Goal: Task Accomplishment & Management: Manage account settings

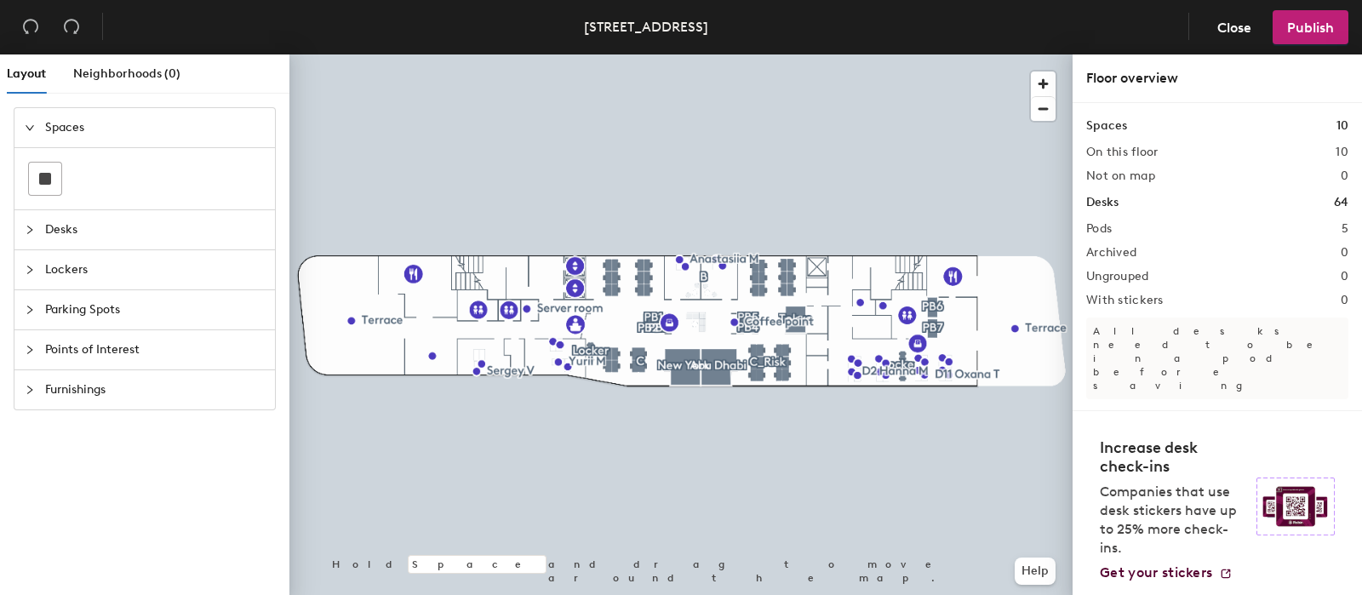
click at [77, 335] on span "Points of Interest" at bounding box center [155, 349] width 220 height 39
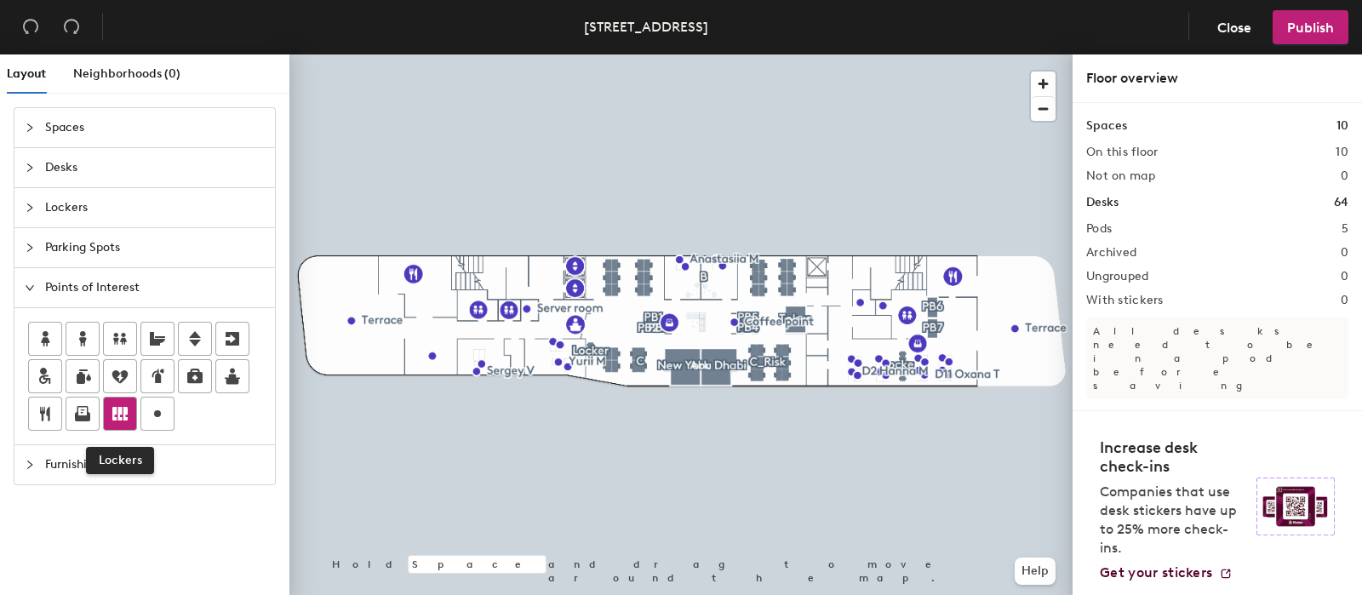
drag, startPoint x: 117, startPoint y: 406, endPoint x: 102, endPoint y: 411, distance: 16.1
click at [104, 411] on div at bounding box center [120, 413] width 32 height 32
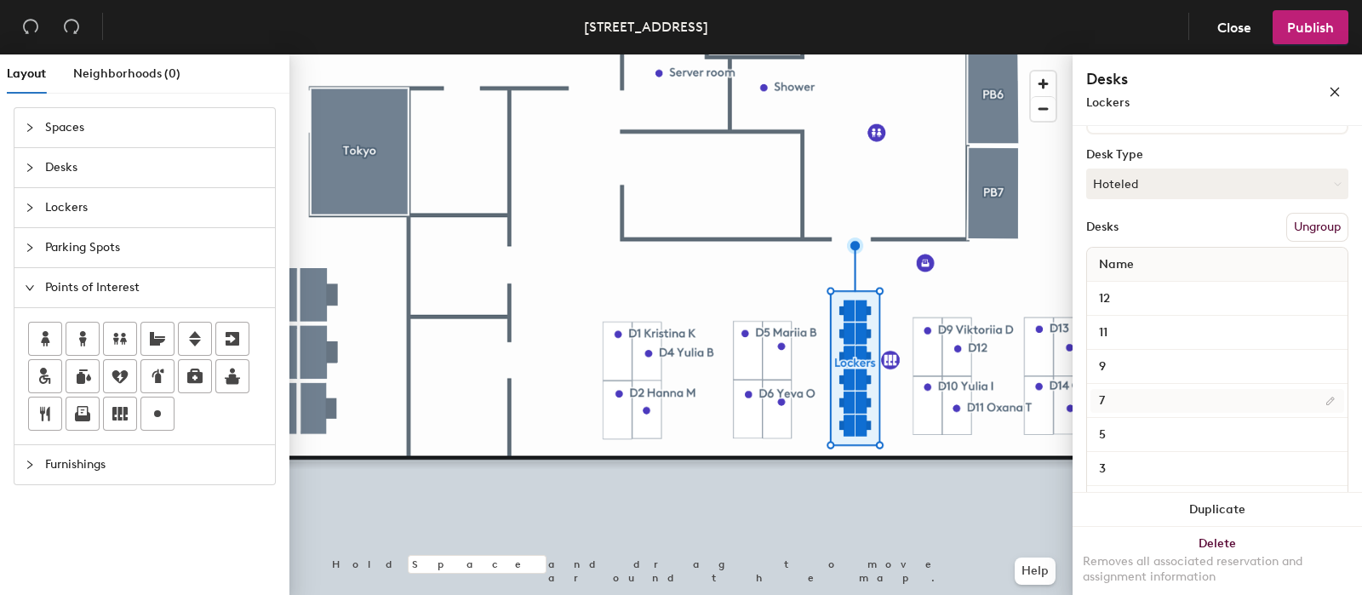
scroll to position [370, 0]
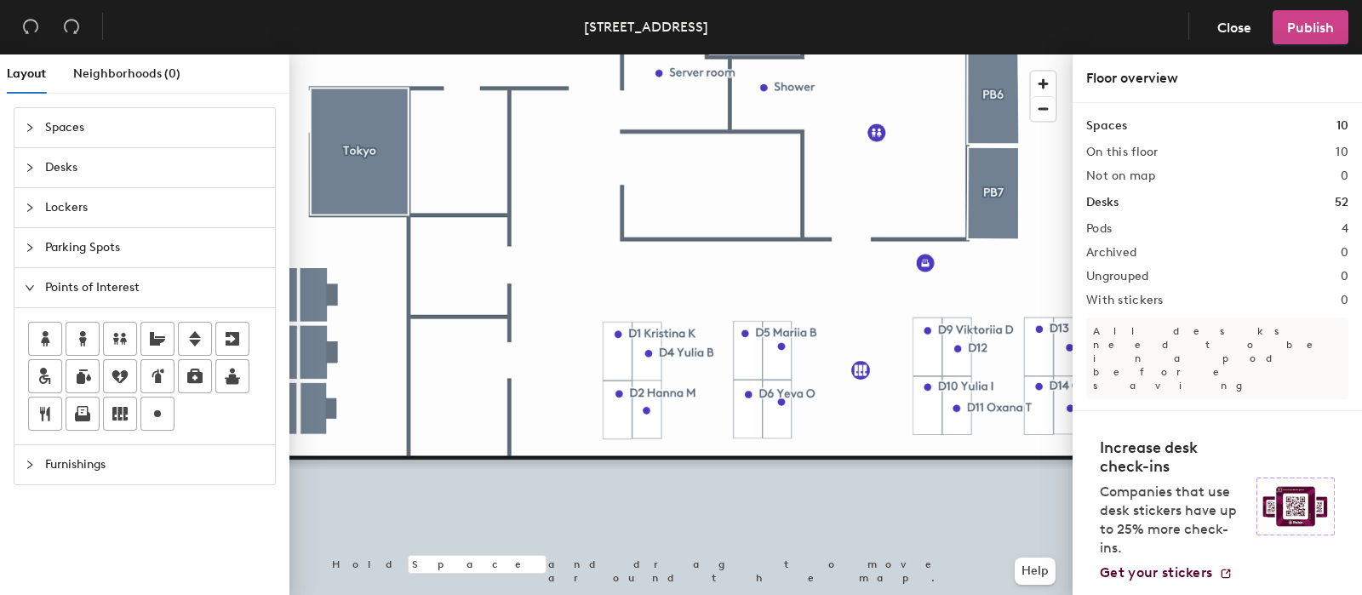
click at [1316, 28] on span "Publish" at bounding box center [1310, 28] width 47 height 16
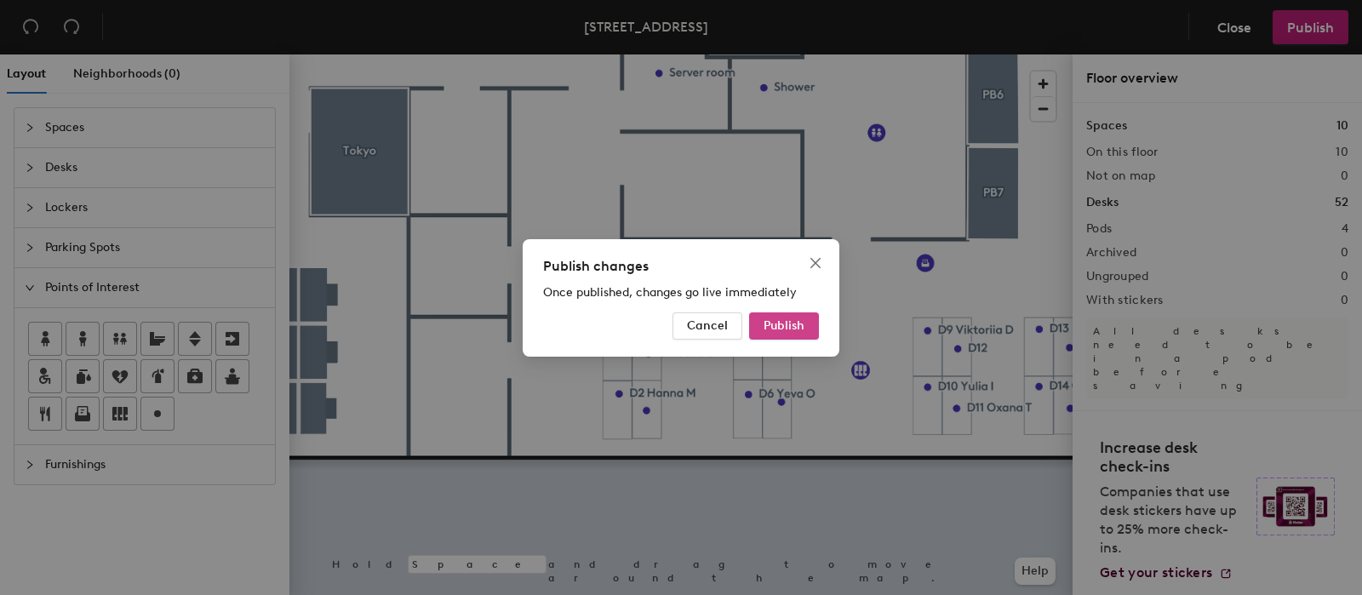
click at [789, 322] on span "Publish" at bounding box center [783, 325] width 41 height 14
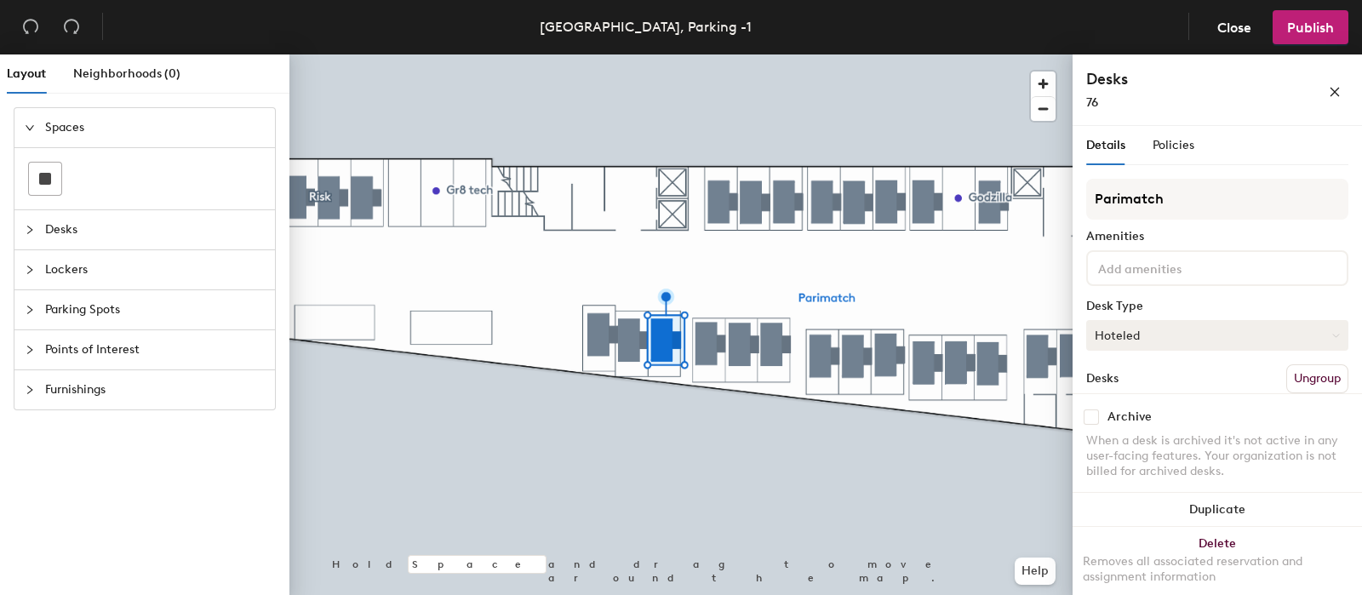
click at [1151, 338] on button "Hoteled" at bounding box center [1217, 335] width 262 height 31
click at [1138, 380] on div "Assigned" at bounding box center [1172, 388] width 170 height 26
click at [1326, 18] on button "Publish" at bounding box center [1310, 27] width 76 height 34
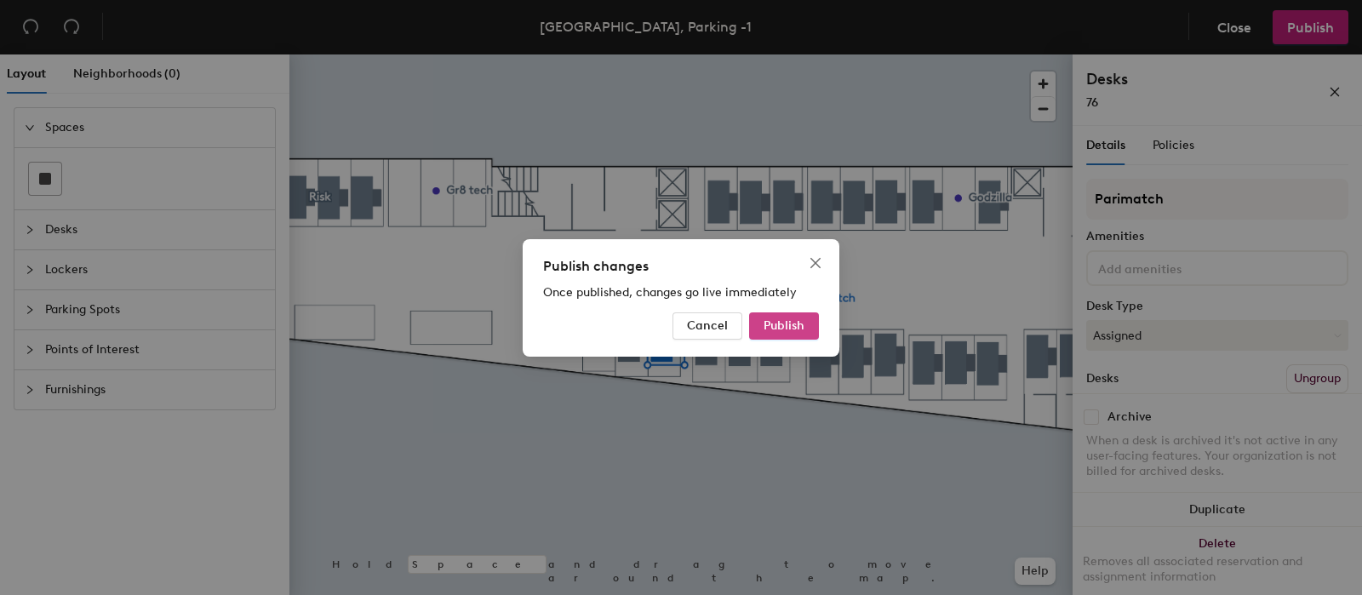
click at [812, 317] on button "Publish" at bounding box center [784, 325] width 70 height 27
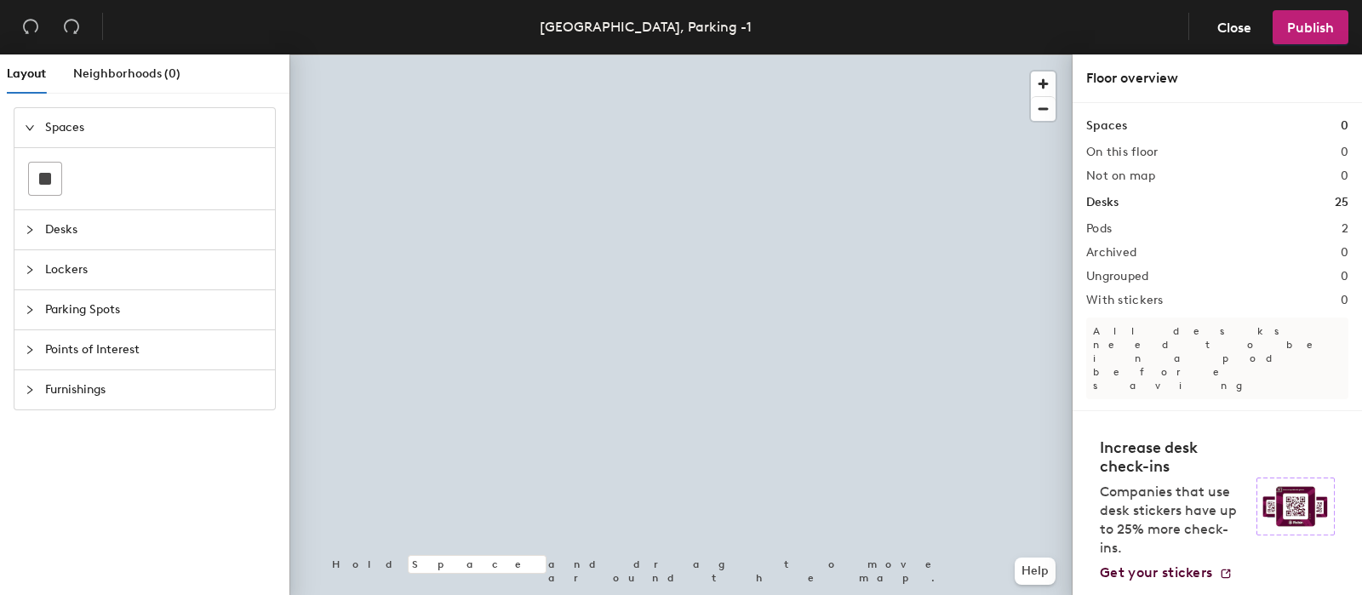
click at [34, 301] on div at bounding box center [35, 309] width 20 height 19
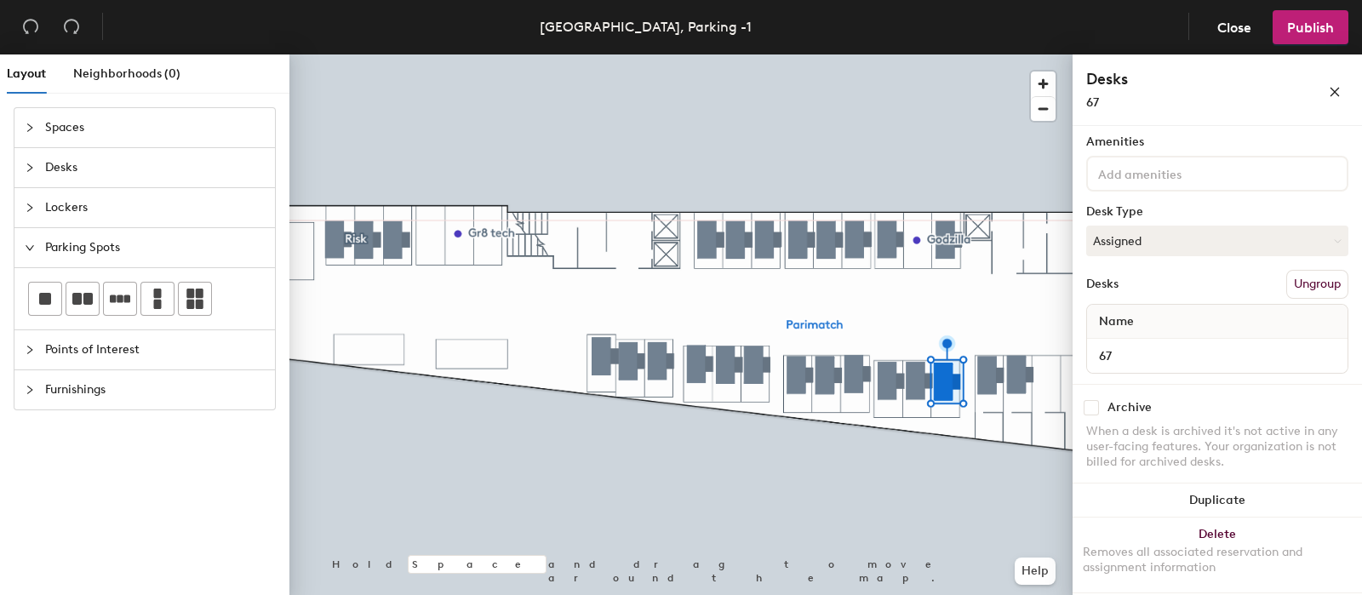
scroll to position [95, 0]
click at [20, 289] on div at bounding box center [144, 298] width 260 height 61
click at [920, 313] on div "Layout Neighborhoods (0) Spaces Desks Lockers Parking Spots Points of Interest …" at bounding box center [681, 327] width 1362 height 547
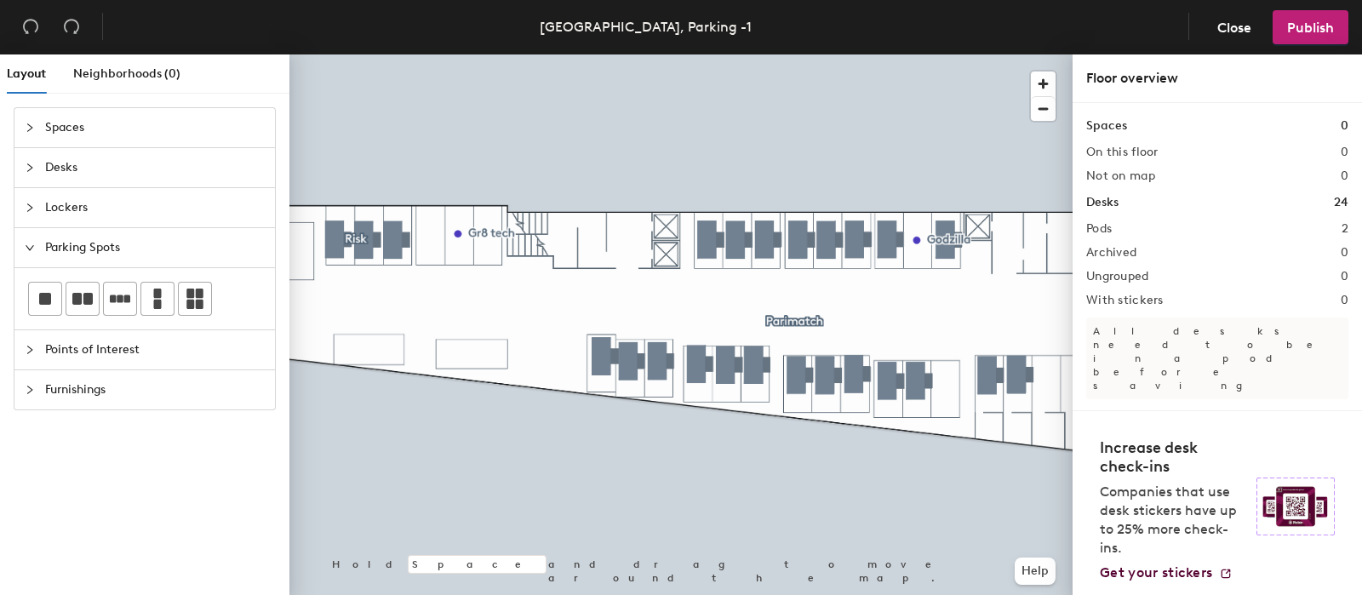
click at [946, 382] on div "Layout Neighborhoods (0) Spaces Desks Lockers Parking Spots Points of Interest …" at bounding box center [681, 327] width 1362 height 547
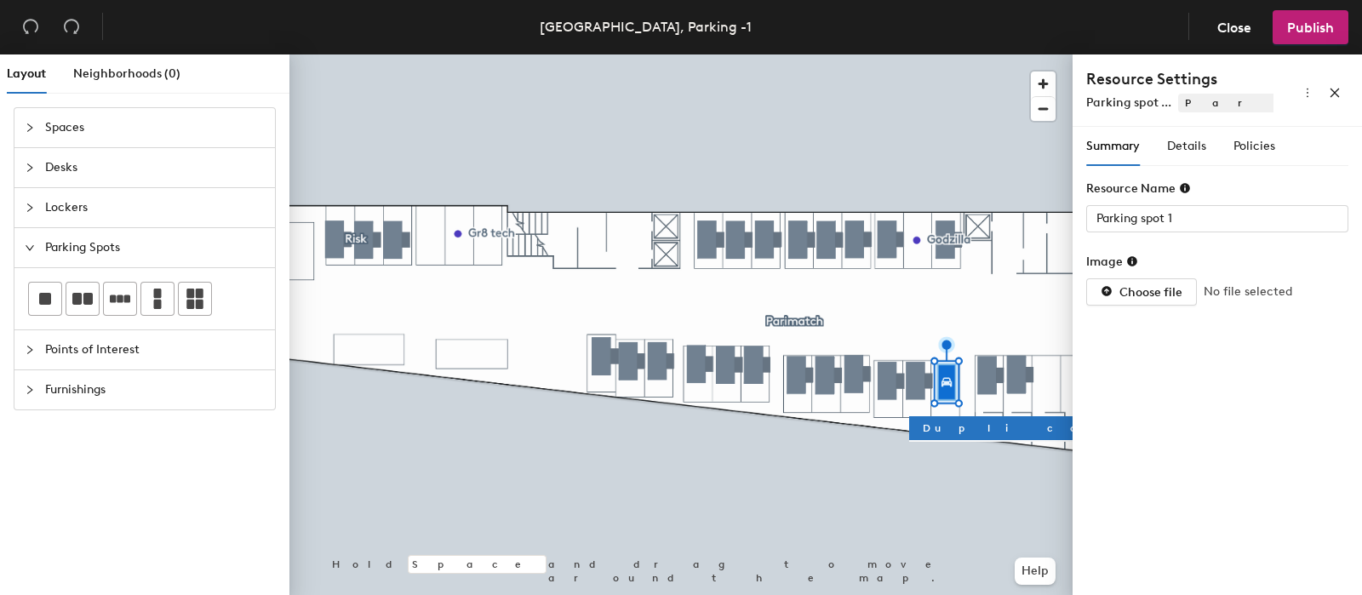
click at [1161, 146] on div "Summary Details Policies" at bounding box center [1180, 146] width 189 height 39
click at [1192, 150] on span "Details" at bounding box center [1186, 146] width 39 height 14
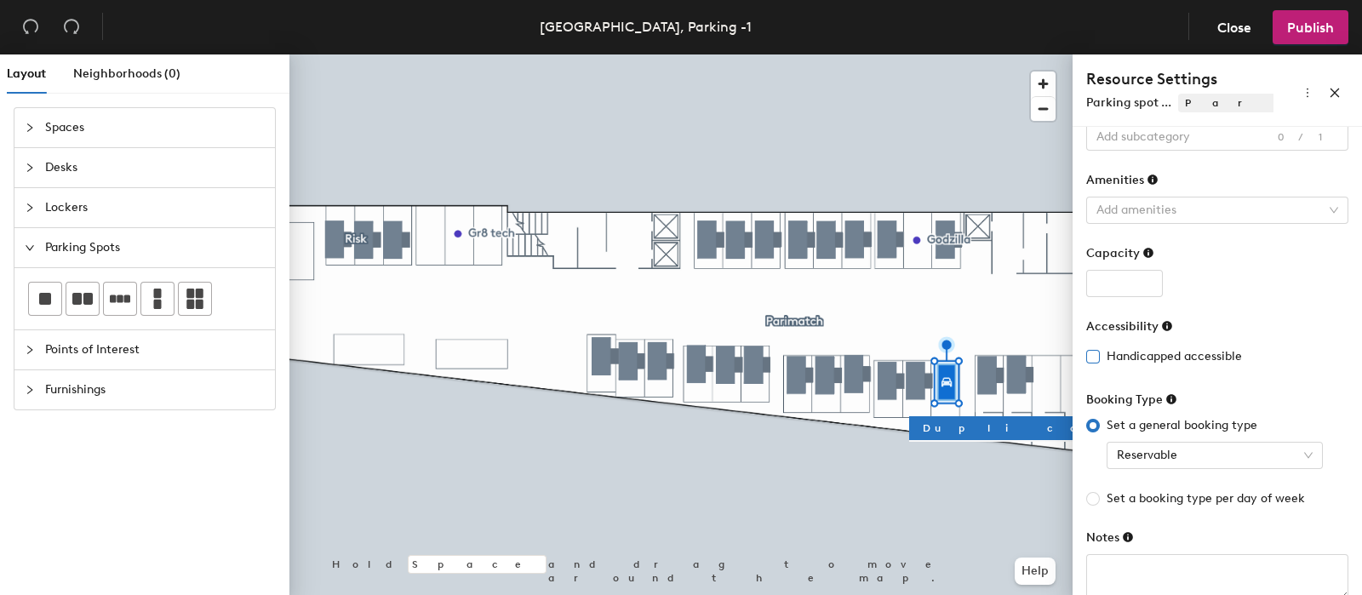
scroll to position [112, 0]
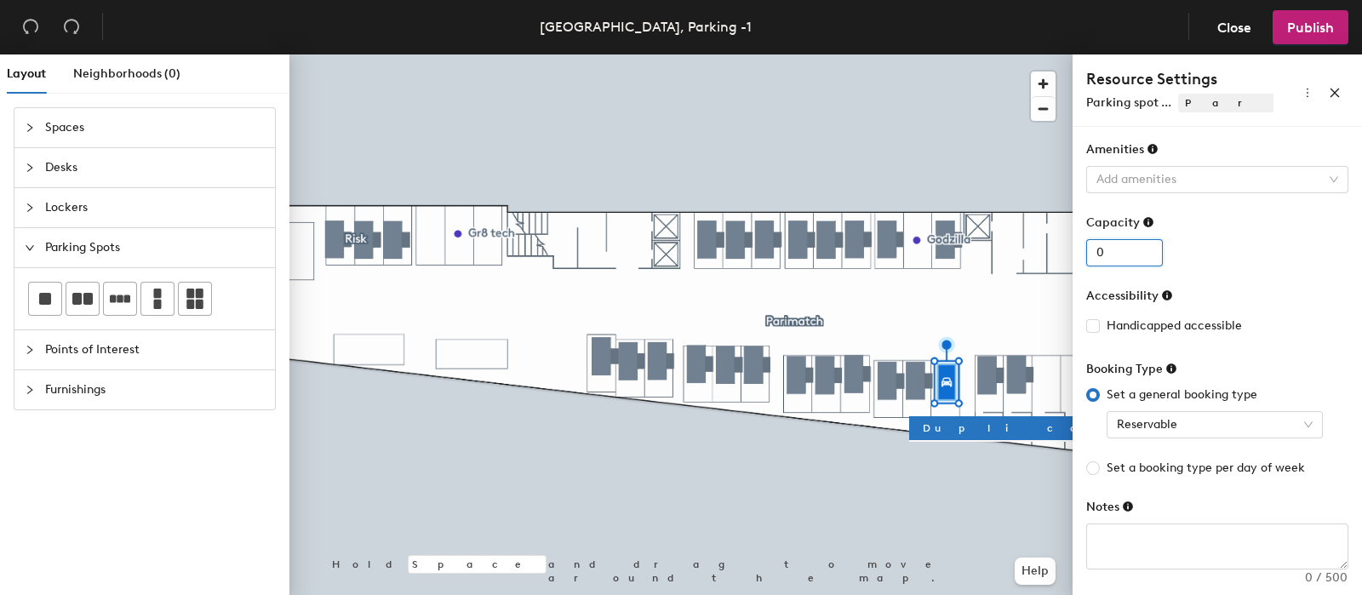
click at [1141, 254] on input "0" at bounding box center [1124, 252] width 77 height 27
type input "1"
click at [1145, 248] on input "1" at bounding box center [1124, 252] width 77 height 27
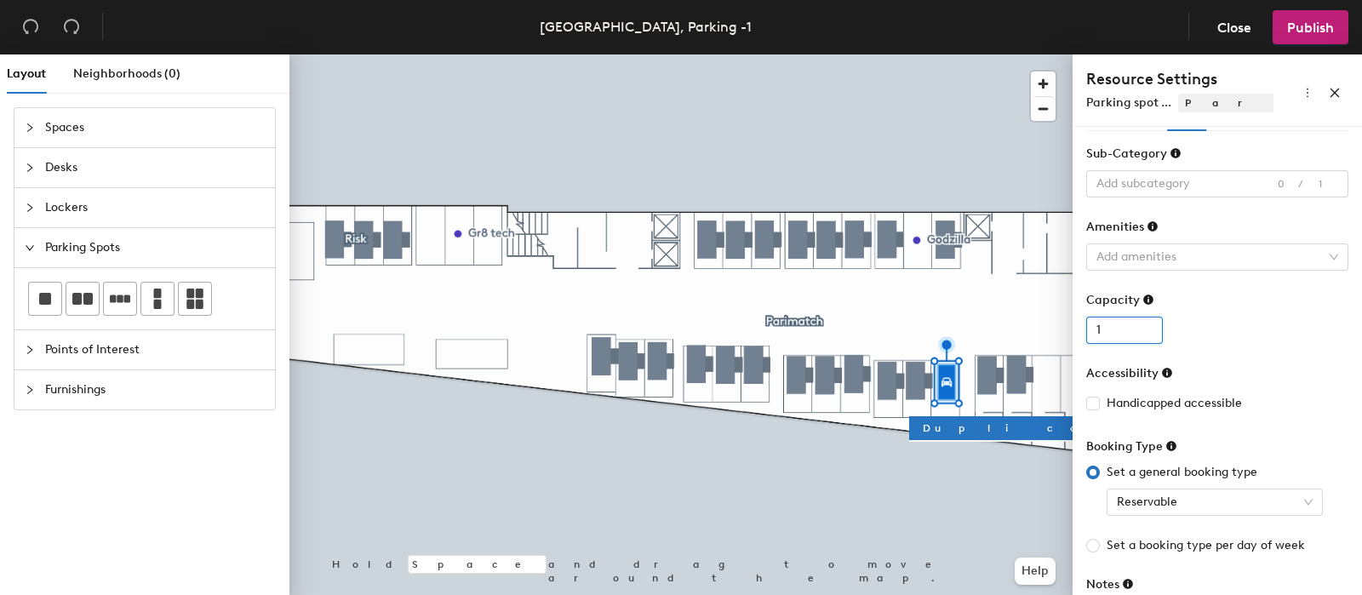
scroll to position [6, 0]
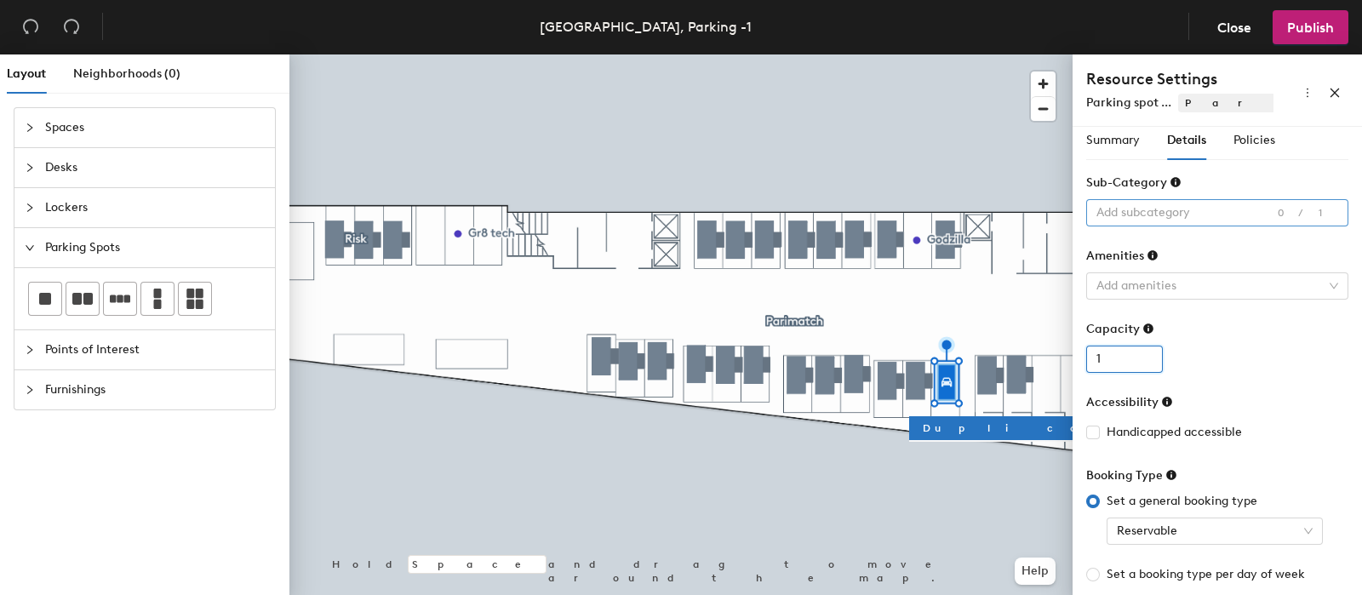
click at [1181, 219] on div at bounding box center [1207, 213] width 237 height 24
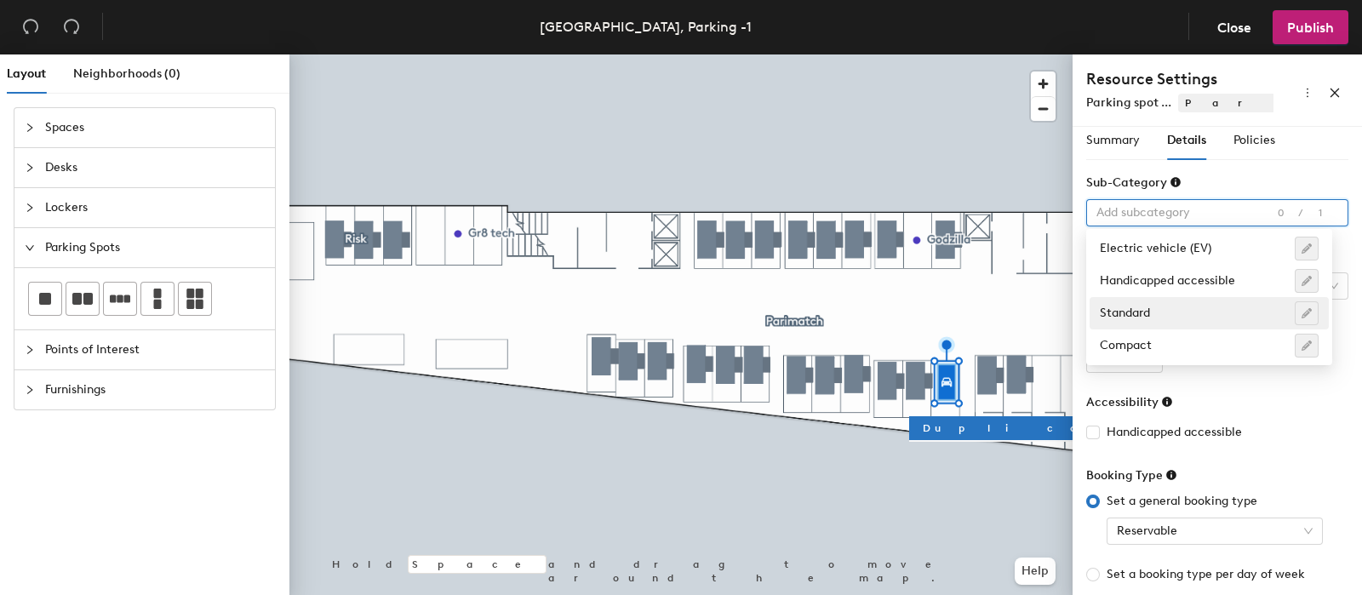
click at [1192, 306] on div "Standard" at bounding box center [1209, 313] width 219 height 24
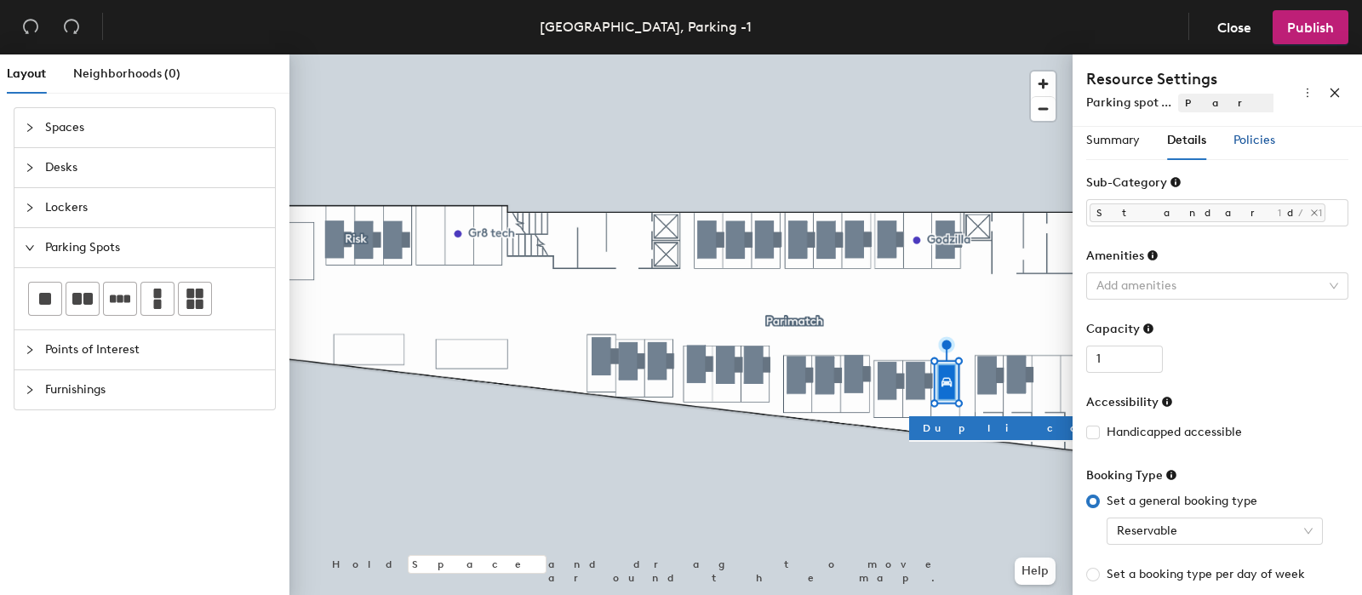
click at [1269, 146] on span "Policies" at bounding box center [1254, 140] width 42 height 14
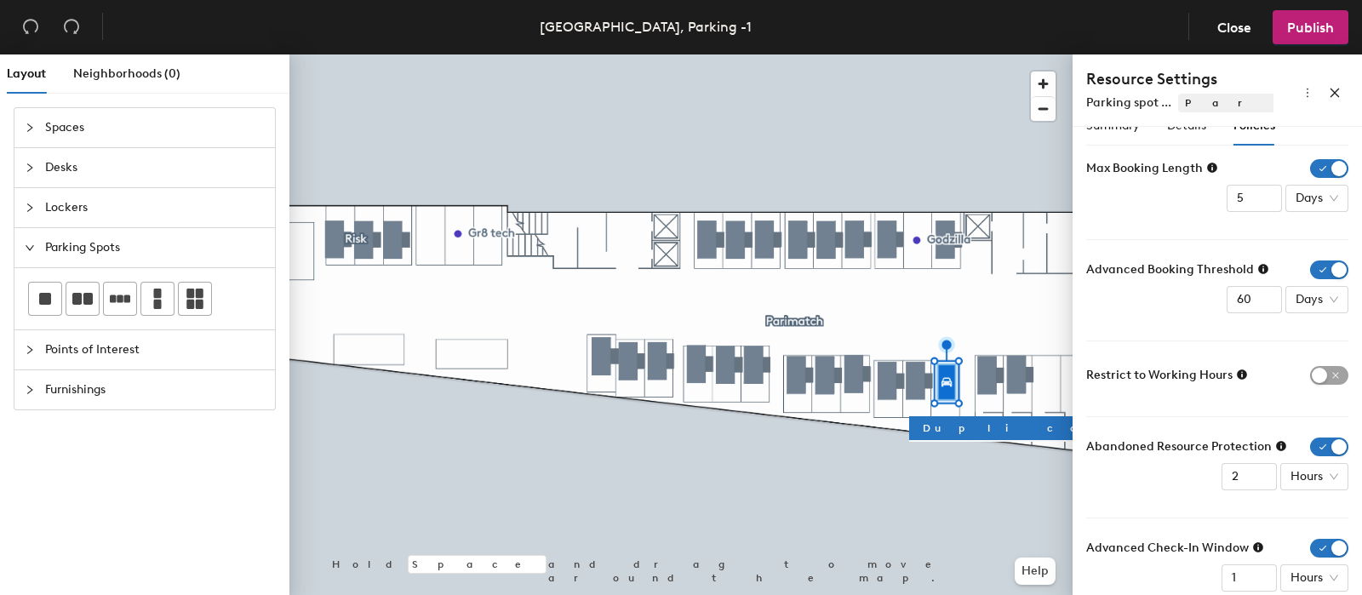
scroll to position [0, 0]
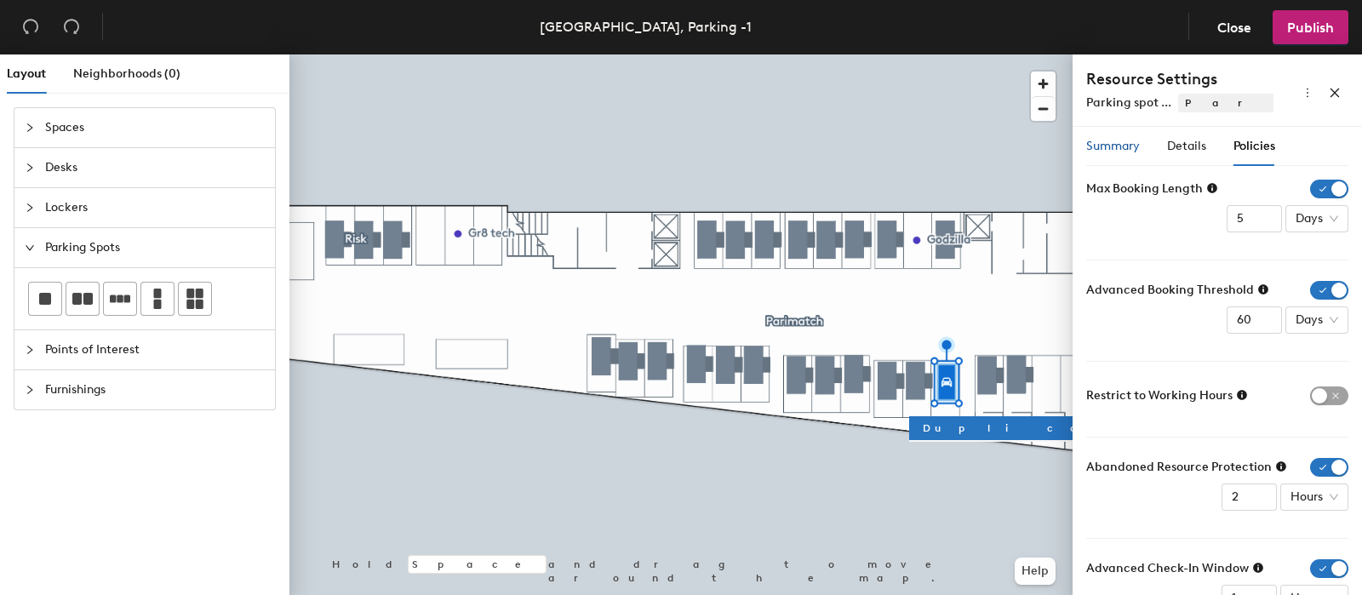
click at [1100, 155] on div "Summary" at bounding box center [1113, 146] width 54 height 19
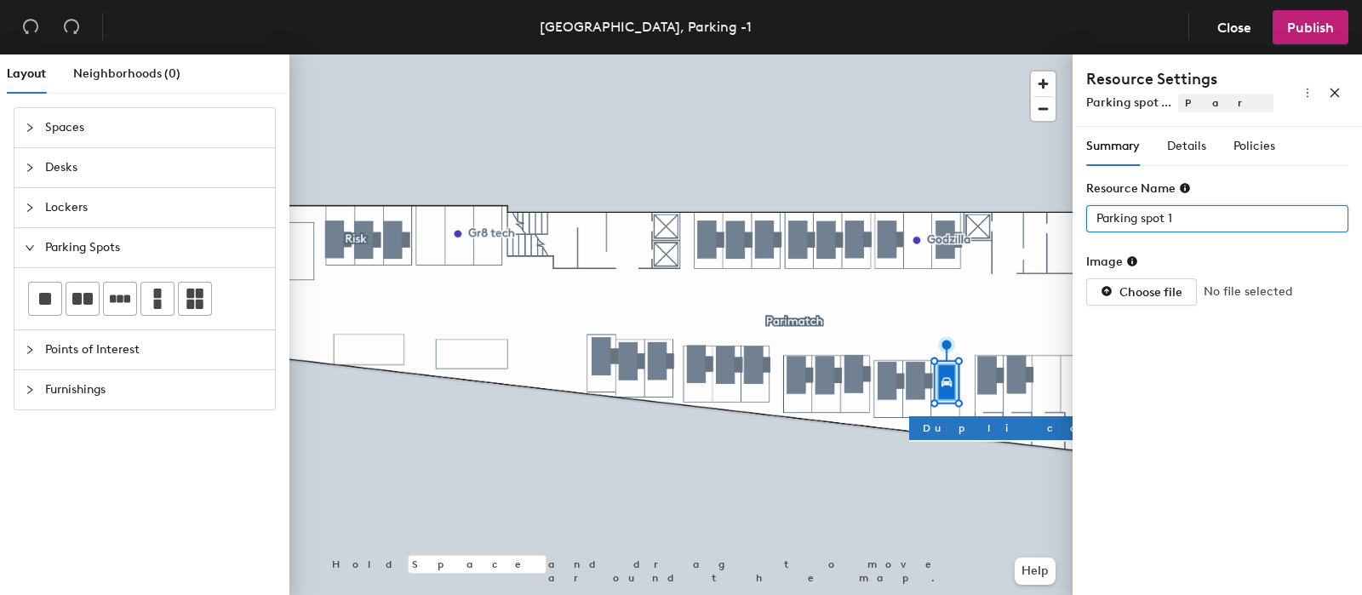
click at [1249, 218] on input "Parking spot 1" at bounding box center [1217, 218] width 262 height 27
type input "67"
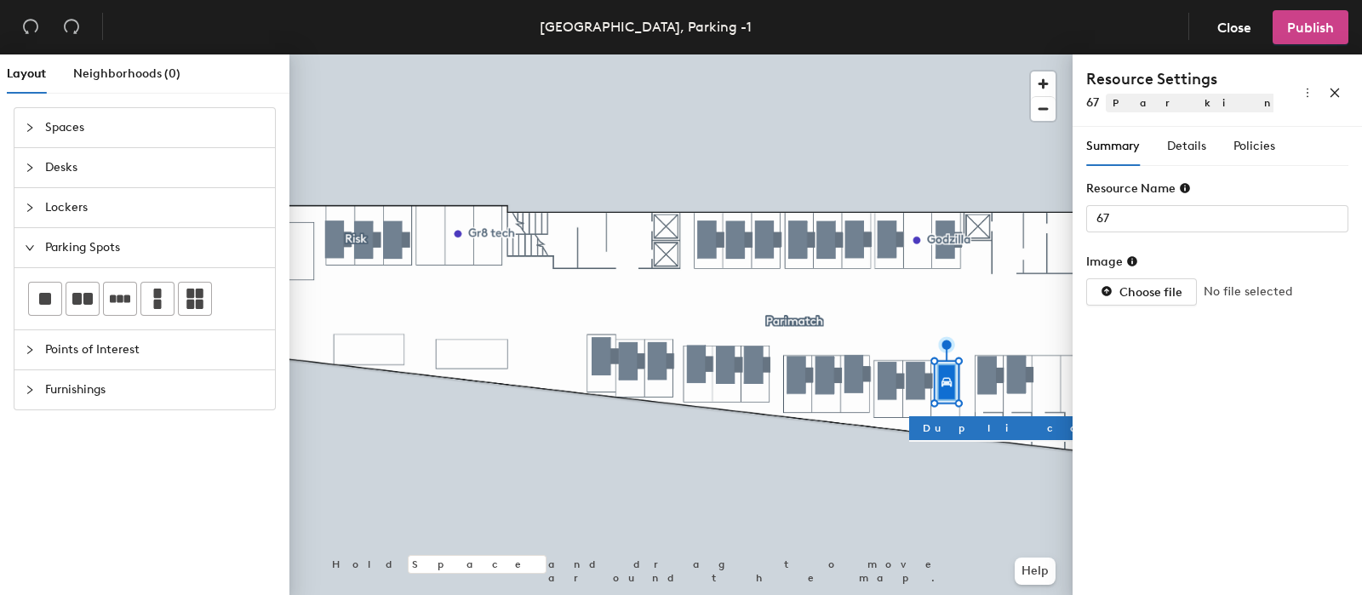
click at [1306, 28] on span "Publish" at bounding box center [1310, 28] width 47 height 16
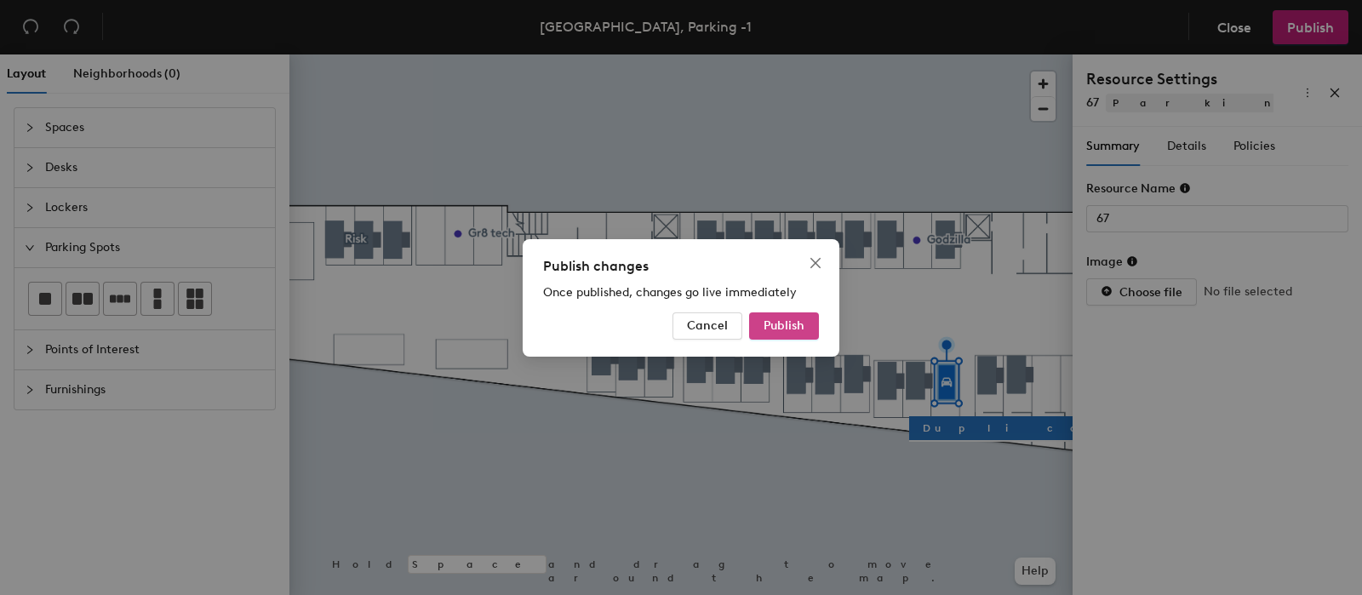
drag, startPoint x: 791, startPoint y: 323, endPoint x: 800, endPoint y: 338, distance: 17.5
click at [791, 322] on span "Publish" at bounding box center [783, 325] width 41 height 14
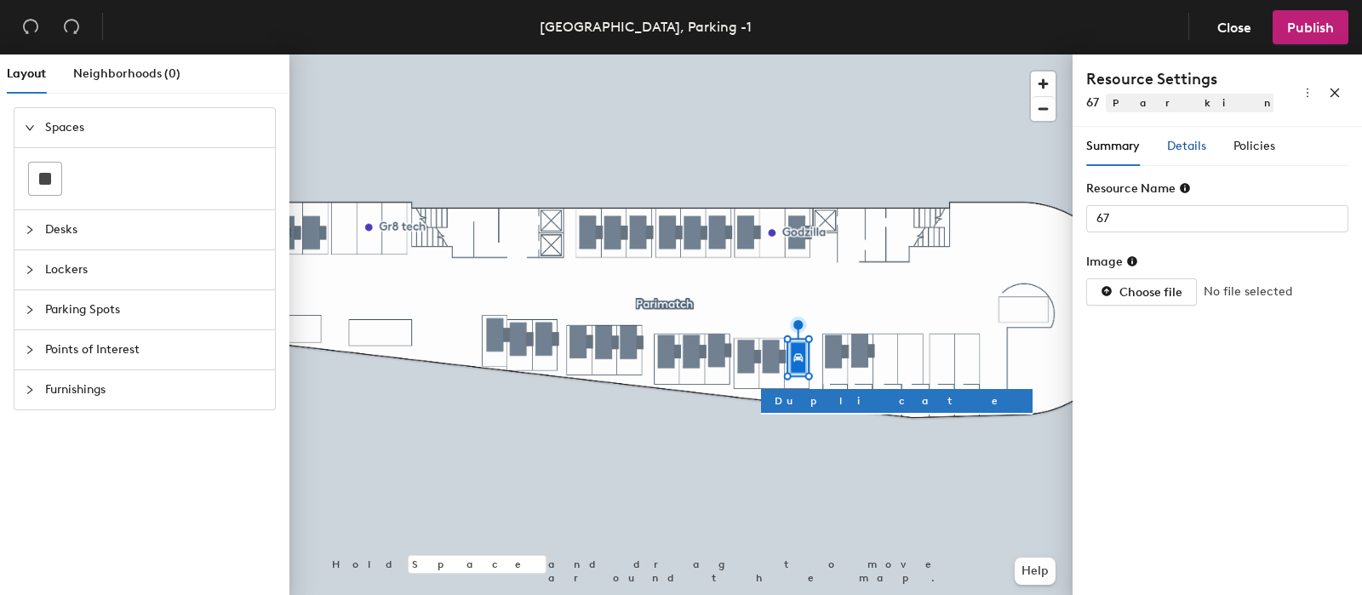
click at [1189, 146] on span "Details" at bounding box center [1186, 146] width 39 height 14
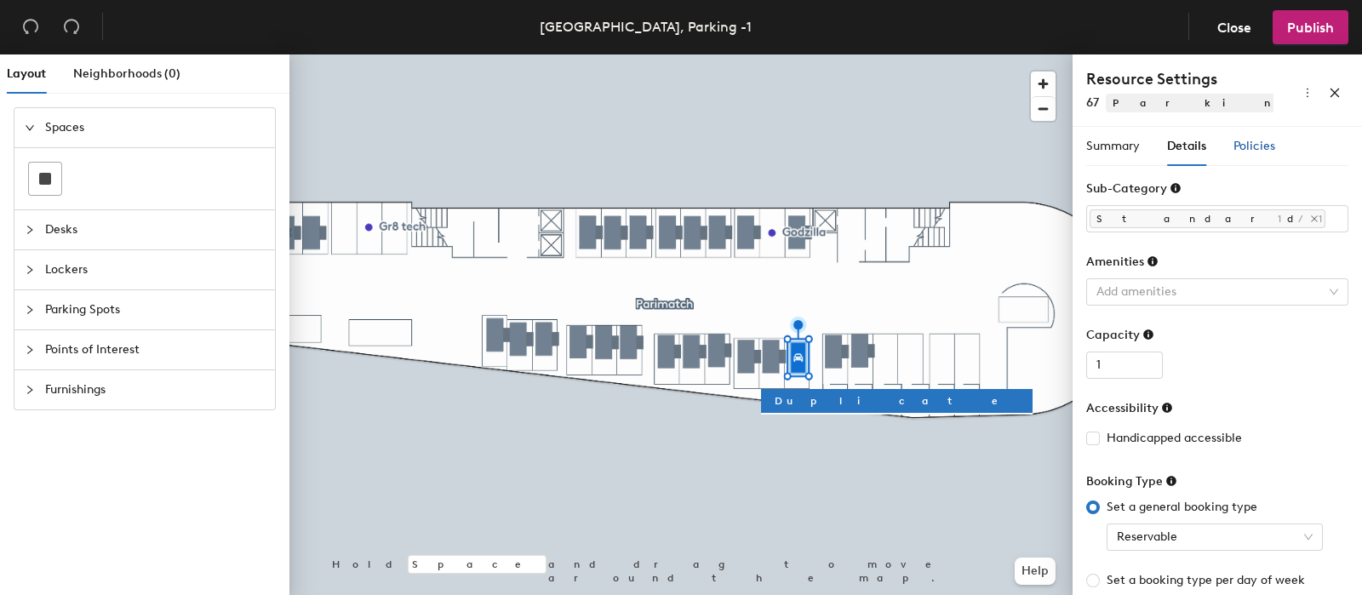
click at [1251, 149] on span "Policies" at bounding box center [1254, 146] width 42 height 14
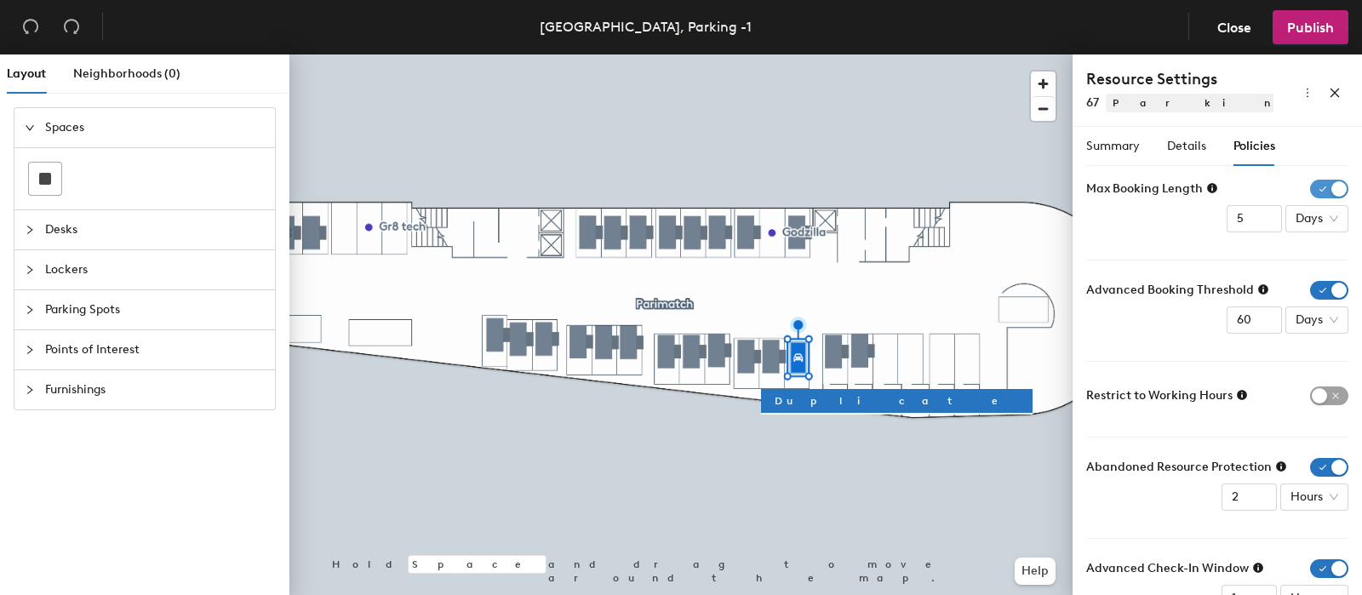
click at [1310, 190] on span "button" at bounding box center [1329, 189] width 38 height 19
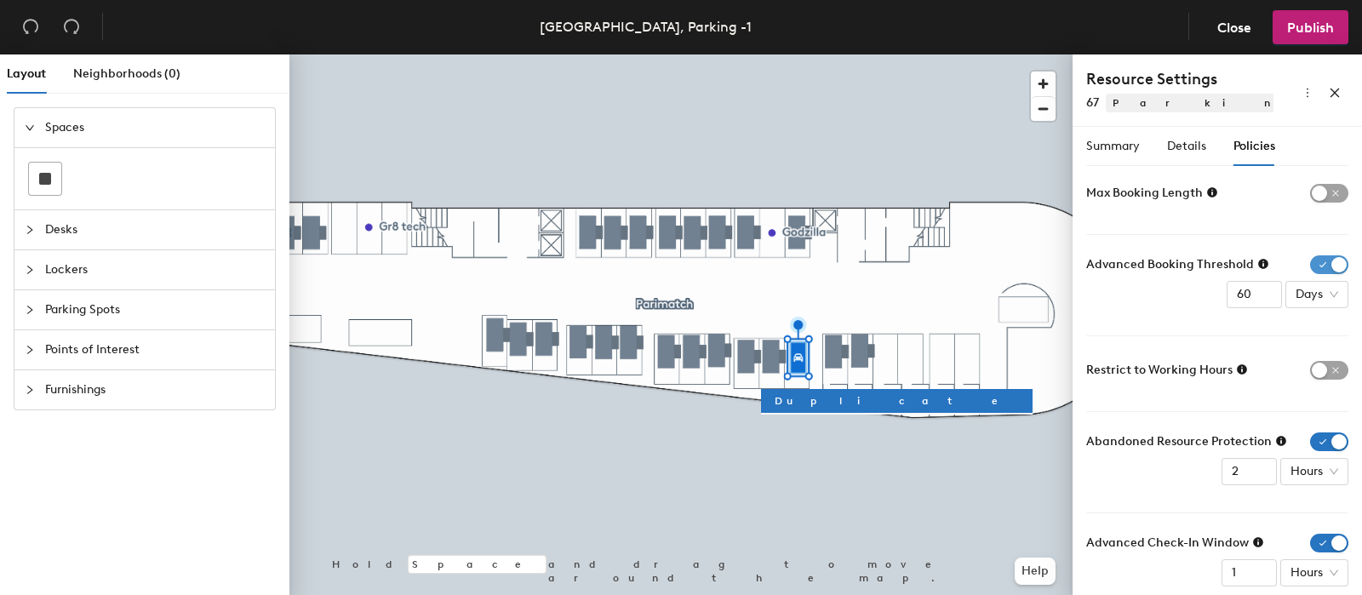
click at [1310, 264] on span "button" at bounding box center [1329, 264] width 38 height 19
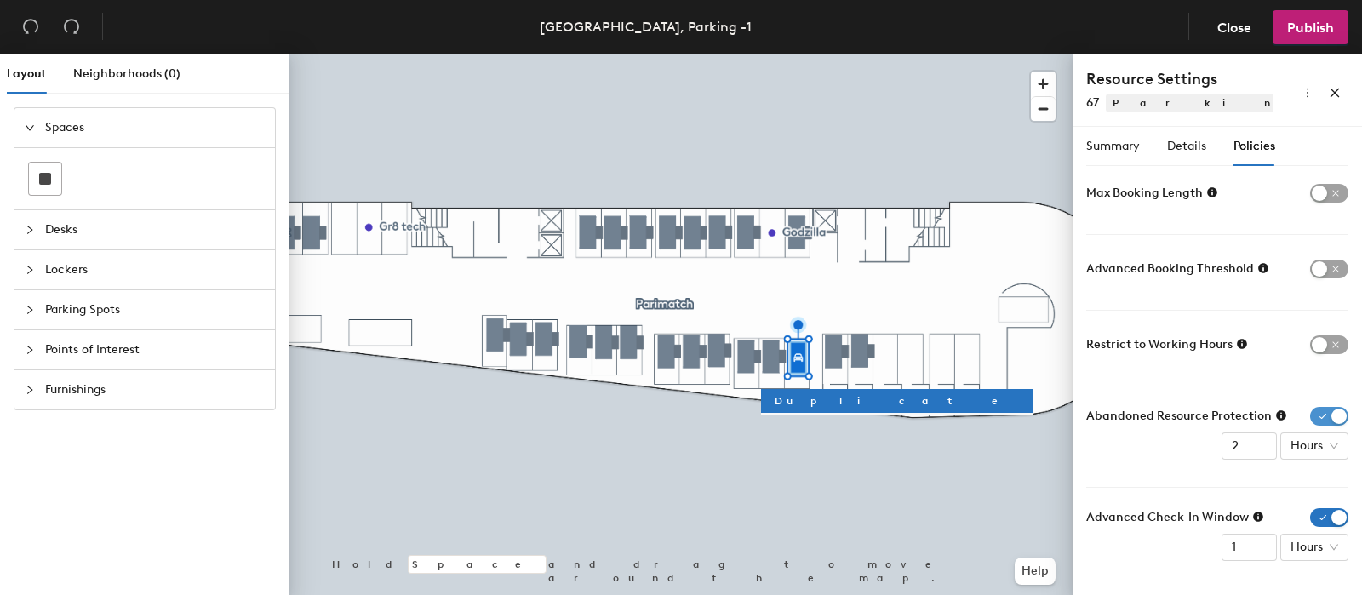
click at [1315, 414] on span "button" at bounding box center [1329, 416] width 38 height 19
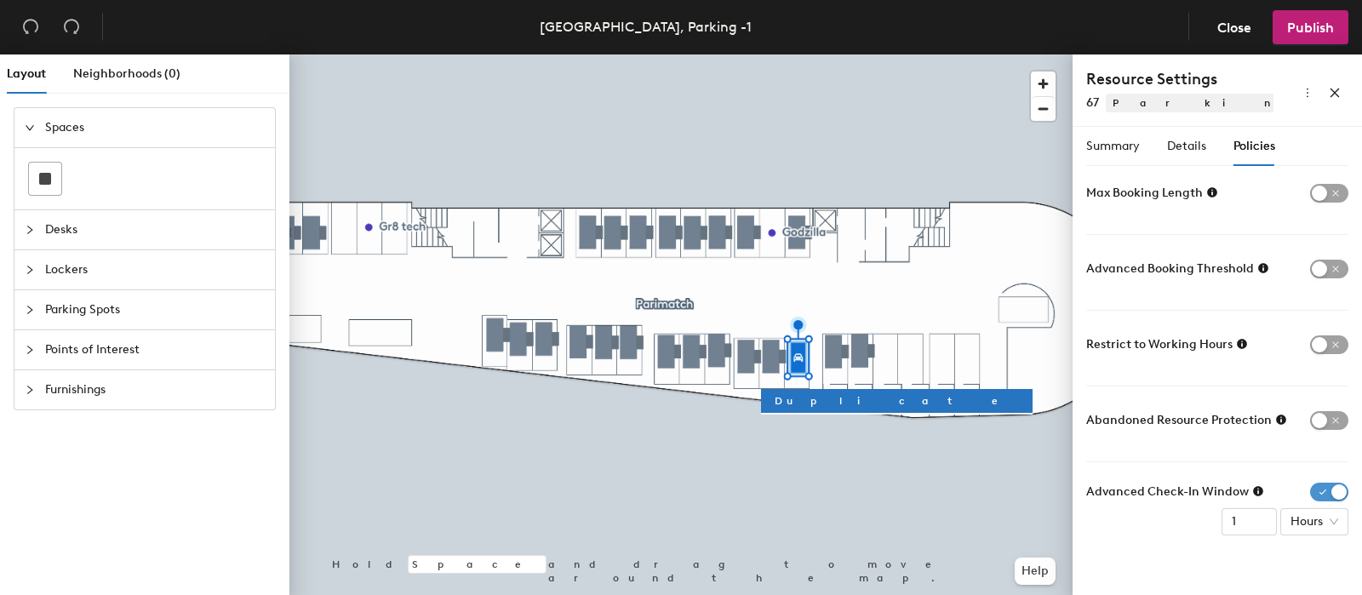
click at [1321, 493] on span "button" at bounding box center [1329, 492] width 38 height 19
click at [1340, 193] on span "button" at bounding box center [1329, 193] width 38 height 19
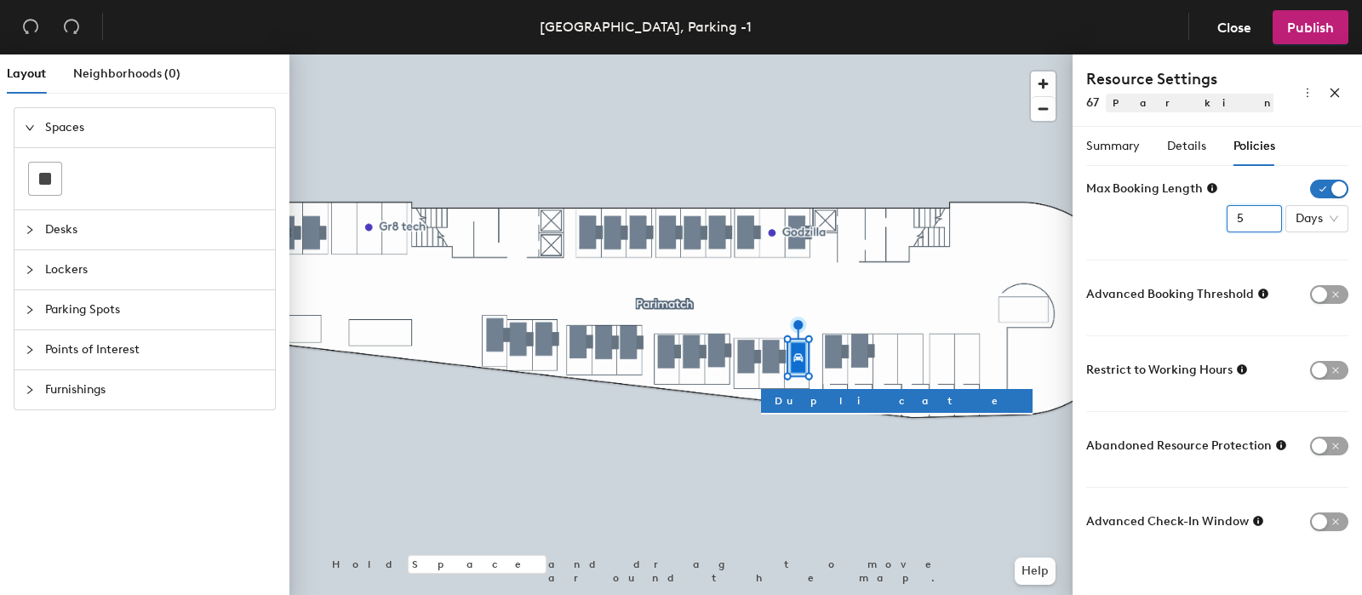
click at [1254, 220] on input "5" at bounding box center [1253, 218] width 55 height 27
click at [1332, 223] on span "Days" at bounding box center [1316, 219] width 43 height 26
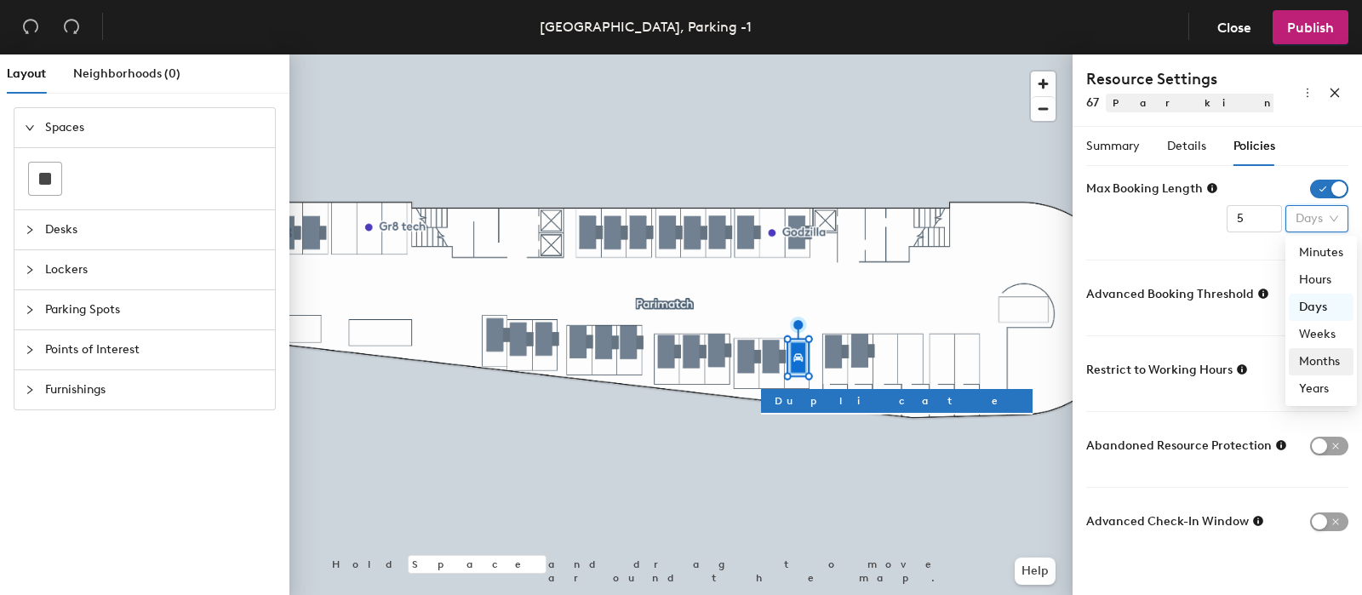
click at [1327, 363] on div "Months" at bounding box center [1321, 361] width 44 height 19
click at [1240, 203] on div "Max Booking Length 5 Months Months" at bounding box center [1217, 206] width 262 height 53
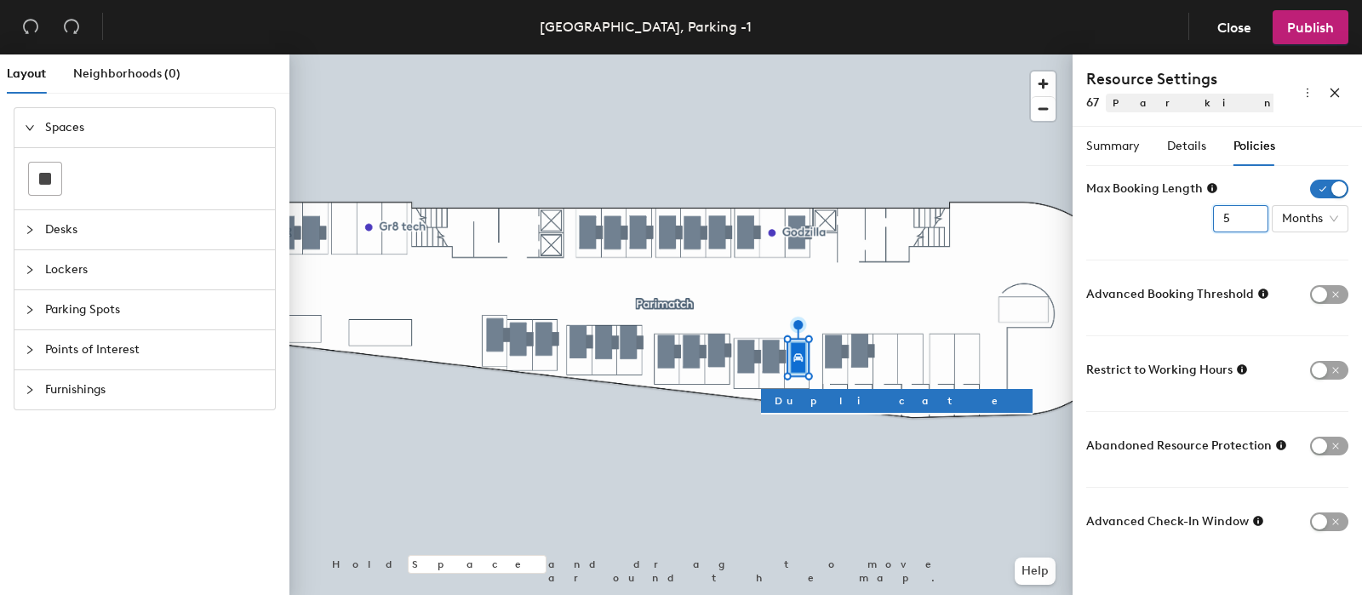
drag, startPoint x: 1231, startPoint y: 218, endPoint x: 1130, endPoint y: 219, distance: 100.4
click at [1157, 219] on div "Max Booking Length 5 Months" at bounding box center [1217, 206] width 262 height 53
type input "3"
click at [1160, 220] on div "Max Booking Length 3 Months" at bounding box center [1217, 206] width 262 height 53
click at [1129, 151] on span "Summary" at bounding box center [1113, 146] width 54 height 14
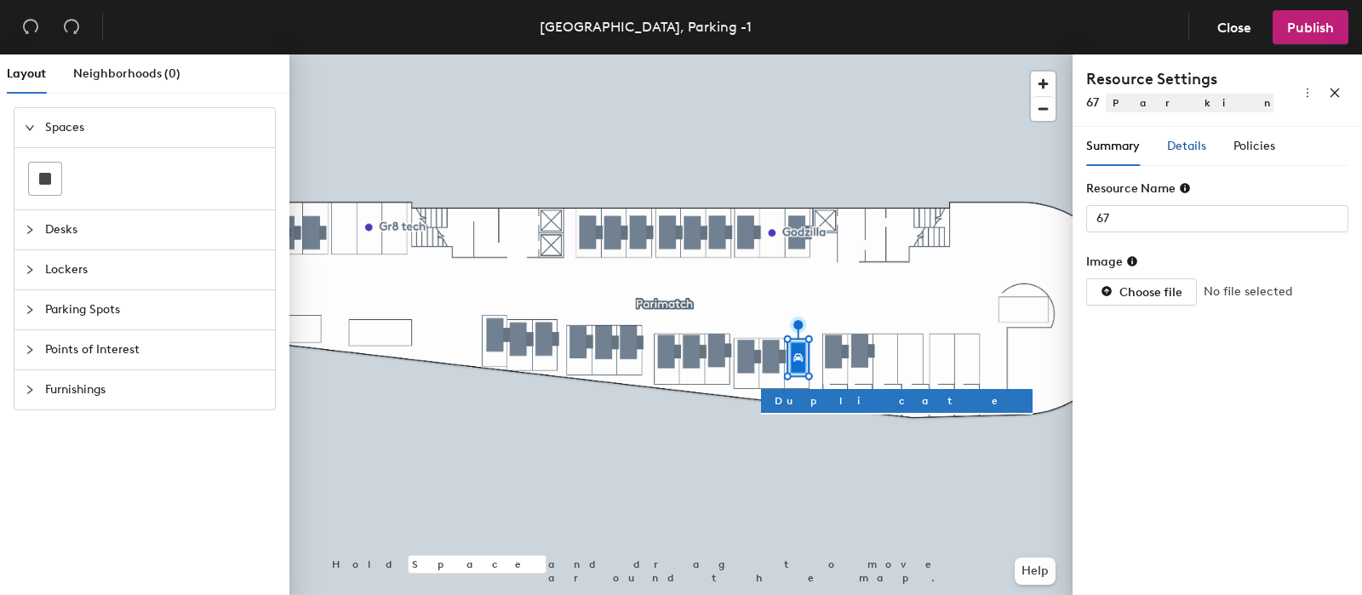
click at [1183, 149] on span "Details" at bounding box center [1186, 146] width 39 height 14
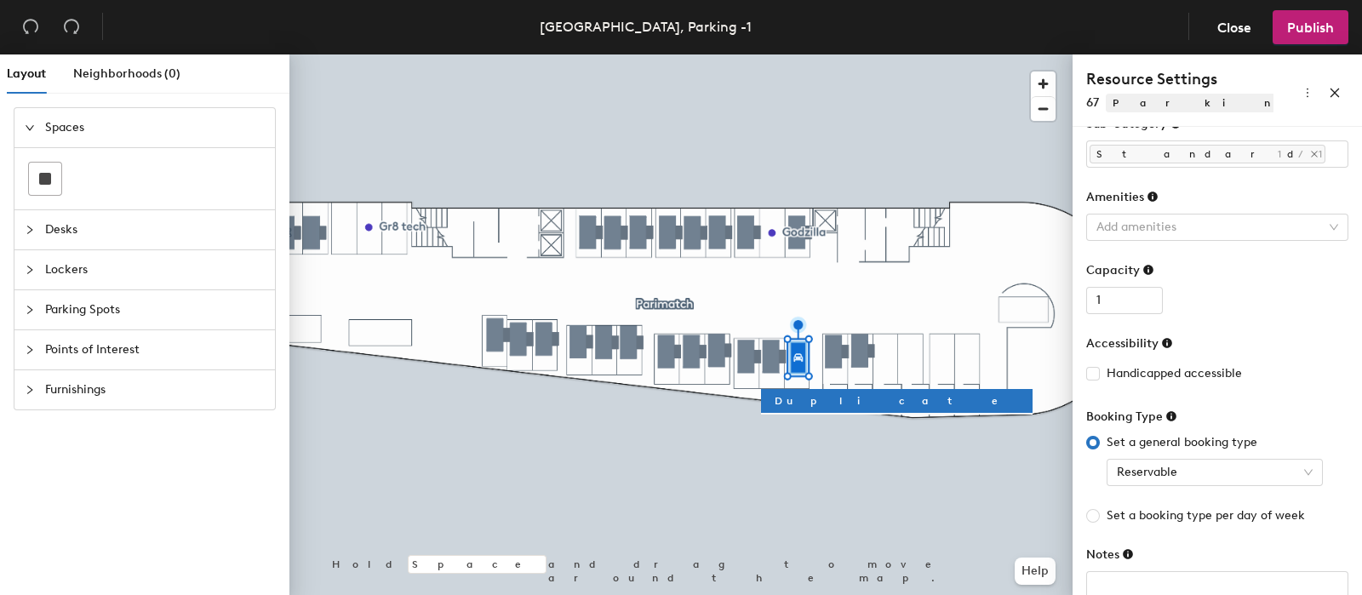
scroll to position [112, 0]
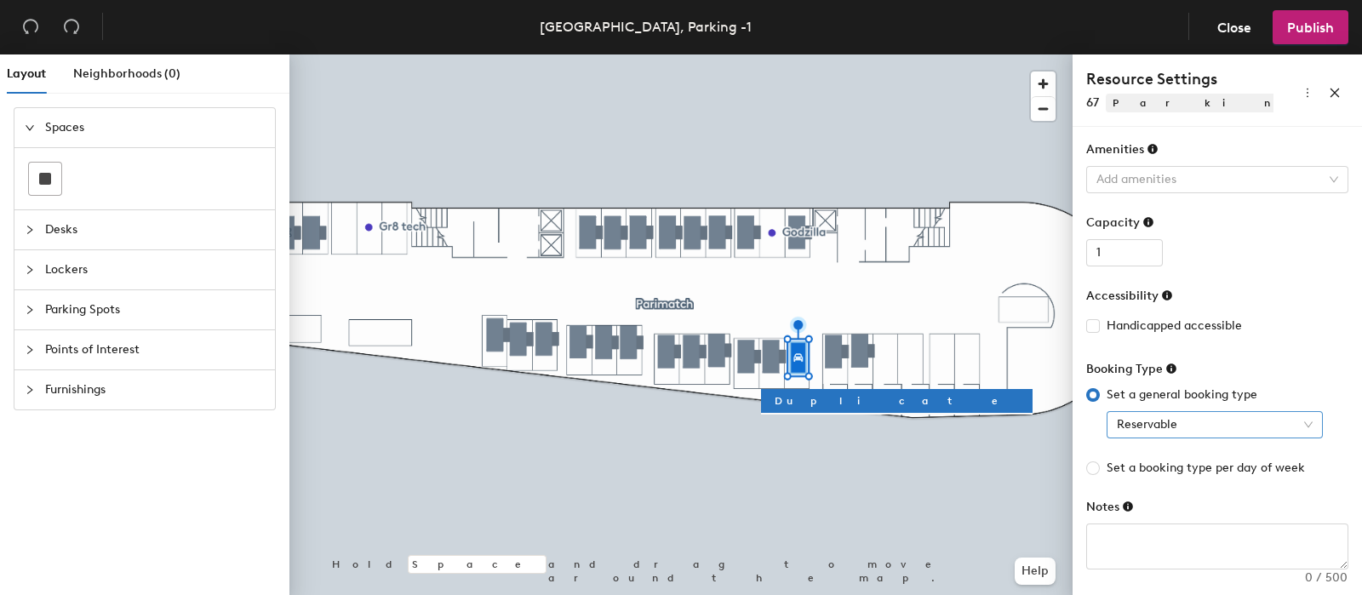
click at [1260, 428] on span "Reservable" at bounding box center [1215, 425] width 196 height 26
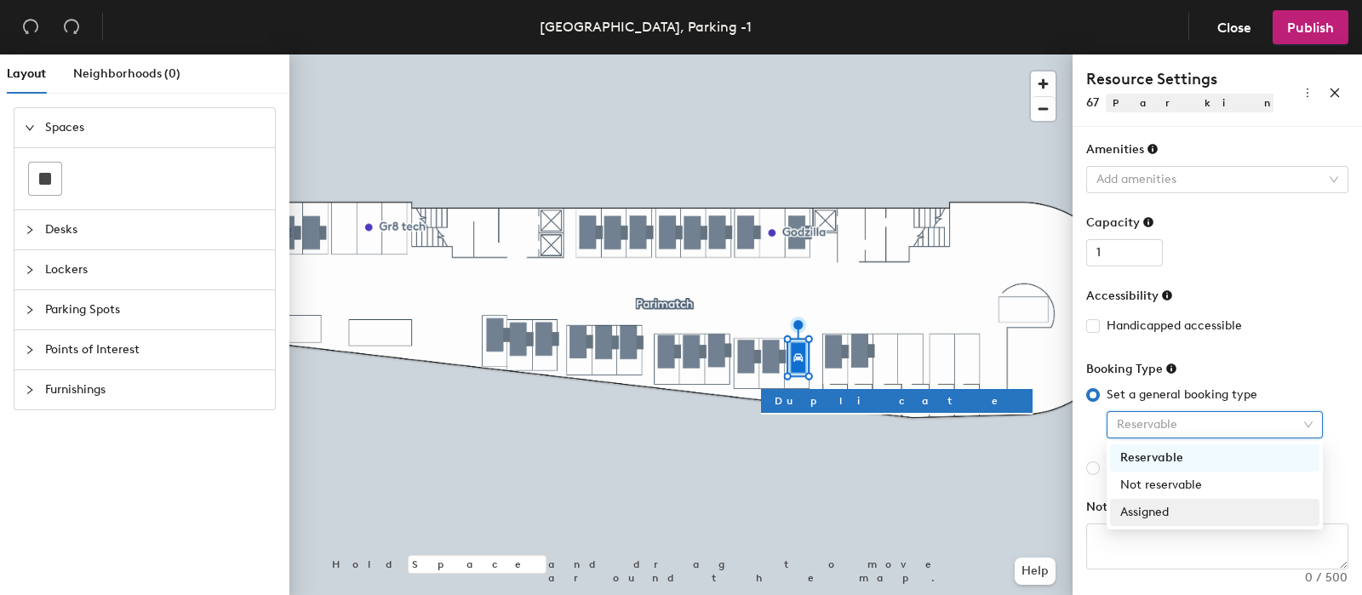
click at [1161, 517] on div "Assigned" at bounding box center [1214, 512] width 189 height 19
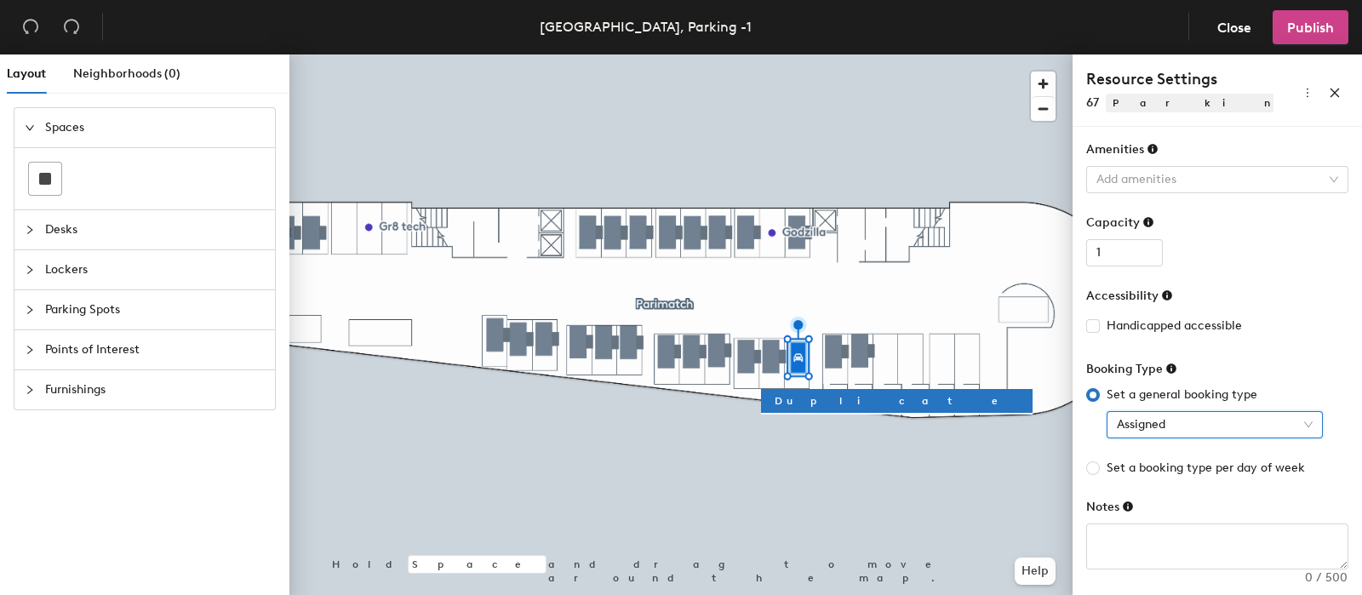
click at [1317, 31] on span "Publish" at bounding box center [1310, 28] width 47 height 16
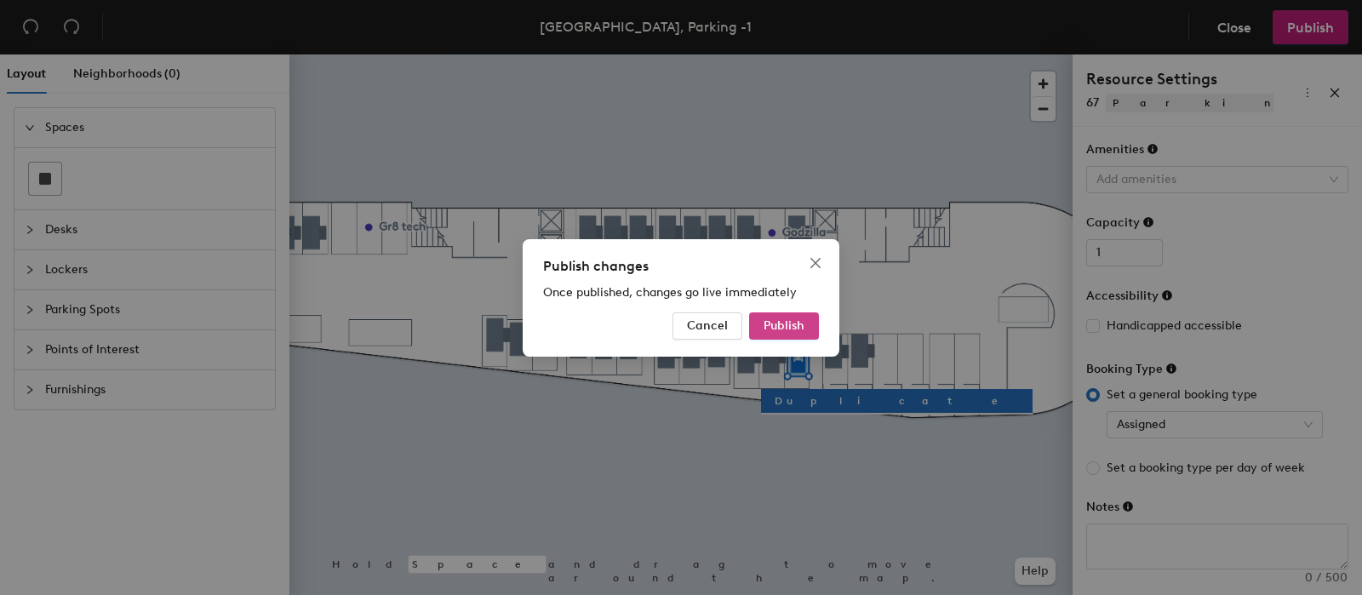
click at [797, 325] on span "Publish" at bounding box center [783, 325] width 41 height 14
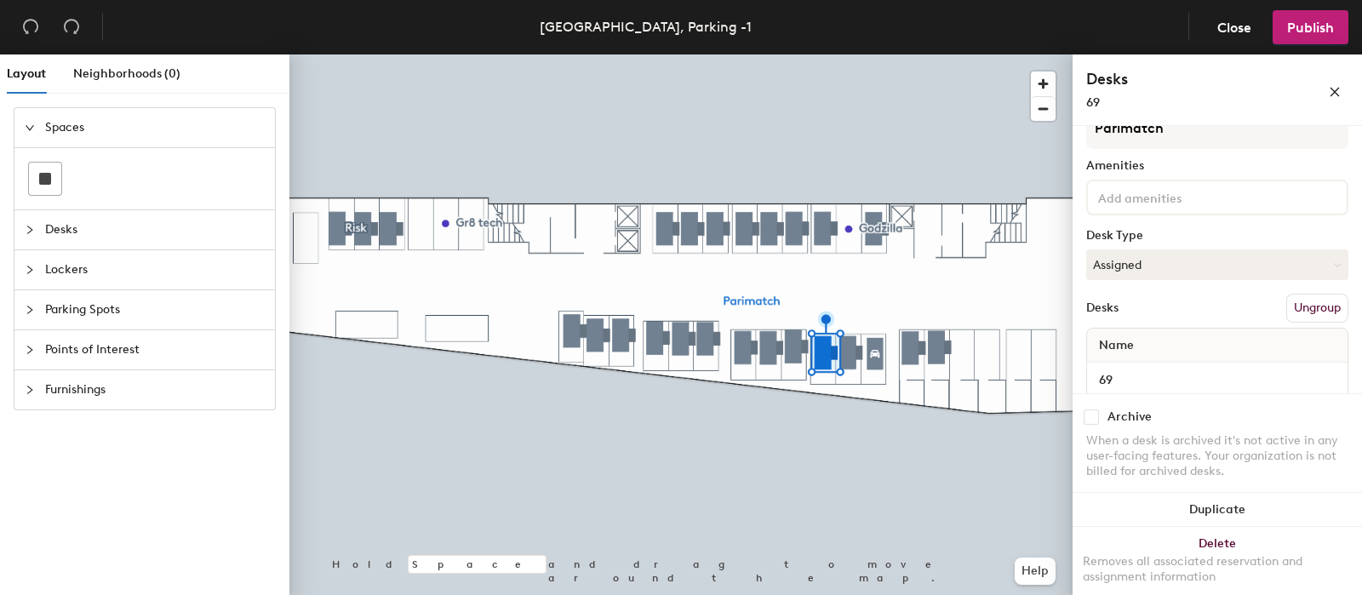
scroll to position [95, 0]
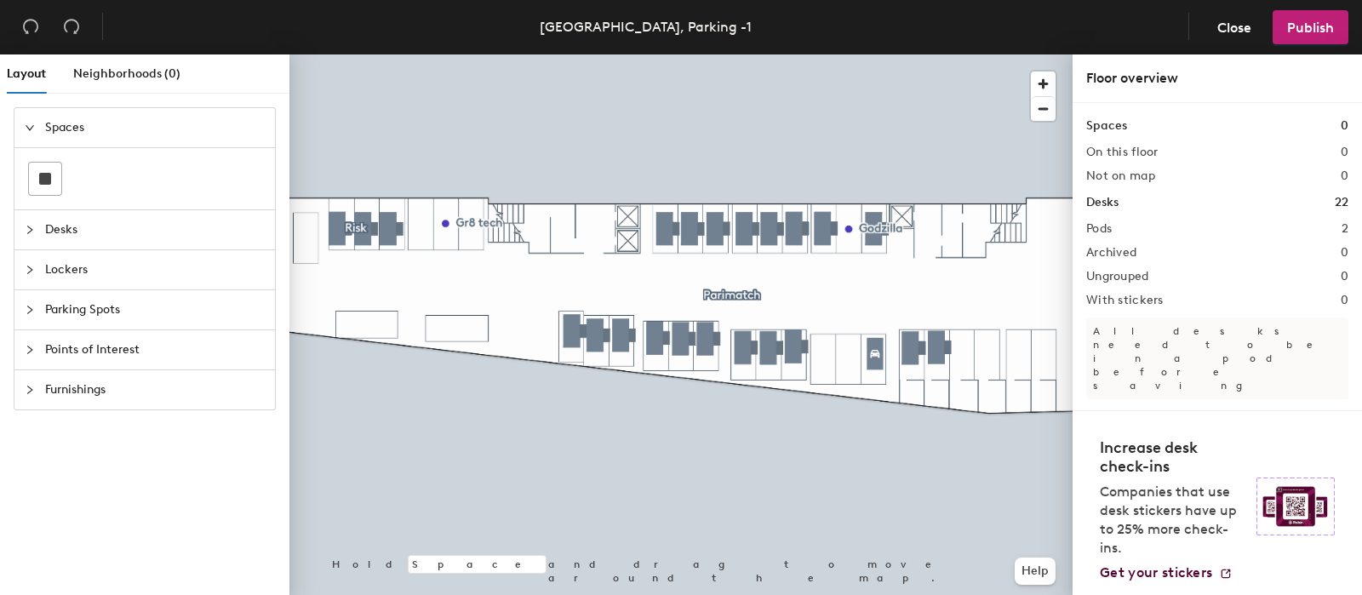
click at [78, 312] on span "Parking Spots" at bounding box center [155, 309] width 220 height 39
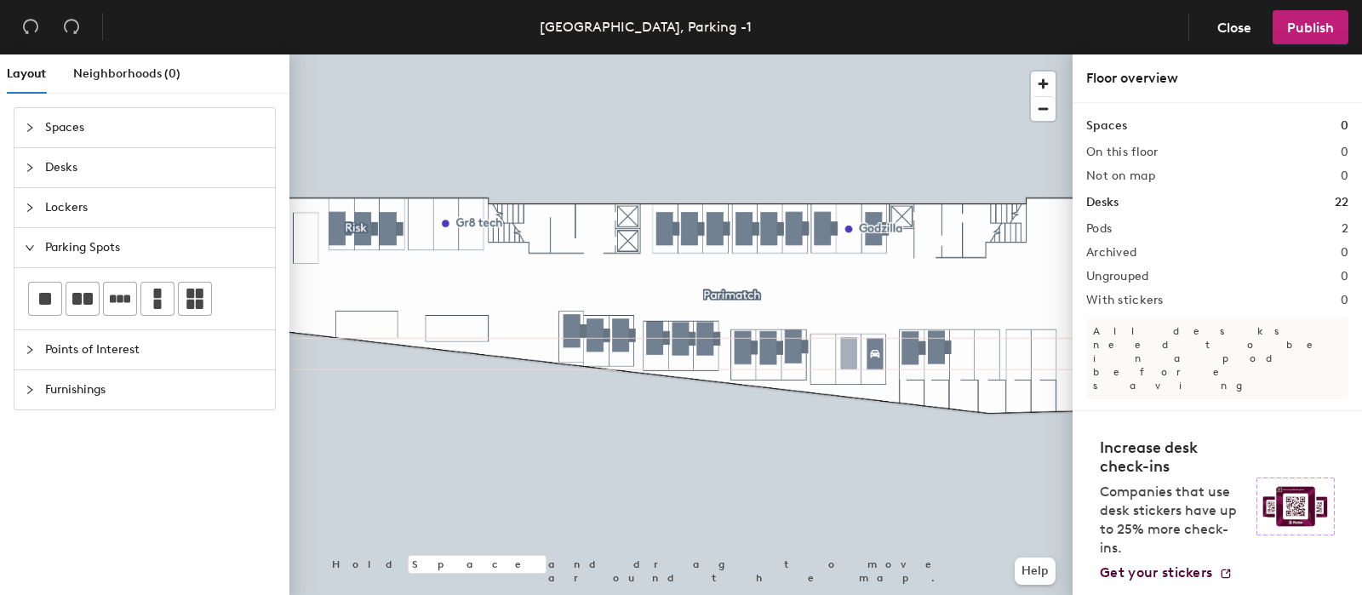
click at [849, 353] on div "Layout Neighborhoods (0) Spaces Desks Lockers Parking Spots Points of Interest …" at bounding box center [681, 327] width 1362 height 547
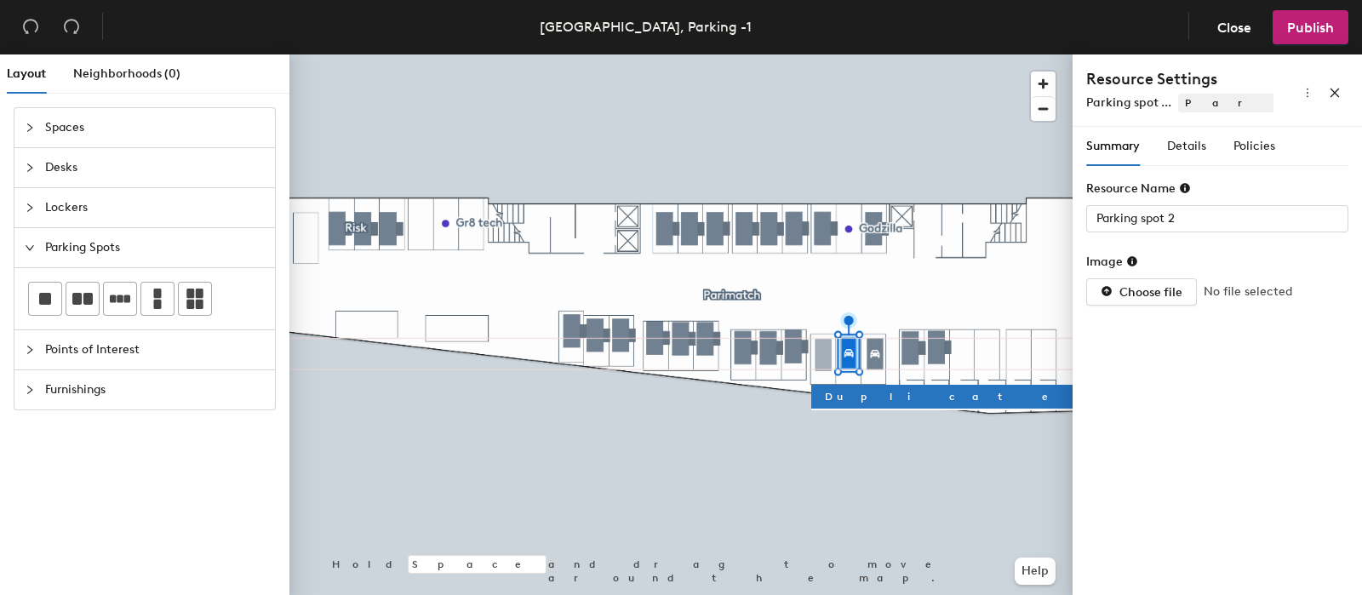
click at [823, 355] on div "Layout Neighborhoods (0) Spaces Desks Lockers Parking Spots Points of Interest …" at bounding box center [681, 327] width 1362 height 547
type input "Parking spot 3"
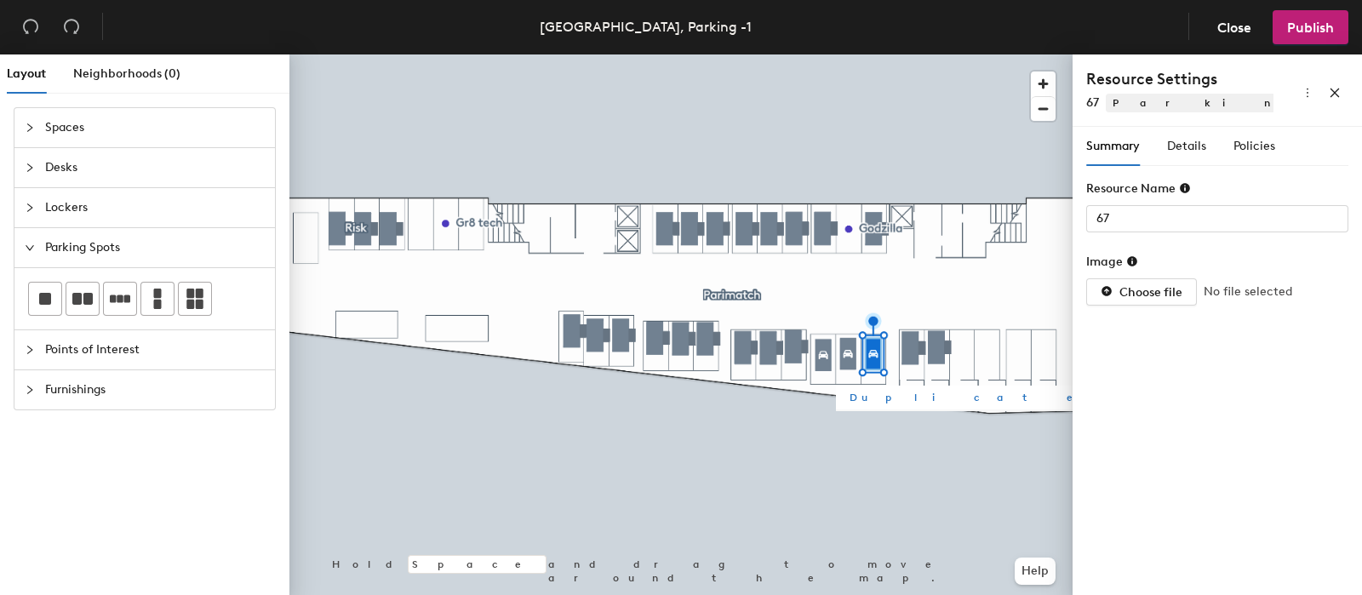
click at [847, 54] on div at bounding box center [680, 54] width 783 height 0
type input "Parking spot 2"
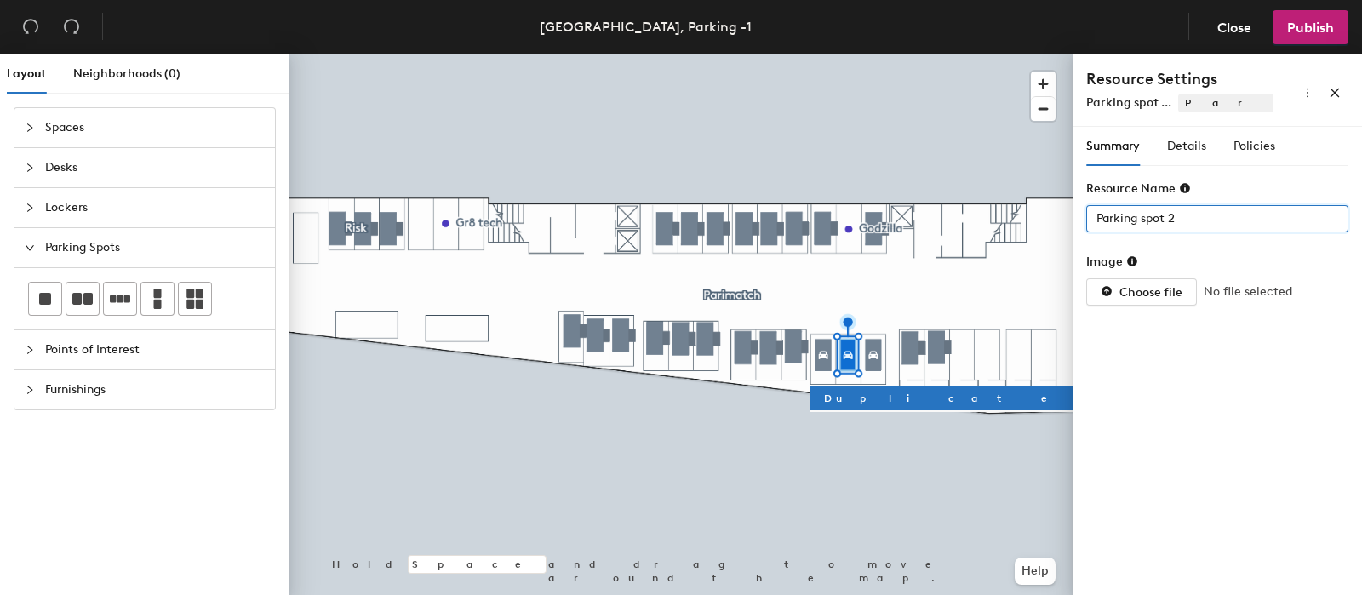
click at [1156, 214] on input "Parking spot 2" at bounding box center [1217, 218] width 262 height 27
click at [1180, 211] on input "Parking spot 2" at bounding box center [1217, 218] width 262 height 27
click at [902, 223] on div "Layout Neighborhoods (0) Spaces Desks Lockers Parking Spots Points of Interest …" at bounding box center [681, 327] width 1362 height 547
click at [928, 222] on div "Layout Neighborhoods (0) Spaces Desks Lockers Parking Spots Points of Interest …" at bounding box center [681, 327] width 1362 height 547
type input "69"
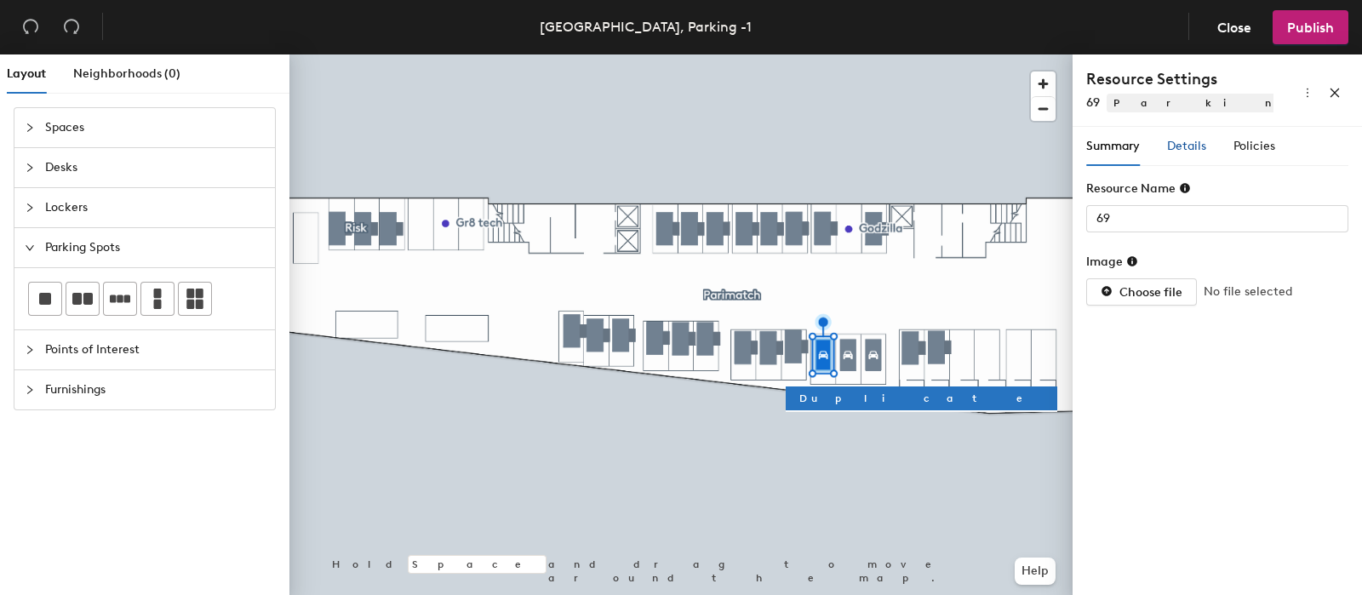
click at [1194, 141] on span "Details" at bounding box center [1186, 146] width 39 height 14
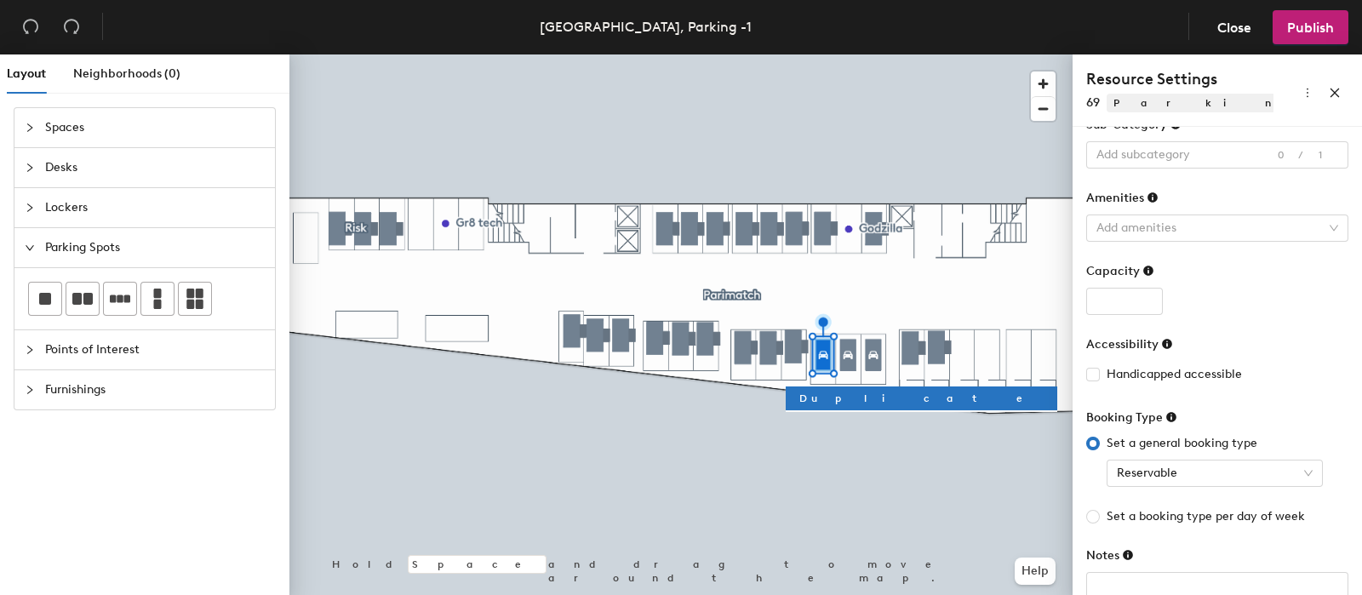
scroll to position [112, 0]
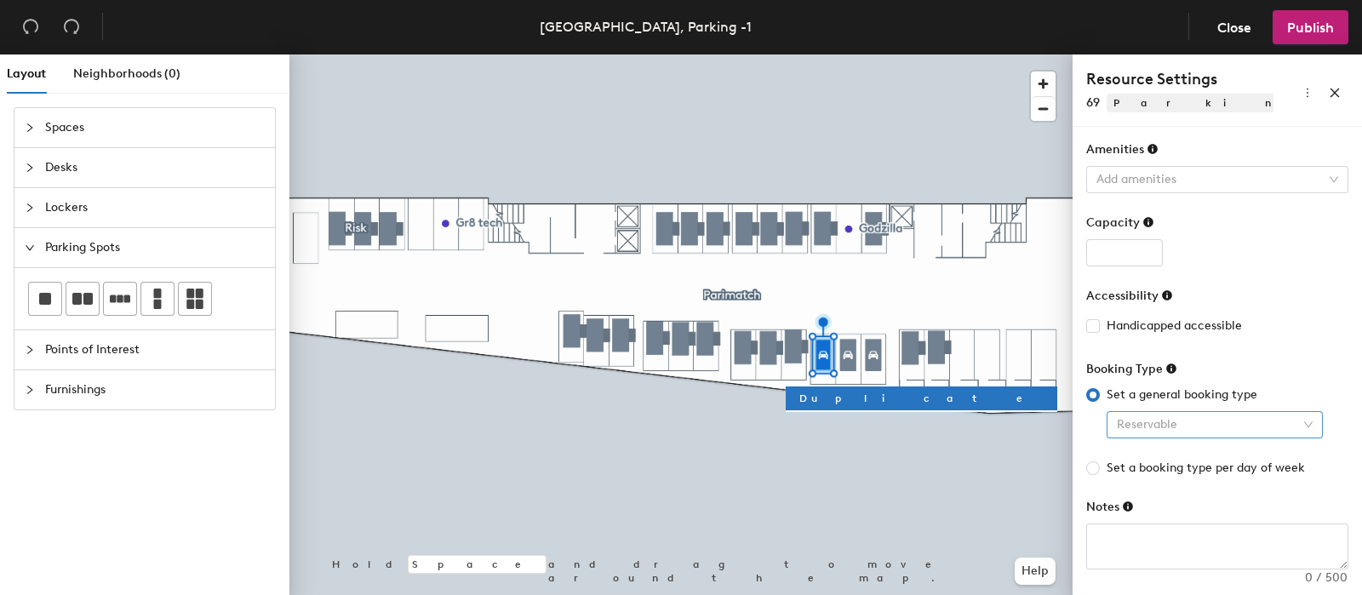
click at [1153, 414] on span "Reservable" at bounding box center [1215, 425] width 196 height 26
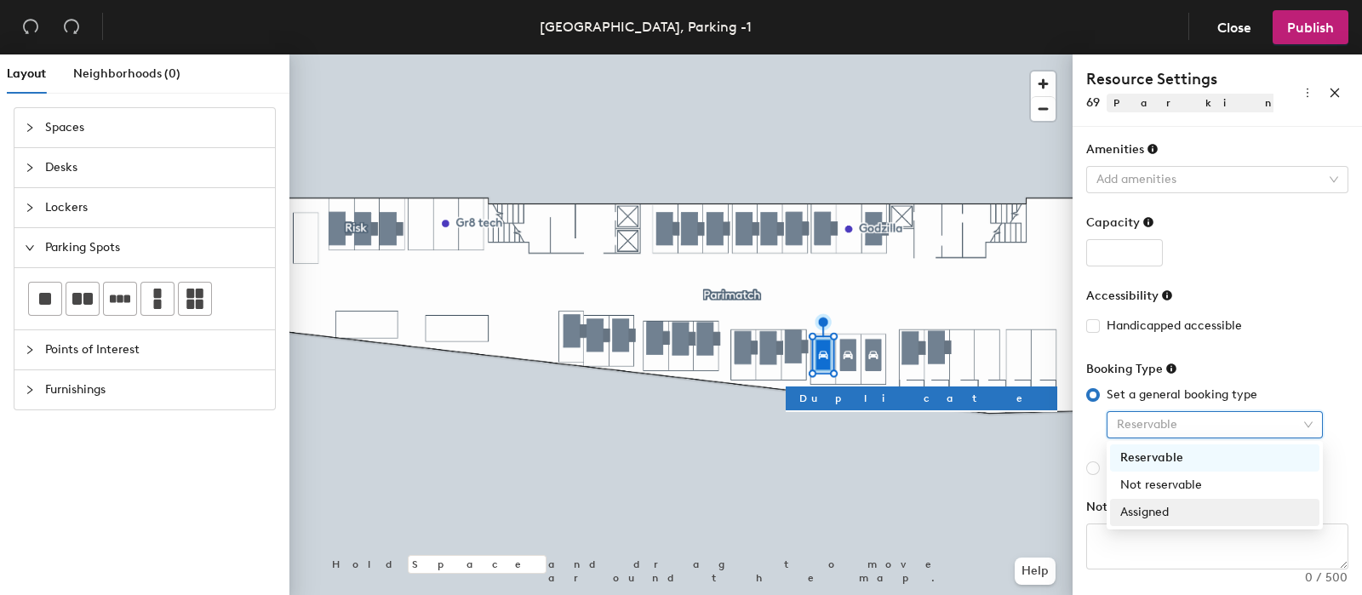
click at [1152, 511] on div "Assigned" at bounding box center [1214, 512] width 189 height 19
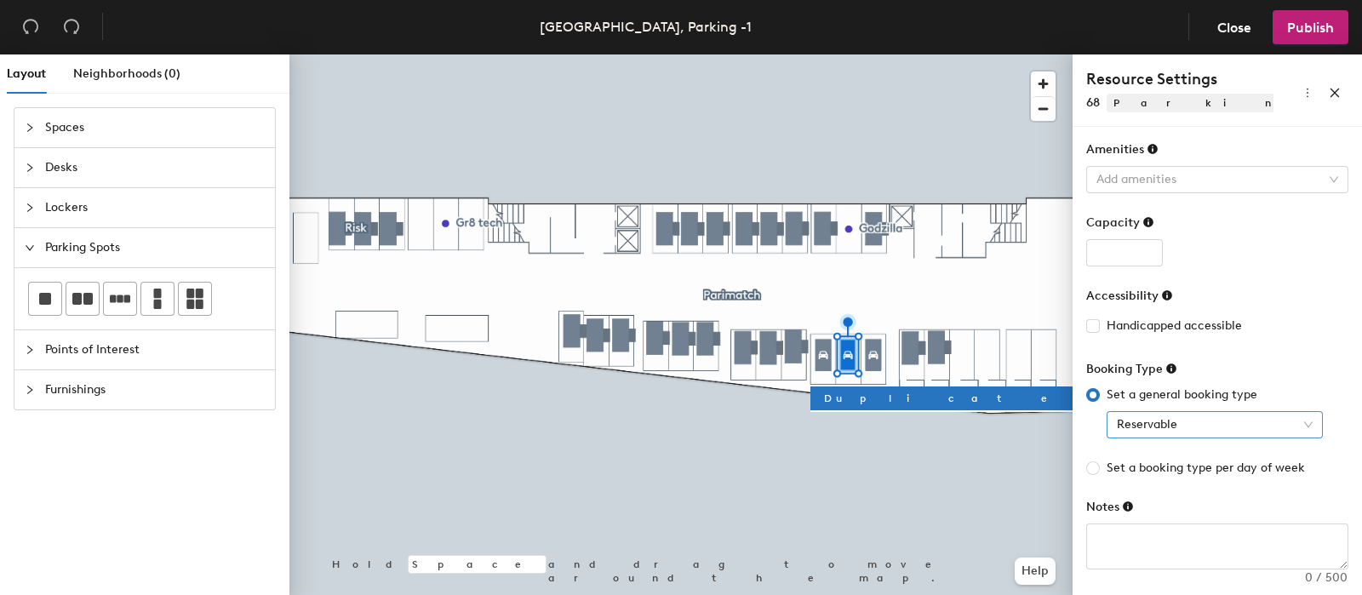
click at [1143, 414] on span "Reservable" at bounding box center [1215, 425] width 196 height 26
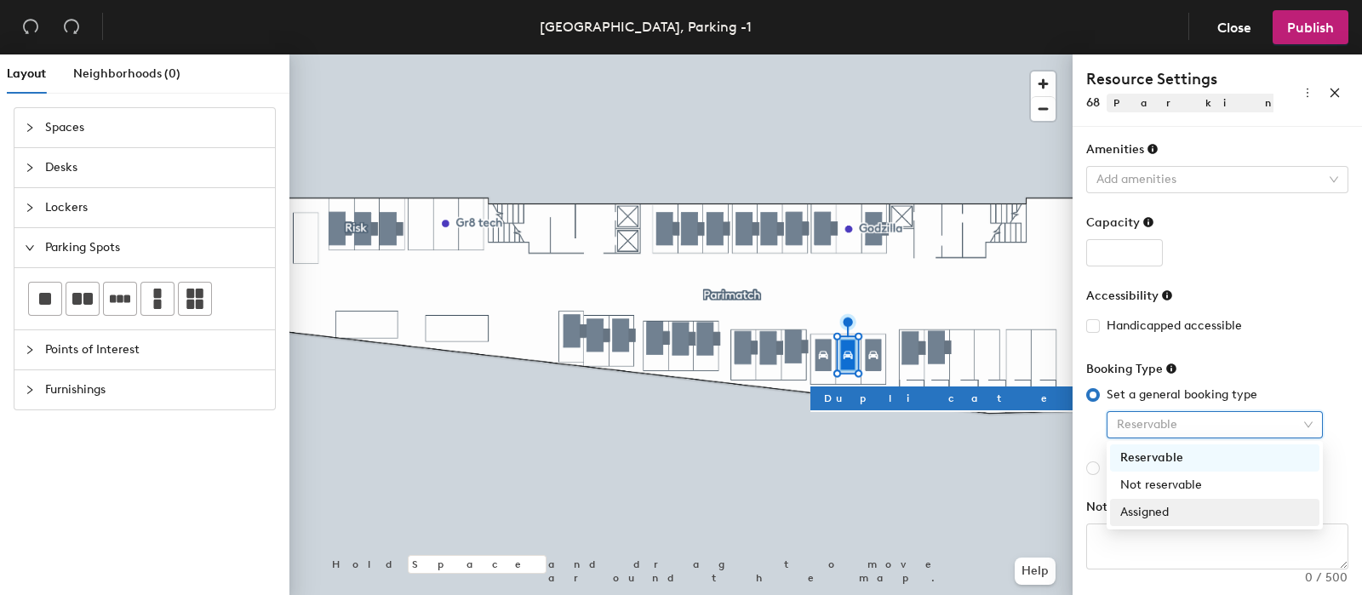
click at [1170, 518] on div "Assigned" at bounding box center [1214, 512] width 189 height 19
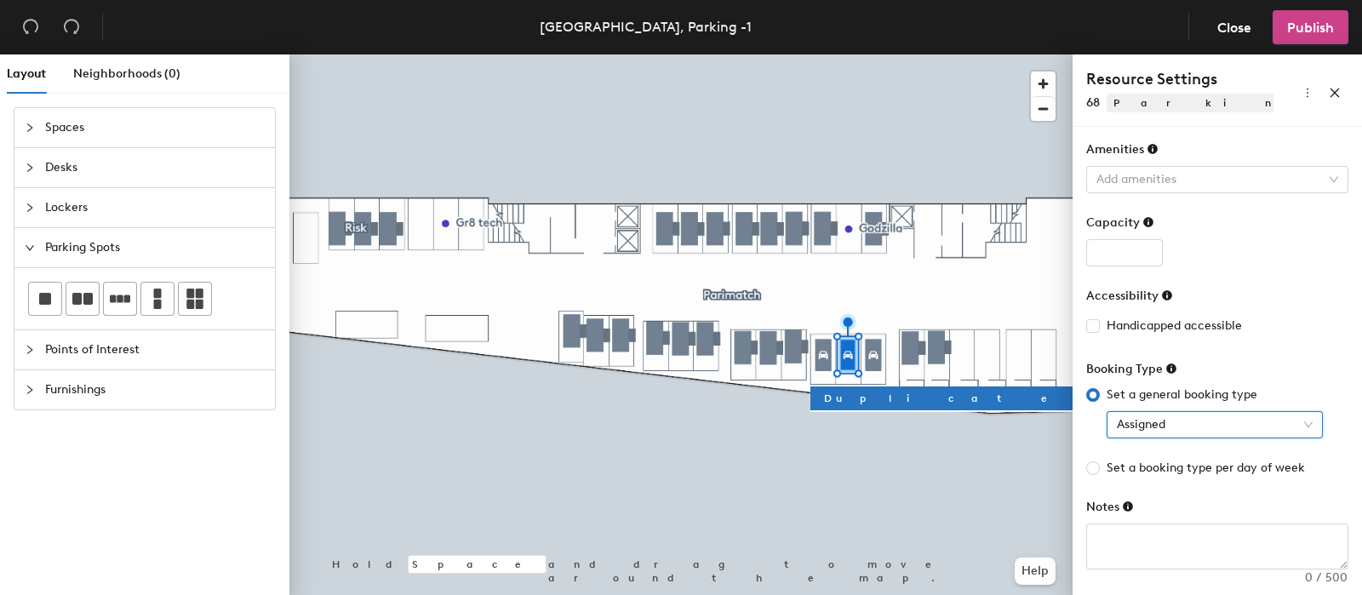
click at [1294, 28] on span "Publish" at bounding box center [1310, 28] width 47 height 16
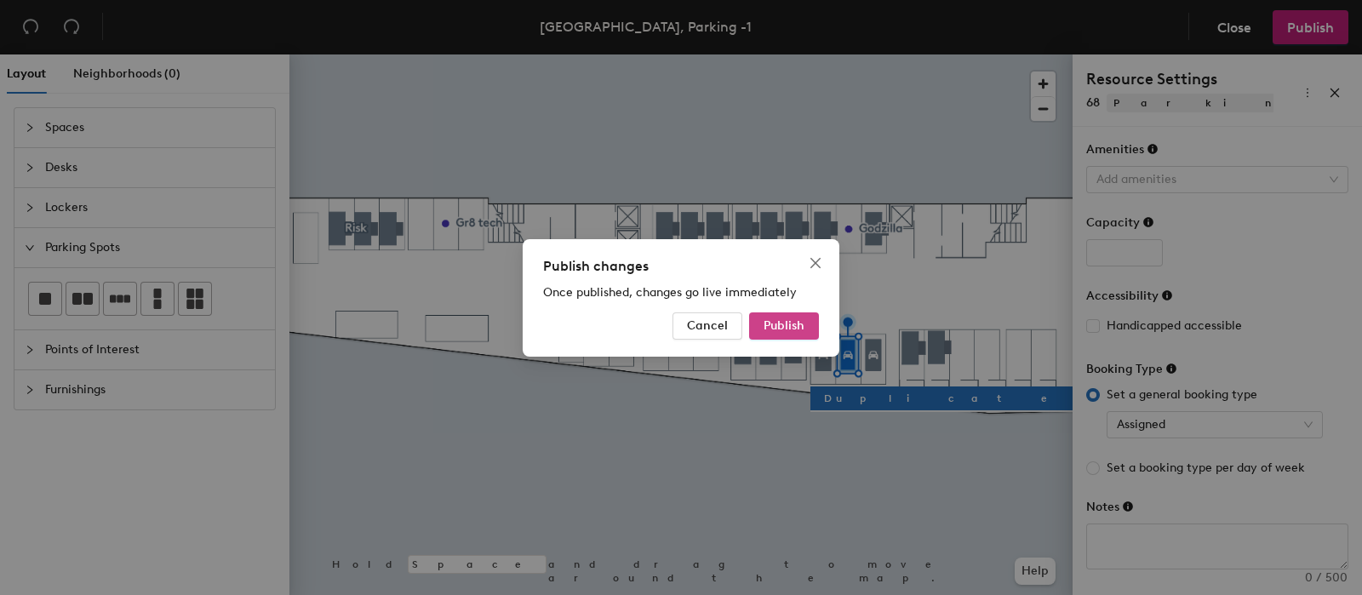
click at [797, 321] on span "Publish" at bounding box center [783, 325] width 41 height 14
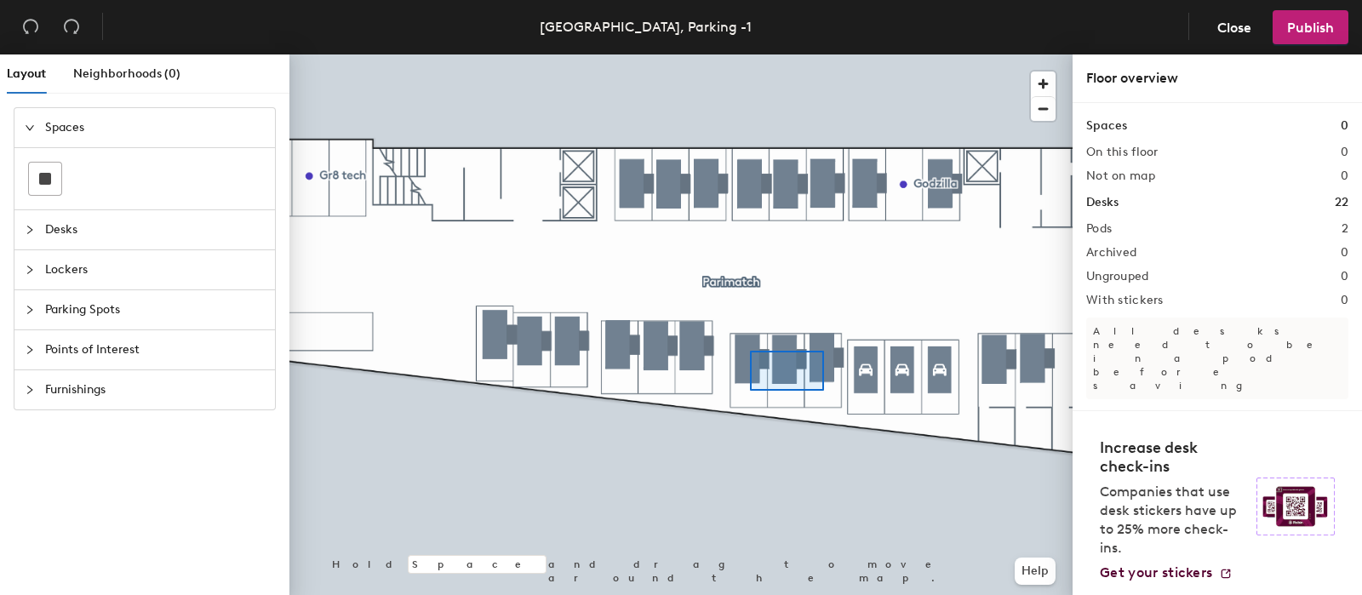
click at [750, 54] on div at bounding box center [680, 54] width 783 height 0
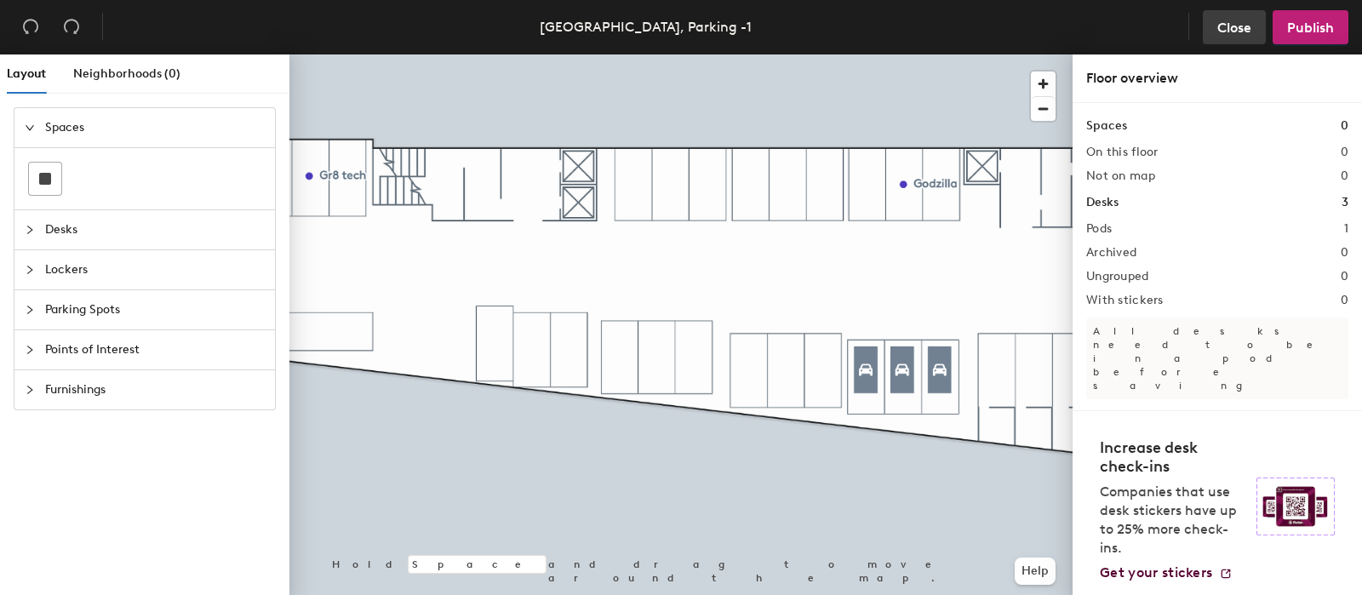
click at [1223, 26] on span "Close" at bounding box center [1234, 28] width 34 height 16
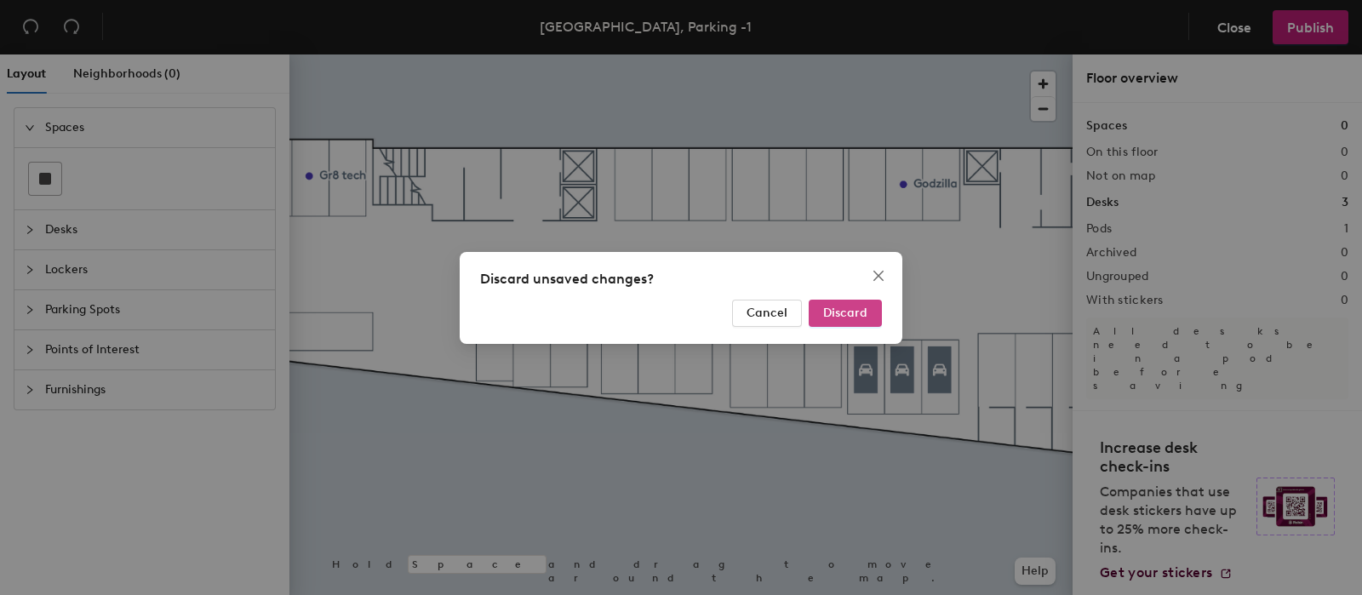
click at [852, 317] on span "Discard" at bounding box center [845, 313] width 44 height 14
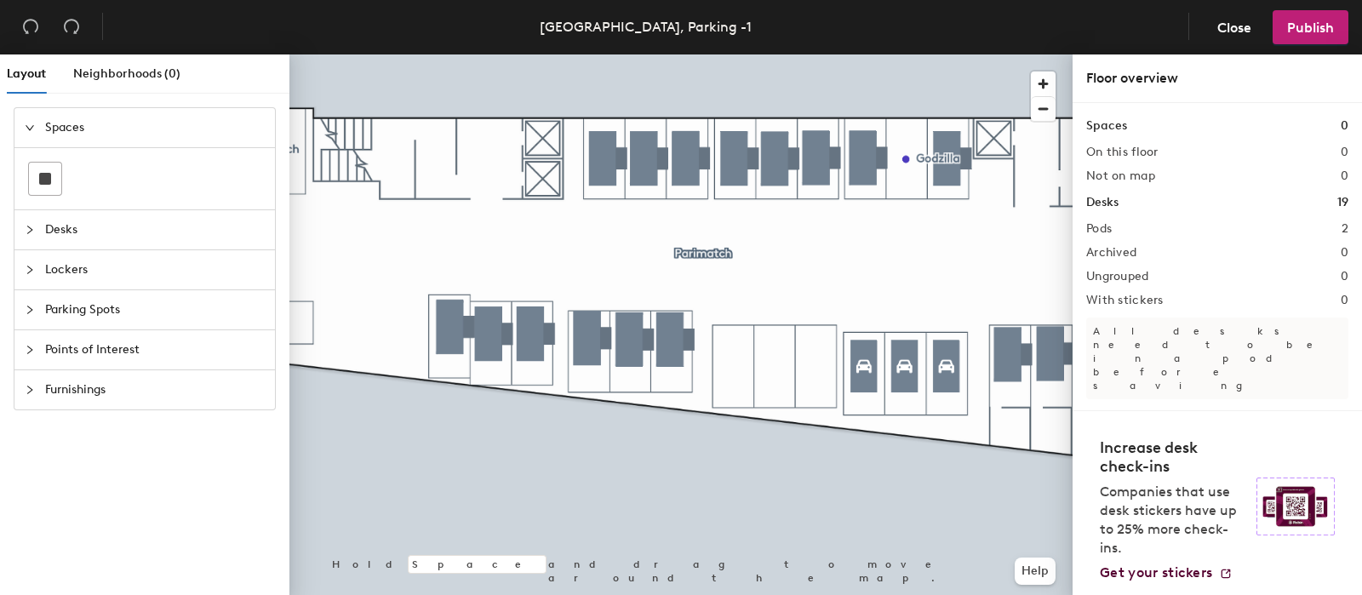
click at [61, 305] on span "Parking Spots" at bounding box center [155, 309] width 220 height 39
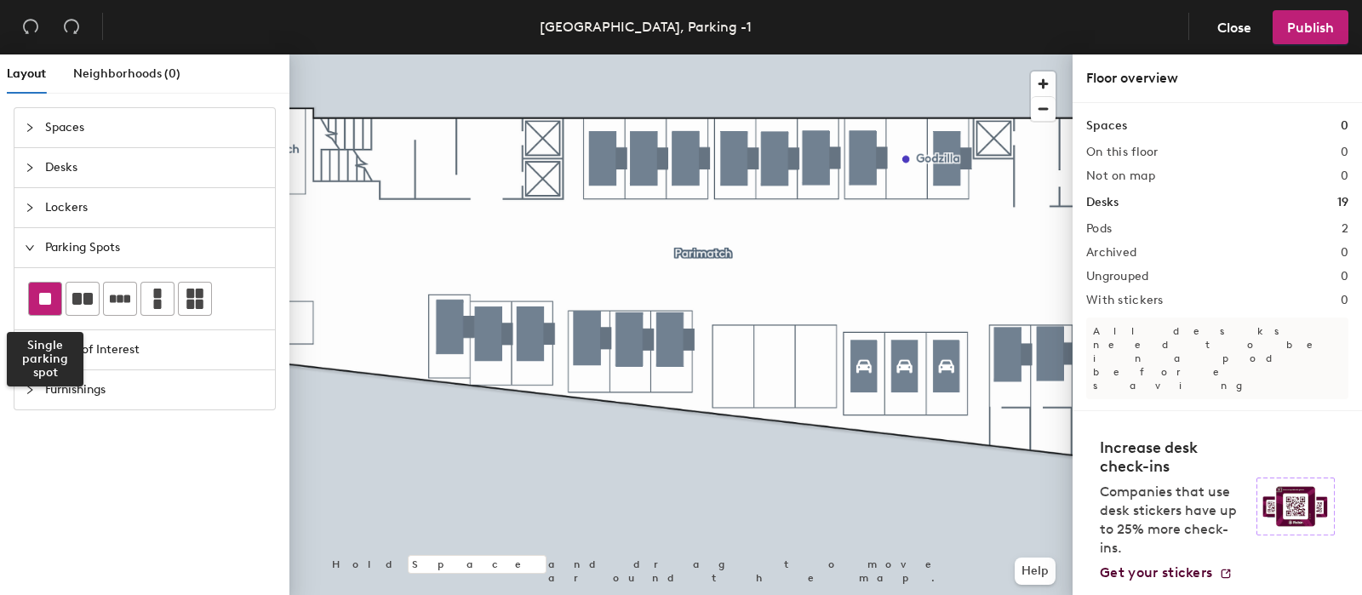
click at [45, 297] on rect at bounding box center [45, 299] width 12 height 12
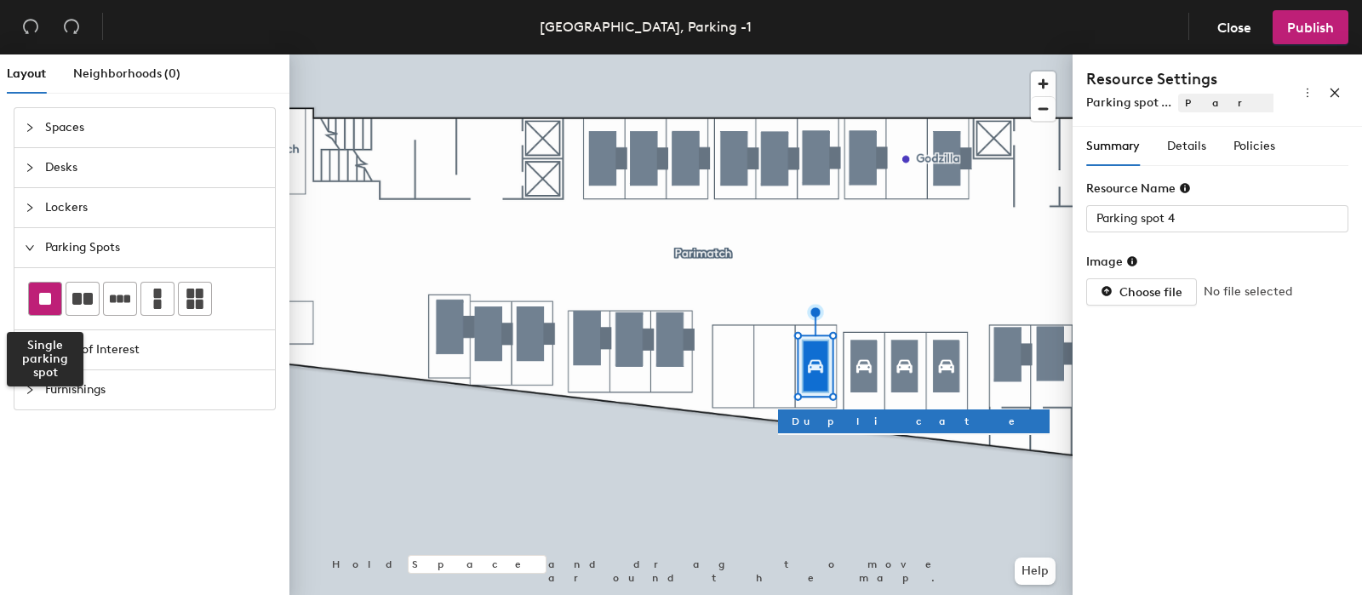
click at [46, 305] on div at bounding box center [45, 299] width 32 height 32
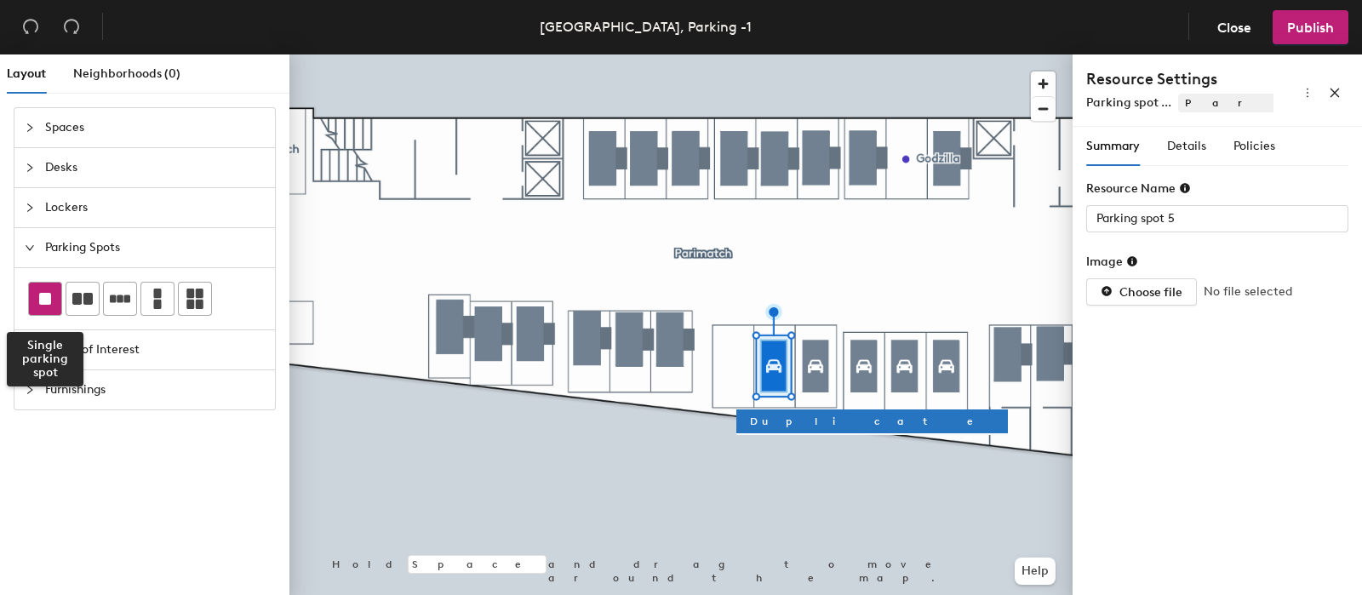
click at [37, 295] on div at bounding box center [45, 299] width 32 height 32
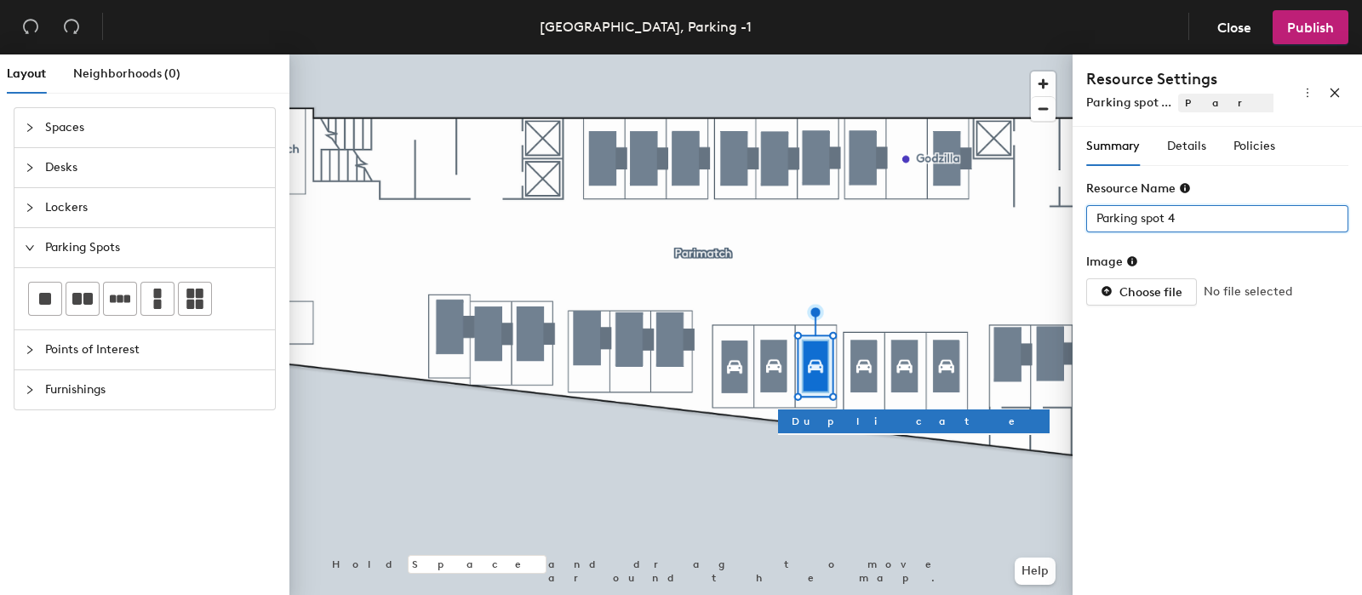
click at [859, 223] on div "Layout Neighborhoods (0) Spaces Desks Lockers Parking Spots Points of Interest …" at bounding box center [681, 327] width 1362 height 547
type input "ų"
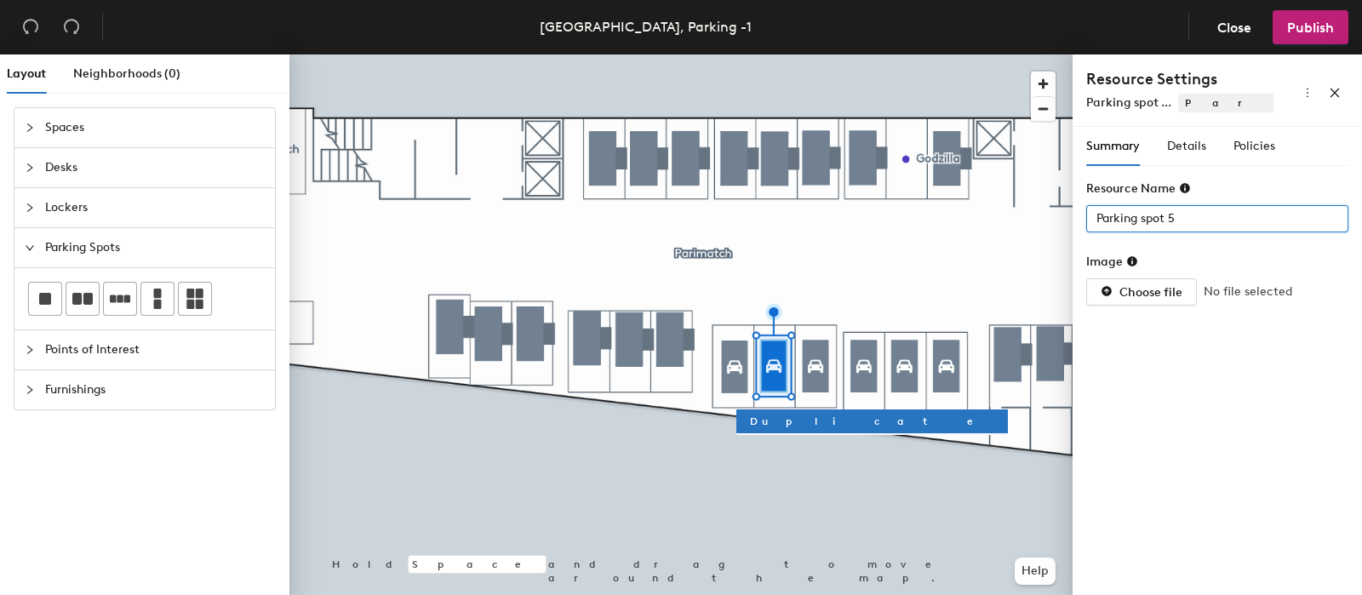
click at [1064, 220] on div "Layout Neighborhoods (0) Spaces Desks Lockers Parking Spots Points of Interest …" at bounding box center [681, 327] width 1362 height 547
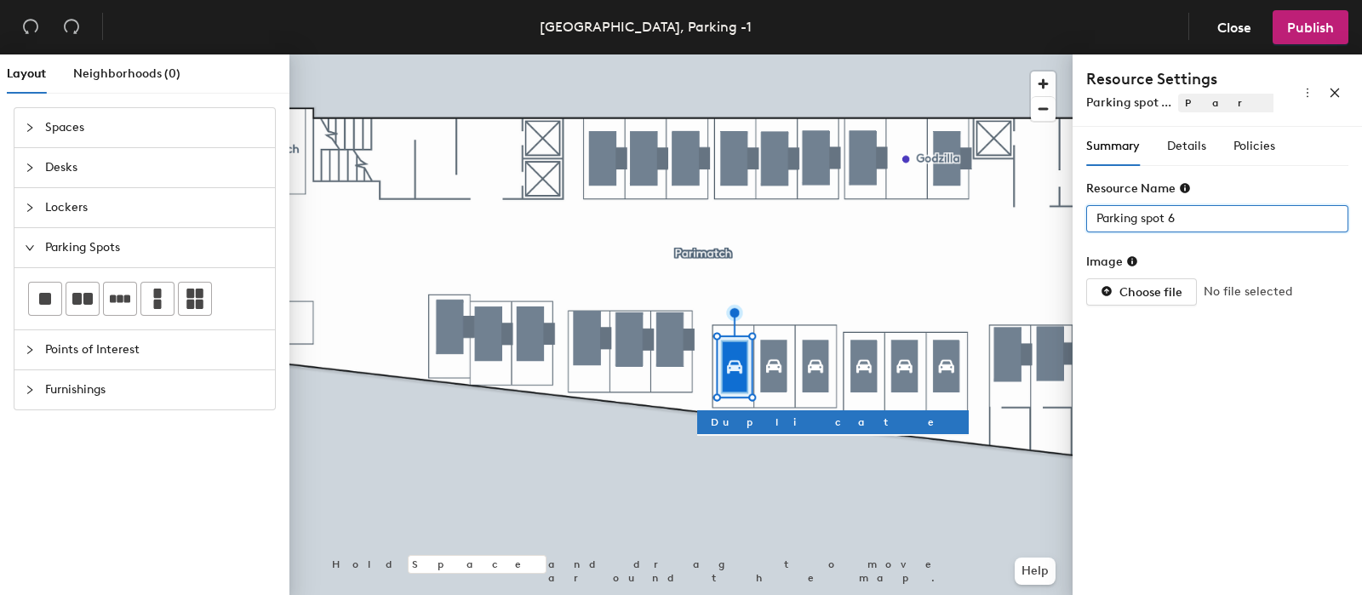
click at [992, 218] on div "Layout Neighborhoods (0) Spaces Desks Lockers Parking Spots Points of Interest …" at bounding box center [681, 327] width 1362 height 547
drag, startPoint x: 1182, startPoint y: 214, endPoint x: 1125, endPoint y: 236, distance: 60.9
click at [812, 54] on div at bounding box center [680, 54] width 783 height 0
type input "70"
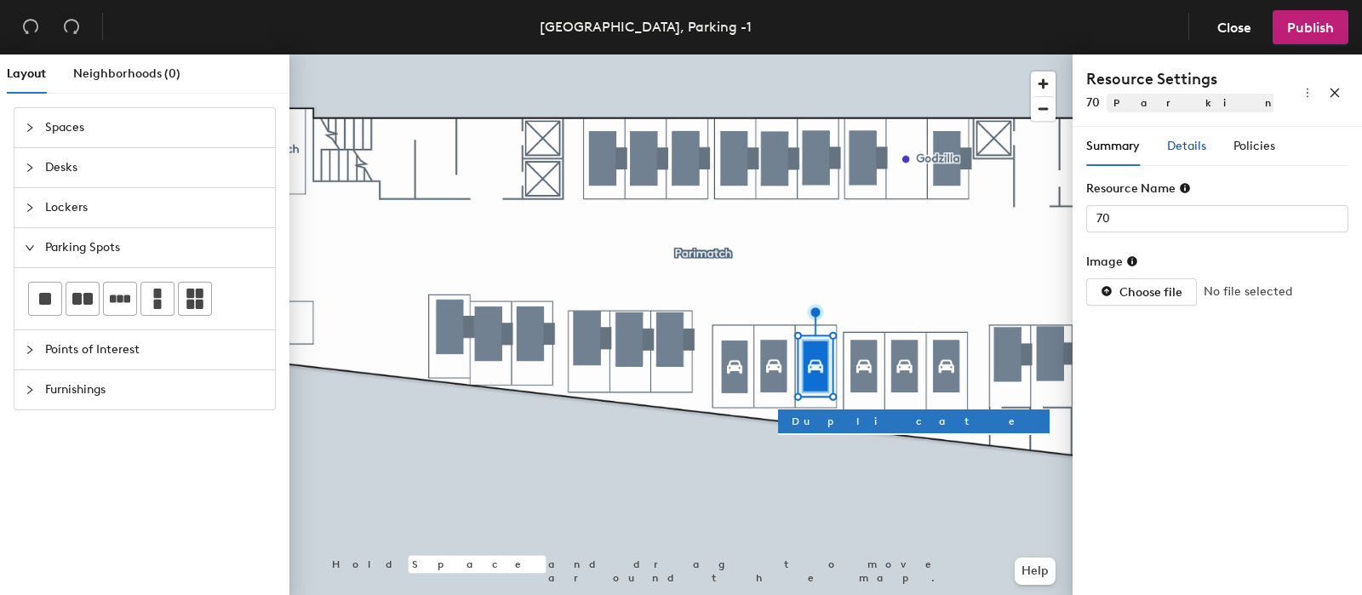
click at [1201, 144] on span "Details" at bounding box center [1186, 146] width 39 height 14
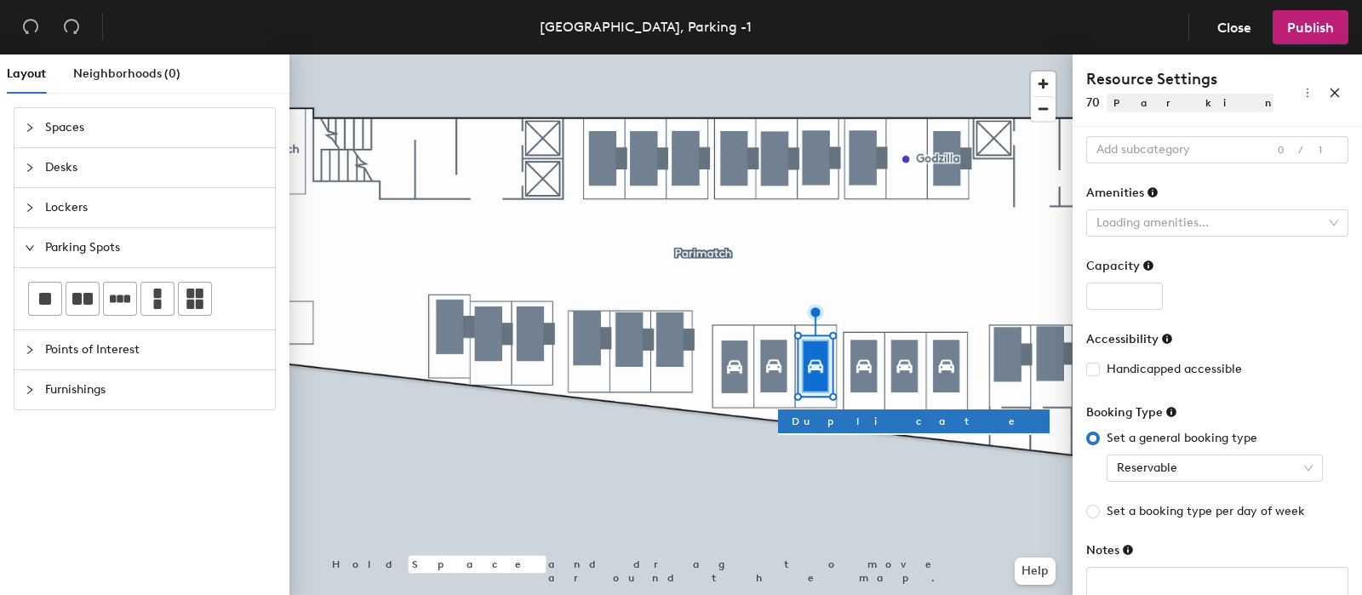
scroll to position [112, 0]
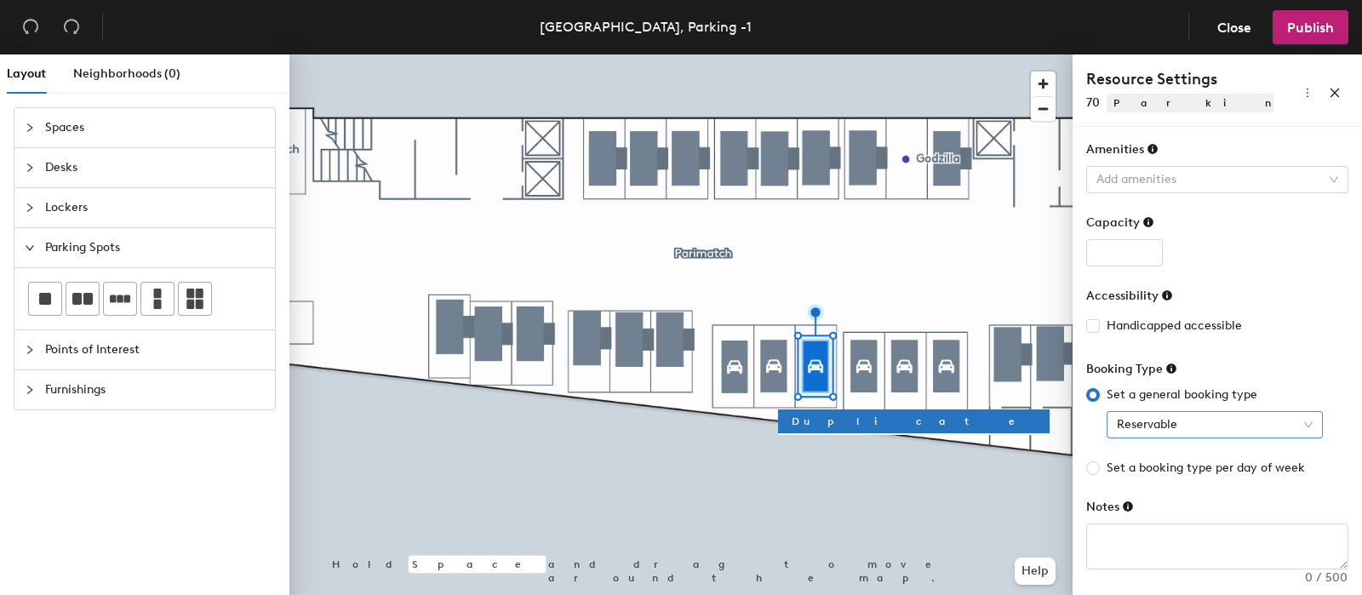
click at [1162, 412] on span "Reservable" at bounding box center [1215, 425] width 196 height 26
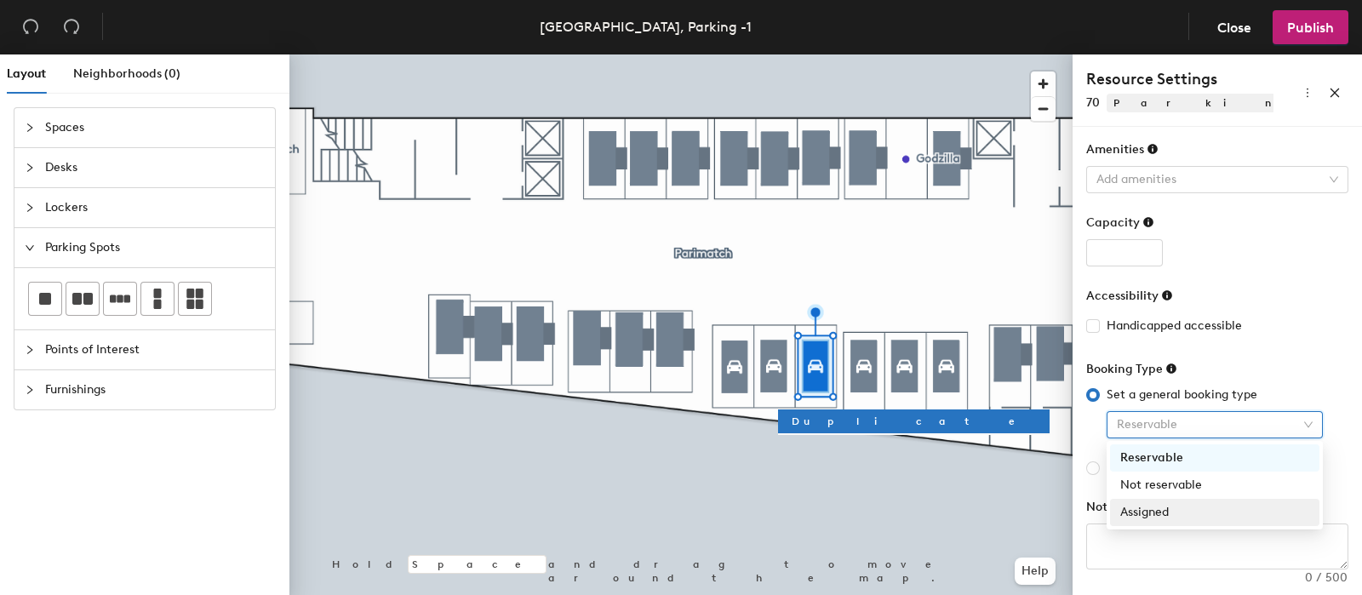
click at [1168, 508] on div "Assigned" at bounding box center [1214, 512] width 189 height 19
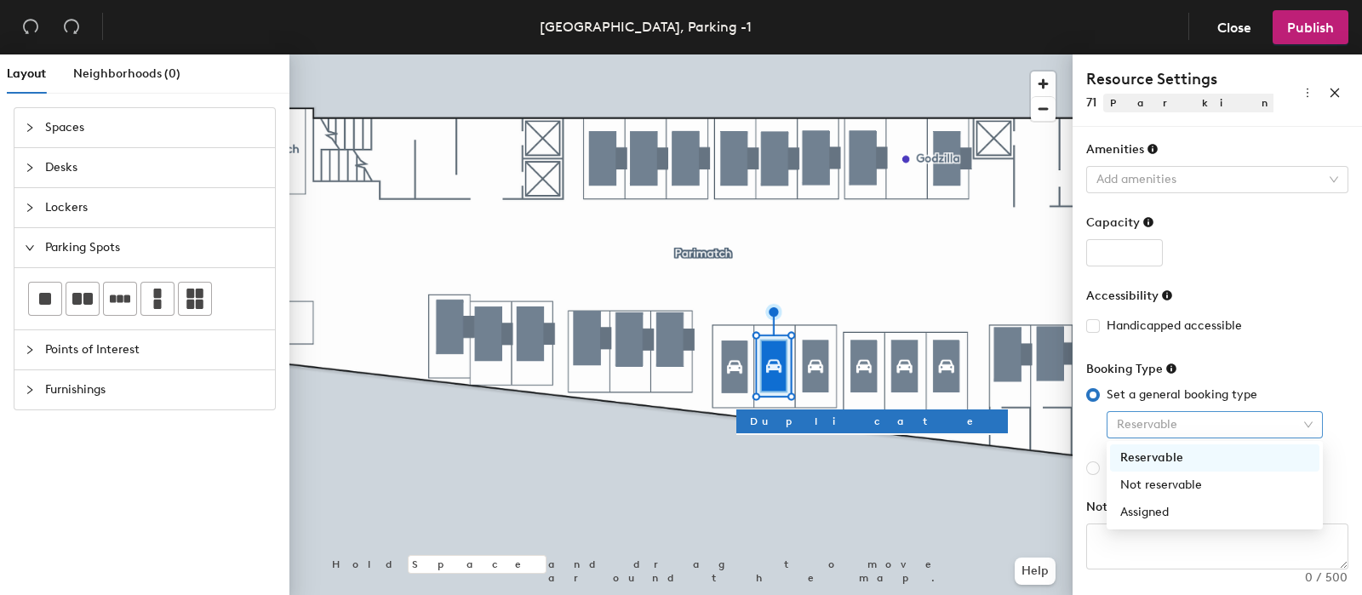
click at [1168, 419] on span "Reservable" at bounding box center [1215, 425] width 196 height 26
click at [1157, 521] on div "Assigned" at bounding box center [1214, 512] width 189 height 19
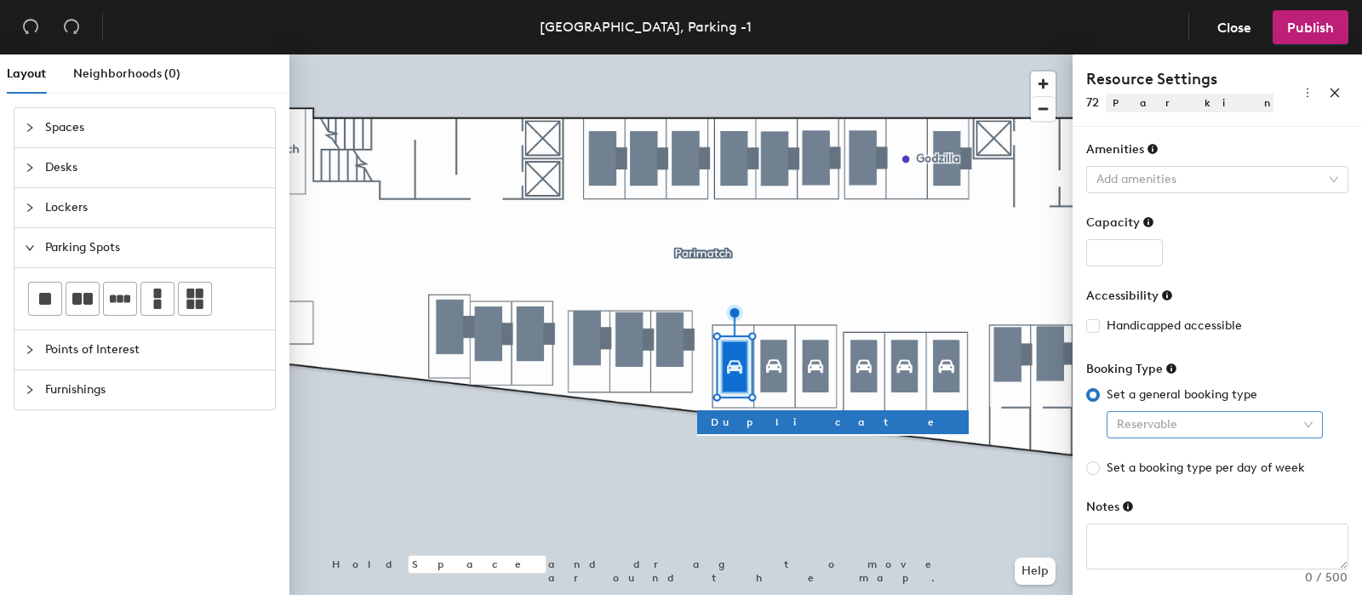
click at [1153, 427] on span "Reservable" at bounding box center [1215, 425] width 196 height 26
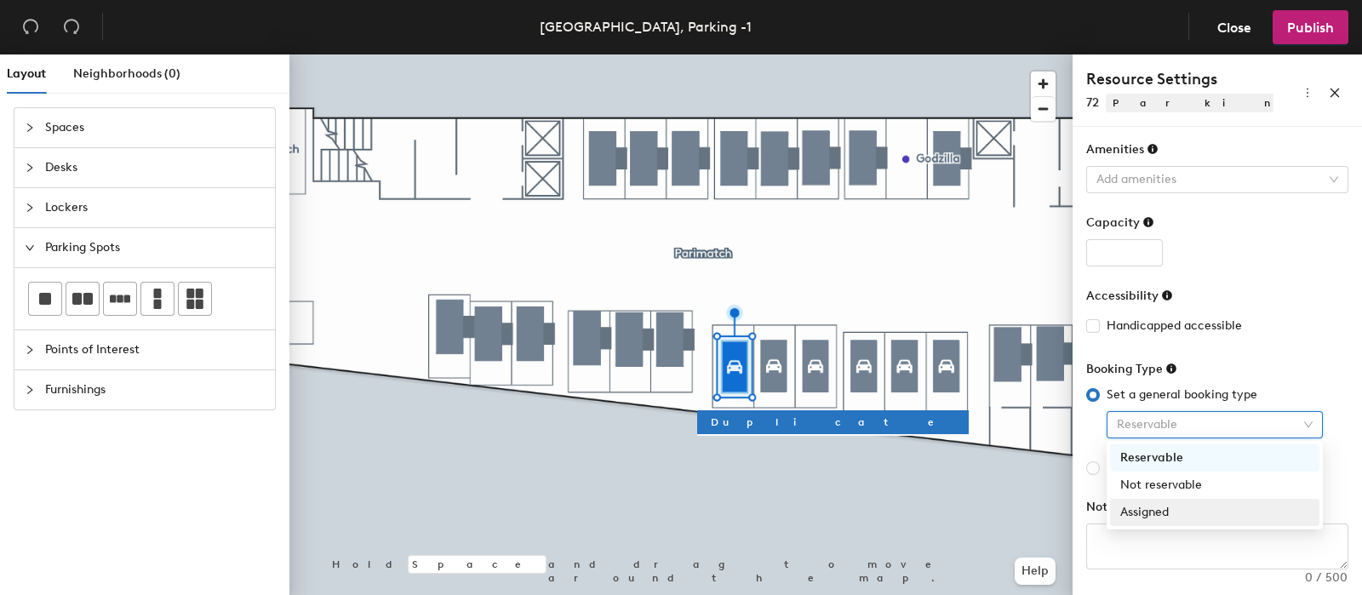
click at [1174, 521] on div "Assigned" at bounding box center [1214, 512] width 189 height 19
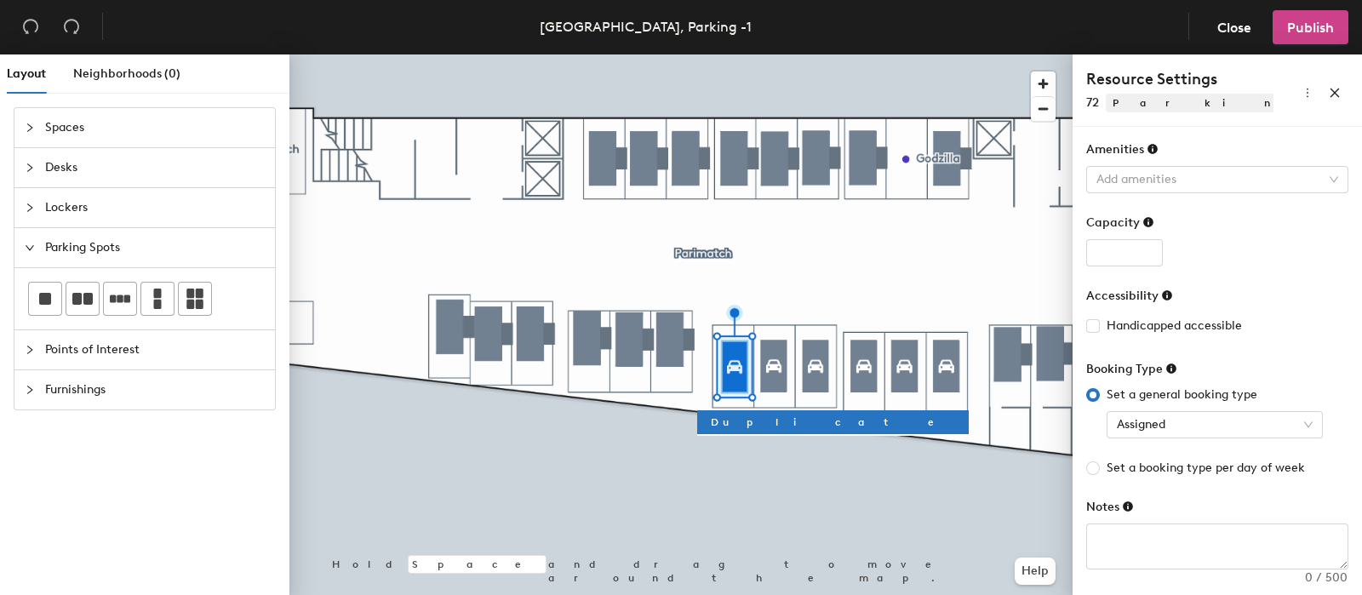
click at [1315, 35] on span "Publish" at bounding box center [1310, 28] width 47 height 16
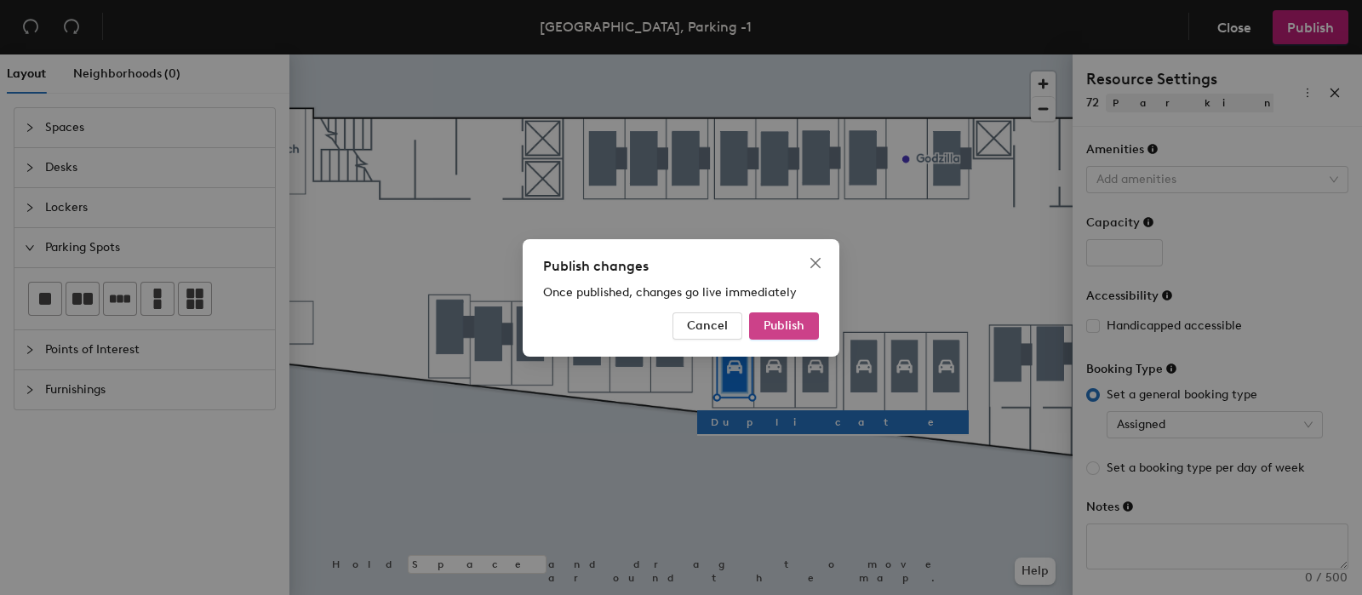
click at [800, 330] on span "Publish" at bounding box center [783, 325] width 41 height 14
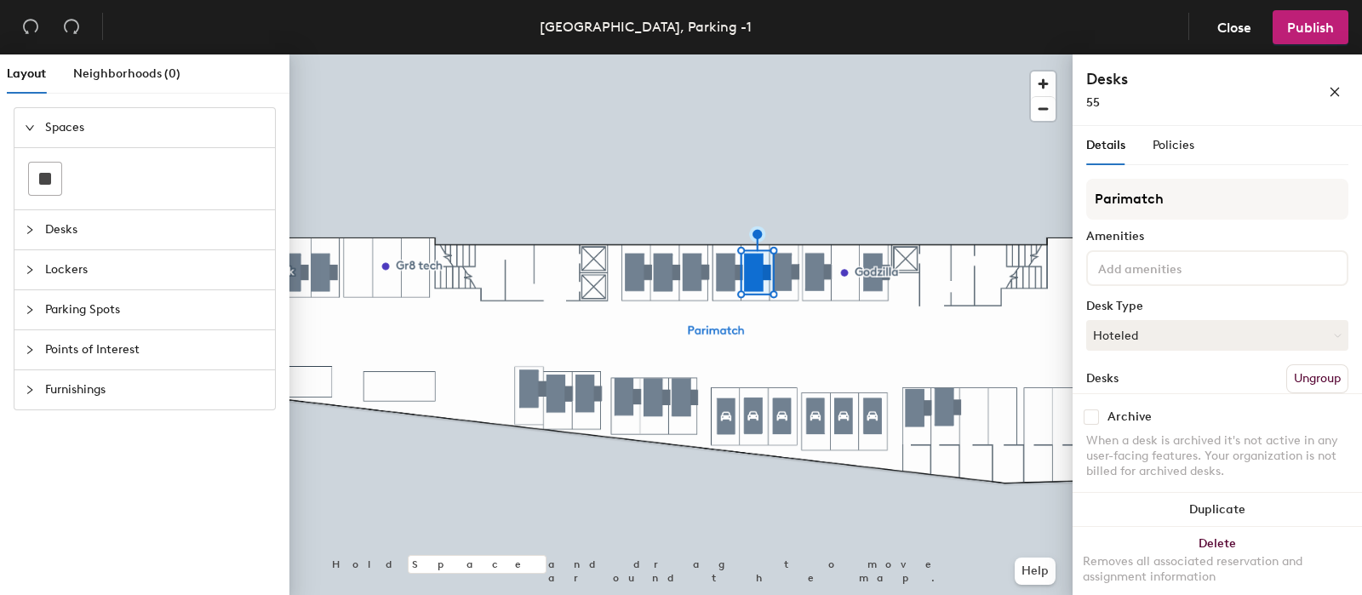
click at [786, 54] on div at bounding box center [680, 54] width 783 height 0
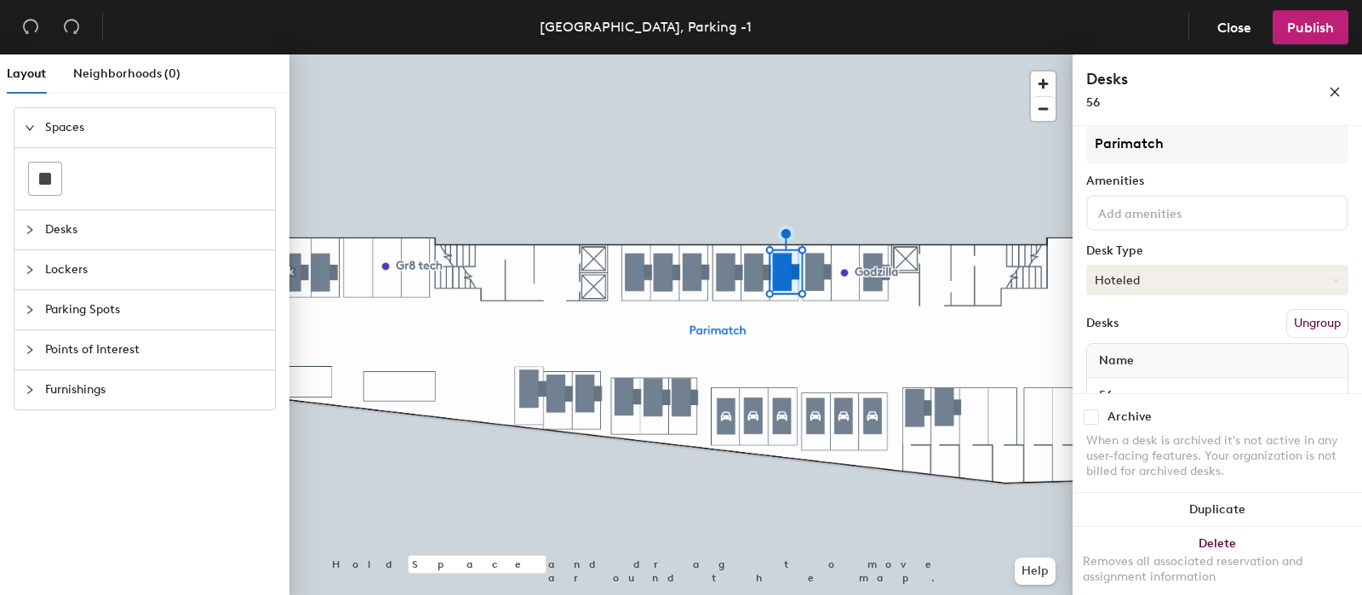
scroll to position [95, 0]
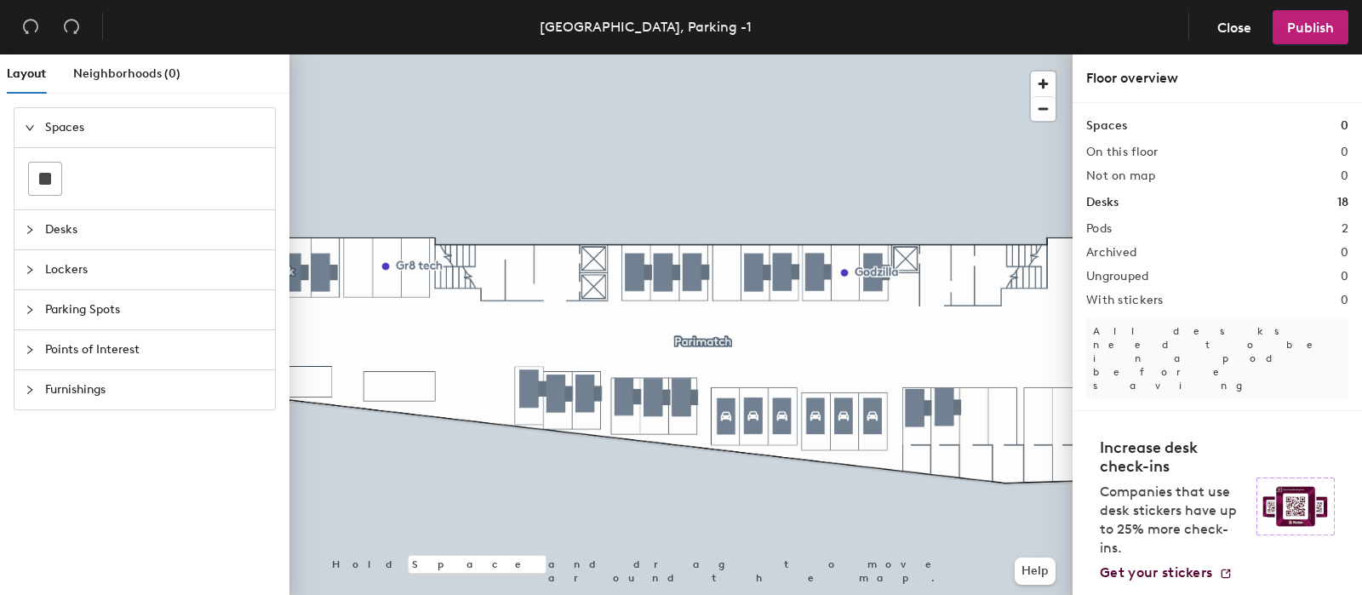
click at [94, 301] on span "Parking Spots" at bounding box center [155, 309] width 220 height 39
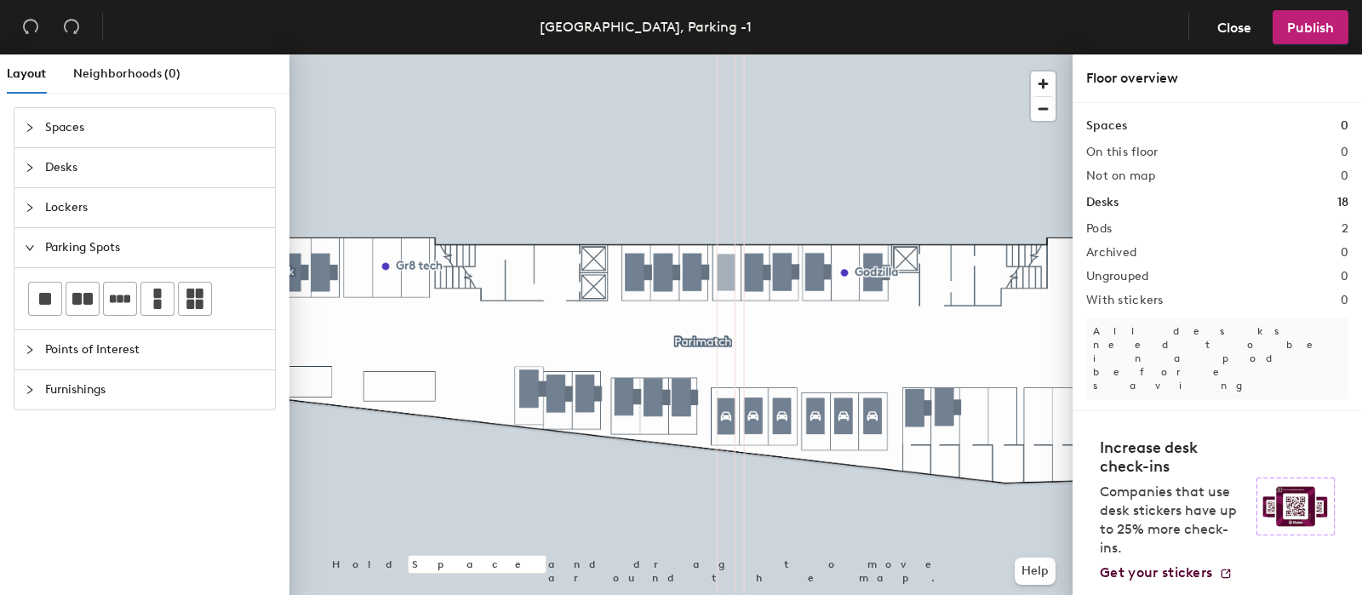
click at [726, 272] on div "Layout Neighborhoods (0) Spaces Desks Lockers Parking Spots Points of Interest …" at bounding box center [681, 327] width 1362 height 547
click at [820, 54] on div at bounding box center [680, 54] width 783 height 0
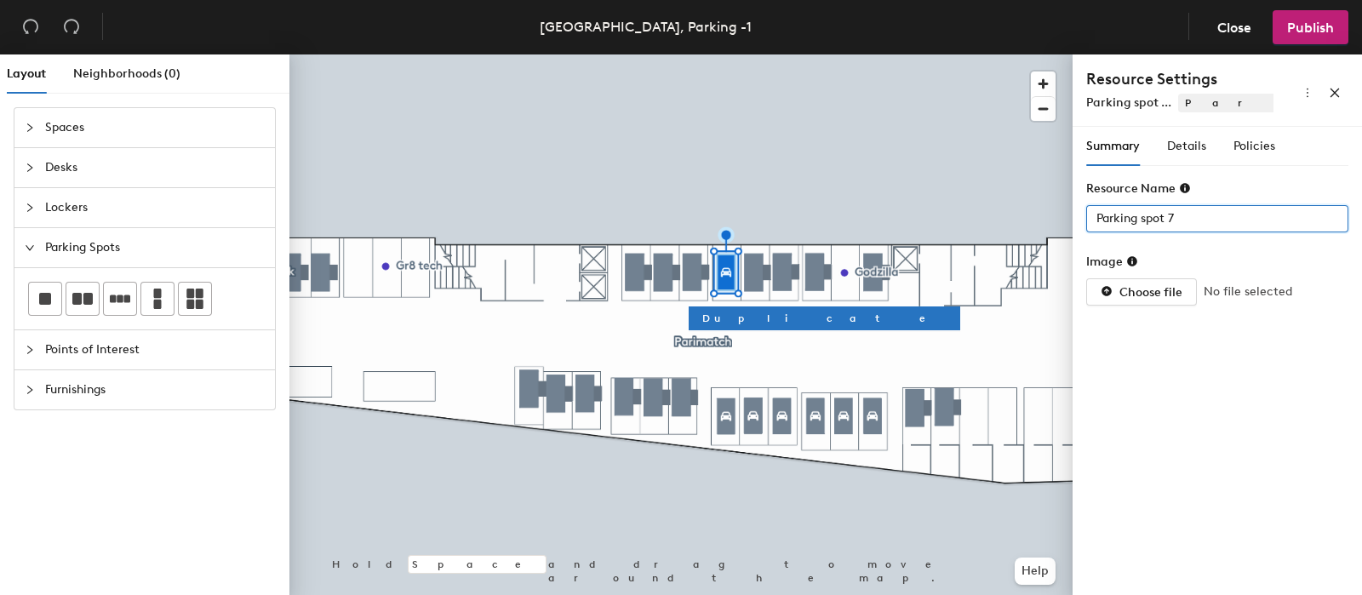
click at [981, 219] on div "Layout Neighborhoods (0) Spaces Desks Lockers Parking Spots Points of Interest …" at bounding box center [681, 327] width 1362 height 547
type input "54"
click at [1178, 145] on span "Details" at bounding box center [1186, 146] width 39 height 14
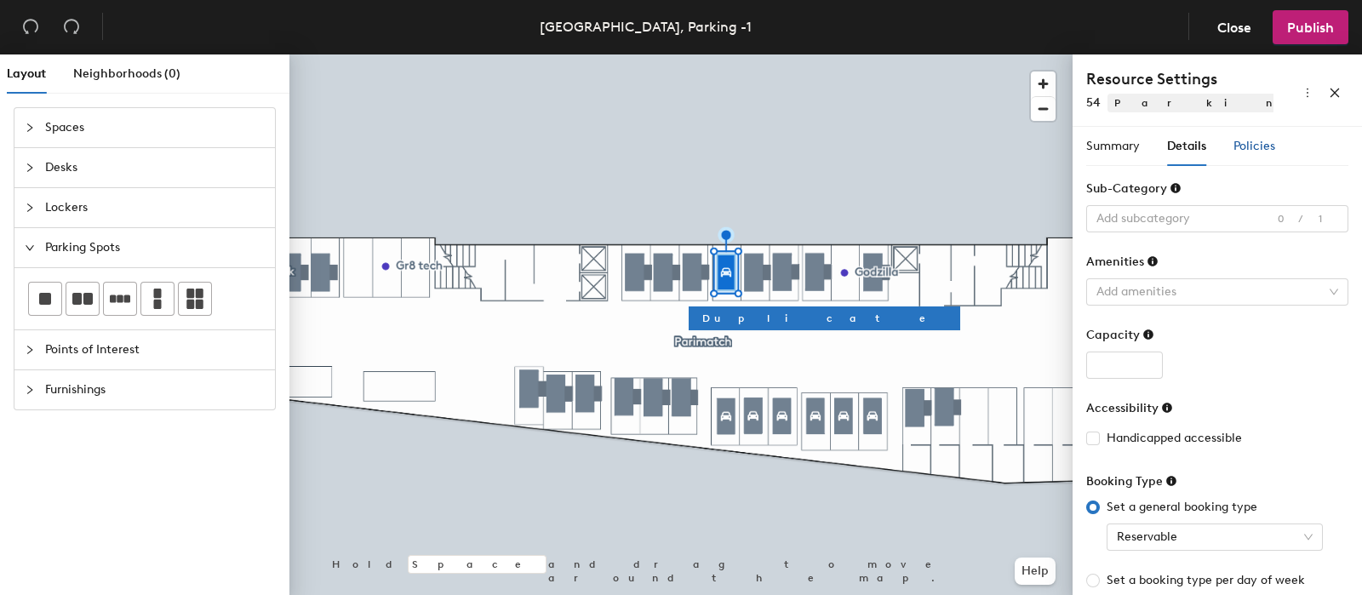
click at [1249, 146] on span "Policies" at bounding box center [1254, 146] width 42 height 14
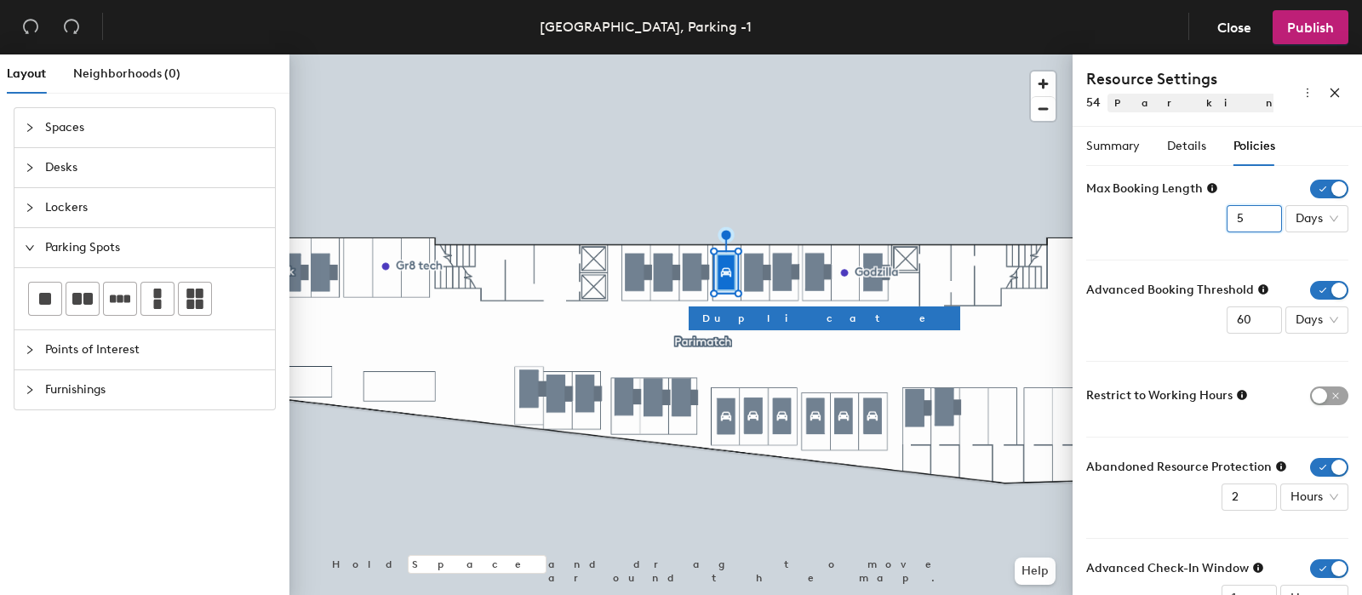
click at [1226, 221] on input "5" at bounding box center [1253, 218] width 55 height 27
click at [1248, 223] on input "4" at bounding box center [1253, 218] width 55 height 27
type input "3"
click at [1248, 223] on input "3" at bounding box center [1253, 218] width 55 height 27
click at [1260, 289] on icon at bounding box center [1263, 289] width 10 height 10
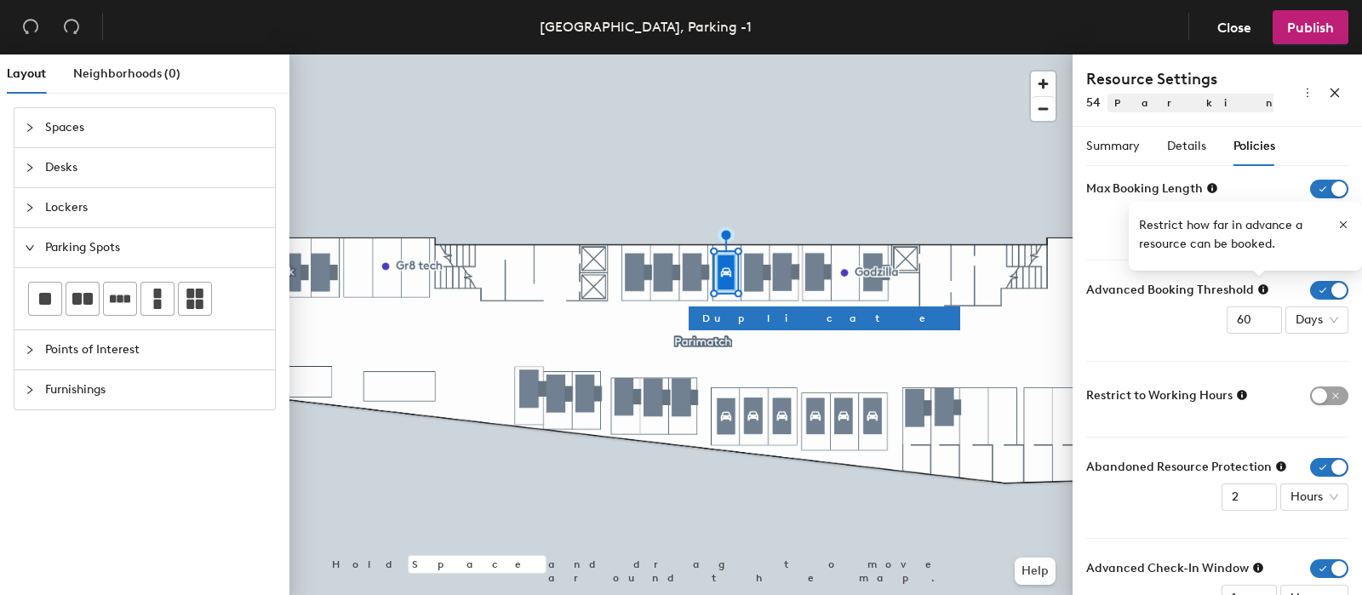
click at [1168, 325] on div "Advanced Booking Threshold 60 Days" at bounding box center [1217, 307] width 262 height 53
click at [1234, 318] on input "60" at bounding box center [1253, 319] width 55 height 27
click at [1247, 323] on input "59" at bounding box center [1253, 319] width 55 height 27
click at [1247, 323] on input "58" at bounding box center [1253, 319] width 55 height 27
click at [1247, 323] on input "57" at bounding box center [1253, 319] width 55 height 27
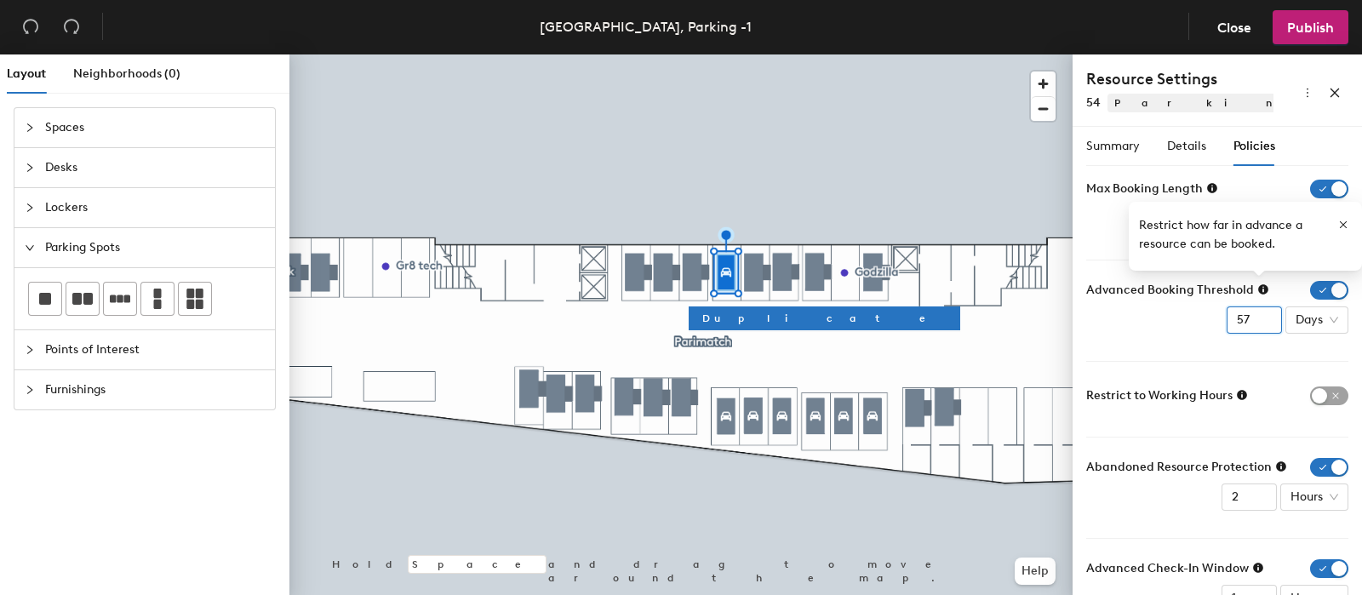
click at [1247, 323] on input "56" at bounding box center [1253, 319] width 55 height 27
click at [1247, 323] on input "55" at bounding box center [1253, 319] width 55 height 27
click at [1247, 323] on input "54" at bounding box center [1253, 319] width 55 height 27
click at [1247, 323] on input "53" at bounding box center [1253, 319] width 55 height 27
click at [1247, 325] on input "52" at bounding box center [1253, 319] width 55 height 27
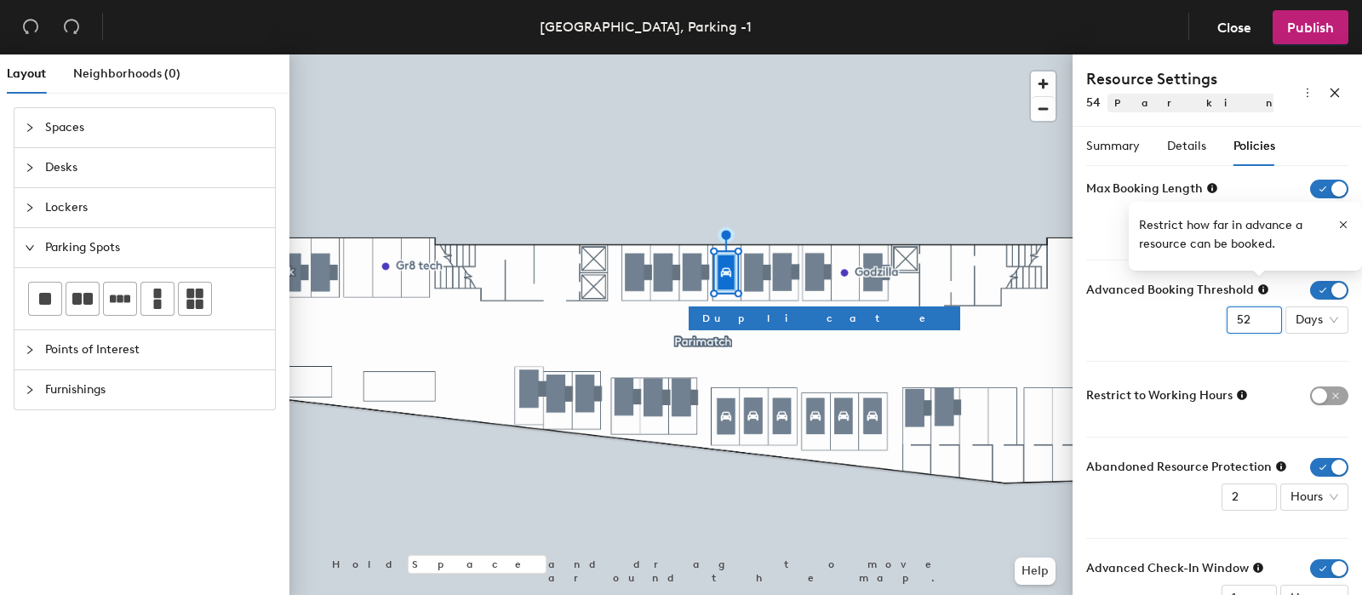
click at [1247, 325] on input "51" at bounding box center [1253, 319] width 55 height 27
click at [1247, 325] on input "50" at bounding box center [1253, 319] width 55 height 27
click at [1247, 325] on input "49" at bounding box center [1253, 319] width 55 height 27
drag, startPoint x: 1238, startPoint y: 321, endPoint x: 1217, endPoint y: 323, distance: 21.3
click at [1226, 323] on input "49" at bounding box center [1253, 319] width 55 height 27
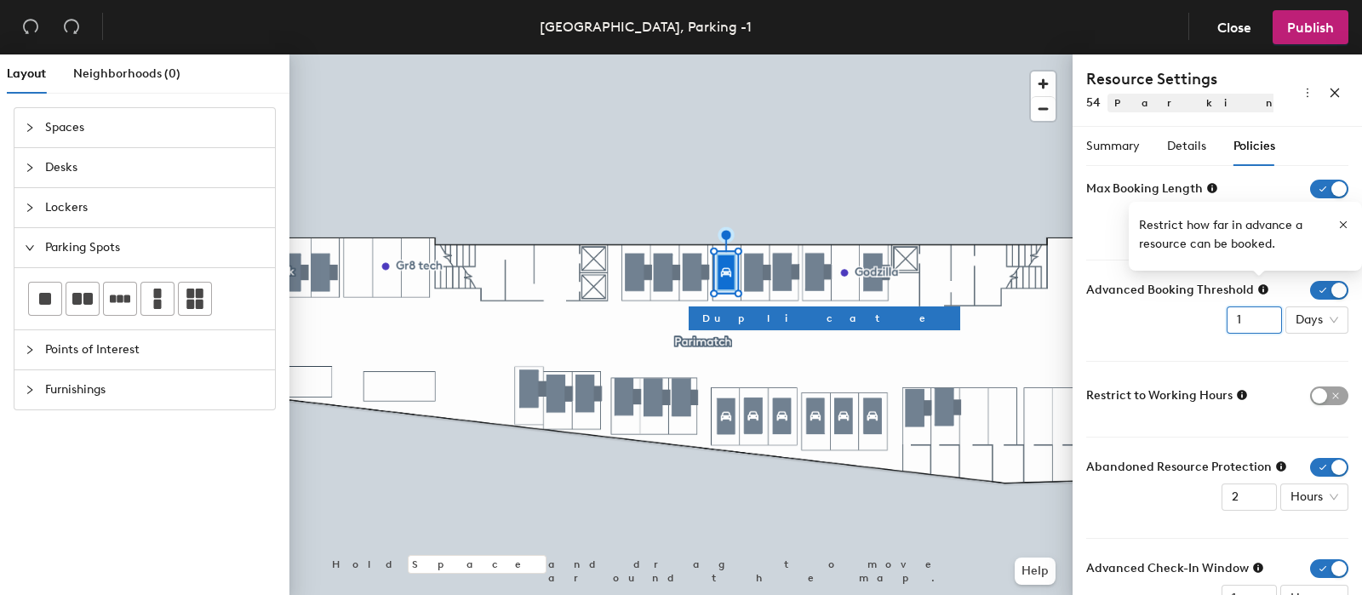
type input "1"
click at [1221, 346] on form "Max Booking Length 3 Days Advanced Booking Threshold 1 Days Restrict to Working…" at bounding box center [1217, 396] width 262 height 432
click at [1210, 359] on form "Max Booking Length 3 Days Advanced Booking Threshold 1 Days Restrict to Working…" at bounding box center [1217, 396] width 262 height 432
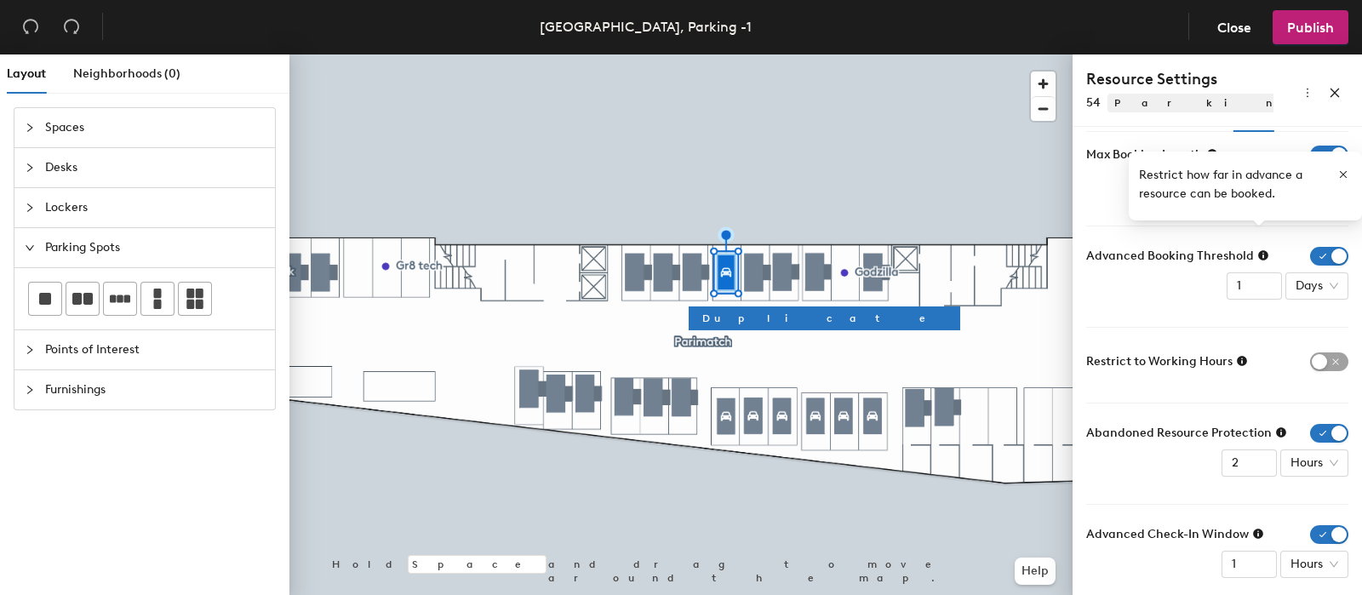
scroll to position [49, 0]
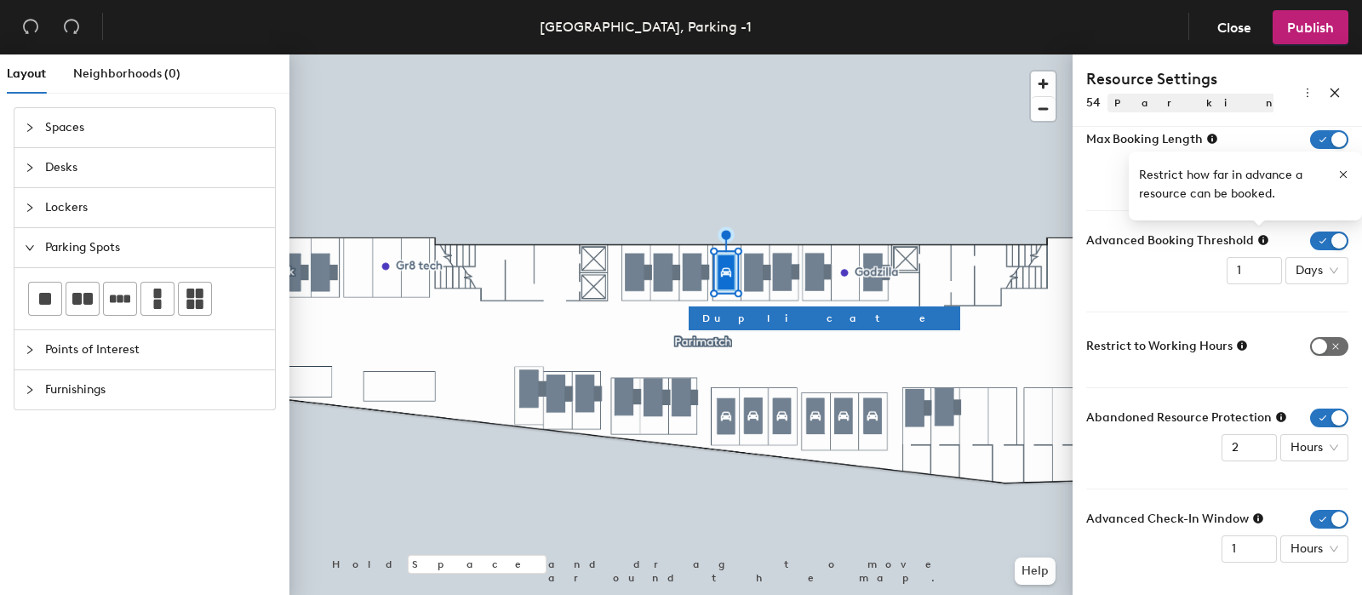
click at [1325, 341] on span "button" at bounding box center [1329, 346] width 38 height 19
click at [1240, 344] on icon at bounding box center [1242, 345] width 10 height 10
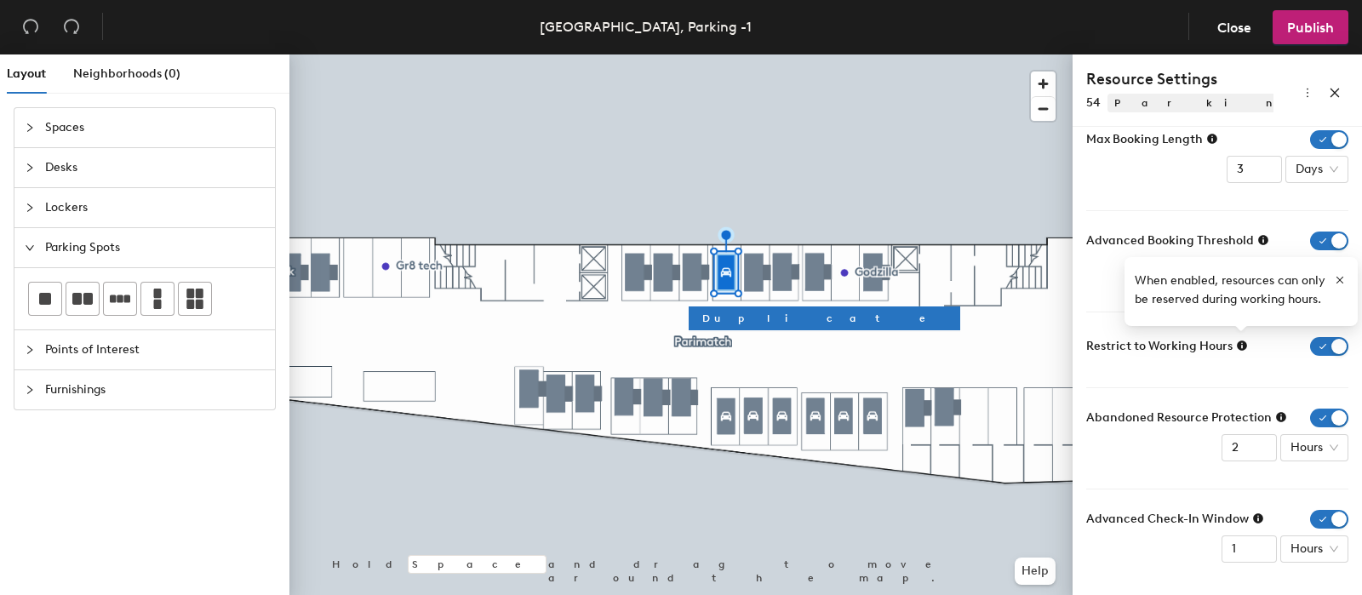
click at [1239, 375] on form "Max Booking Length 3 Days Advanced Booking Threshold 1 Days Restrict to Working…" at bounding box center [1217, 346] width 262 height 432
click at [1251, 361] on form "Max Booking Length 3 Days Advanced Booking Threshold 1 Days Restrict to Working…" at bounding box center [1217, 346] width 262 height 432
click at [1339, 277] on icon "button" at bounding box center [1340, 280] width 12 height 12
click at [1258, 240] on icon at bounding box center [1263, 240] width 10 height 10
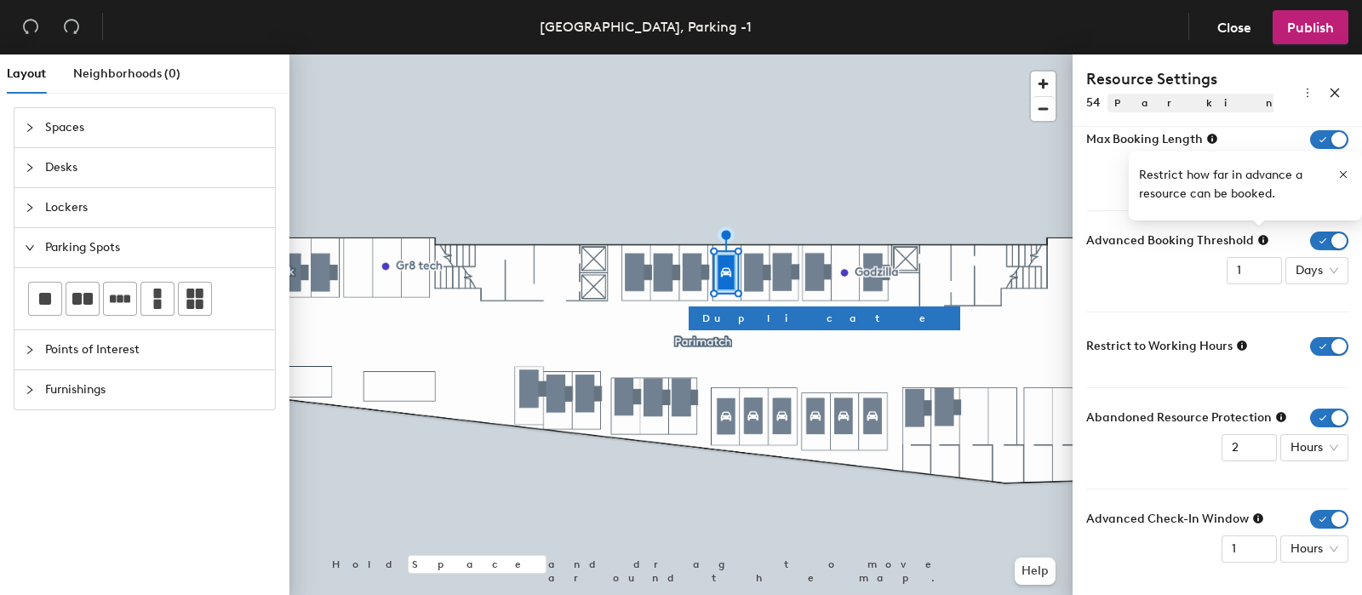
click at [1166, 271] on div "Advanced Booking Threshold 1 Days" at bounding box center [1217, 257] width 262 height 53
click at [1341, 177] on icon "button" at bounding box center [1343, 175] width 12 height 12
click at [1300, 23] on span "Publish" at bounding box center [1310, 28] width 47 height 16
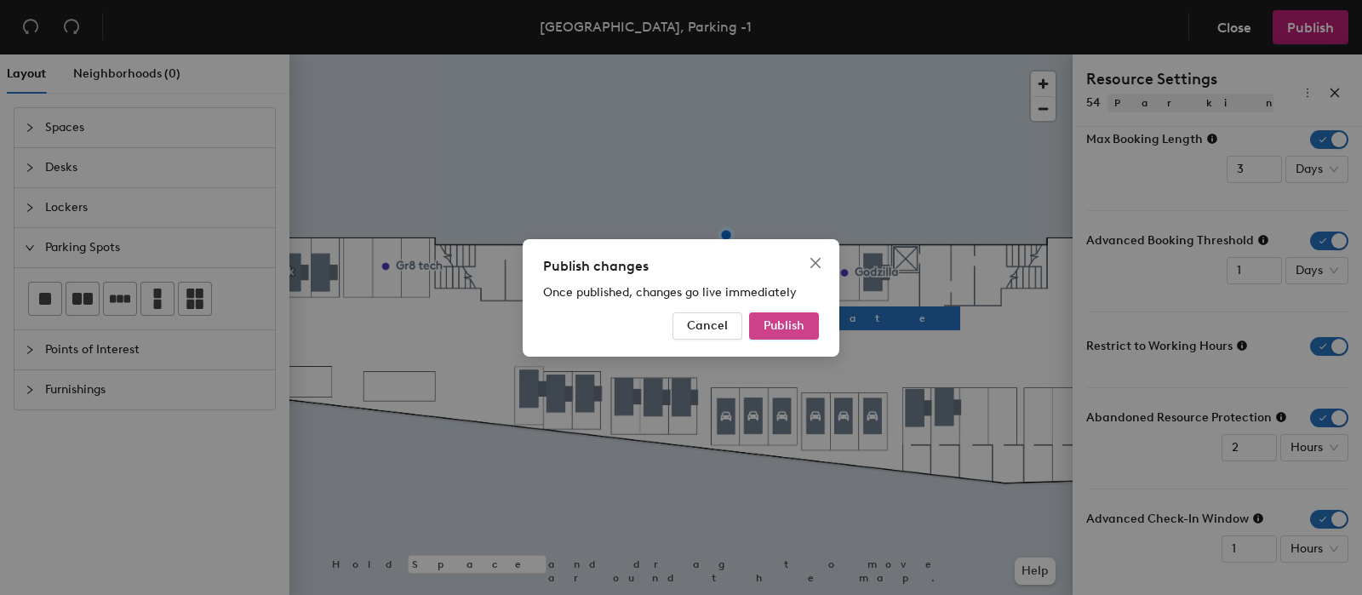
click at [802, 322] on span "Publish" at bounding box center [783, 325] width 41 height 14
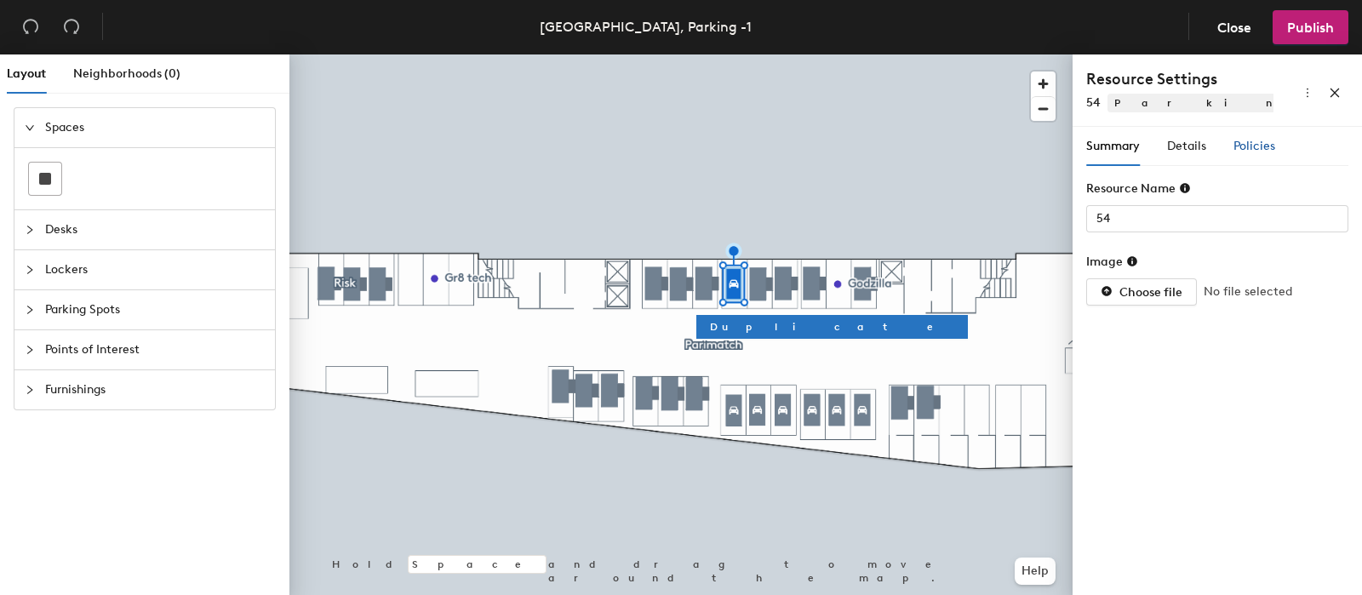
click at [1255, 150] on span "Policies" at bounding box center [1254, 146] width 42 height 14
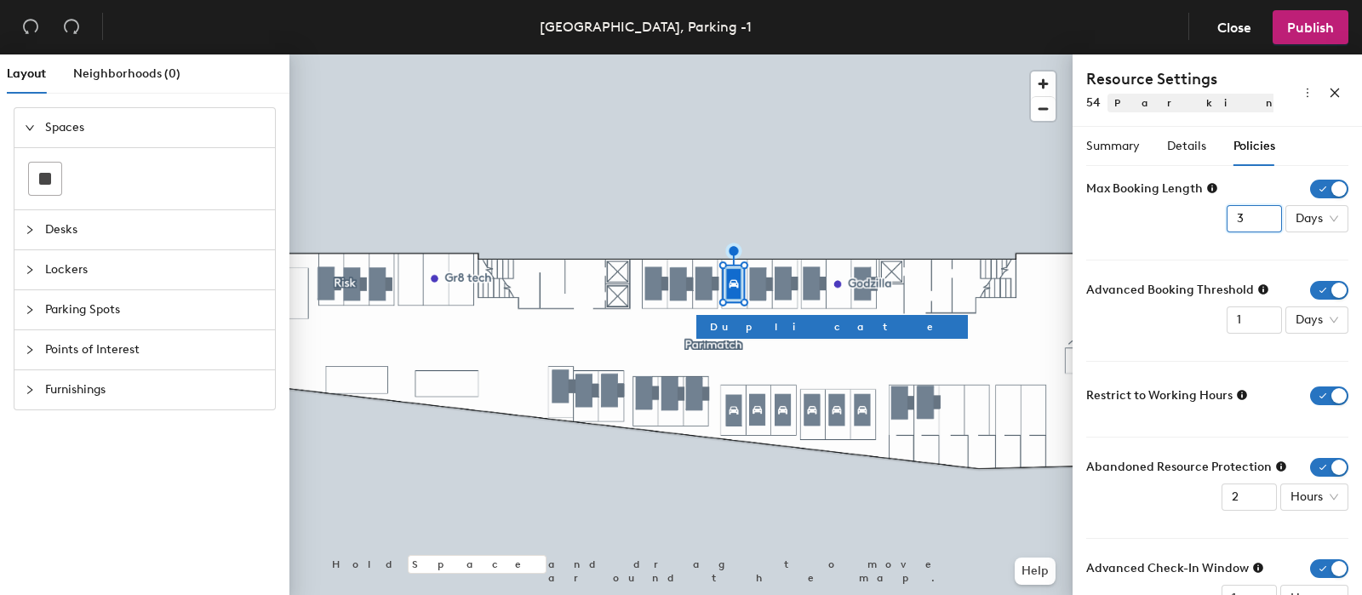
drag, startPoint x: 1230, startPoint y: 216, endPoint x: 1188, endPoint y: 219, distance: 41.8
click at [1188, 219] on div "Max Booking Length 3 Days" at bounding box center [1217, 206] width 262 height 53
click at [1254, 220] on input "2" at bounding box center [1253, 218] width 55 height 27
type input "1"
click at [1249, 220] on input "1" at bounding box center [1253, 218] width 55 height 27
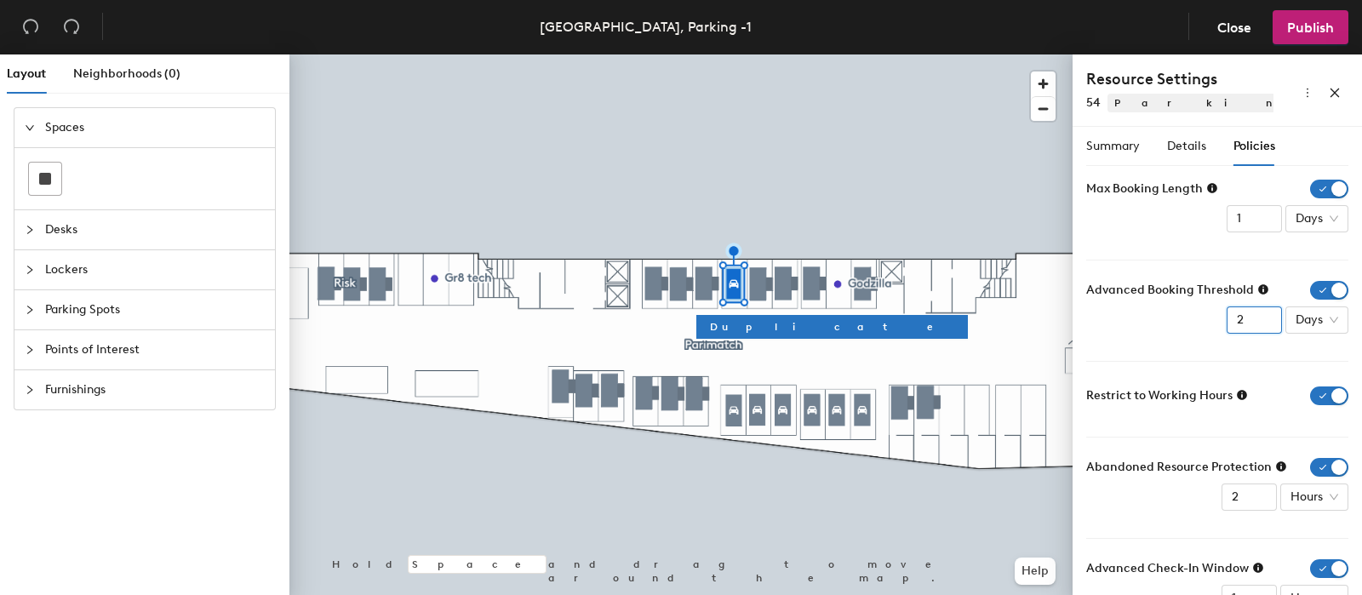
click at [1247, 311] on input "2" at bounding box center [1253, 319] width 55 height 27
type input "3"
click at [1247, 312] on input "3" at bounding box center [1253, 319] width 55 height 27
type input "1"
click at [1244, 501] on input "1" at bounding box center [1248, 496] width 55 height 27
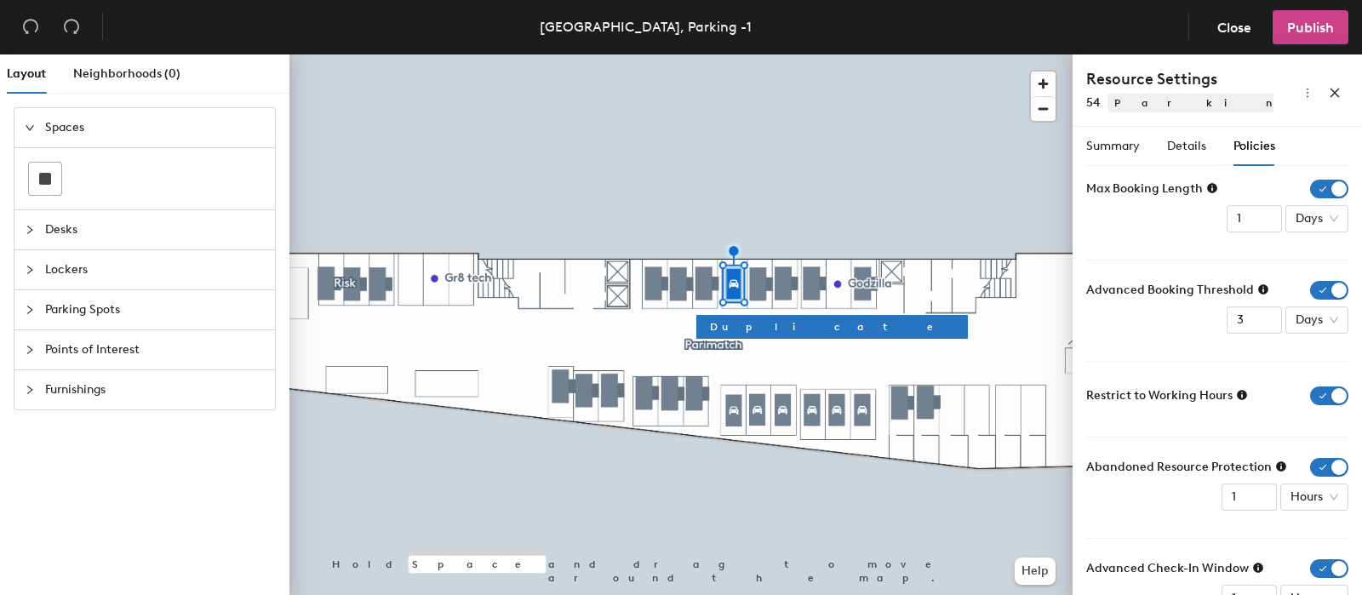
click at [1311, 40] on button "Publish" at bounding box center [1310, 27] width 76 height 34
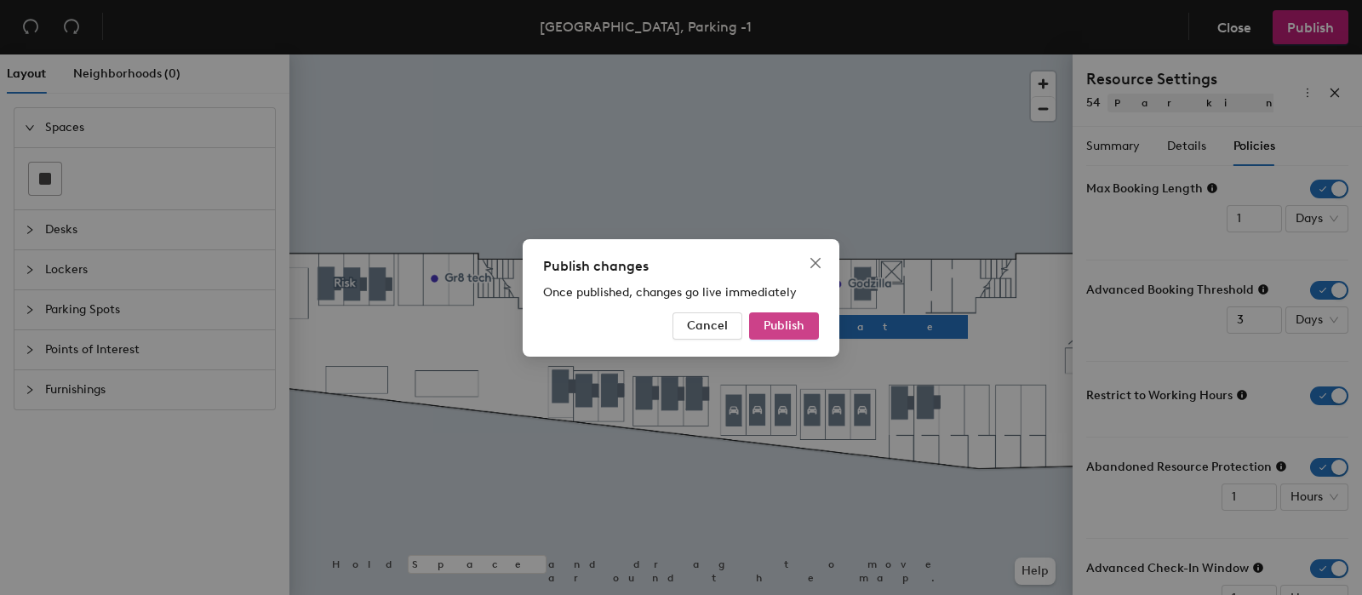
click at [770, 329] on span "Publish" at bounding box center [783, 325] width 41 height 14
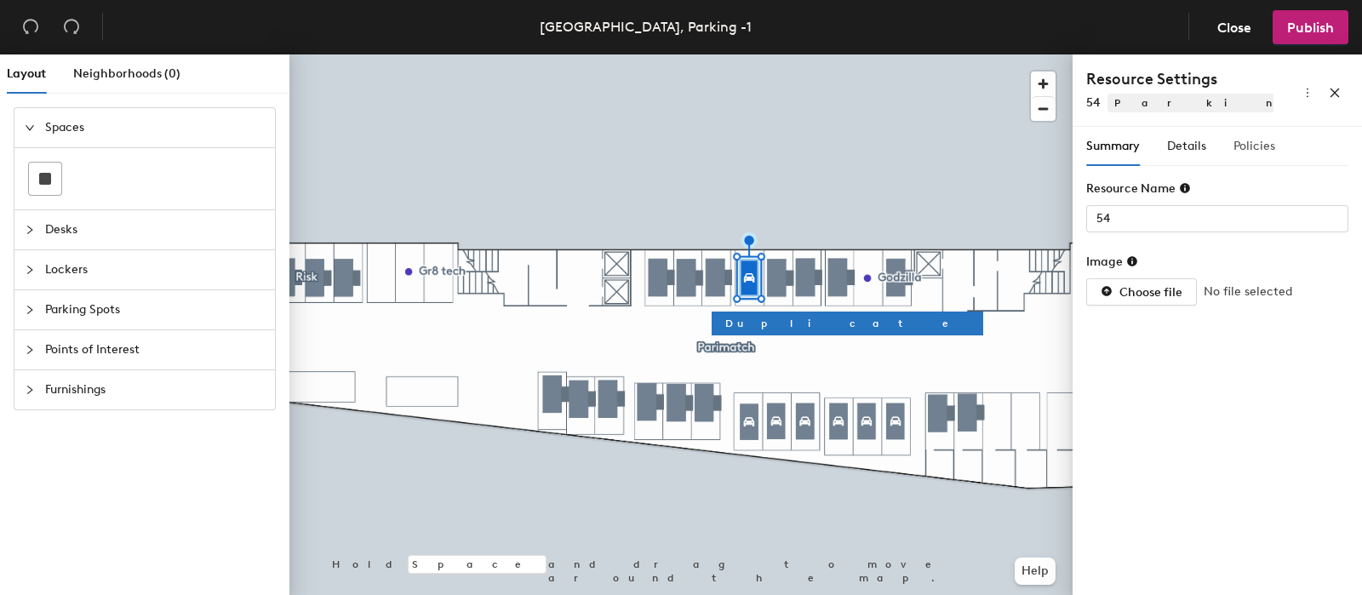
drag, startPoint x: 1249, startPoint y: 134, endPoint x: 1254, endPoint y: 150, distance: 17.2
click at [1249, 134] on div "Policies" at bounding box center [1254, 146] width 42 height 39
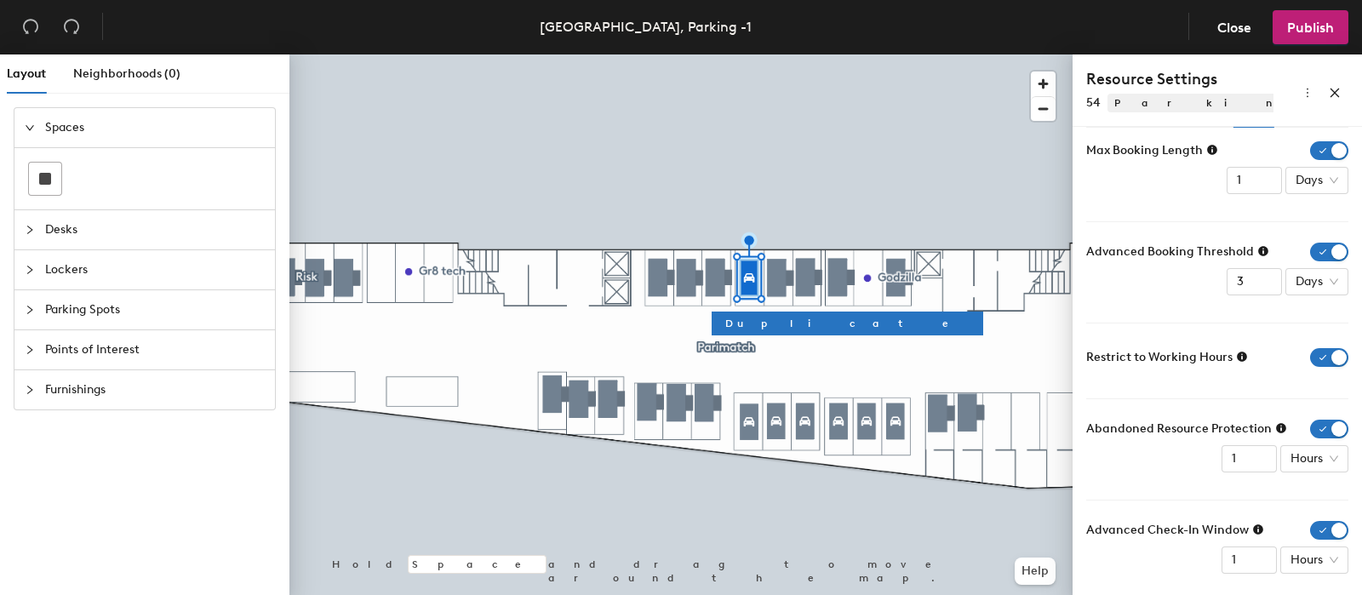
scroll to position [49, 0]
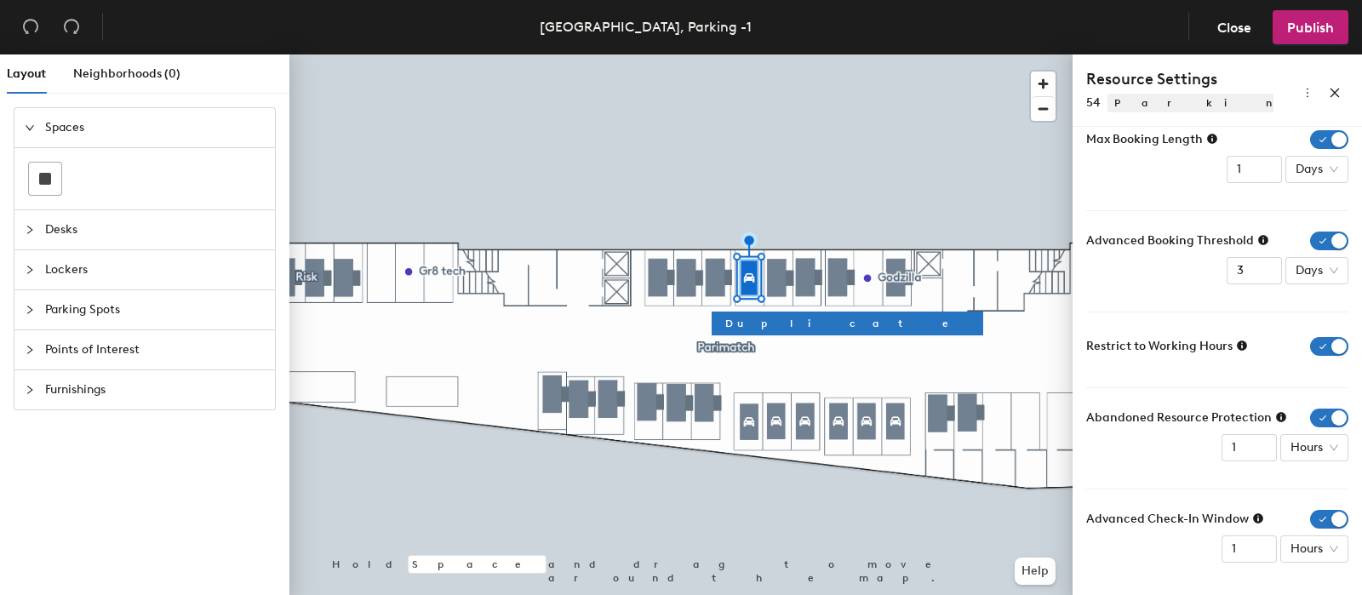
click at [1278, 414] on icon at bounding box center [1281, 417] width 10 height 10
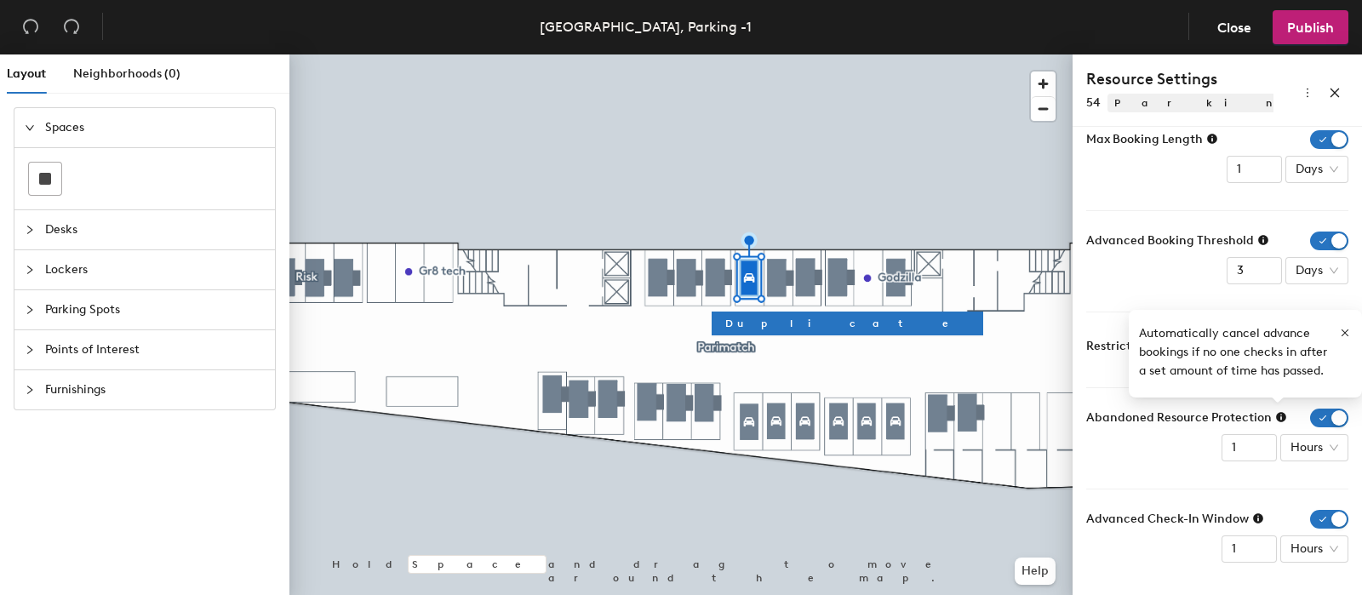
click at [1134, 466] on form "Max Booking Length 1 Days Advanced Booking Threshold 3 Days Restrict to Working…" at bounding box center [1217, 346] width 262 height 432
click at [1254, 519] on icon at bounding box center [1258, 518] width 12 height 12
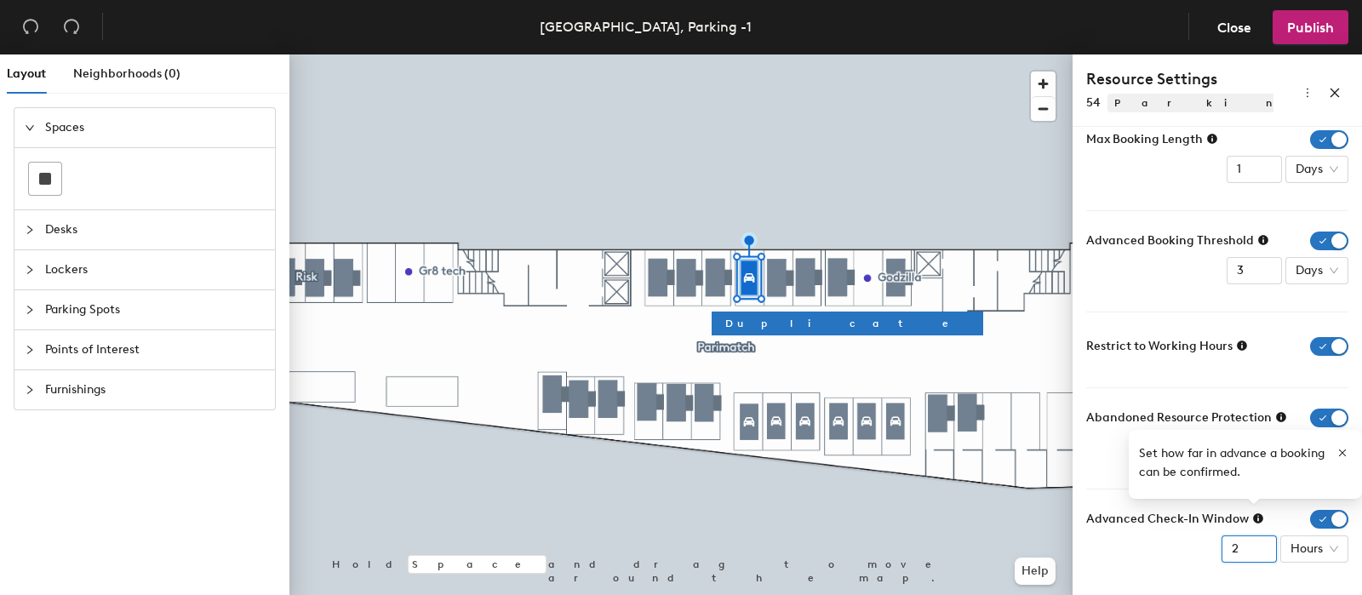
click at [1239, 546] on input "2" at bounding box center [1248, 548] width 55 height 27
click at [1188, 551] on div "Advanced Check-In Window 2 Hours" at bounding box center [1217, 536] width 262 height 53
drag, startPoint x: 1339, startPoint y: 450, endPoint x: 1327, endPoint y: 466, distance: 19.4
click at [1340, 450] on icon "button" at bounding box center [1342, 453] width 12 height 12
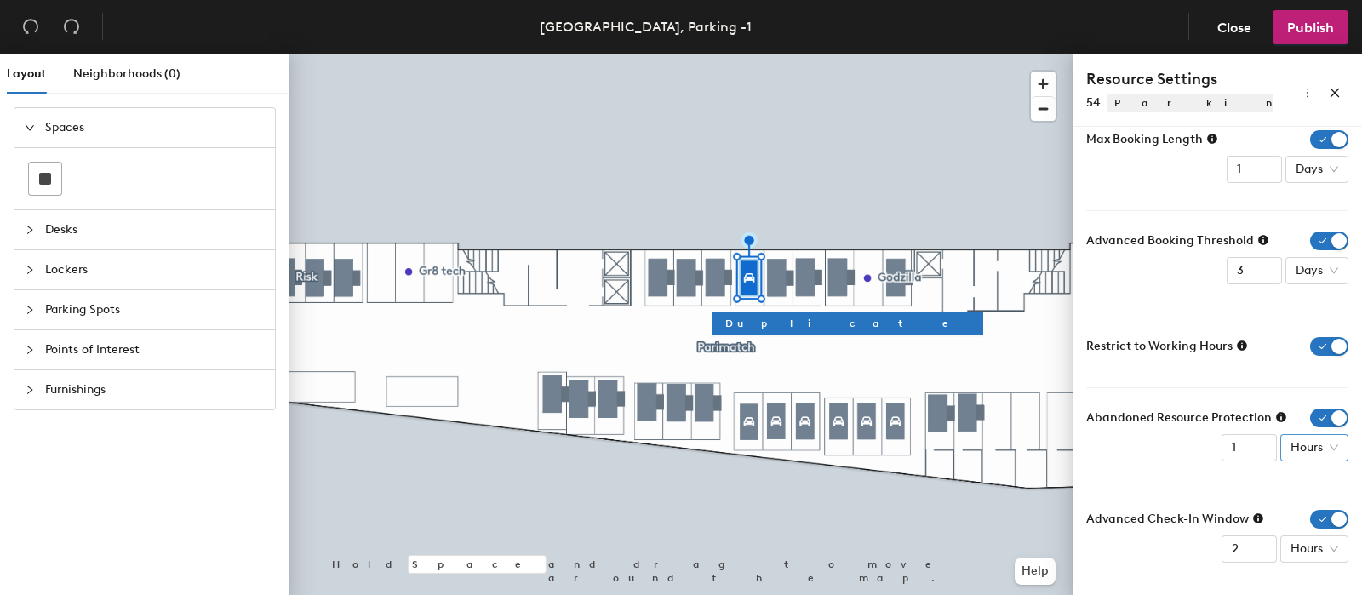
click at [1300, 448] on span "Hours" at bounding box center [1314, 448] width 48 height 26
click at [1277, 480] on form "Max Booking Length 1 Days Advanced Booking Threshold 3 Days Restrict to Working…" at bounding box center [1217, 346] width 262 height 432
click at [1278, 411] on icon at bounding box center [1281, 417] width 12 height 12
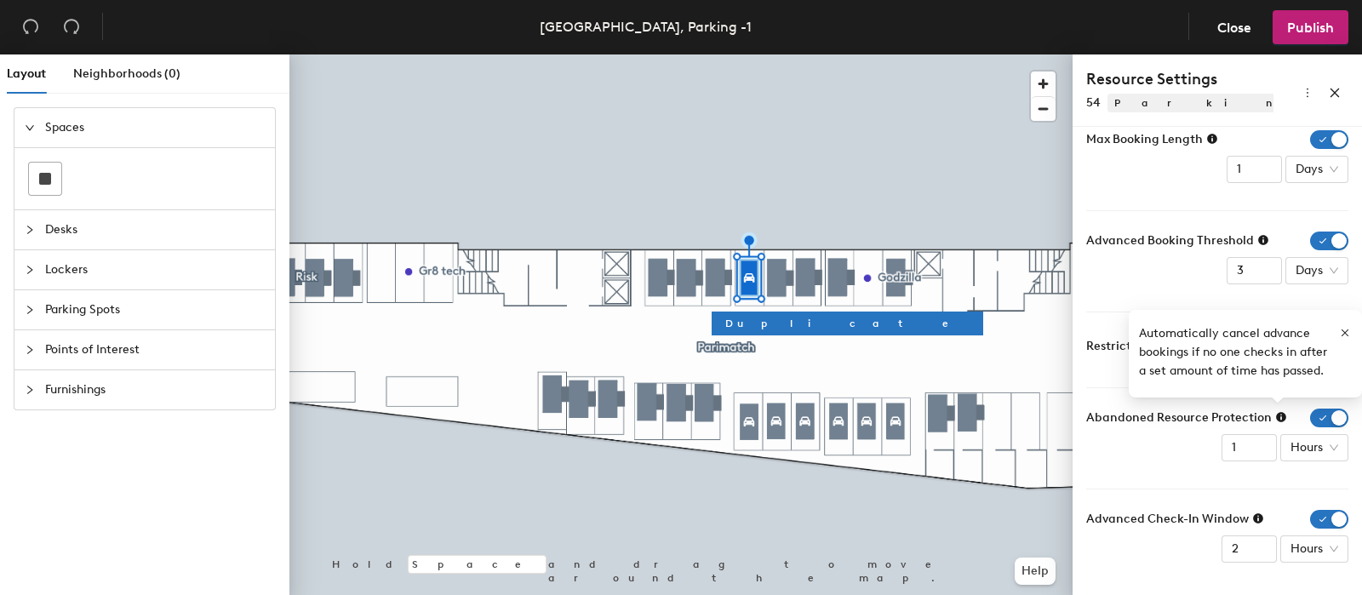
click at [1255, 518] on icon at bounding box center [1258, 518] width 10 height 10
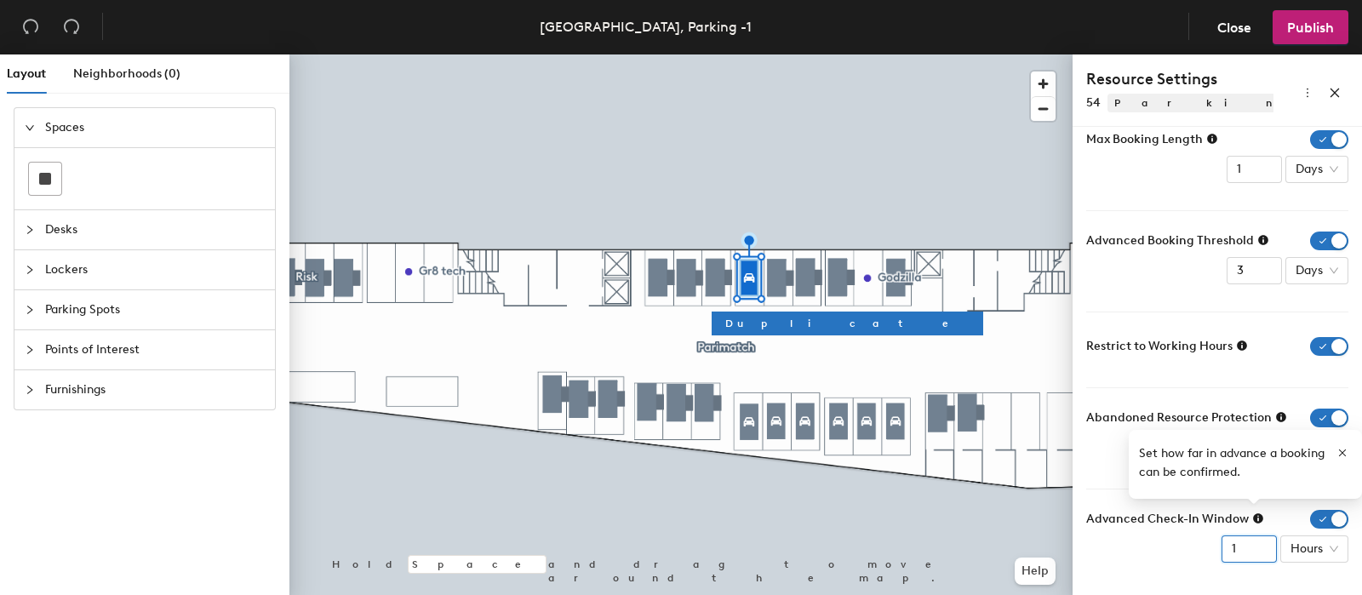
type input "1"
click at [1247, 554] on input "1" at bounding box center [1248, 548] width 55 height 27
drag, startPoint x: 1149, startPoint y: 551, endPoint x: 1170, endPoint y: 541, distance: 23.6
click at [1152, 551] on div "Advanced Check-In Window 1 Hours" at bounding box center [1217, 536] width 262 height 53
click at [1335, 26] on button "Publish" at bounding box center [1310, 27] width 76 height 34
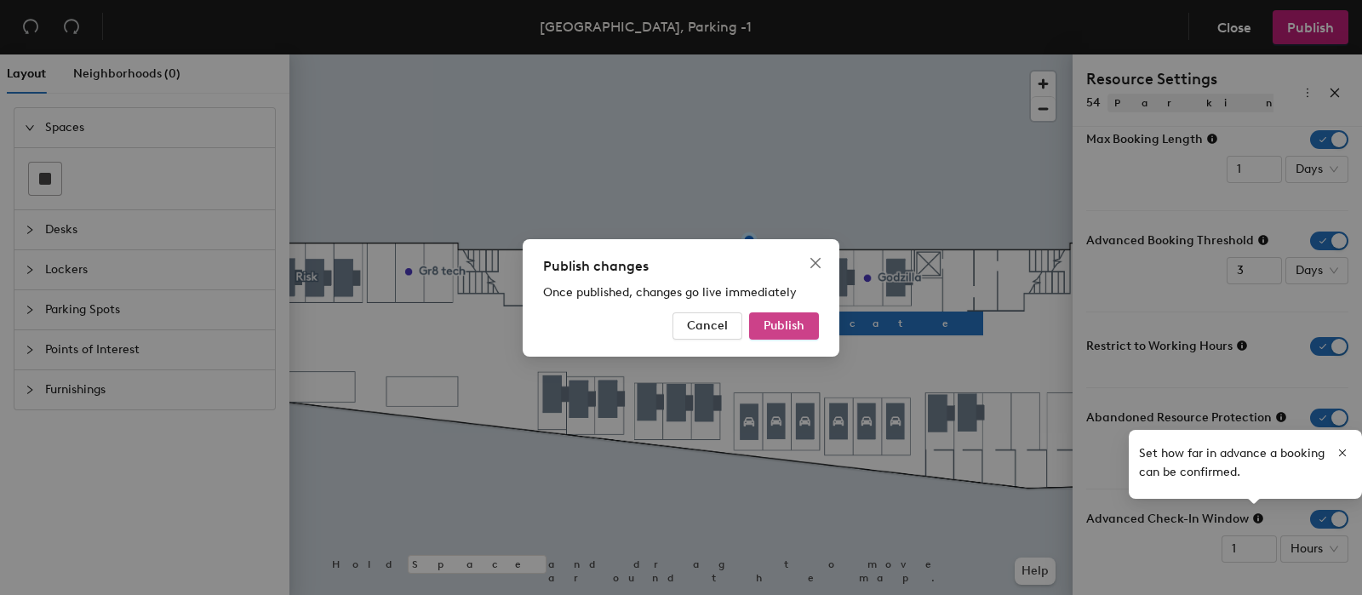
drag, startPoint x: 788, startPoint y: 321, endPoint x: 793, endPoint y: 331, distance: 11.4
click at [790, 321] on span "Publish" at bounding box center [783, 325] width 41 height 14
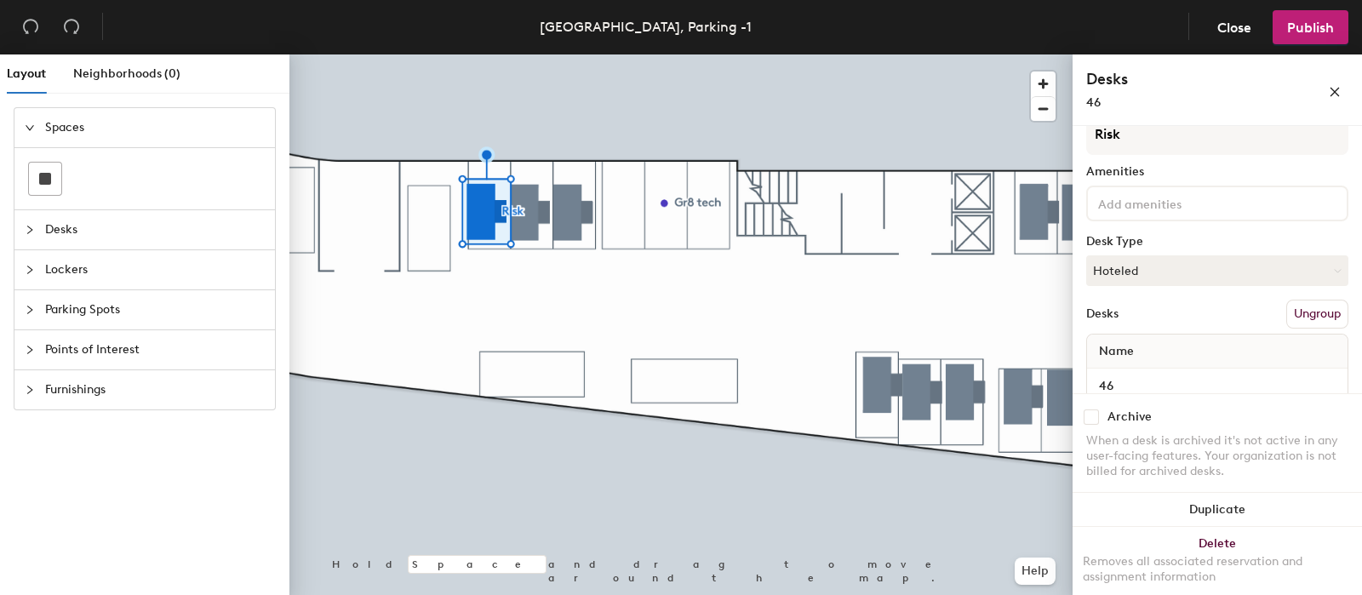
scroll to position [95, 0]
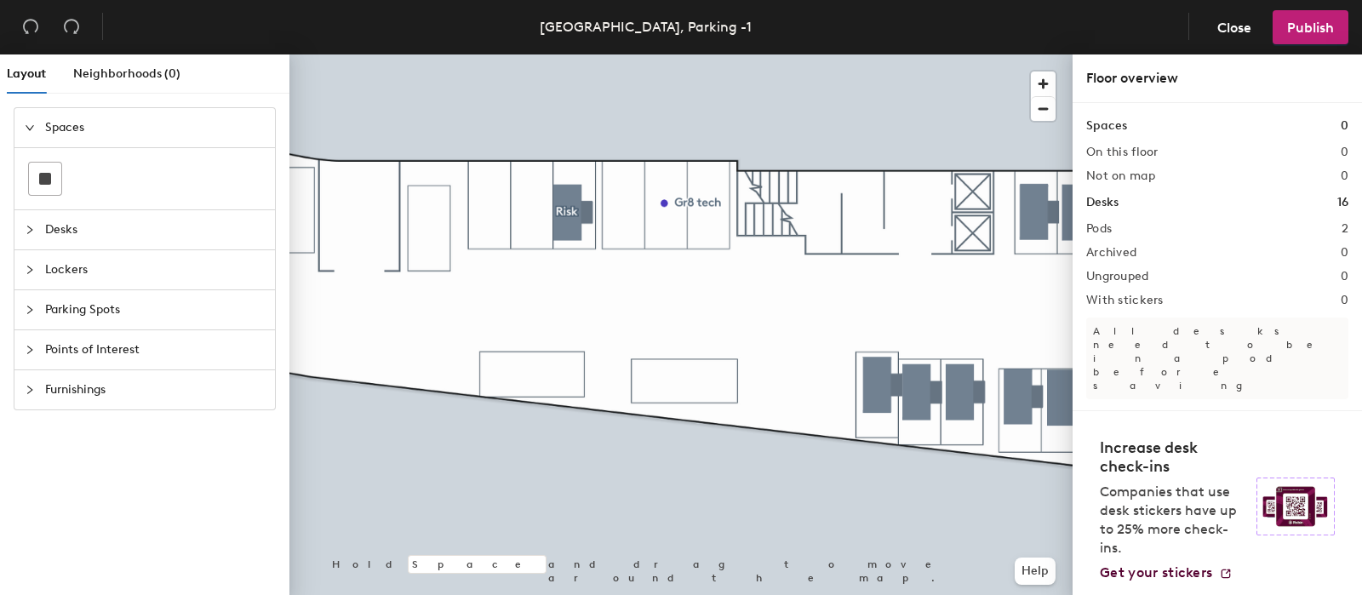
click at [91, 351] on span "Points of Interest" at bounding box center [155, 349] width 220 height 39
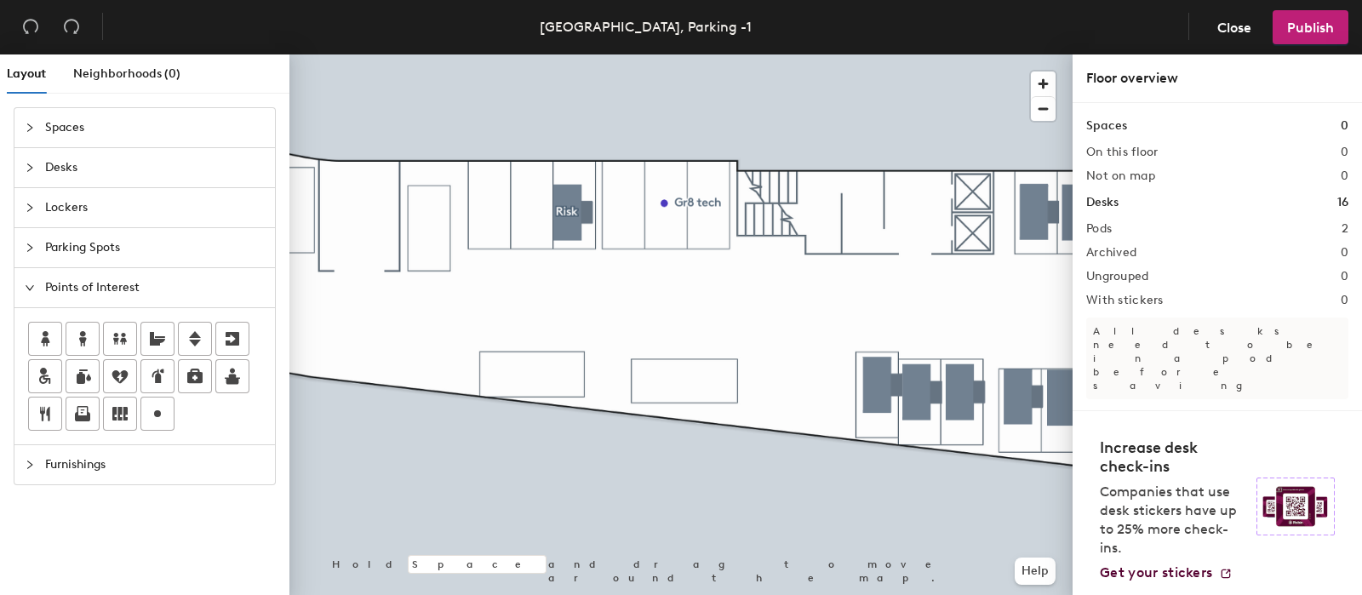
click at [97, 254] on span "Parking Spots" at bounding box center [155, 247] width 220 height 39
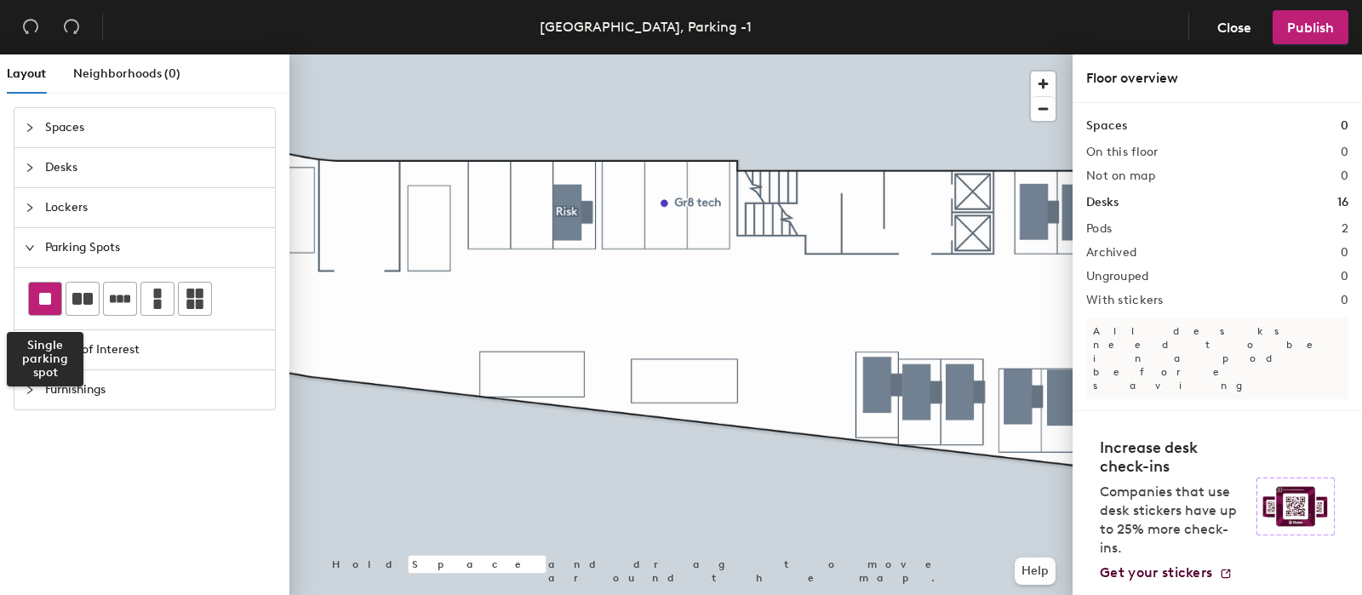
click at [47, 296] on rect at bounding box center [45, 299] width 12 height 12
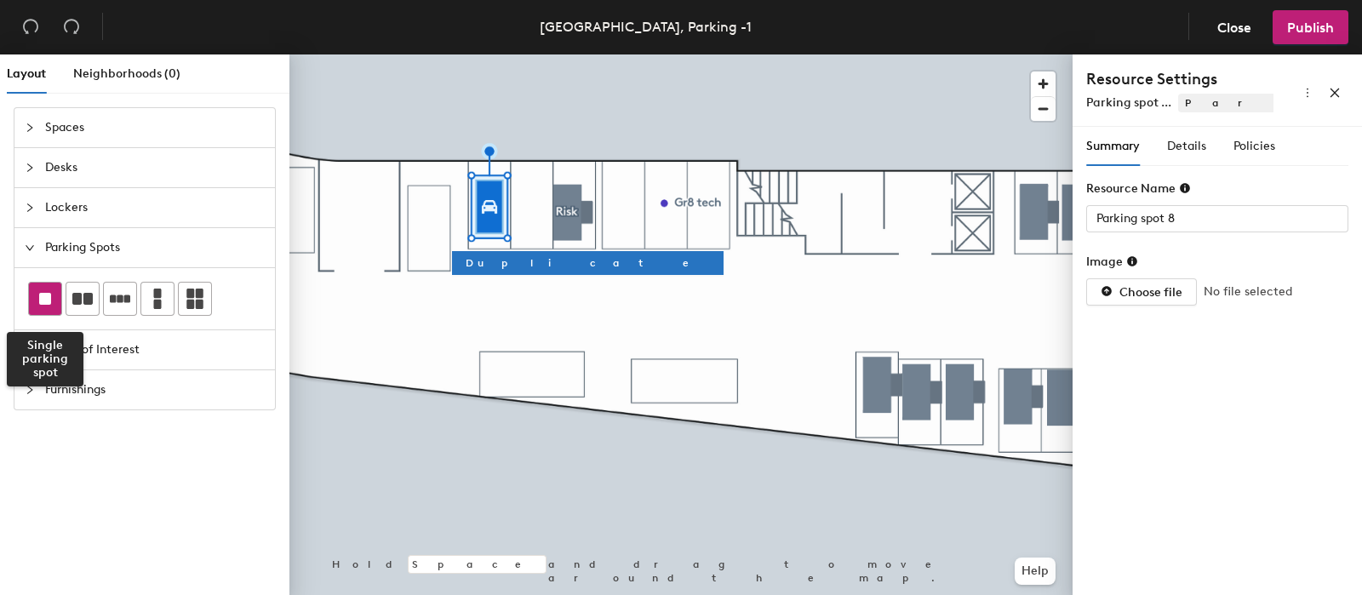
click at [39, 298] on rect at bounding box center [45, 299] width 12 height 12
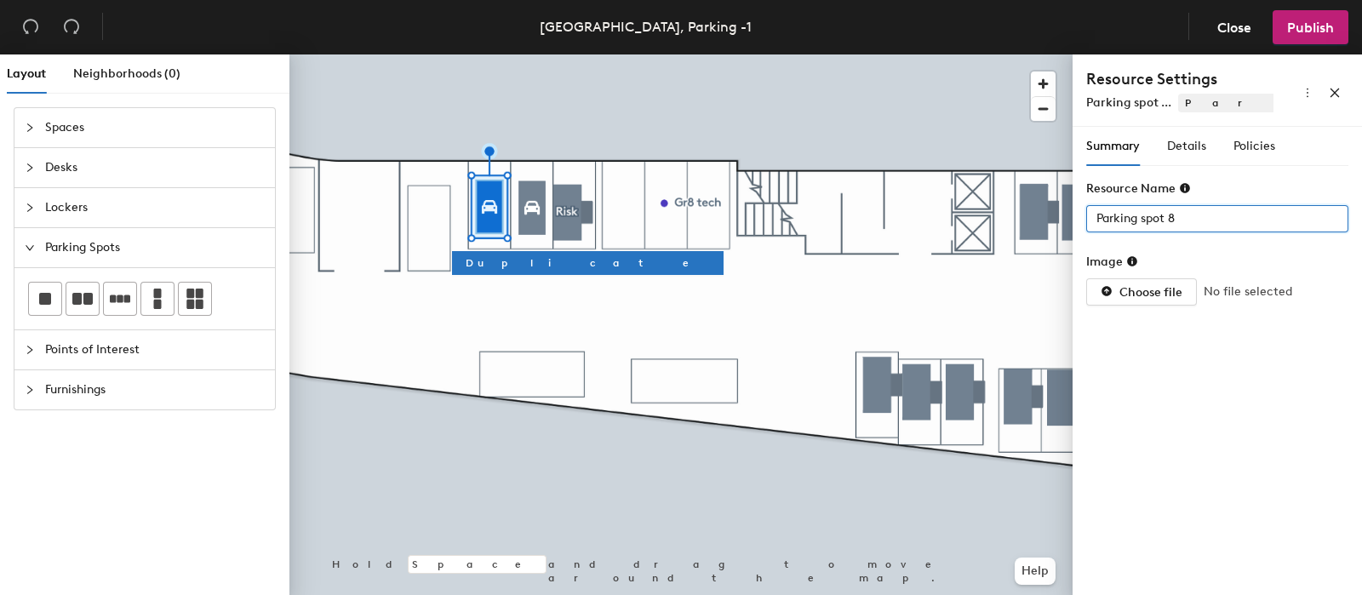
click at [829, 221] on div "Layout Neighborhoods (0) Spaces Desks Lockers Parking Spots Points of Interest …" at bounding box center [681, 327] width 1362 height 547
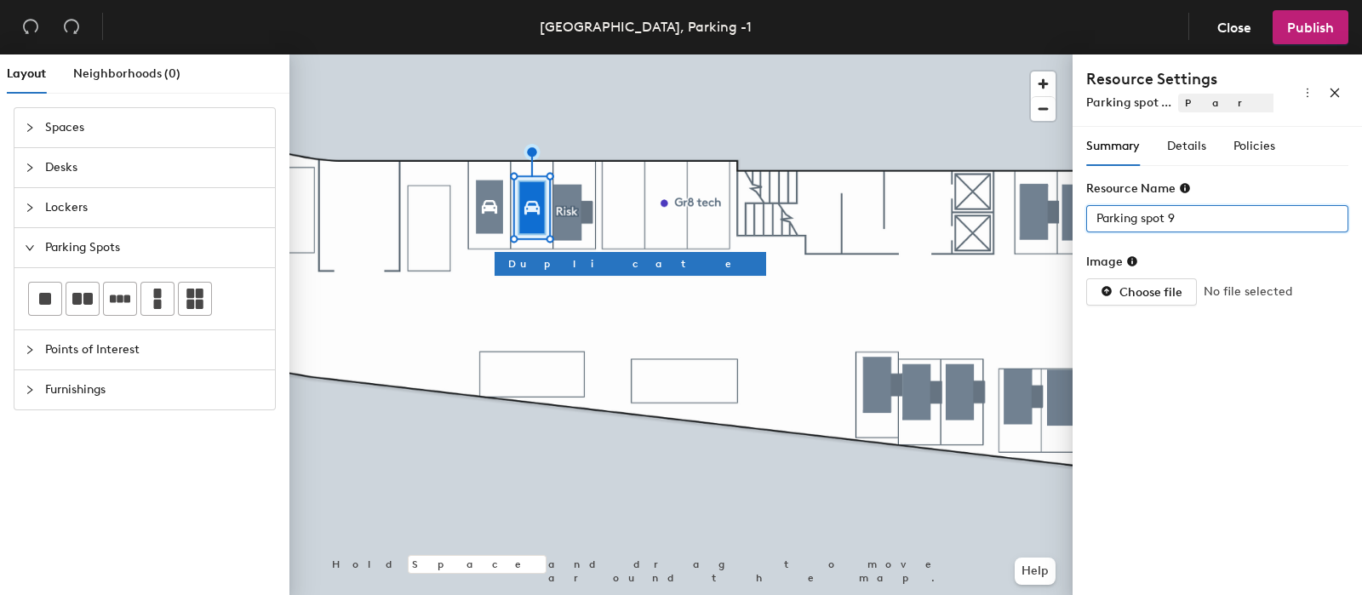
click at [997, 212] on div "Layout Neighborhoods (0) Spaces Desks Lockers Parking Spots Points of Interest …" at bounding box center [681, 327] width 1362 height 547
type input "45"
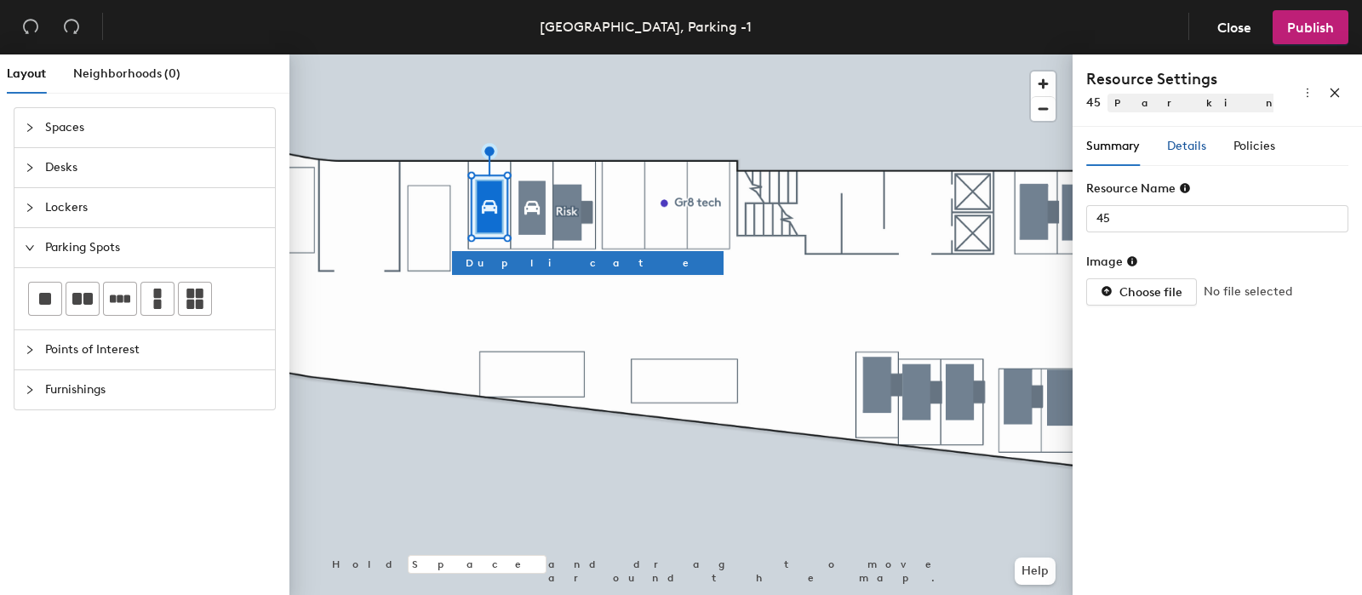
click at [1177, 139] on span "Details" at bounding box center [1186, 146] width 39 height 14
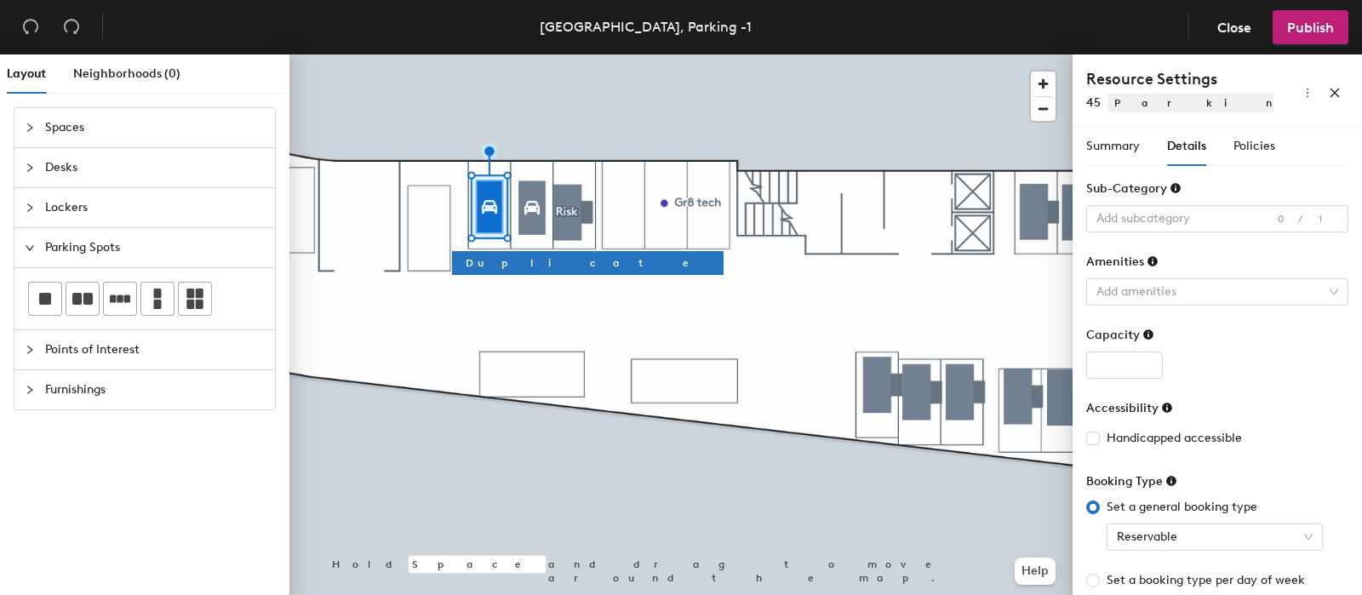
click at [1174, 182] on div at bounding box center [1175, 188] width 12 height 14
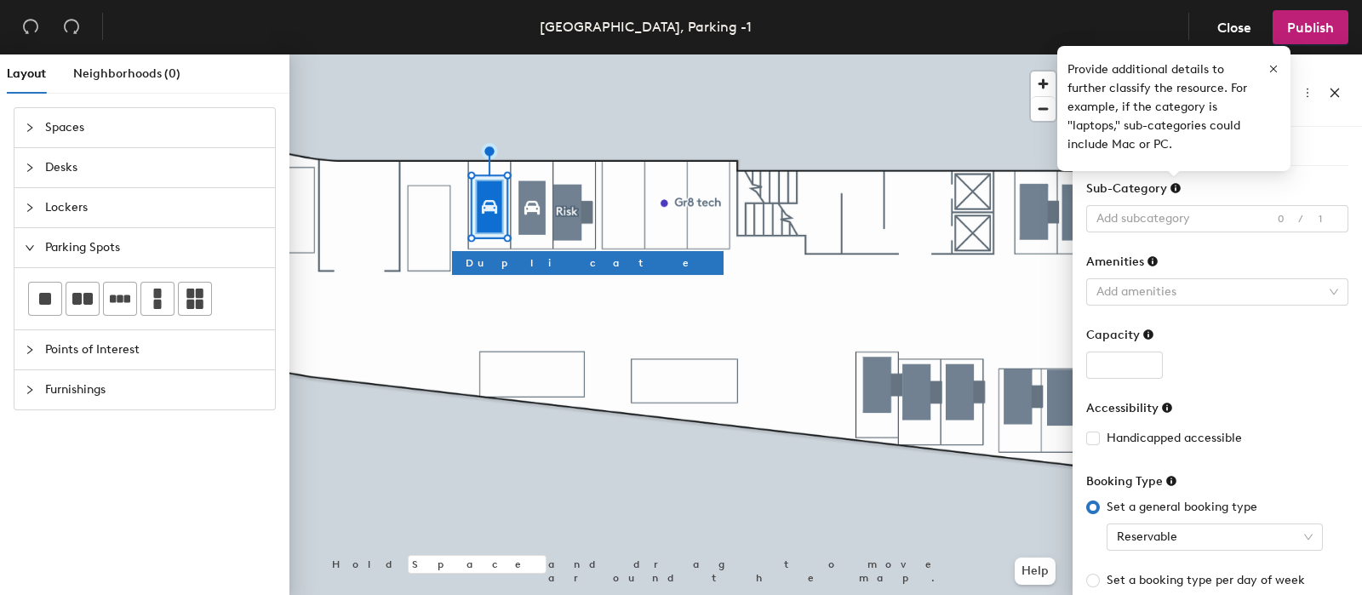
click at [1217, 253] on div "Amenities" at bounding box center [1217, 266] width 262 height 26
click at [1212, 269] on div "Amenities" at bounding box center [1217, 266] width 262 height 26
click at [1106, 365] on input "number" at bounding box center [1124, 364] width 77 height 27
type input "1"
drag, startPoint x: 1182, startPoint y: 345, endPoint x: 1155, endPoint y: 346, distance: 27.2
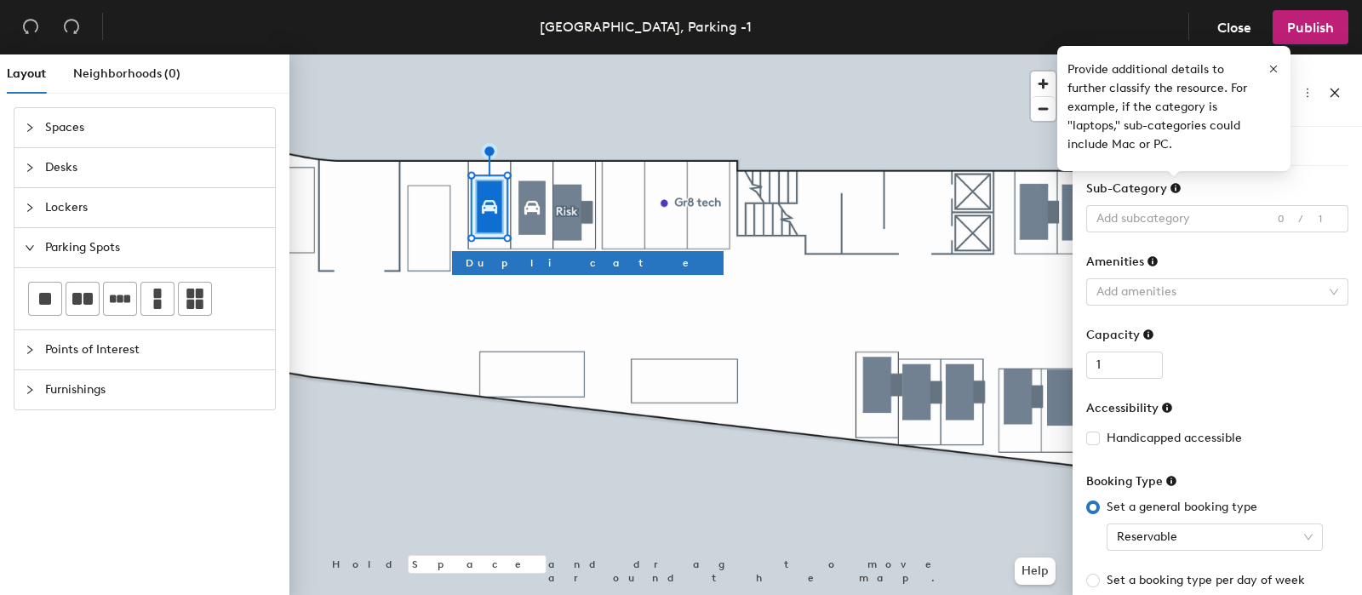
click at [1183, 346] on div "Capacity" at bounding box center [1217, 339] width 262 height 26
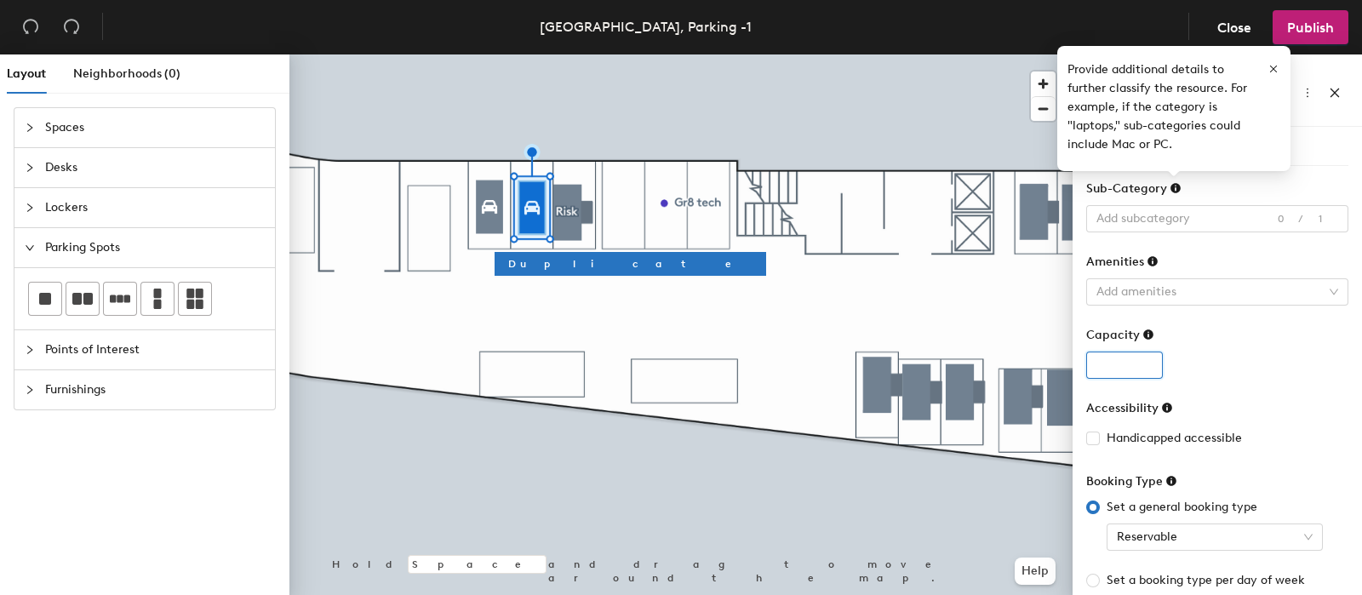
click at [1091, 356] on input "number" at bounding box center [1124, 364] width 77 height 27
type input "1"
click at [1232, 363] on div "1" at bounding box center [1217, 364] width 262 height 27
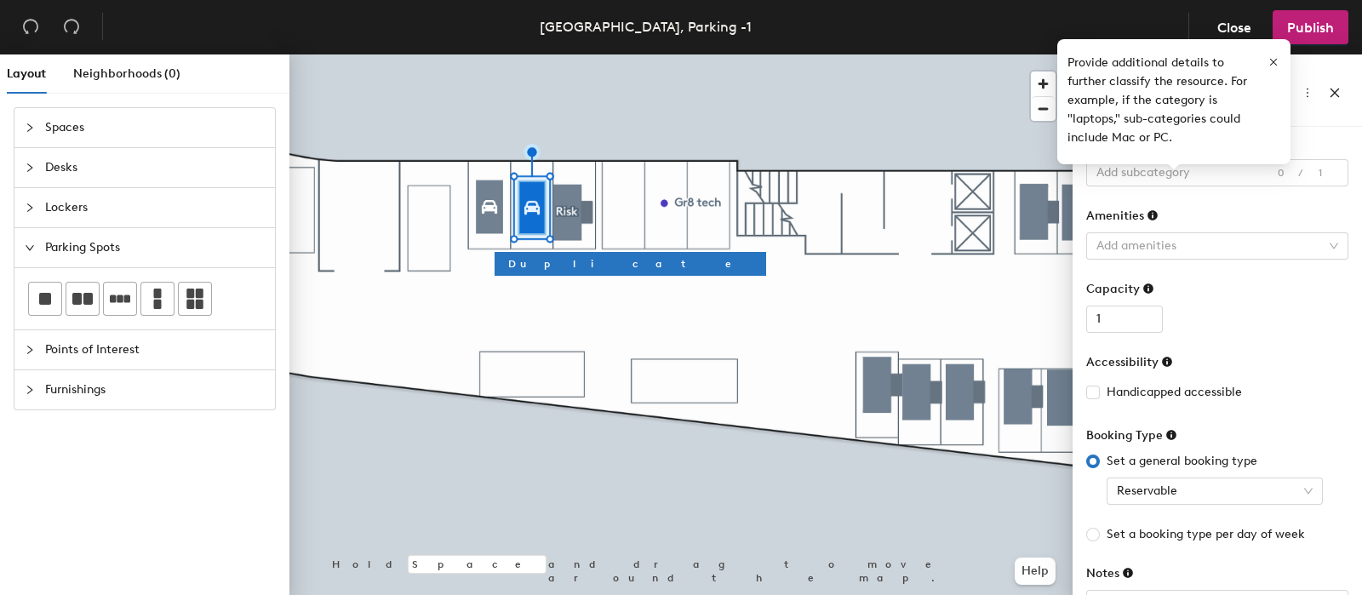
scroll to position [112, 0]
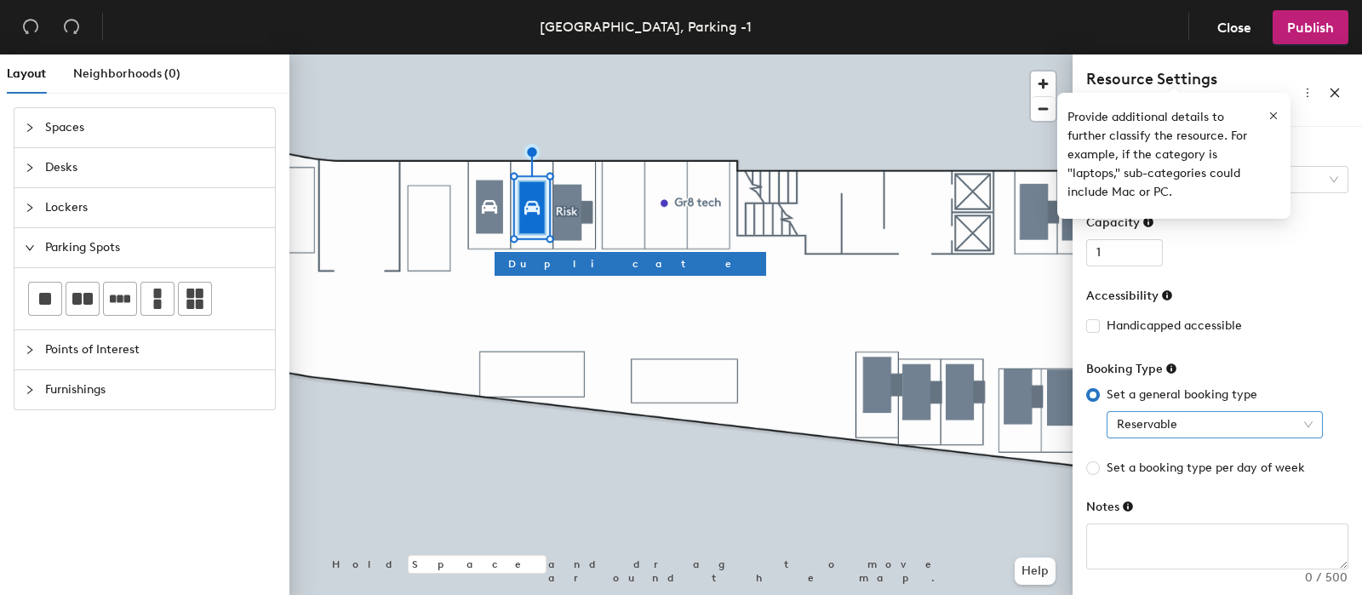
click at [1179, 412] on span "Reservable" at bounding box center [1215, 425] width 196 height 26
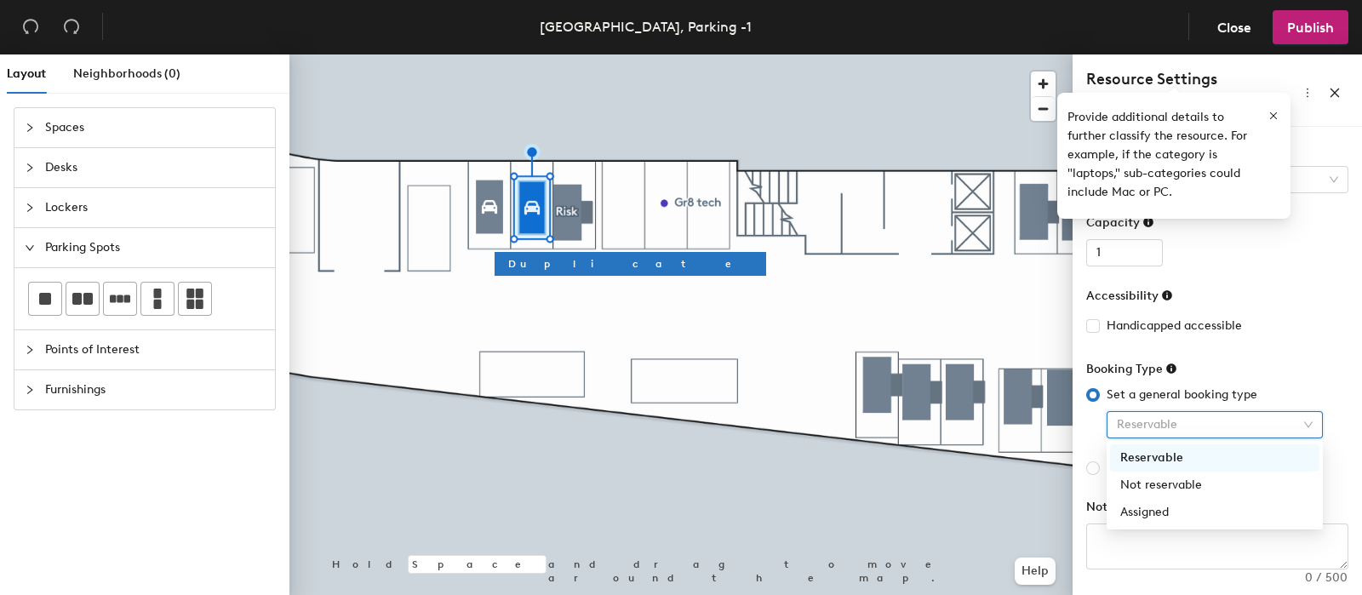
click at [1179, 412] on span "Reservable" at bounding box center [1215, 425] width 196 height 26
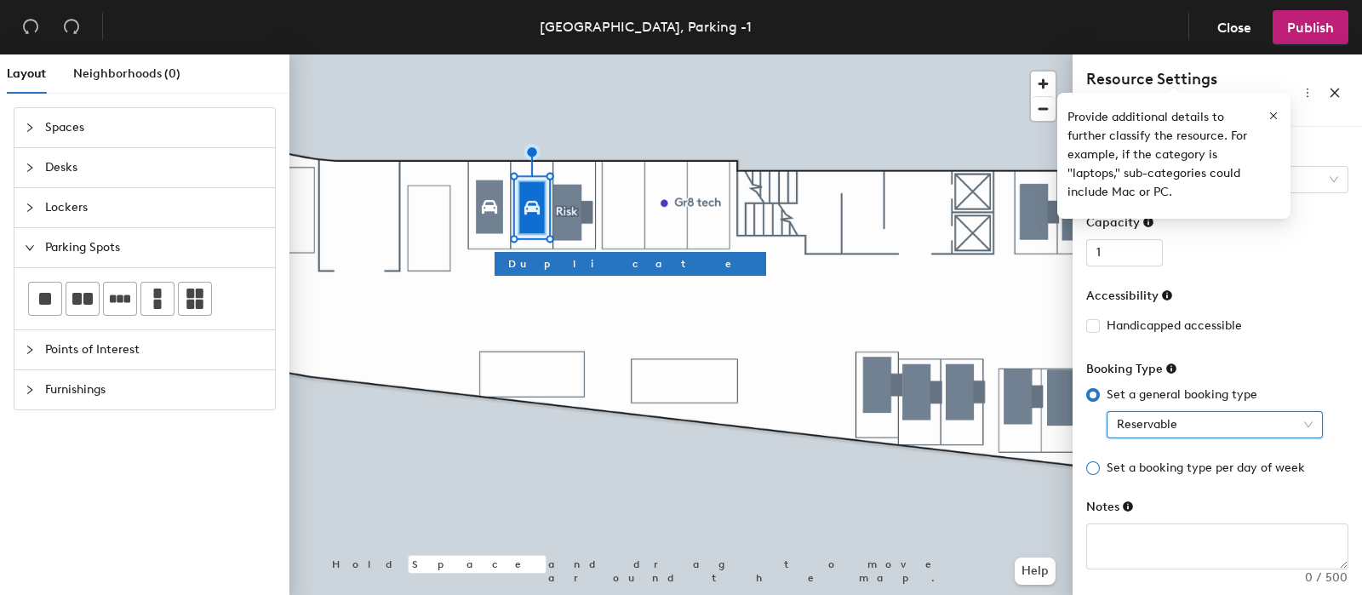
click at [1228, 468] on span "Set a booking type per day of week" at bounding box center [1206, 468] width 212 height 19
click at [1100, 468] on input "Set a booking type per day of week" at bounding box center [1093, 468] width 14 height 14
radio input "true"
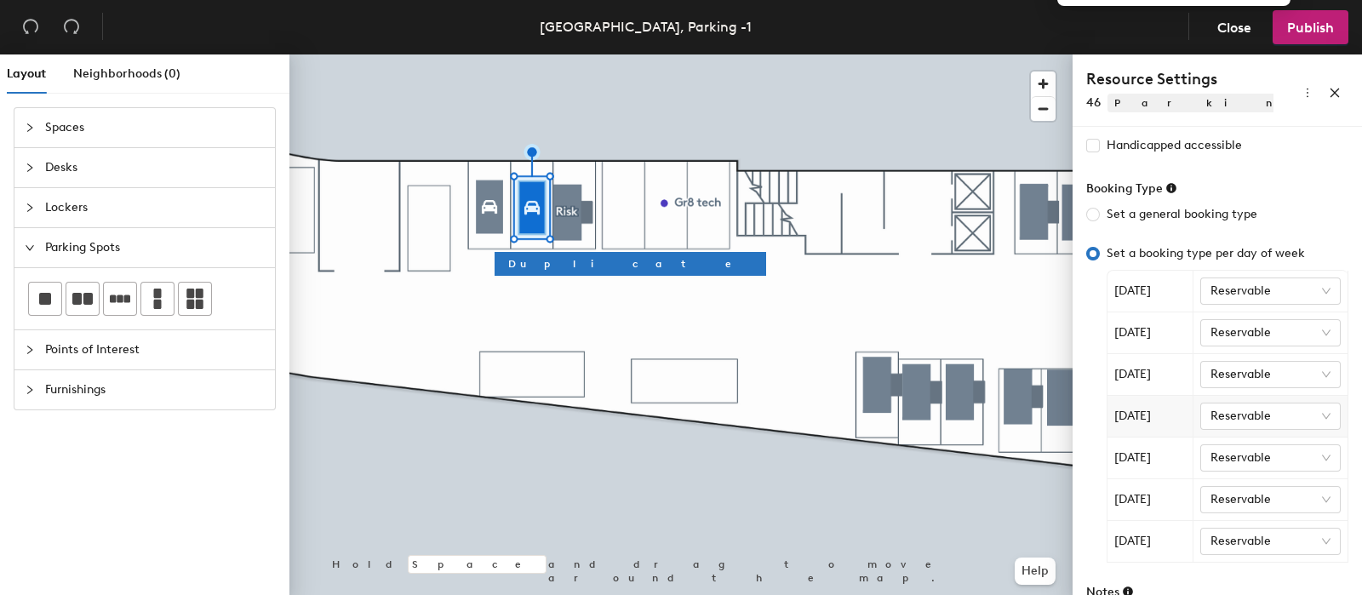
scroll to position [325, 0]
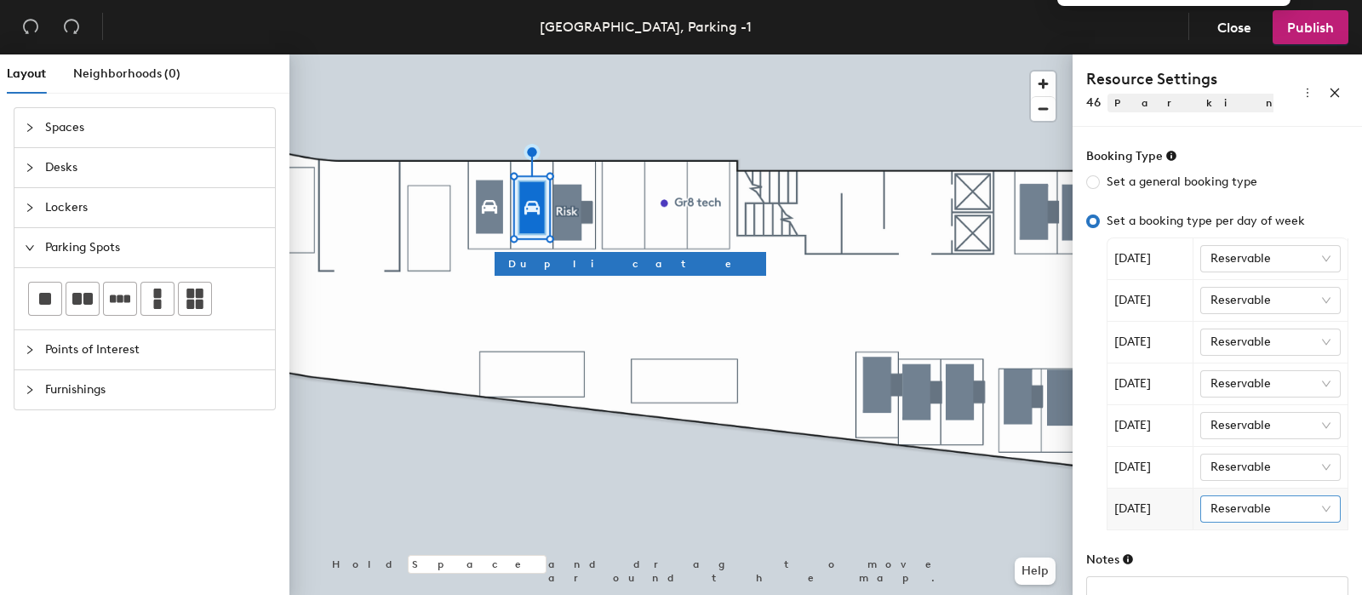
click at [1300, 502] on span "Reservable" at bounding box center [1270, 509] width 121 height 26
click at [1257, 450] on div "Not reservable" at bounding box center [1262, 446] width 98 height 19
click at [1253, 468] on span "Reservable" at bounding box center [1270, 467] width 121 height 26
click at [1244, 521] on div "Not reservable" at bounding box center [1262, 526] width 98 height 19
click at [1083, 453] on div "Summary Details Policies Resource Name 46 Image Choose file No file selected Su…" at bounding box center [1216, 364] width 289 height 475
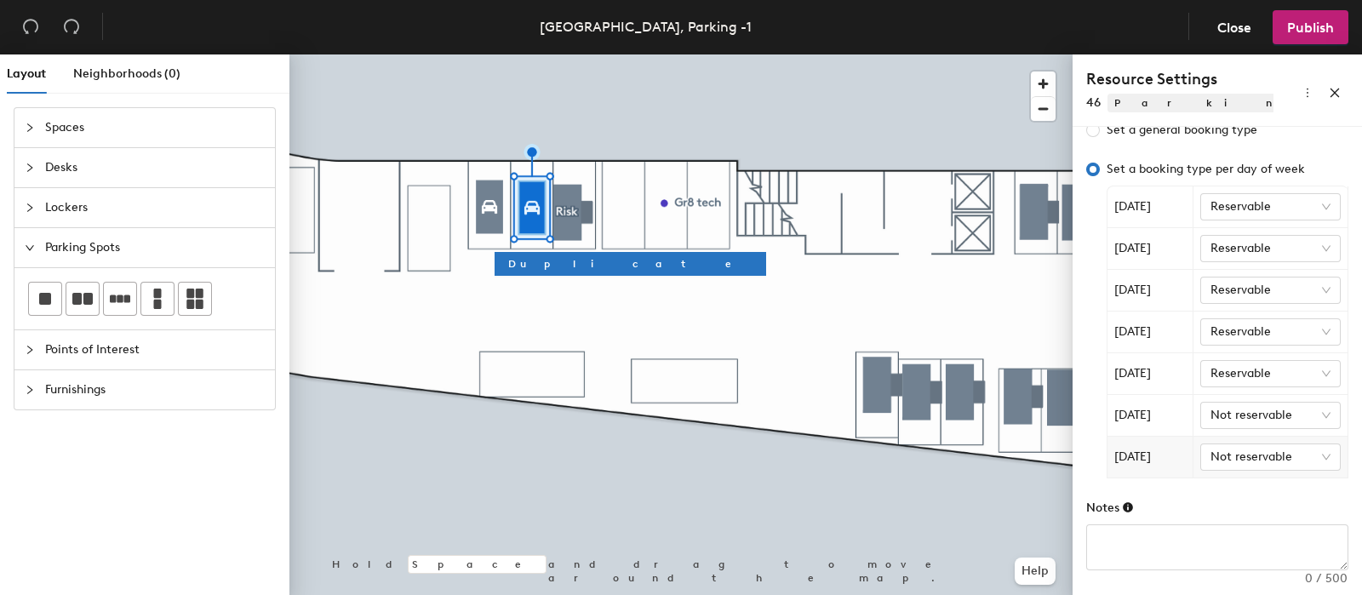
scroll to position [271, 0]
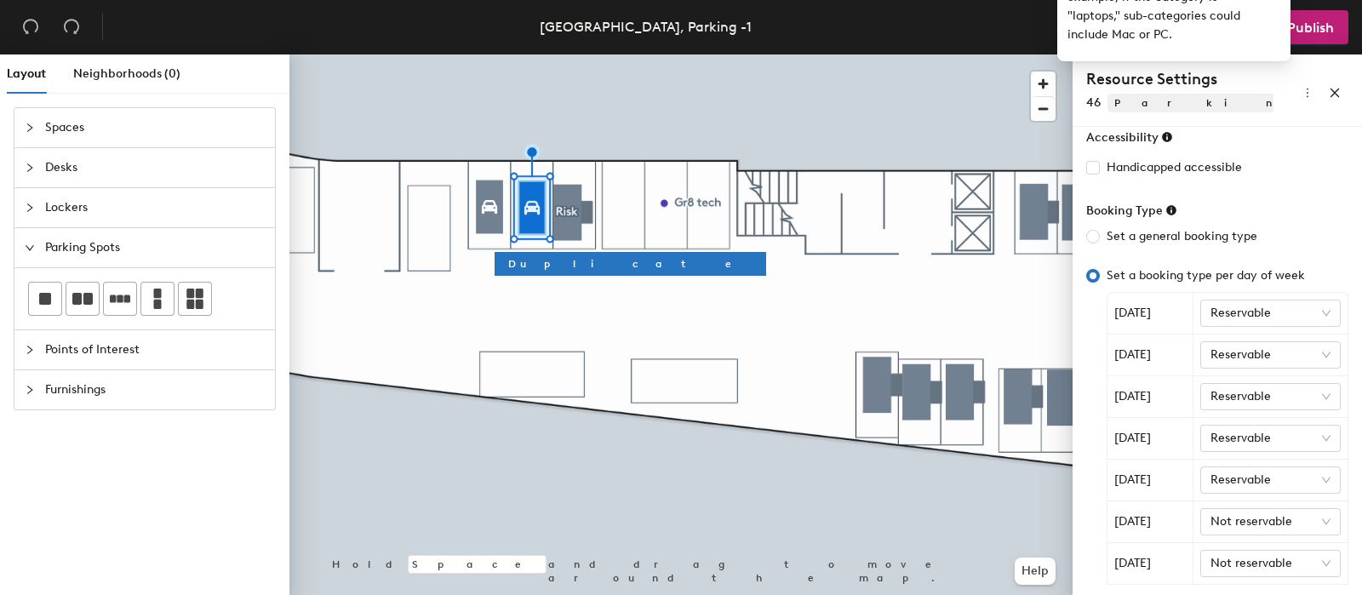
radio input "true"
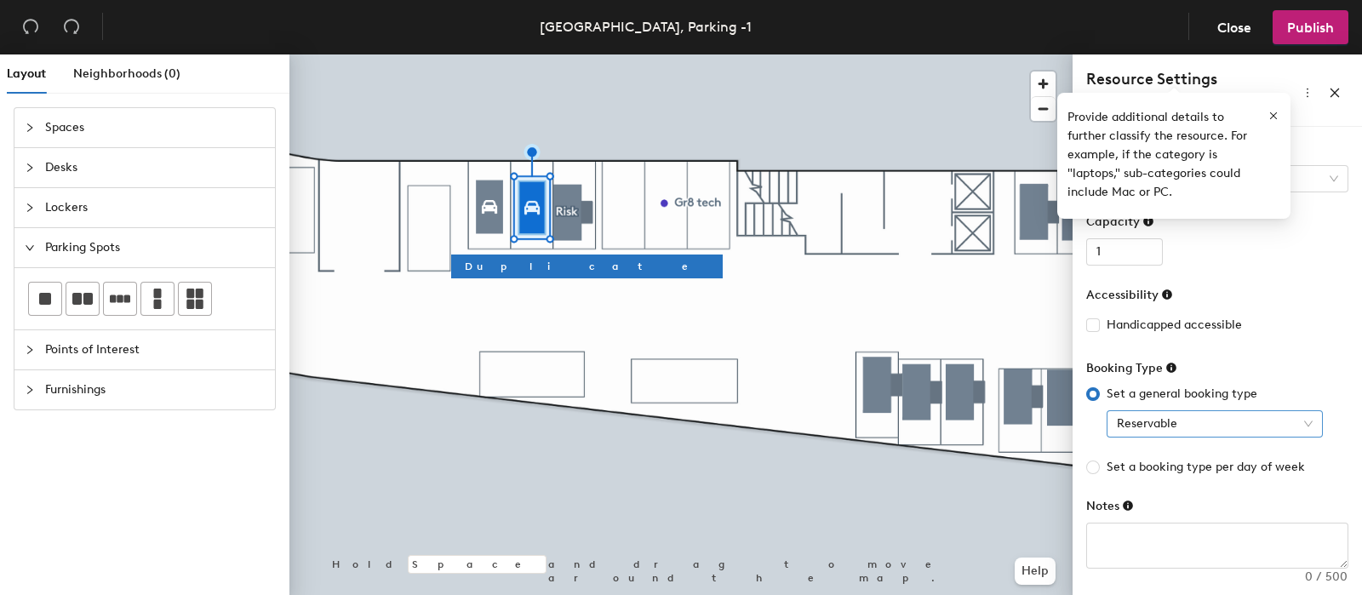
scroll to position [112, 0]
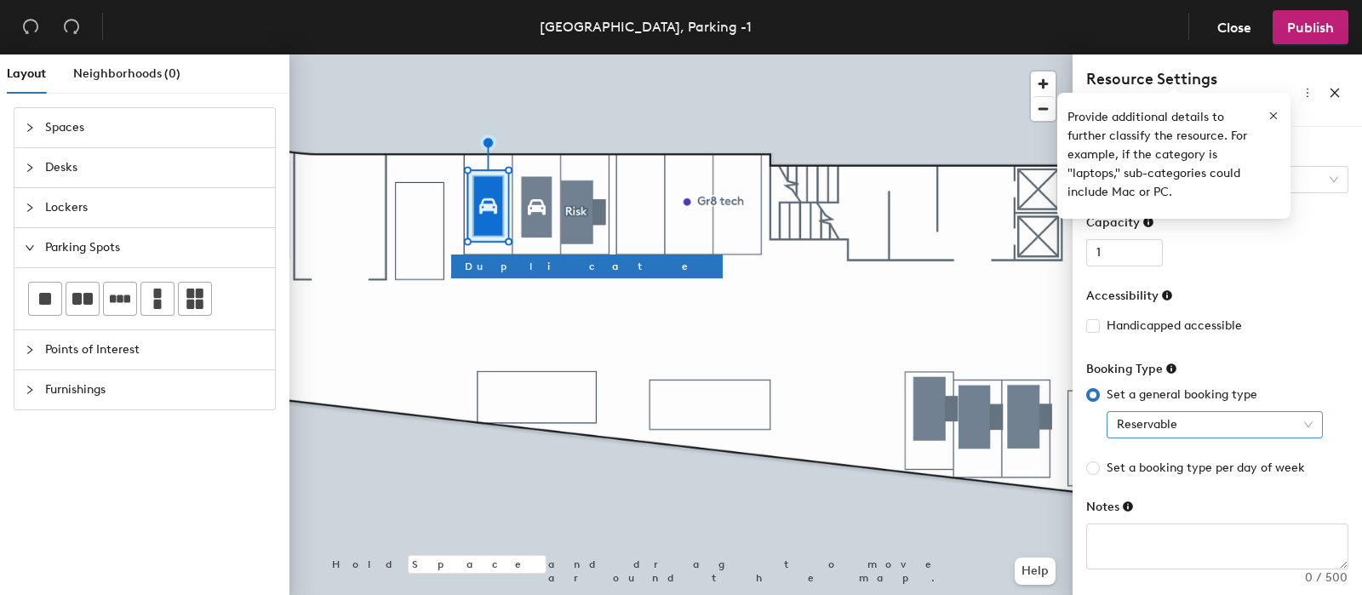
click at [1232, 420] on span "Reservable" at bounding box center [1215, 425] width 196 height 26
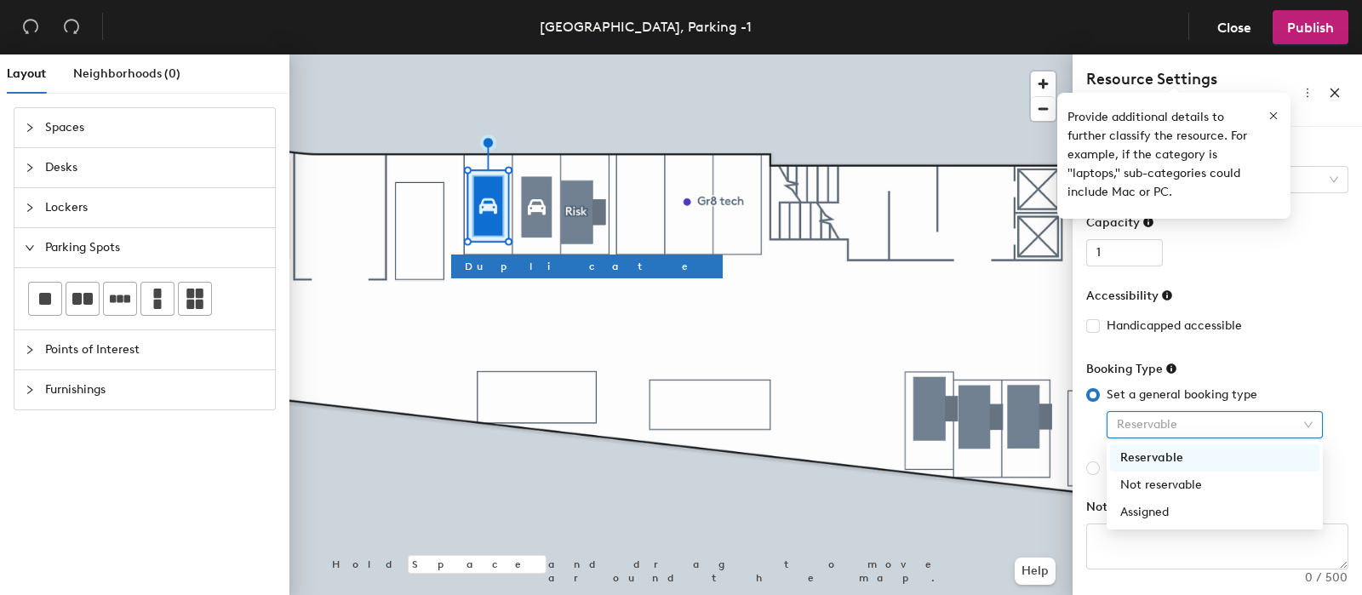
click at [1234, 420] on span "Reservable" at bounding box center [1215, 425] width 196 height 26
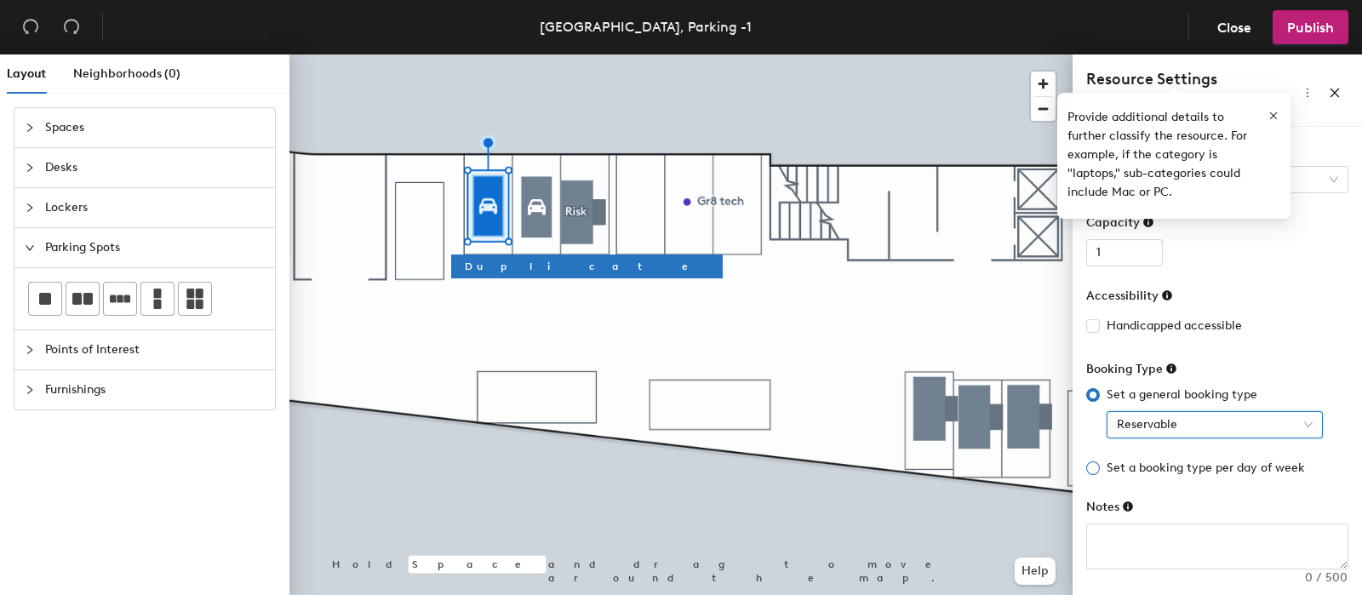
click at [1094, 466] on input "Set a booking type per day of week" at bounding box center [1093, 468] width 14 height 14
radio input "true"
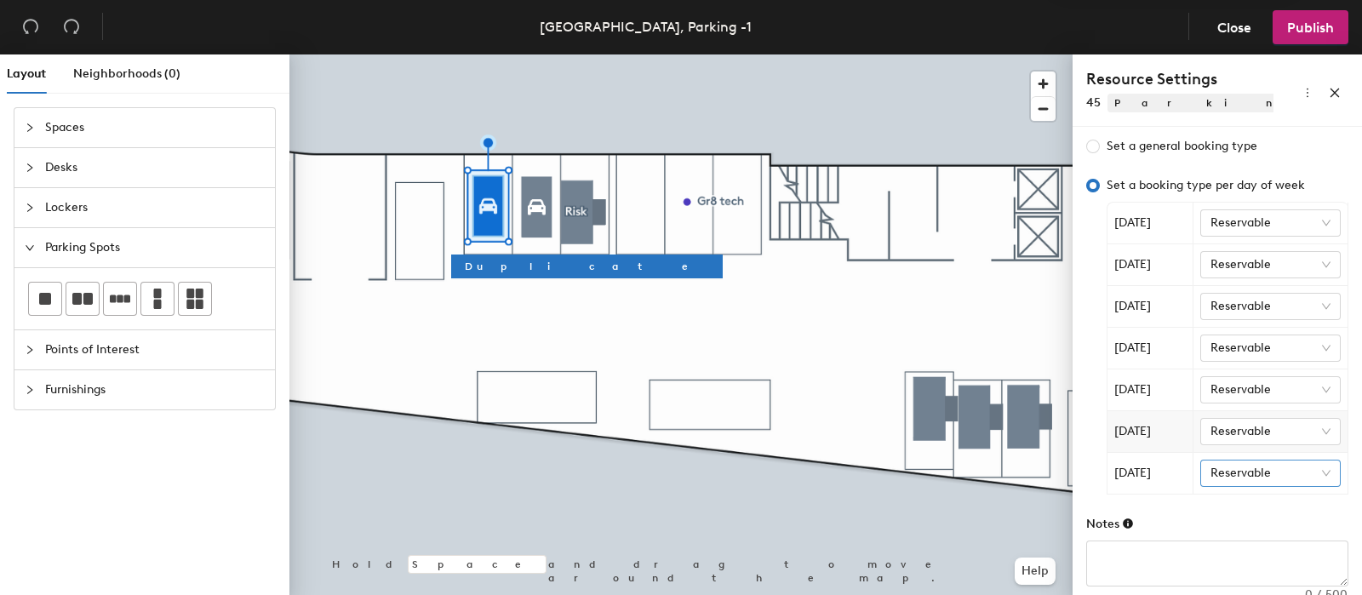
scroll to position [377, 0]
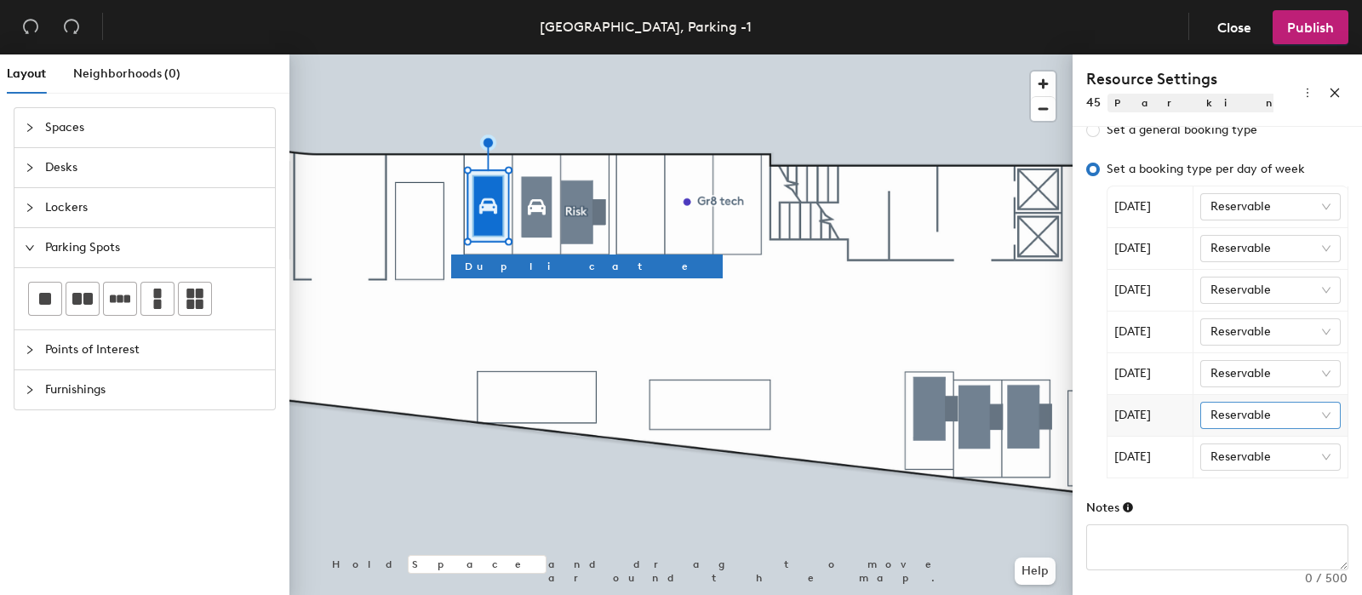
click at [1231, 414] on span "Reservable" at bounding box center [1270, 416] width 121 height 26
click at [1246, 508] on div "Assigned" at bounding box center [1262, 502] width 98 height 19
click at [1255, 414] on span "Assigned" at bounding box center [1270, 416] width 121 height 26
click at [1247, 473] on div "Not reservable" at bounding box center [1262, 475] width 98 height 19
click at [1242, 453] on span "Reservable" at bounding box center [1270, 457] width 121 height 26
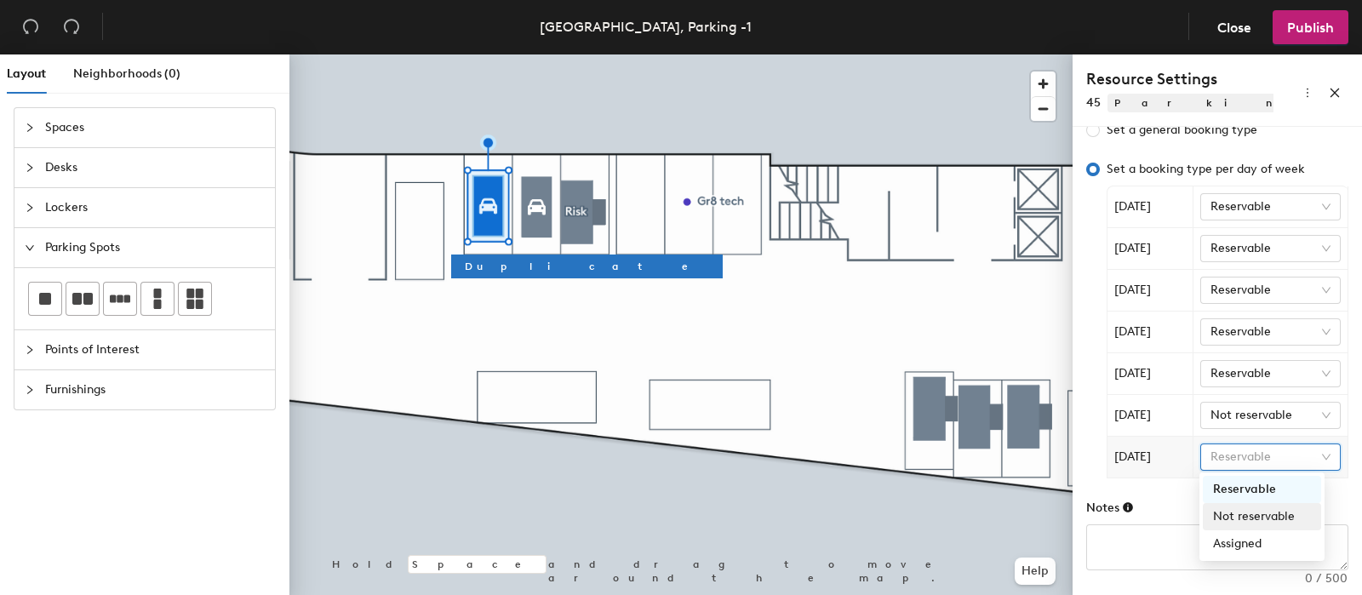
click at [1222, 514] on div "Not reservable" at bounding box center [1262, 516] width 98 height 19
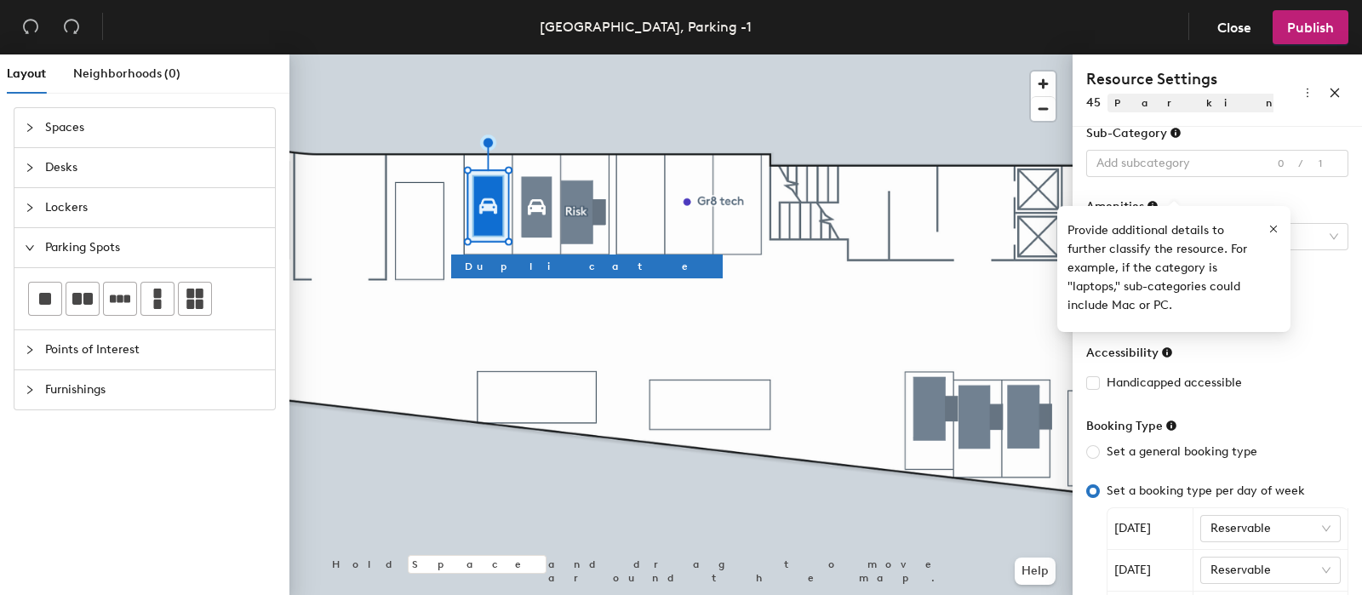
scroll to position [0, 0]
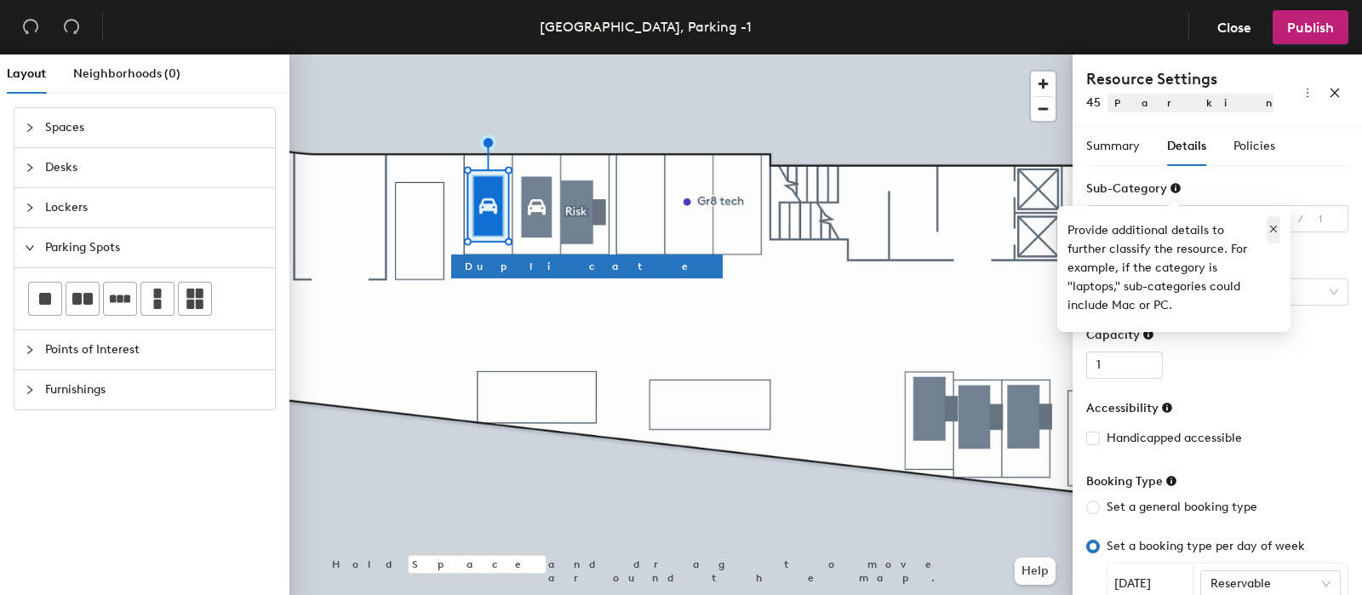
click at [1274, 230] on icon "button" at bounding box center [1273, 229] width 12 height 12
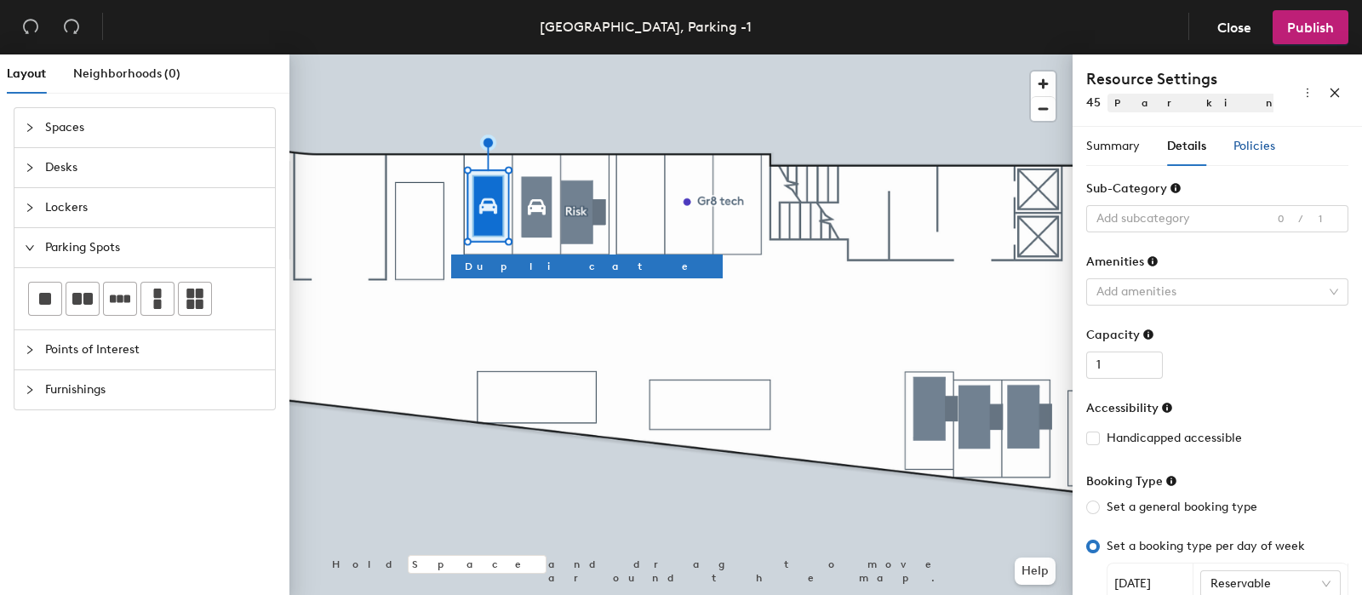
click at [1258, 141] on span "Policies" at bounding box center [1254, 146] width 42 height 14
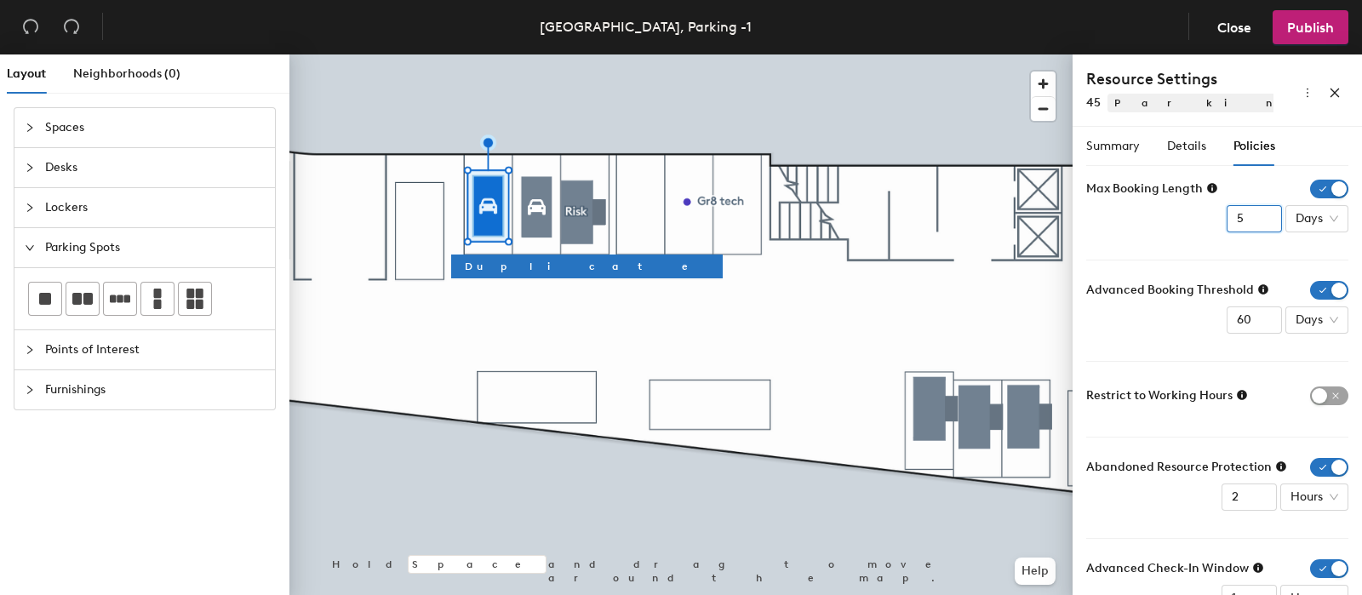
drag, startPoint x: 1203, startPoint y: 222, endPoint x: 1182, endPoint y: 233, distance: 23.2
click at [1176, 231] on div "Max Booking Length 5 Days" at bounding box center [1217, 206] width 262 height 53
drag, startPoint x: 1224, startPoint y: 214, endPoint x: 1128, endPoint y: 236, distance: 98.5
click at [1132, 230] on div "Max Booking Length 3 Days" at bounding box center [1217, 206] width 262 height 53
type input "1"
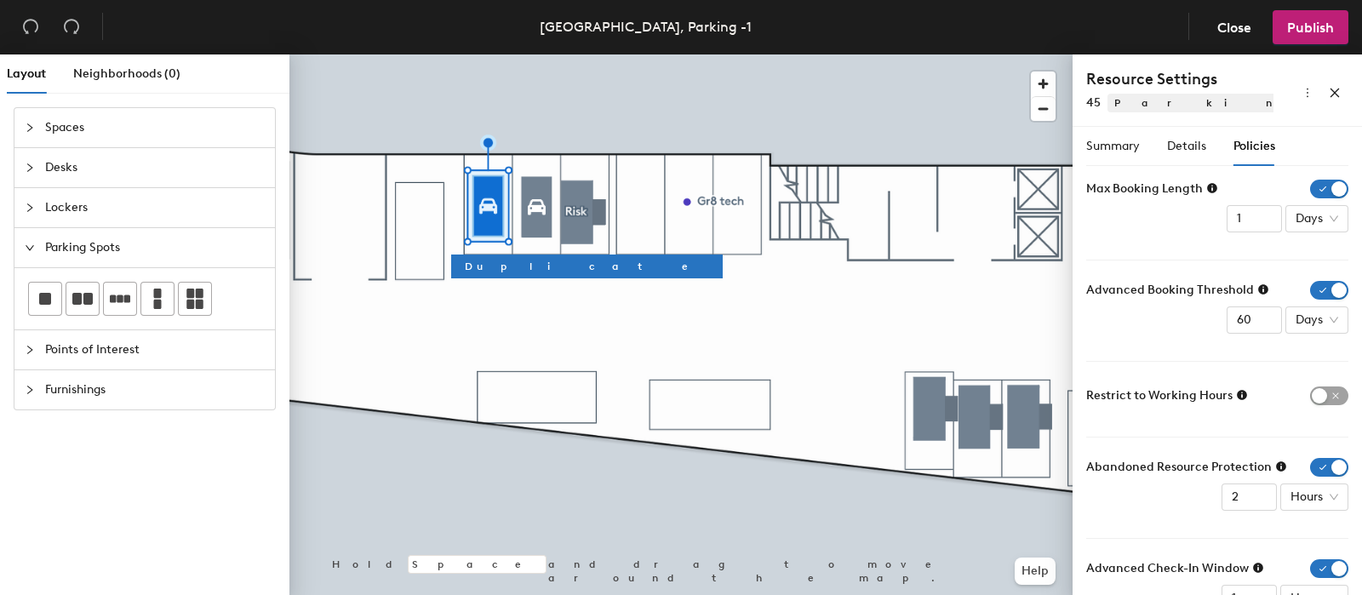
click at [1146, 262] on form "Max Booking Length 1 Days Advanced Booking Threshold 60 Days Restrict to Workin…" at bounding box center [1217, 396] width 262 height 432
drag, startPoint x: 1243, startPoint y: 314, endPoint x: 1166, endPoint y: 321, distance: 76.9
click at [1226, 317] on input "61" at bounding box center [1253, 319] width 55 height 27
drag, startPoint x: 1231, startPoint y: 318, endPoint x: 1174, endPoint y: 320, distance: 57.9
click at [1174, 320] on div "Advanced Booking Threshold 61 Days" at bounding box center [1217, 307] width 262 height 53
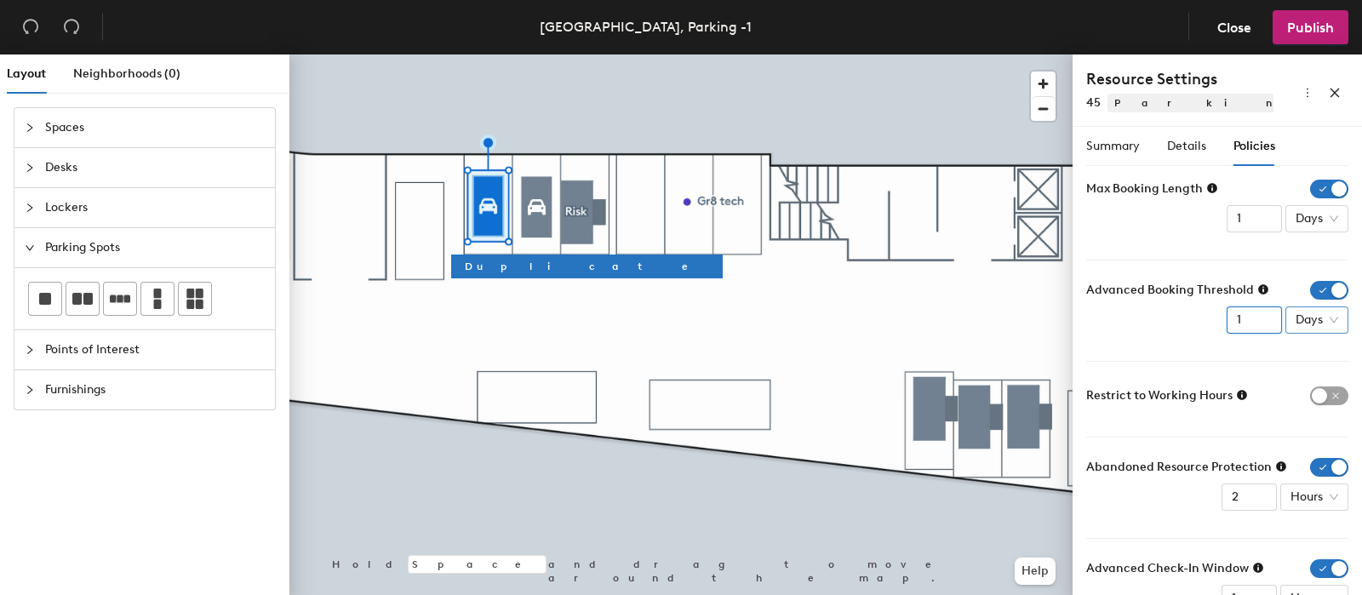
click at [1324, 317] on div "Days" at bounding box center [1316, 319] width 63 height 27
click at [1311, 402] on div "Days" at bounding box center [1305, 408] width 44 height 19
click at [1187, 348] on form "Max Booking Length 1 Days Advanced Booking Threshold 1 Days Days Restrict to Wo…" at bounding box center [1217, 396] width 262 height 432
drag, startPoint x: 1204, startPoint y: 325, endPoint x: 1174, endPoint y: 326, distance: 29.8
click at [1176, 325] on div "Advanced Booking Threshold 1 Days" at bounding box center [1217, 307] width 262 height 53
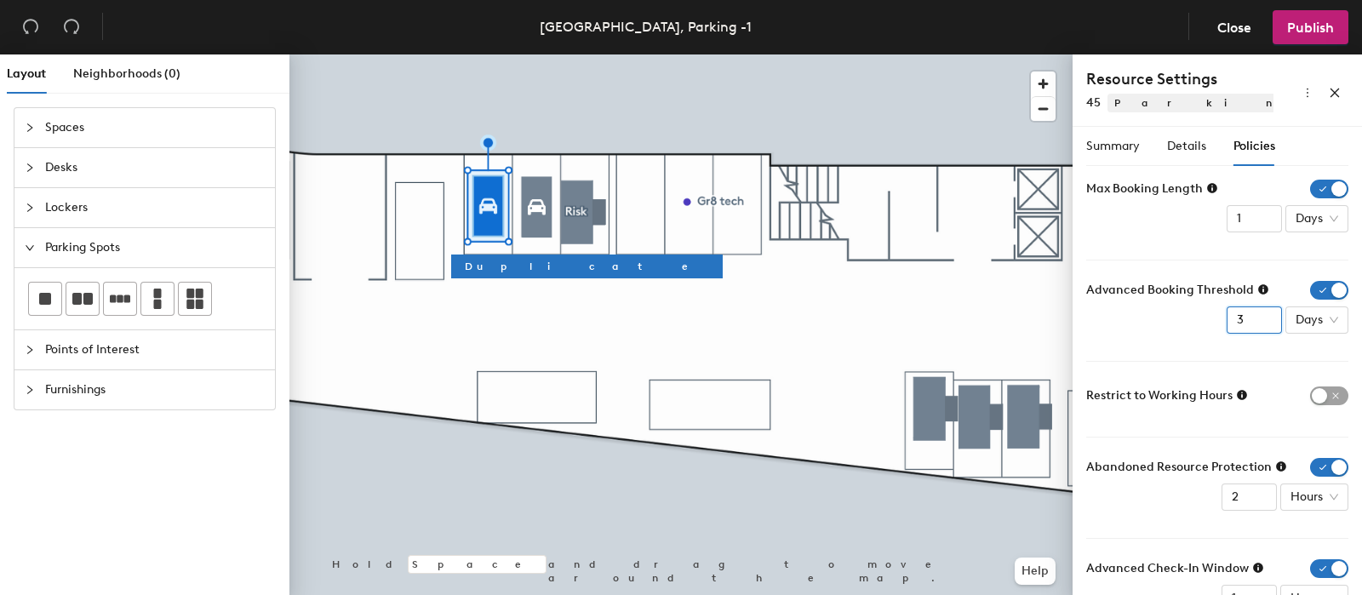
type input "3"
click at [1213, 349] on form "Max Booking Length 1 Days Advanced Booking Threshold 3 Days Restrict to Working…" at bounding box center [1217, 396] width 262 height 432
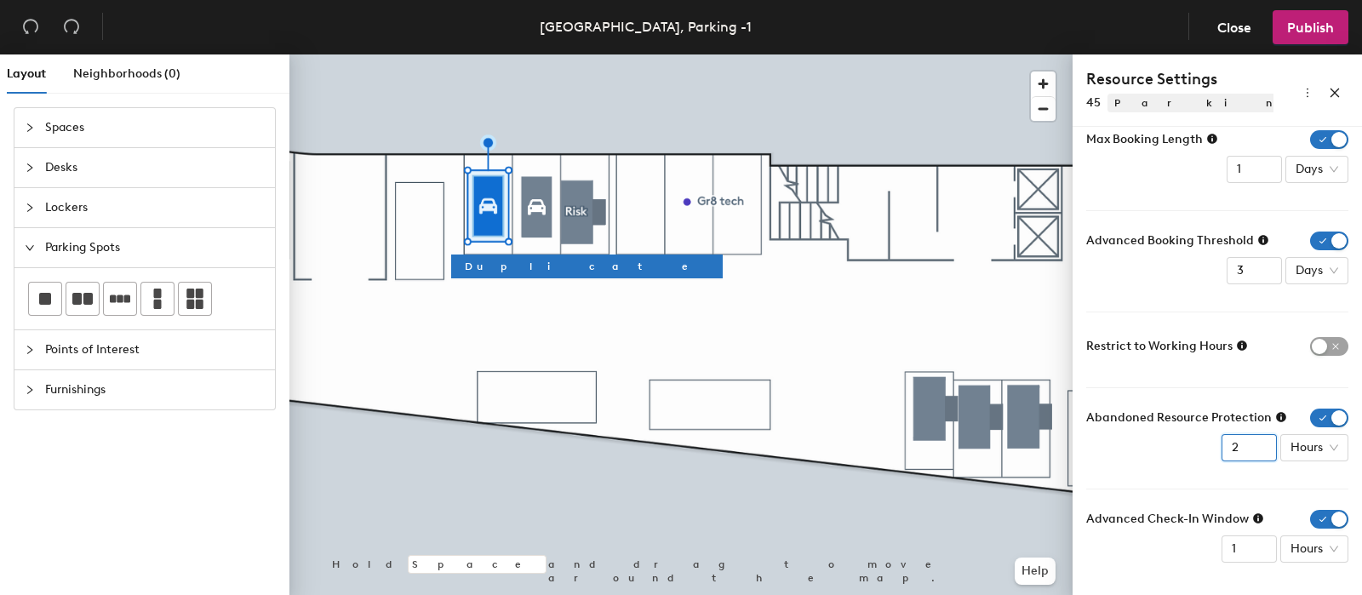
drag, startPoint x: 1234, startPoint y: 434, endPoint x: 1184, endPoint y: 442, distance: 50.8
click at [1186, 442] on div "Abandoned Resource Protection 2 Hours" at bounding box center [1217, 435] width 262 height 53
type input "1"
click at [1174, 465] on form "Max Booking Length 1 Days Advanced Booking Threshold 3 Days Restrict to Working…" at bounding box center [1217, 346] width 262 height 432
click at [1320, 348] on span "button" at bounding box center [1329, 346] width 38 height 19
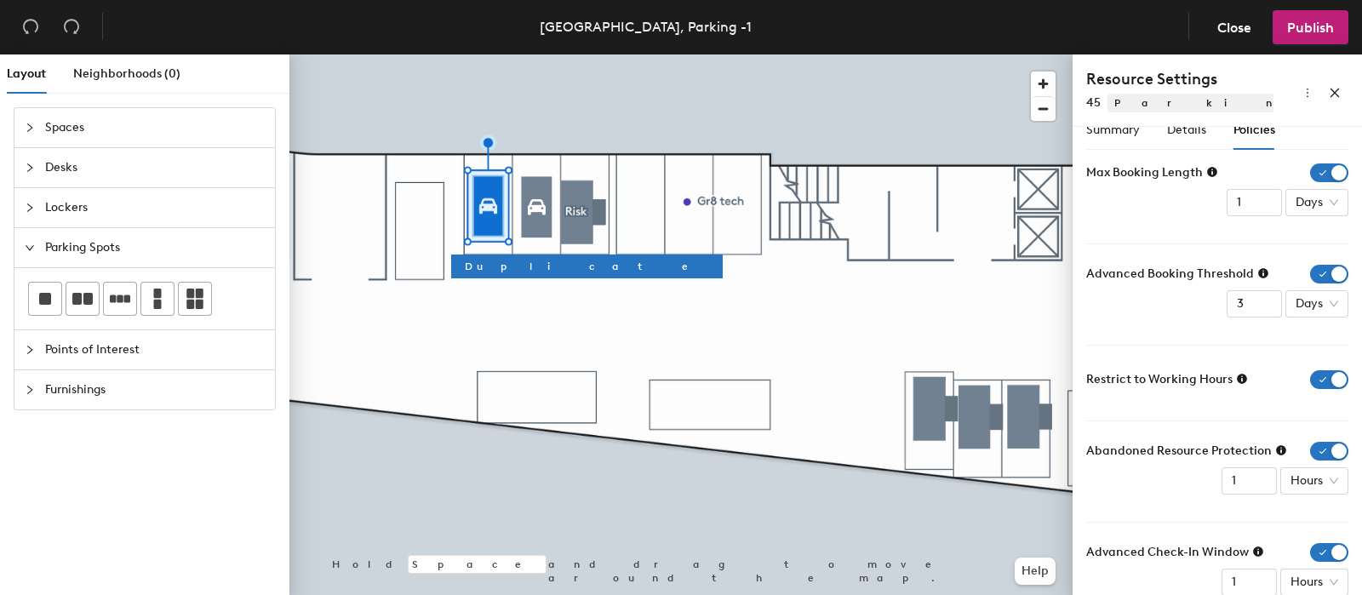
scroll to position [0, 0]
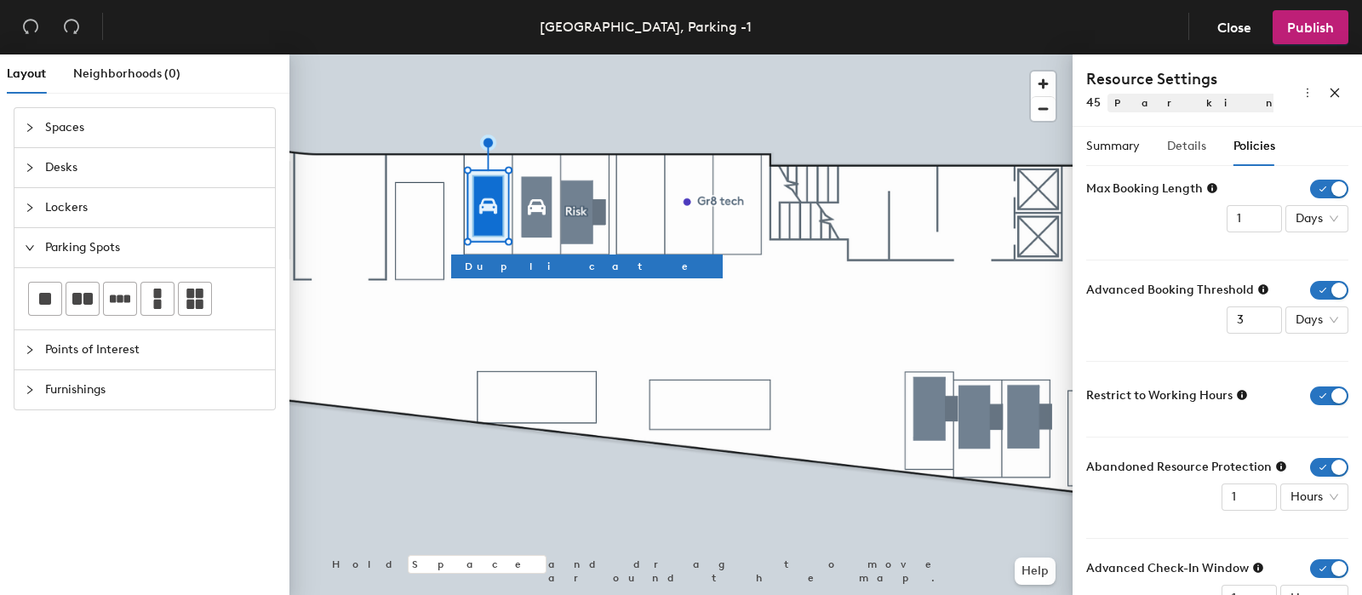
click at [1175, 159] on div "Details" at bounding box center [1186, 146] width 39 height 39
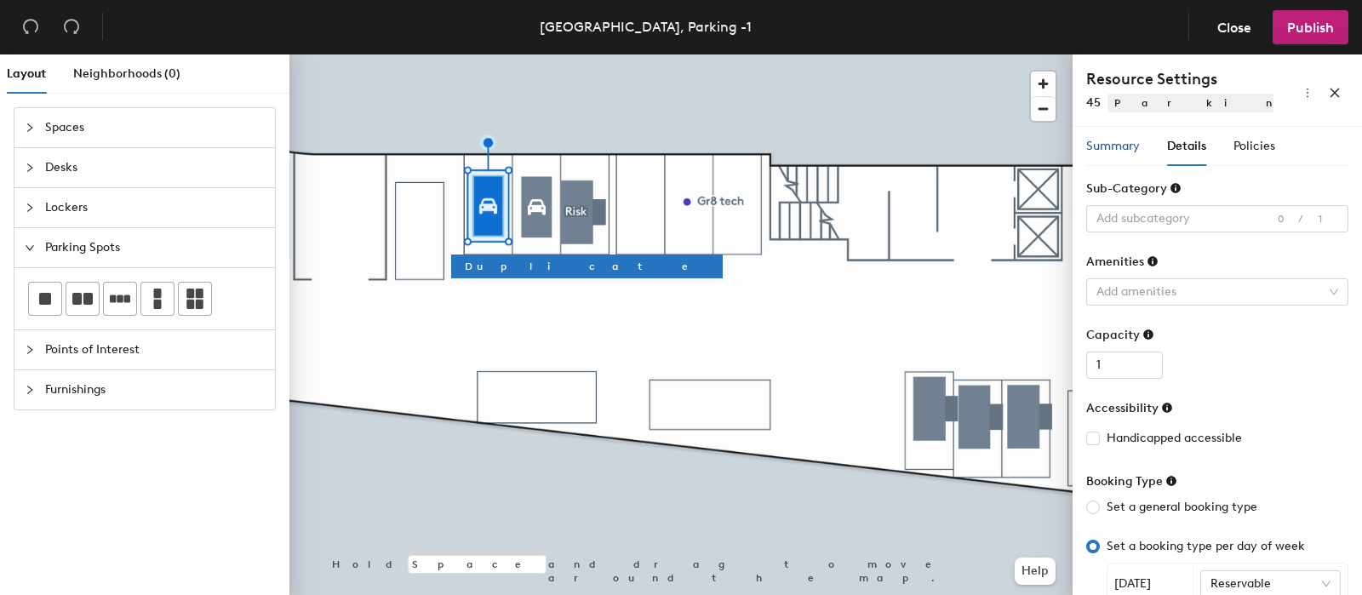
click at [1102, 146] on span "Summary" at bounding box center [1113, 146] width 54 height 14
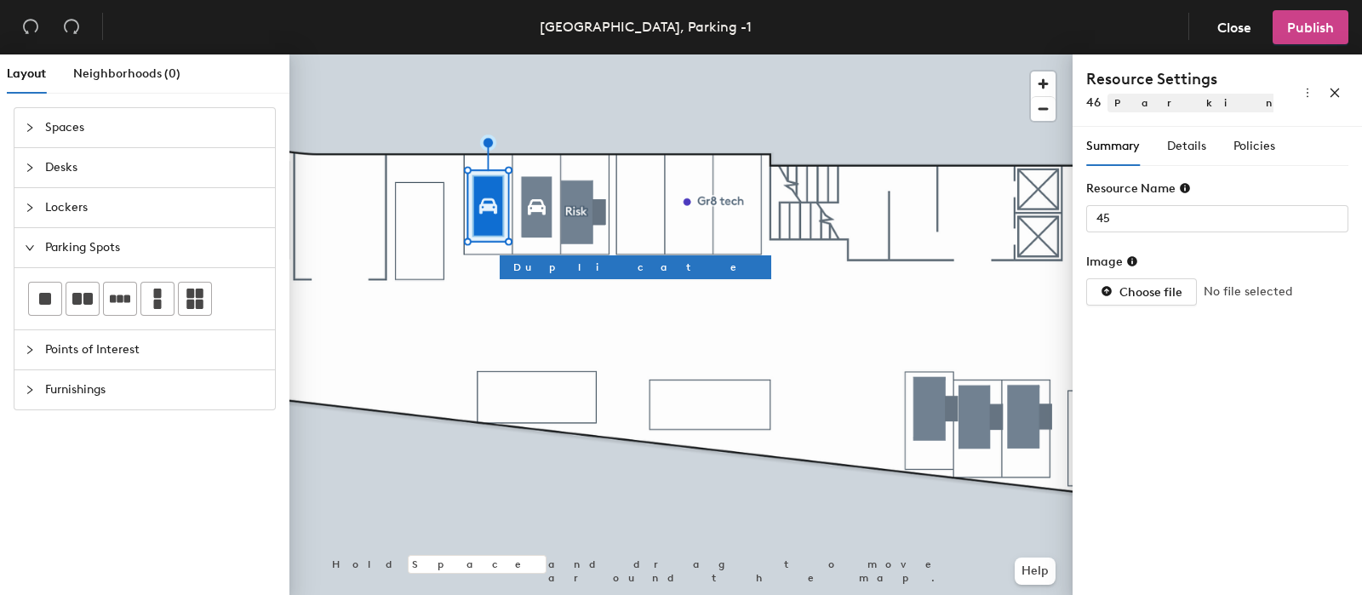
type input "46"
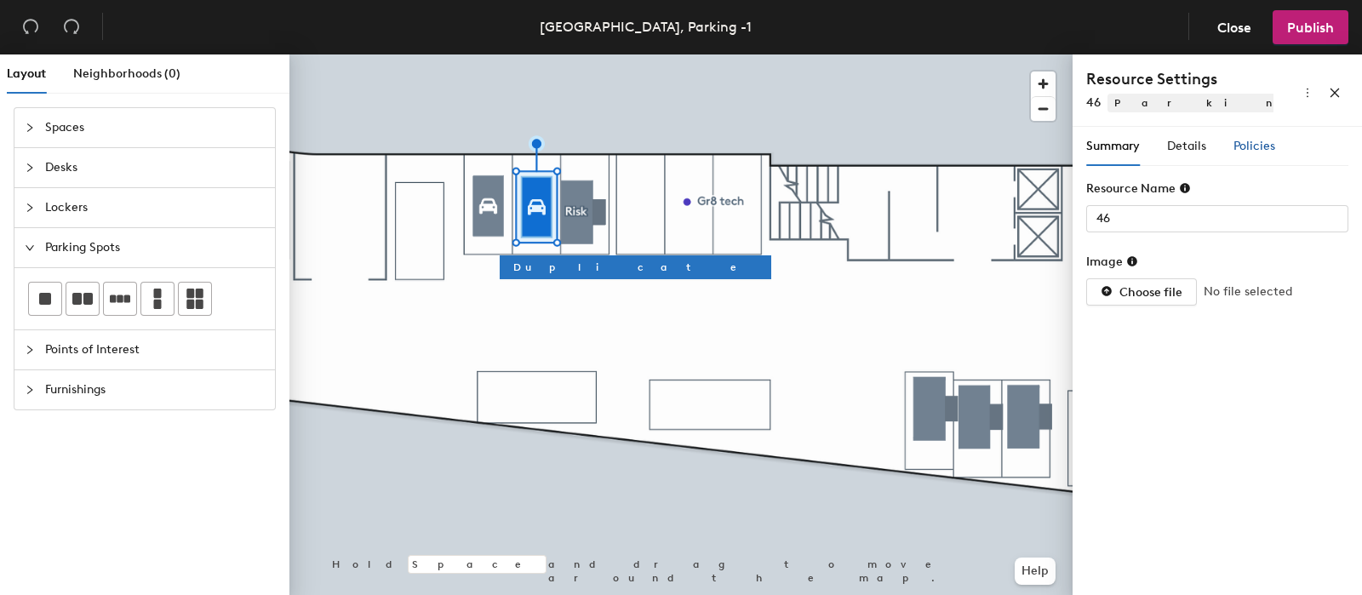
click at [1243, 142] on span "Policies" at bounding box center [1254, 146] width 42 height 14
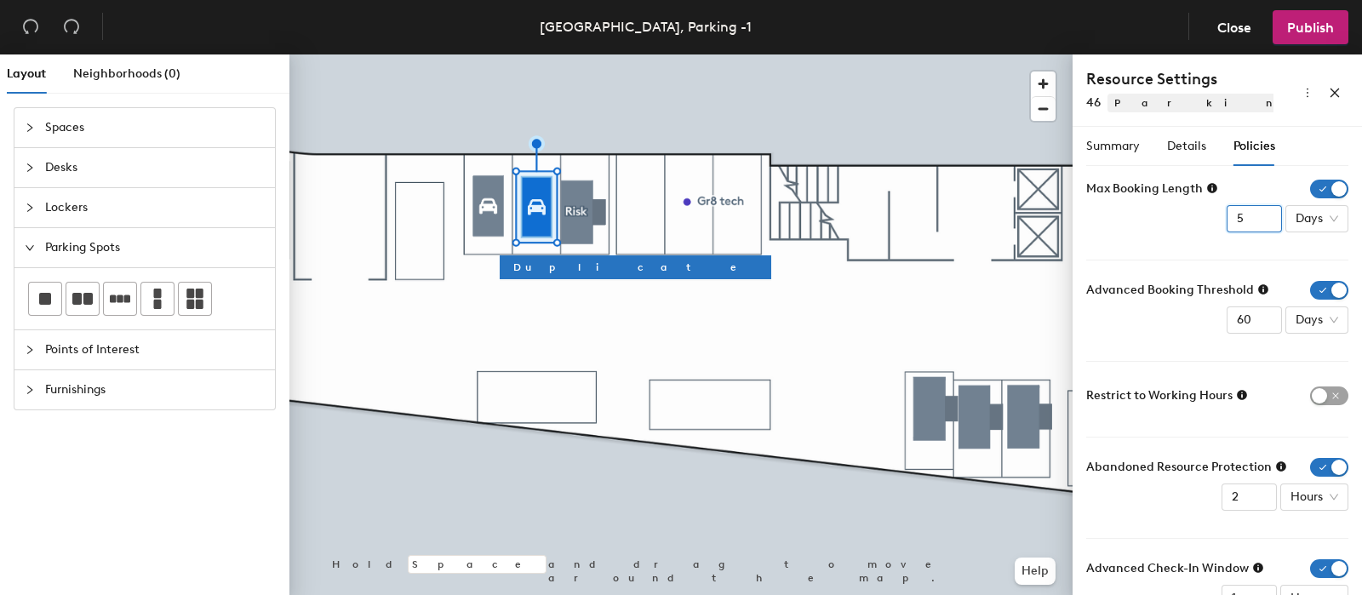
drag, startPoint x: 1230, startPoint y: 223, endPoint x: 1157, endPoint y: 229, distance: 72.6
click at [1169, 229] on div "Max Booking Length 5 Days" at bounding box center [1217, 206] width 262 height 53
type input "1"
click at [1226, 312] on input "60" at bounding box center [1253, 319] width 55 height 27
drag, startPoint x: 1236, startPoint y: 319, endPoint x: 1163, endPoint y: 325, distance: 72.6
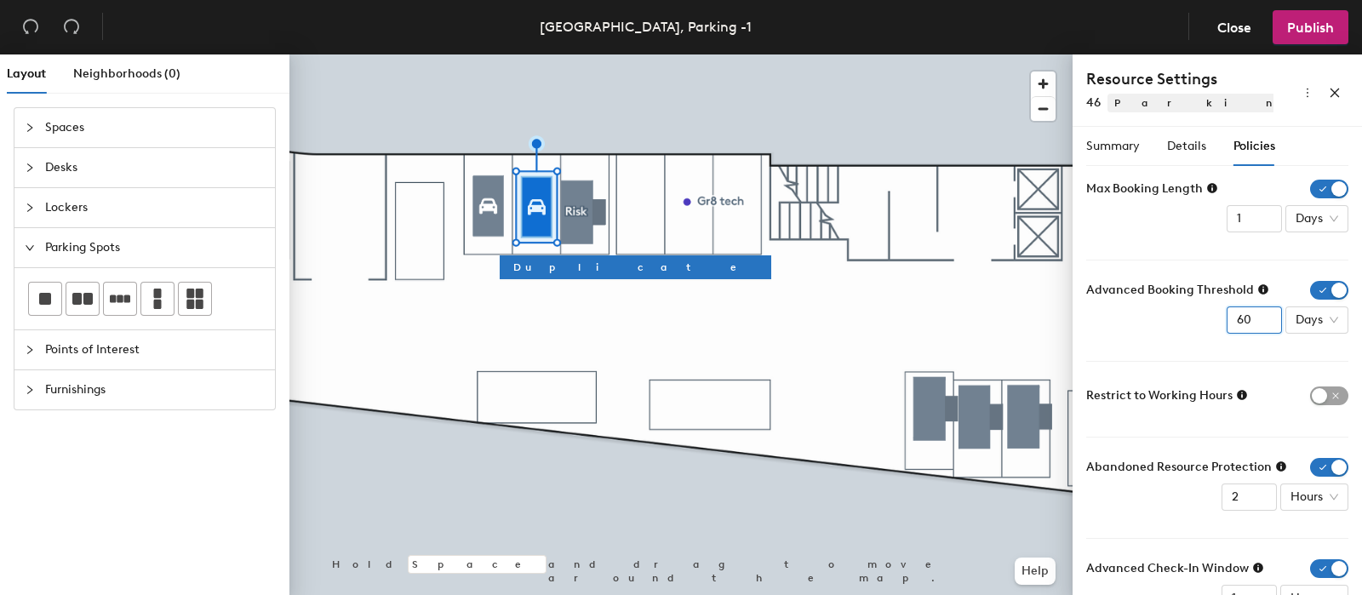
click at [1163, 325] on div "Advanced Booking Threshold 60 Days" at bounding box center [1217, 307] width 262 height 53
type input "3"
drag, startPoint x: 1204, startPoint y: 346, endPoint x: 1188, endPoint y: 357, distance: 20.1
click at [1204, 346] on form "Max Booking Length 1 Days Advanced Booking Threshold 3 Days Restrict to Working…" at bounding box center [1217, 396] width 262 height 432
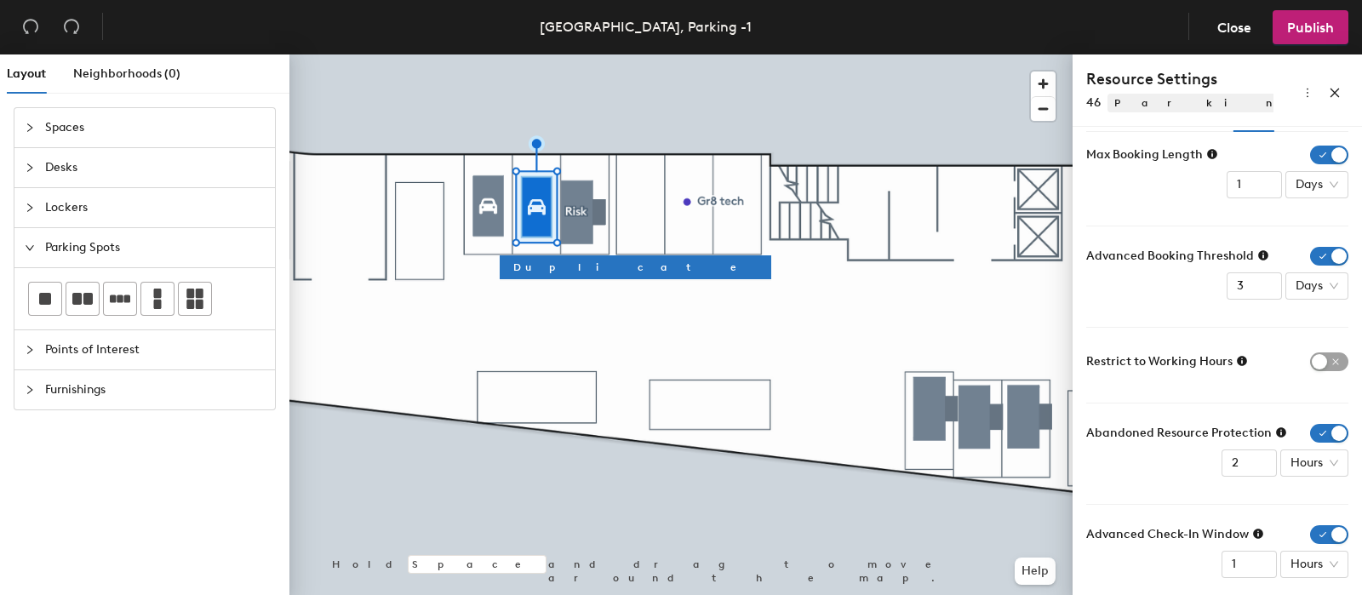
scroll to position [49, 0]
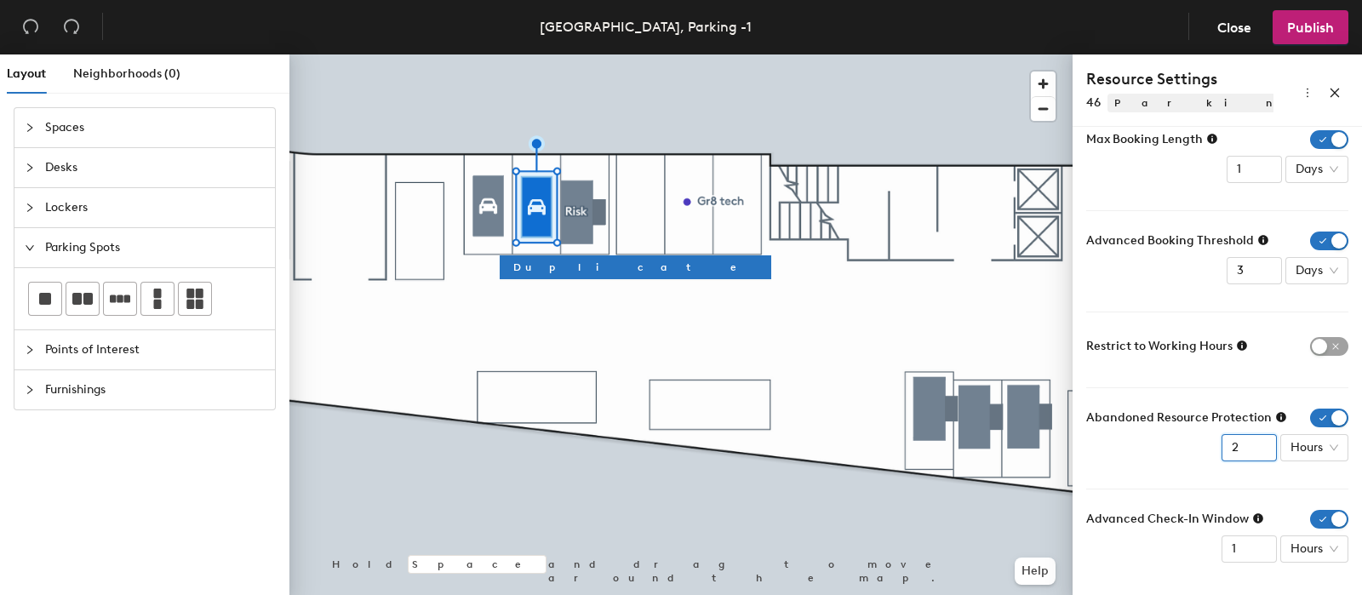
drag, startPoint x: 1191, startPoint y: 452, endPoint x: 1152, endPoint y: 453, distance: 39.2
click at [1164, 453] on div "Abandoned Resource Protection 2 Hours" at bounding box center [1217, 435] width 262 height 53
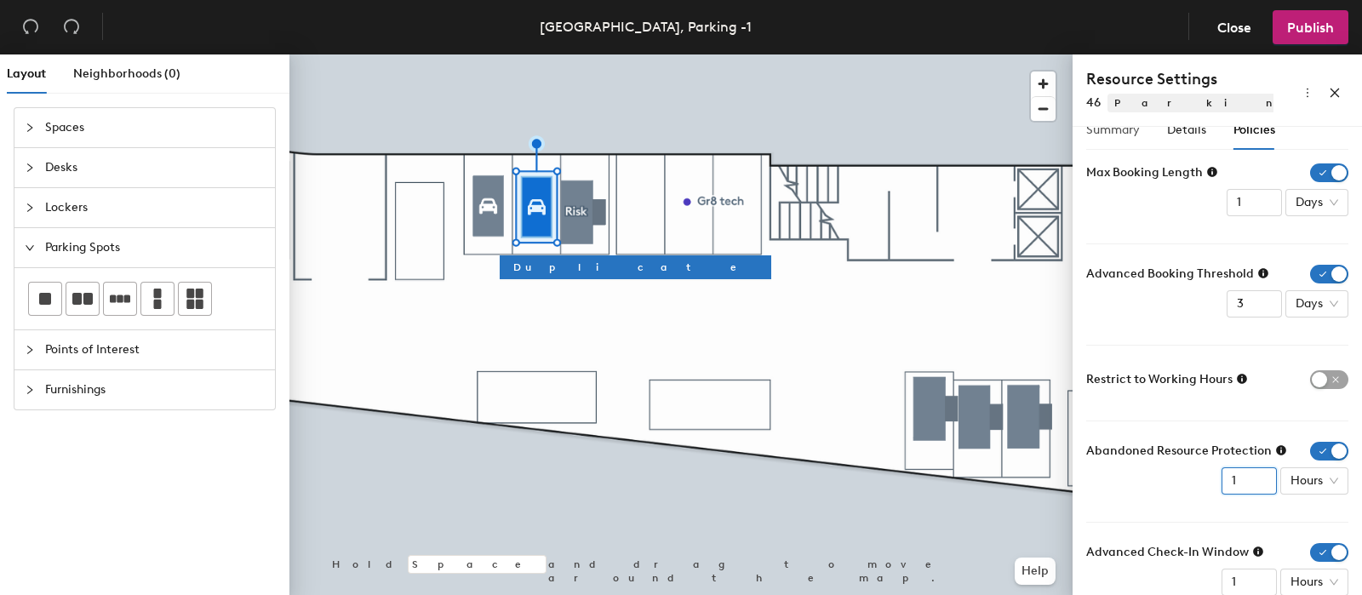
scroll to position [0, 0]
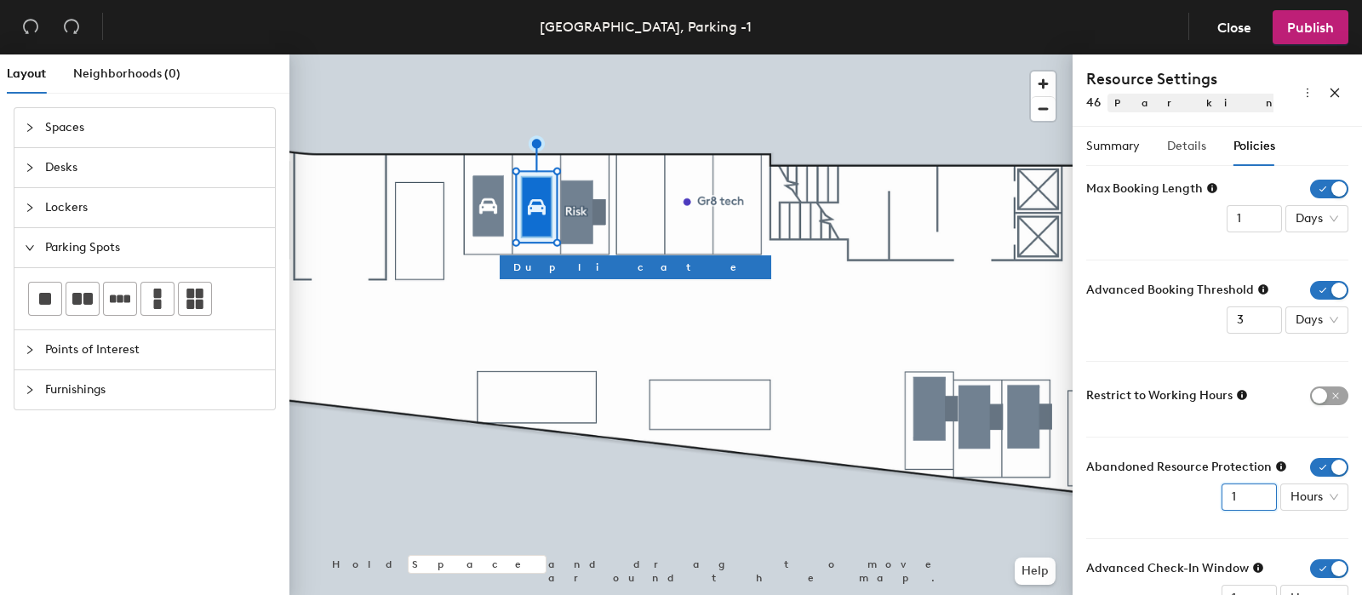
type input "1"
click at [1191, 145] on span "Details" at bounding box center [1186, 146] width 39 height 14
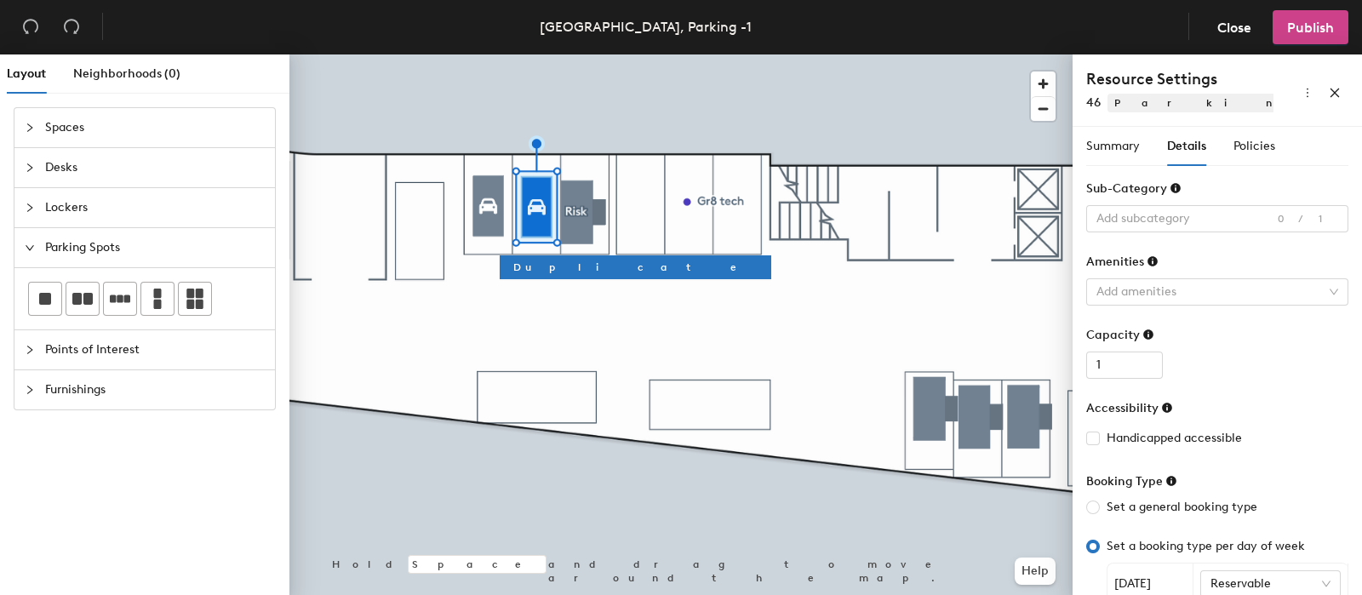
click at [1336, 27] on button "Publish" at bounding box center [1310, 27] width 76 height 34
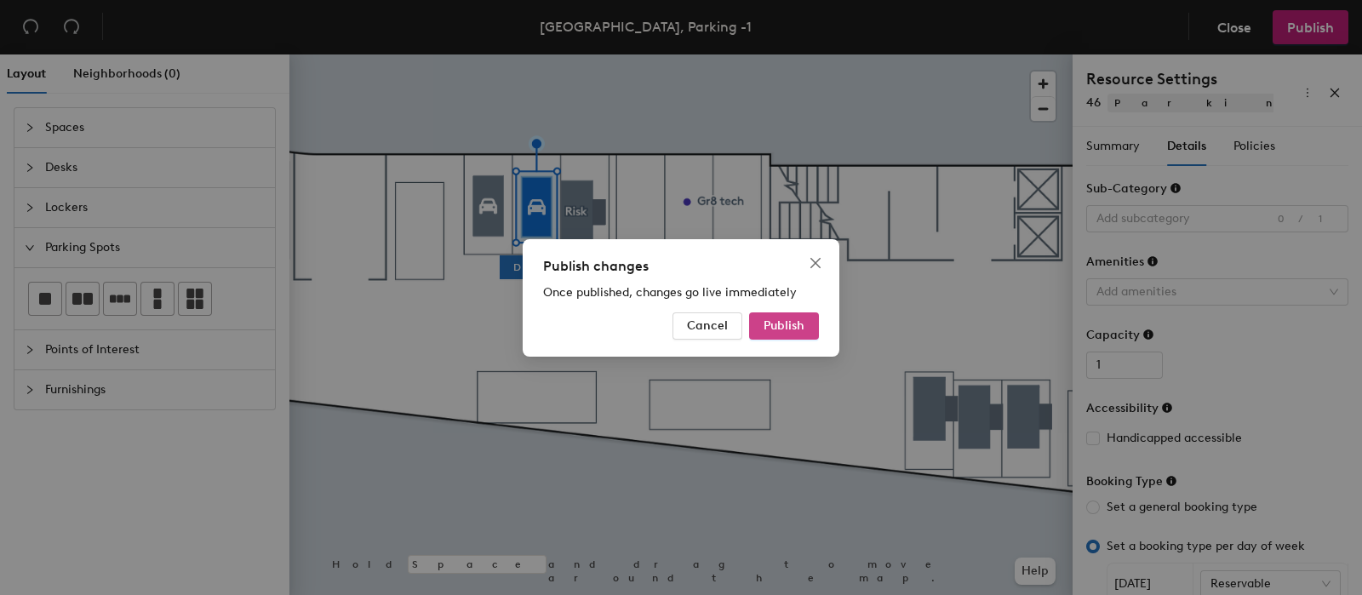
click at [777, 324] on span "Publish" at bounding box center [783, 325] width 41 height 14
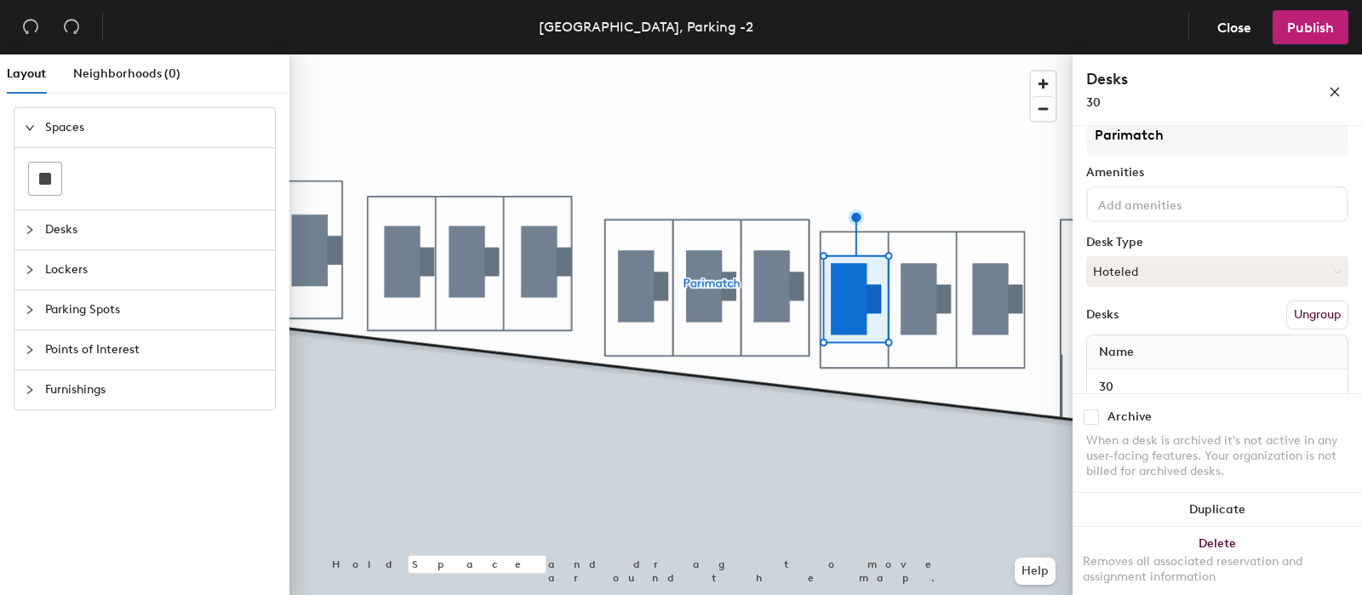
scroll to position [95, 0]
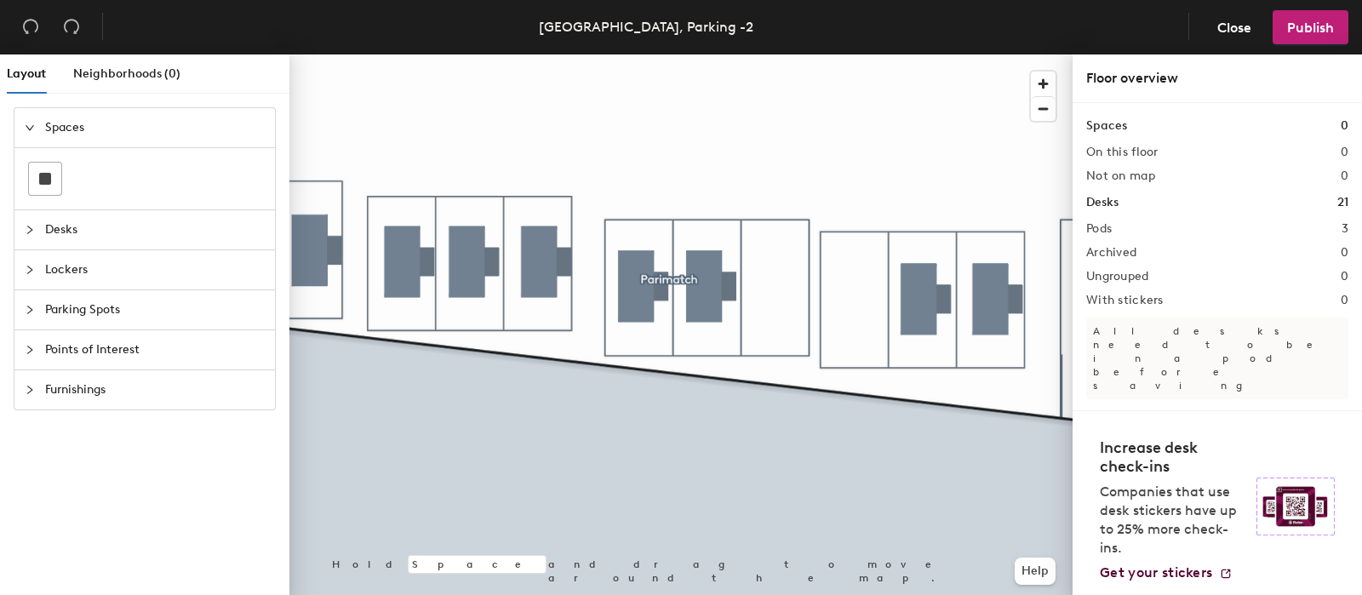
click at [90, 308] on span "Parking Spots" at bounding box center [155, 309] width 220 height 39
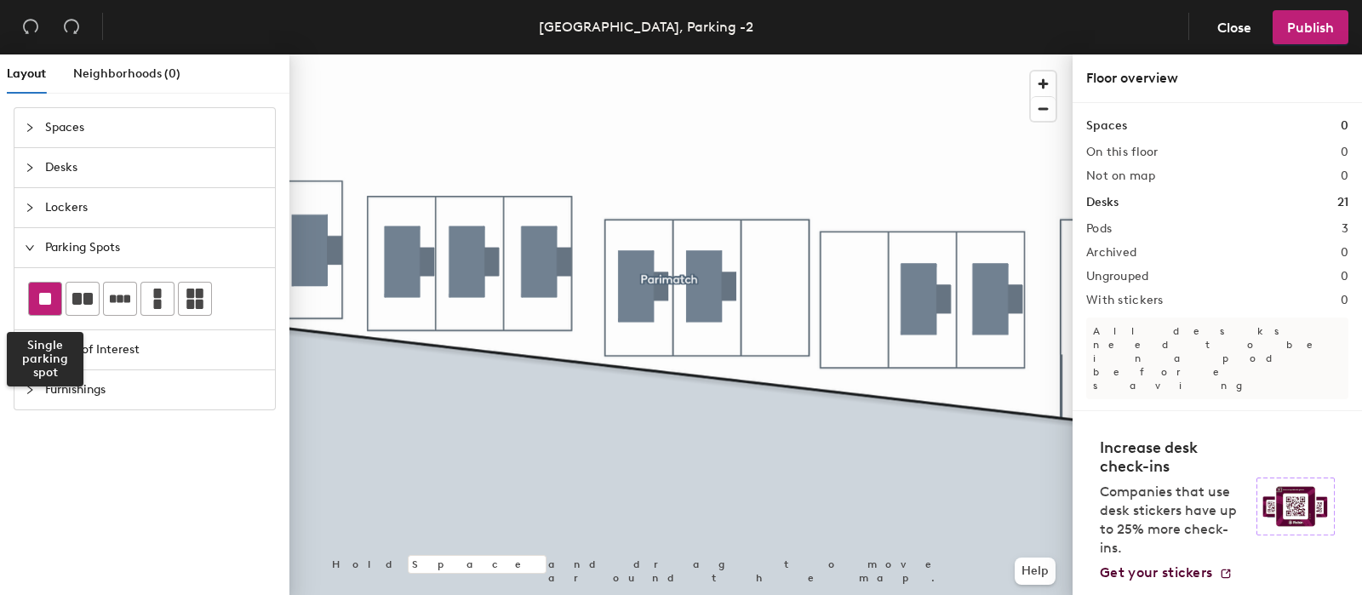
click at [45, 298] on rect at bounding box center [45, 299] width 12 height 12
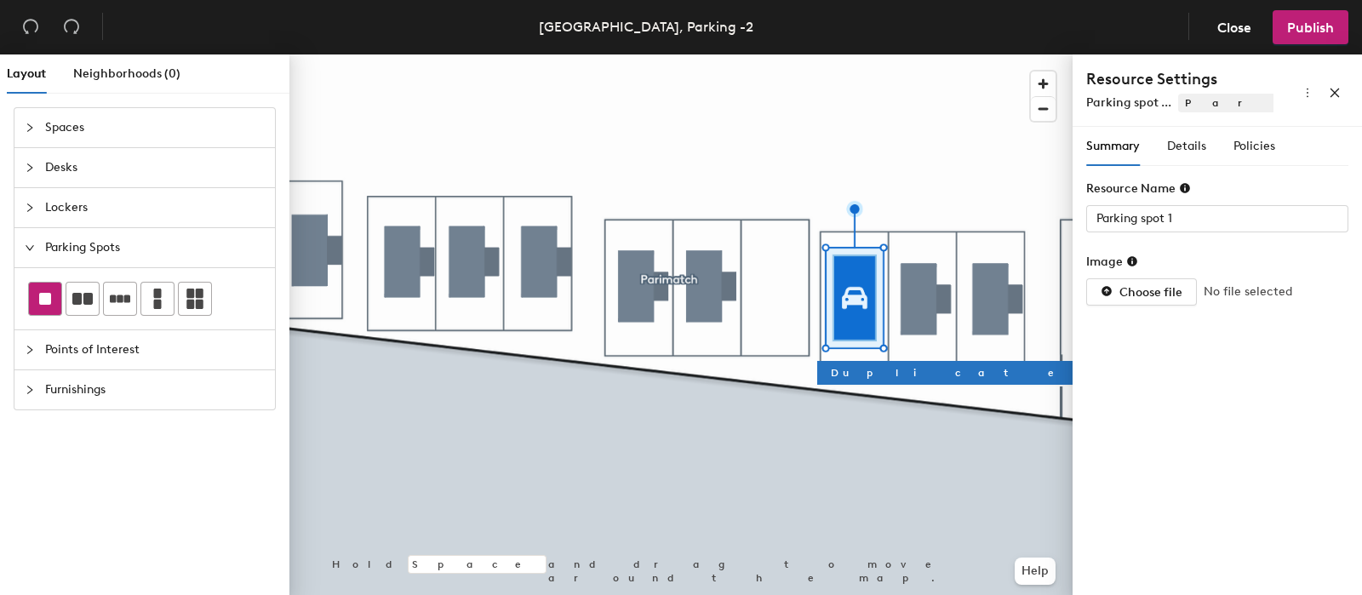
click at [48, 296] on rect at bounding box center [45, 299] width 12 height 12
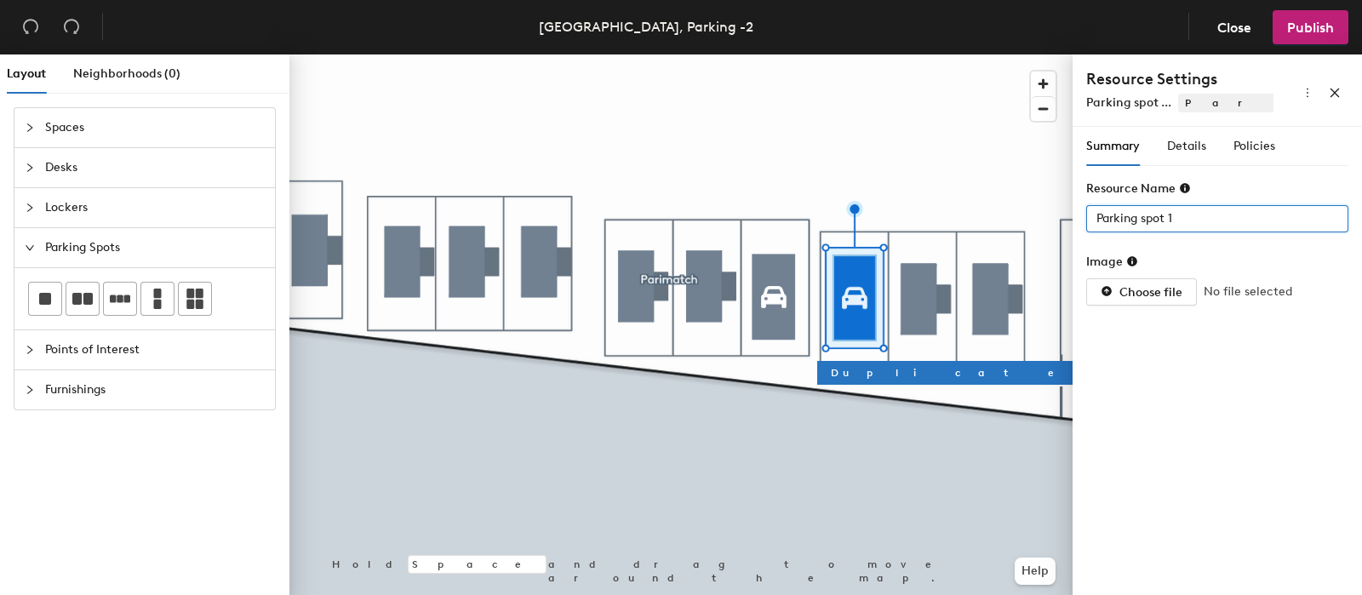
click at [979, 230] on div "Layout Neighborhoods (0) Spaces Desks Lockers Parking Spots Points of Interest …" at bounding box center [681, 327] width 1362 height 547
click at [1260, 151] on span "Policies" at bounding box center [1254, 146] width 42 height 14
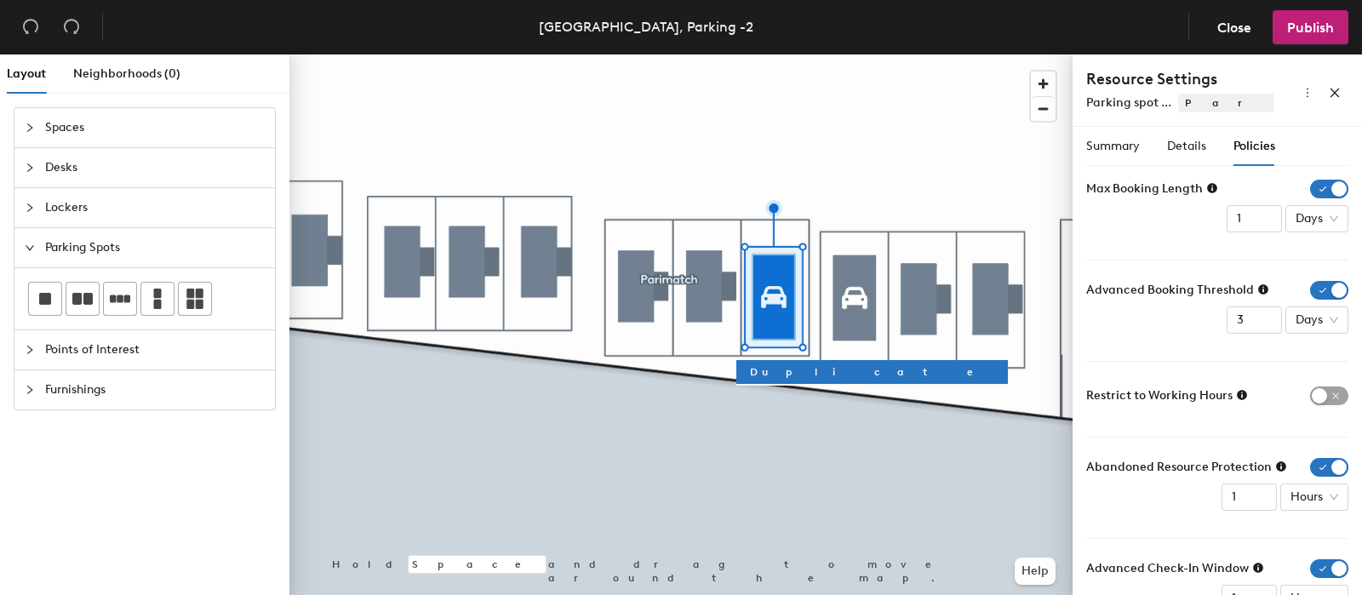
click at [1128, 101] on span "Parking spot ..." at bounding box center [1128, 102] width 85 height 14
click at [1115, 146] on span "Summary" at bounding box center [1113, 146] width 54 height 14
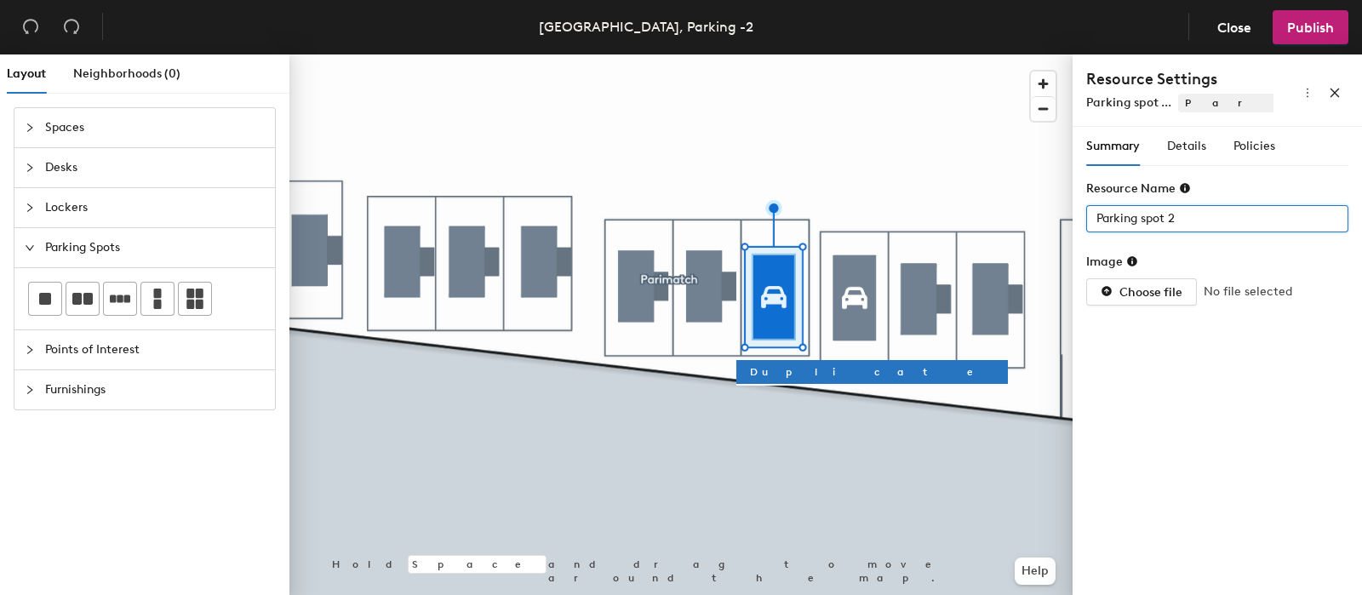
click at [904, 223] on div "Layout Neighborhoods (0) Spaces Desks Lockers Parking Spots Points of Interest …" at bounding box center [681, 327] width 1362 height 547
type input "31"
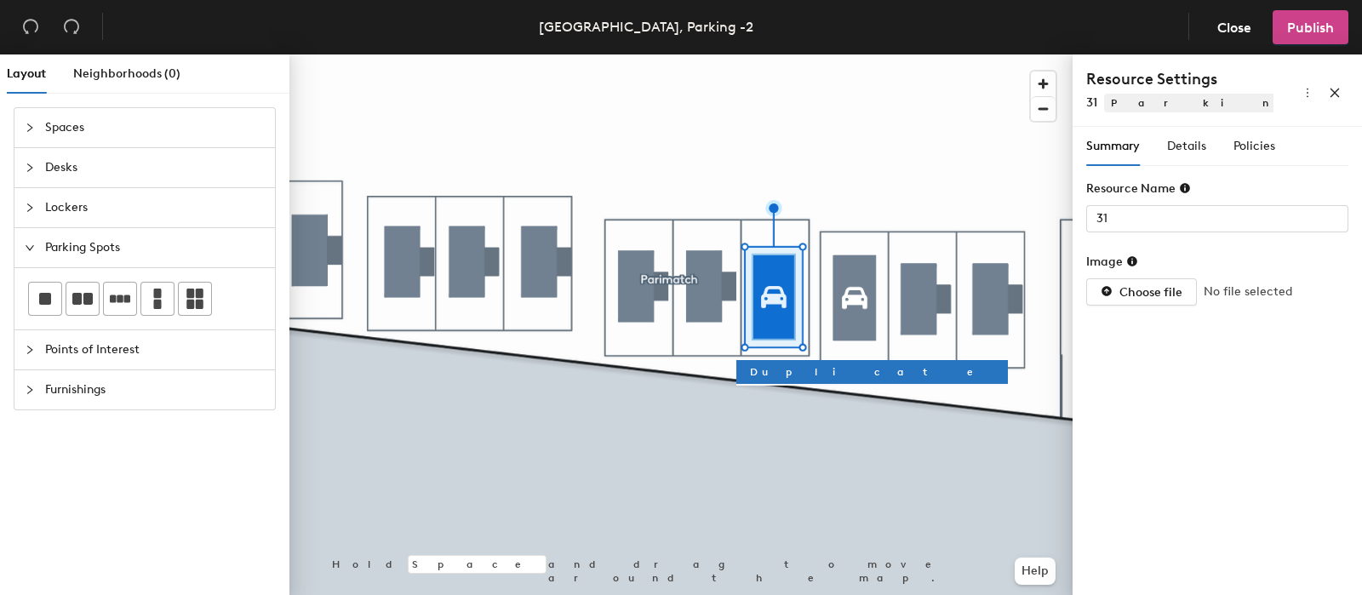
click at [1334, 19] on button "Publish" at bounding box center [1310, 27] width 76 height 34
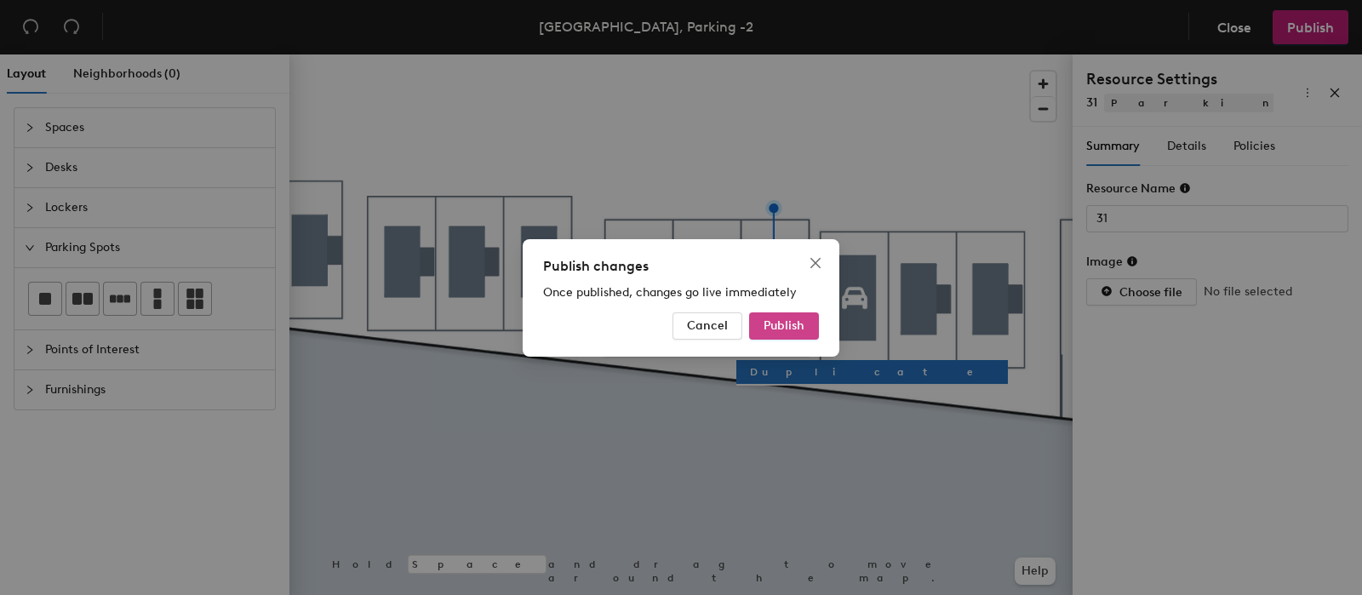
click at [800, 327] on span "Publish" at bounding box center [783, 325] width 41 height 14
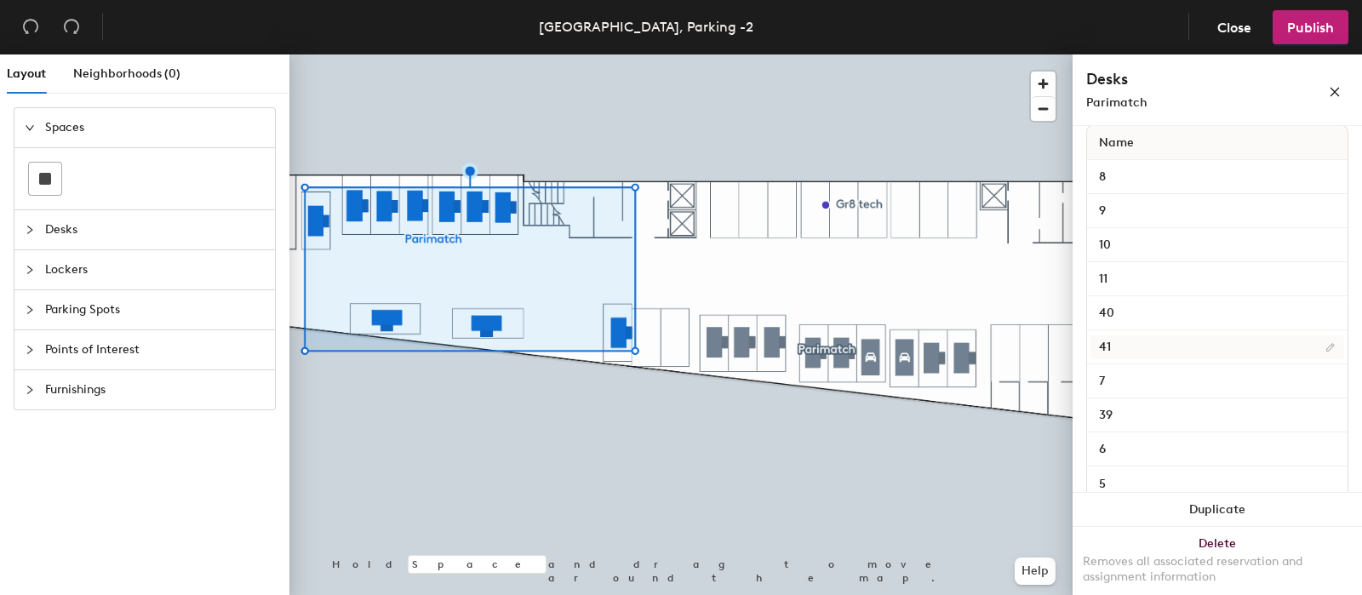
scroll to position [302, 0]
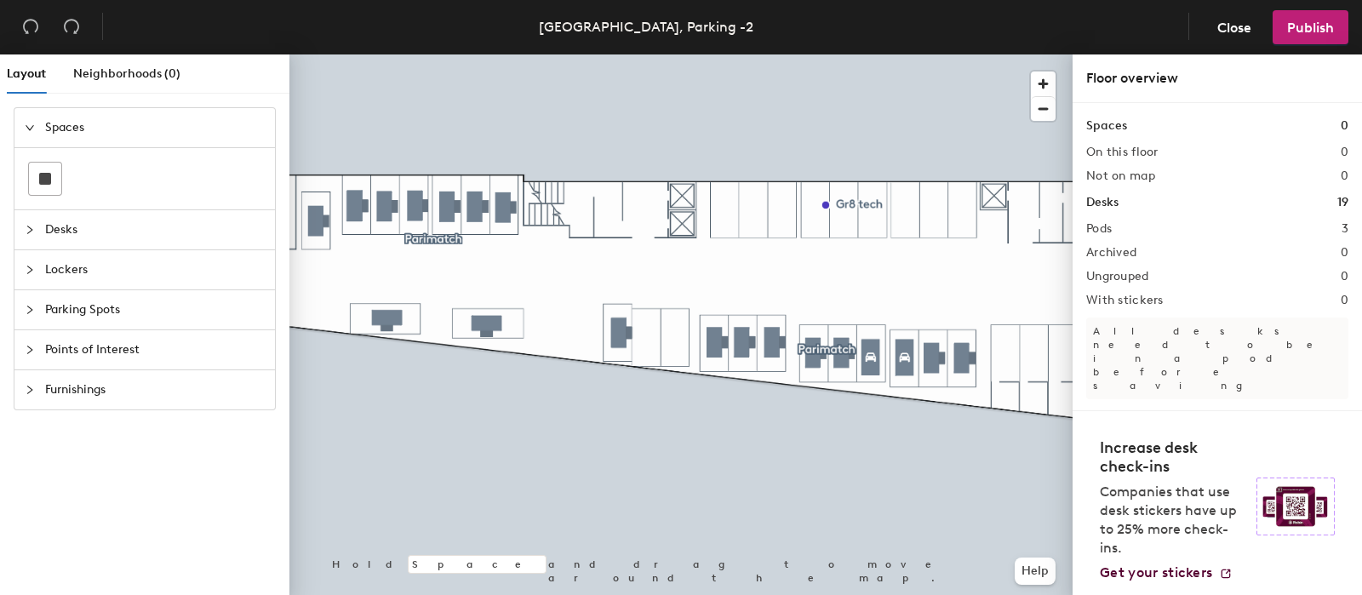
click at [64, 311] on span "Parking Spots" at bounding box center [155, 309] width 220 height 39
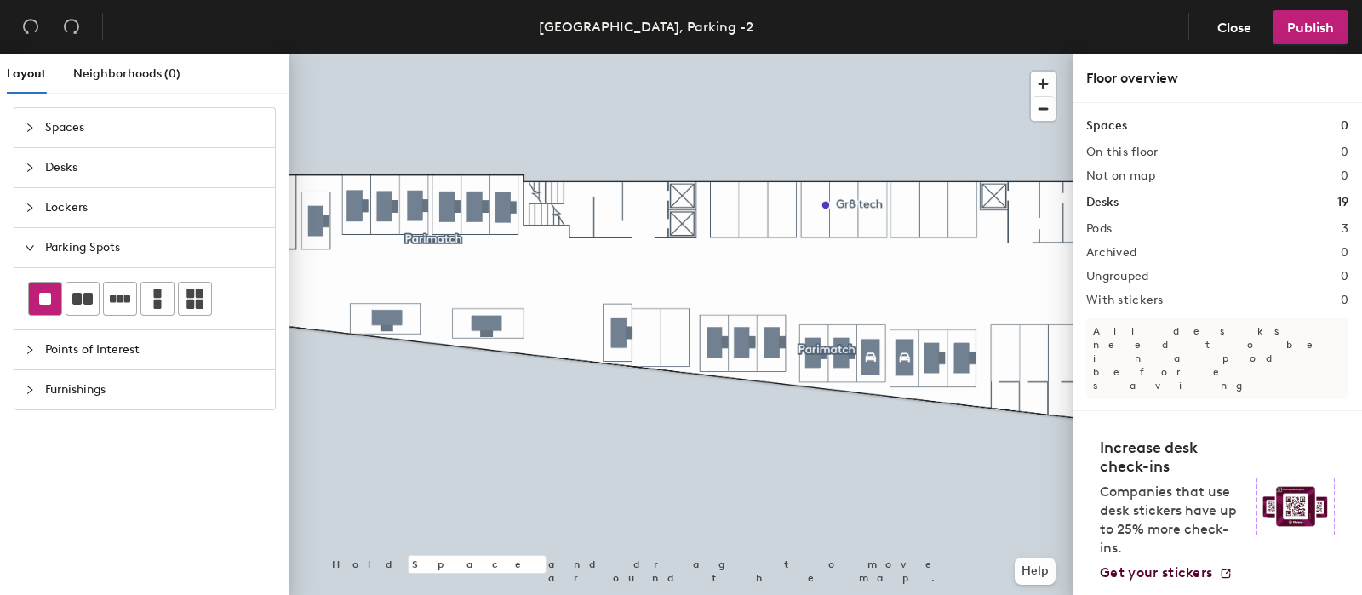
click at [51, 308] on div at bounding box center [45, 299] width 32 height 32
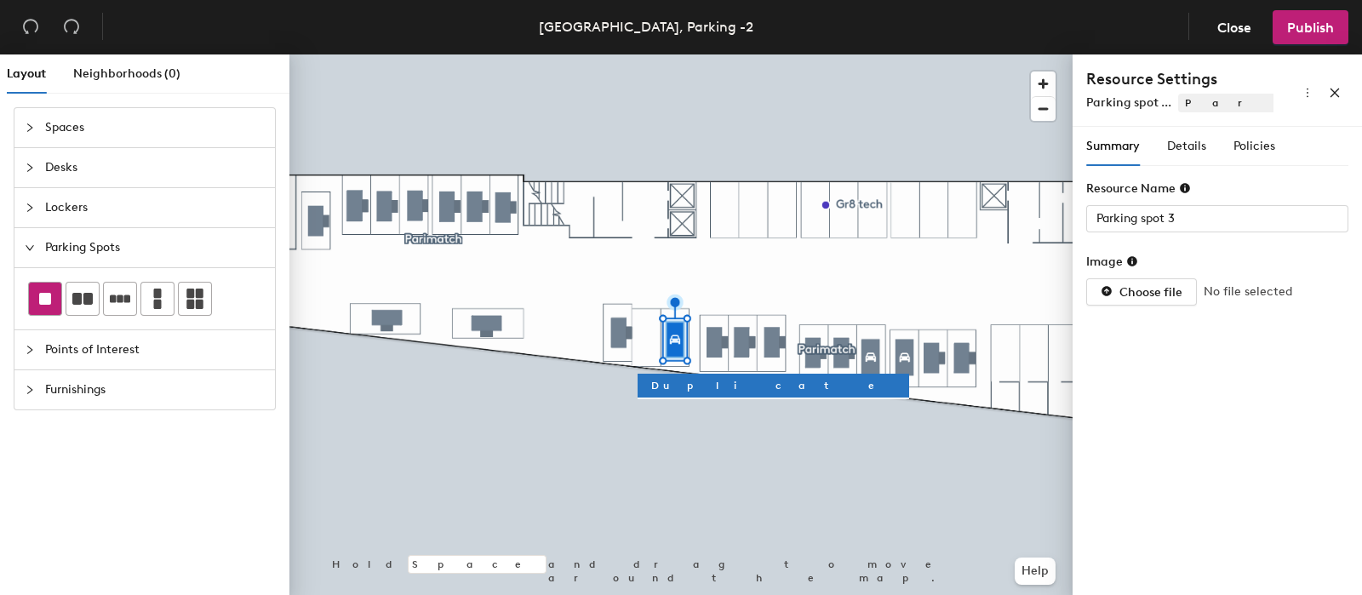
click at [44, 300] on rect at bounding box center [45, 299] width 12 height 12
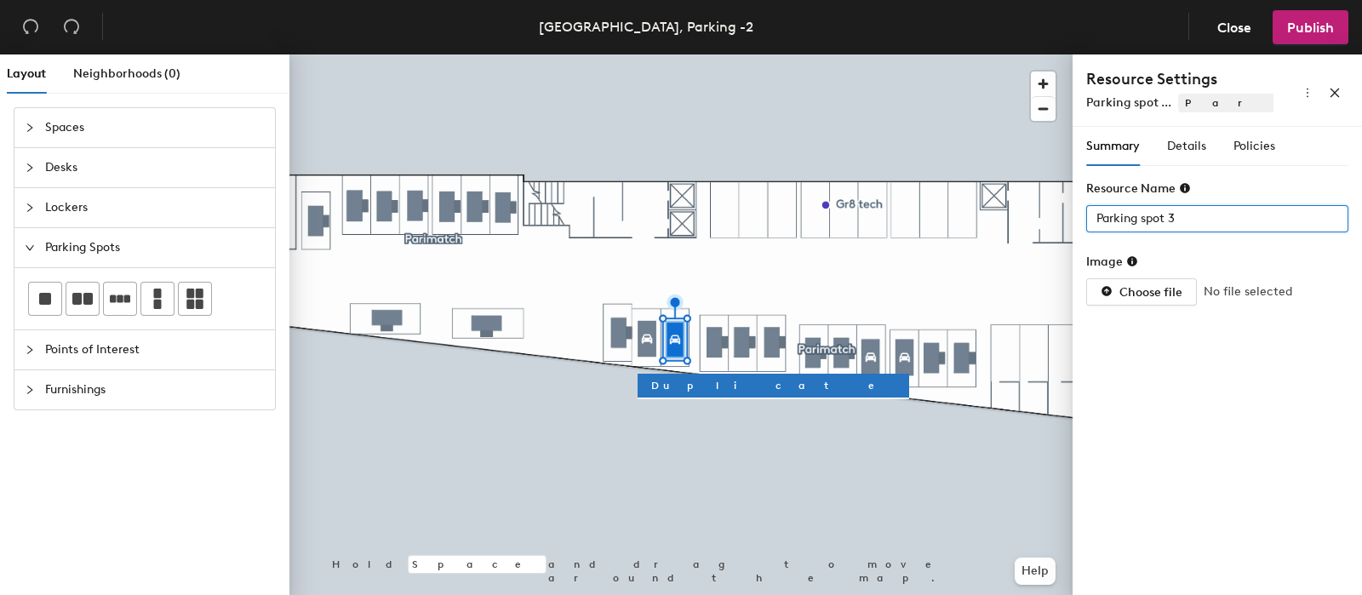
click at [906, 222] on div "Layout Neighborhoods (0) Spaces Desks Lockers Parking Spots Points of Interest …" at bounding box center [681, 327] width 1362 height 547
click at [991, 219] on div "Layout Neighborhoods (0) Spaces Desks Lockers Parking Spots Points of Interest …" at bounding box center [681, 327] width 1362 height 547
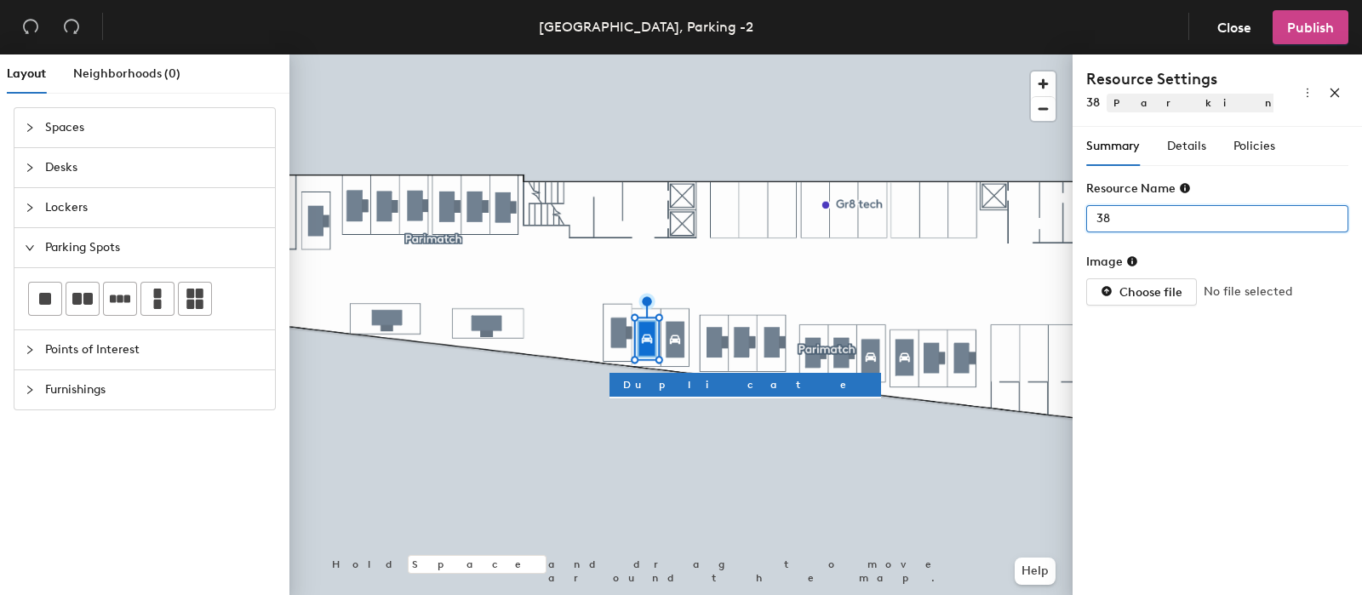
type input "38"
click at [1323, 24] on span "Publish" at bounding box center [1310, 28] width 47 height 16
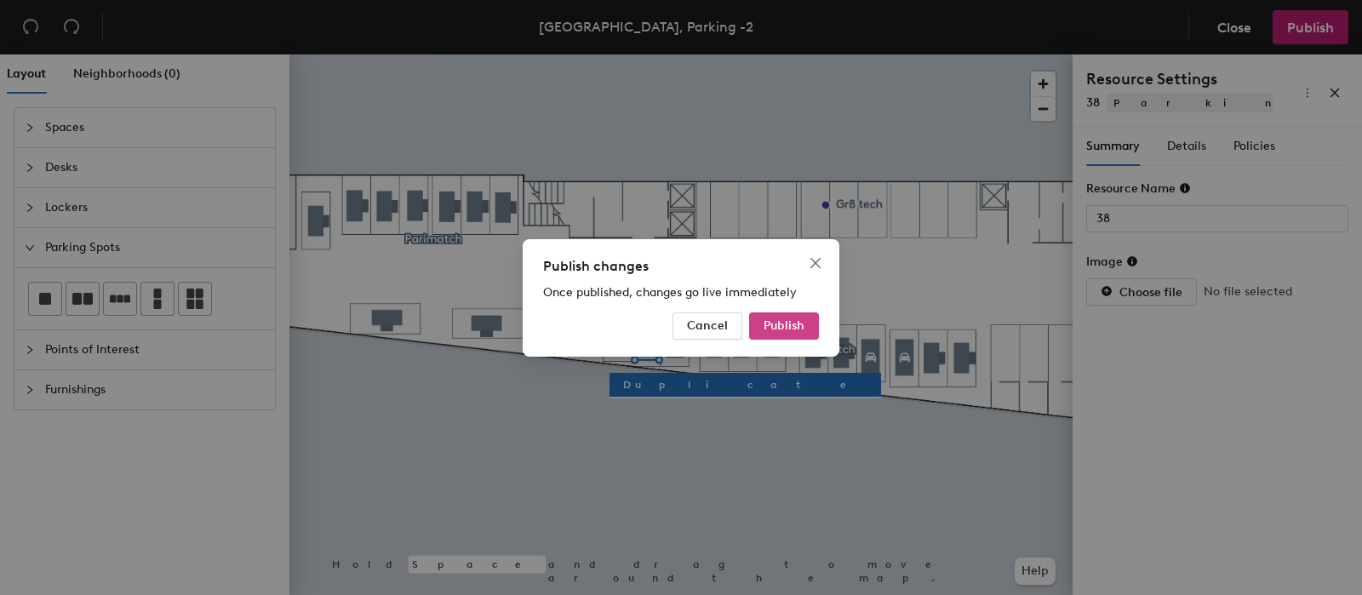
click at [810, 317] on button "Publish" at bounding box center [784, 325] width 70 height 27
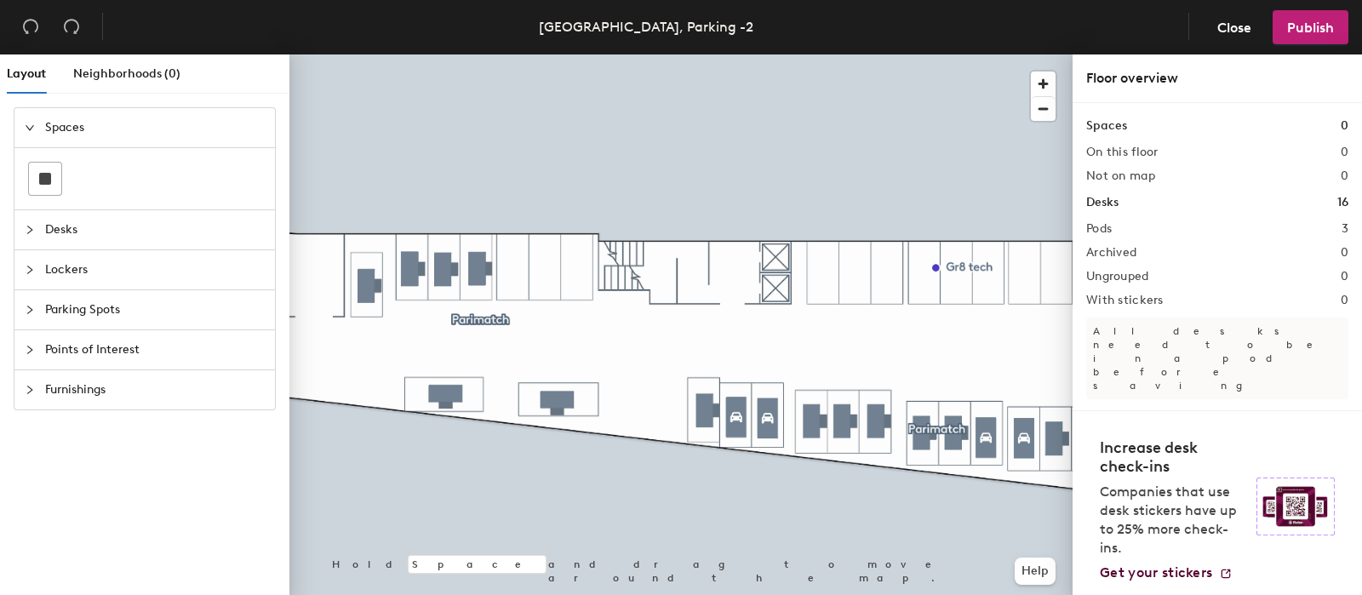
click at [83, 304] on span "Parking Spots" at bounding box center [155, 309] width 220 height 39
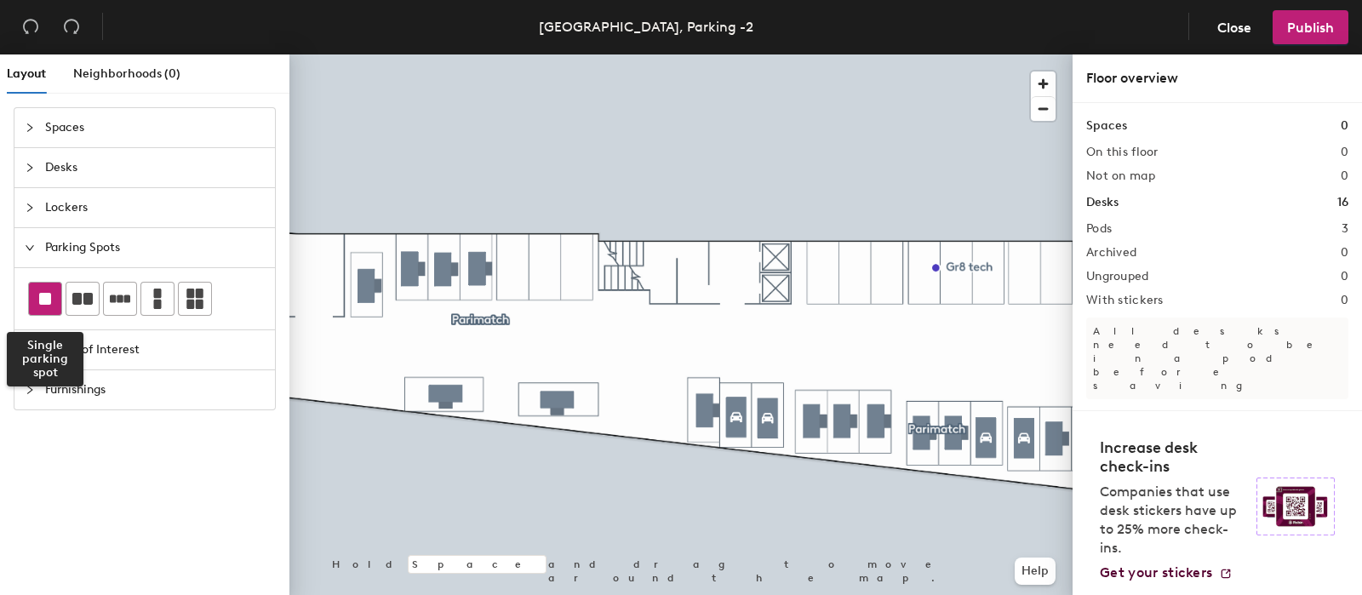
click at [40, 295] on rect at bounding box center [45, 299] width 12 height 12
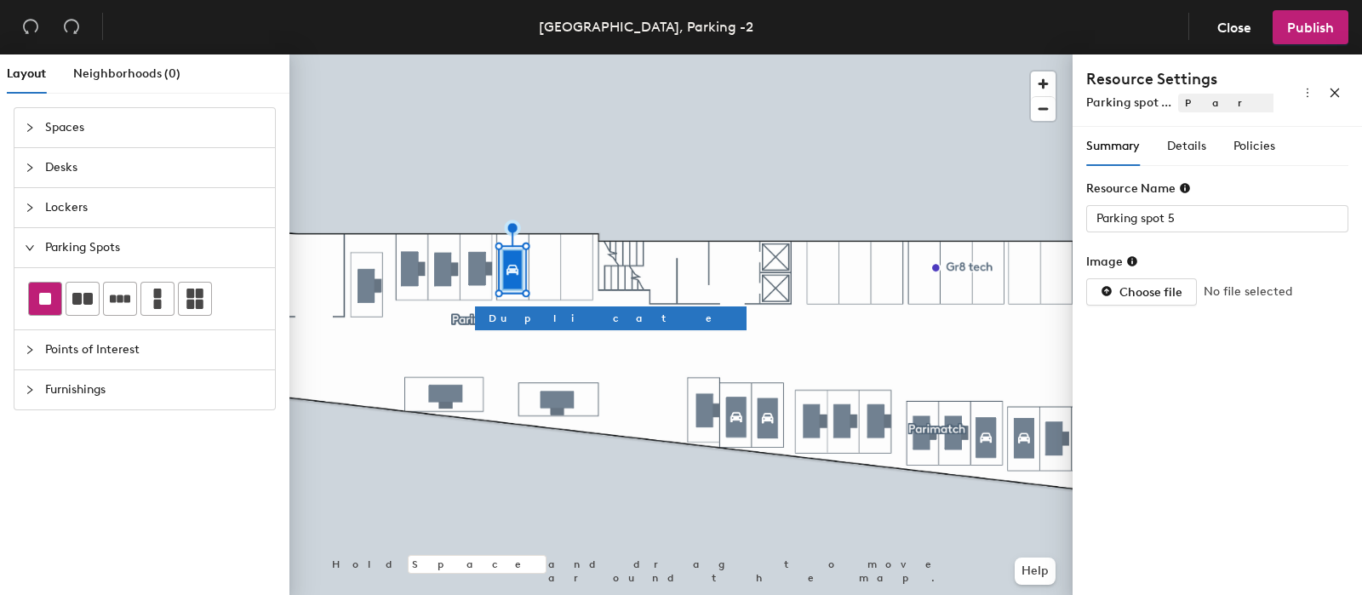
click at [36, 300] on div at bounding box center [45, 299] width 32 height 32
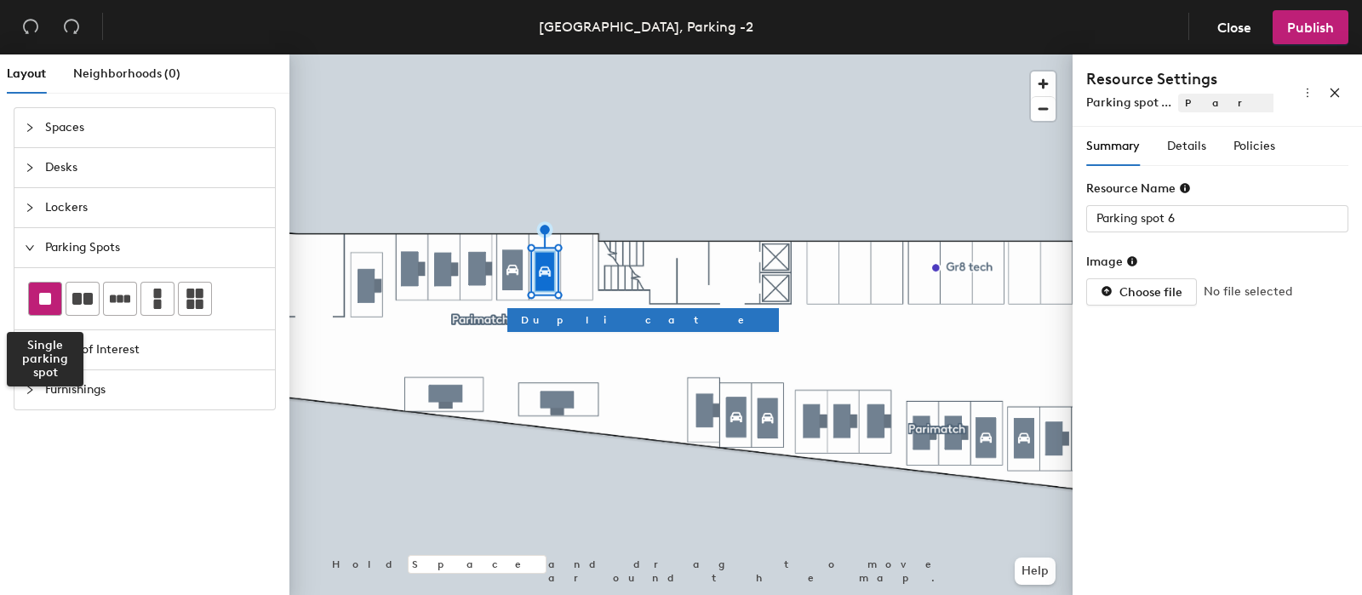
click at [43, 307] on div at bounding box center [45, 299] width 32 height 32
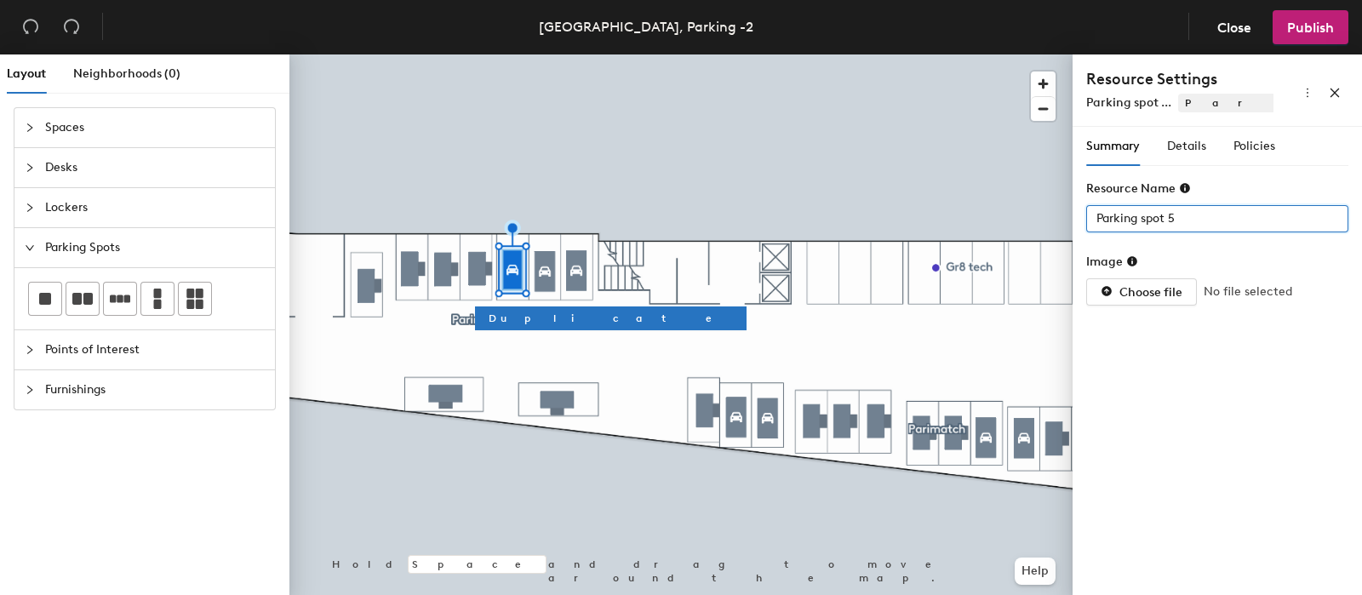
click at [930, 226] on div "Layout Neighborhoods (0) Spaces Desks Lockers Parking Spots Points of Interest …" at bounding box center [681, 327] width 1362 height 547
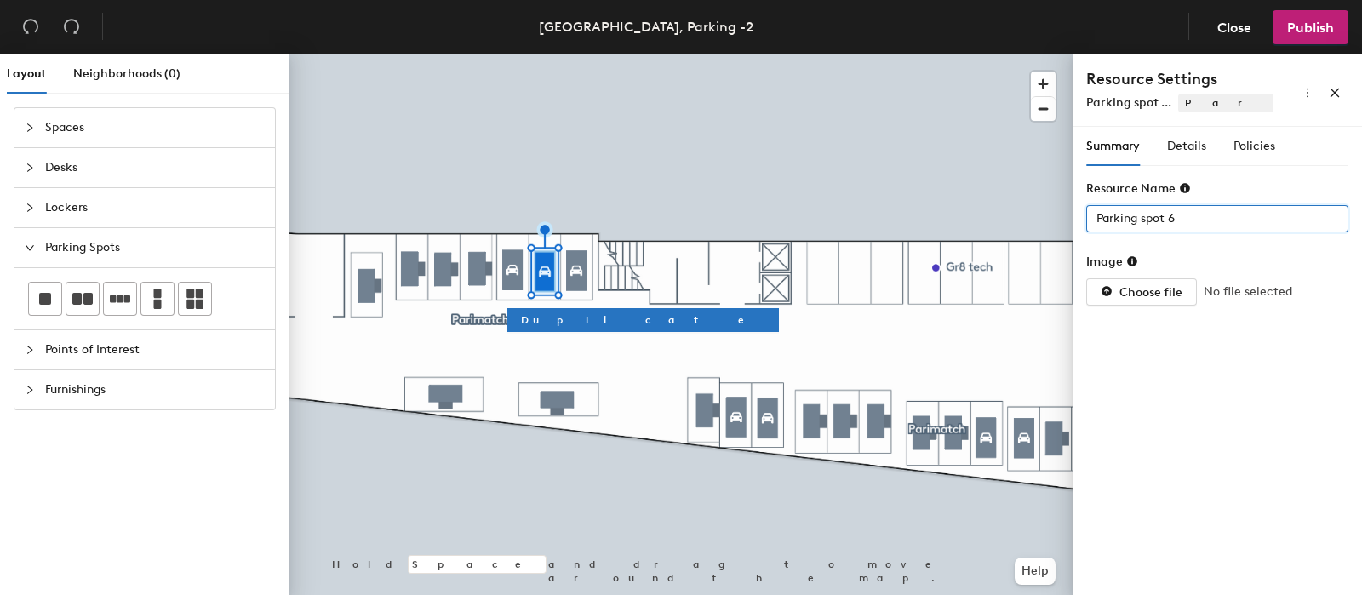
click at [974, 226] on div "Layout Neighborhoods (0) Spaces Desks Lockers Parking Spots Points of Interest …" at bounding box center [681, 327] width 1362 height 547
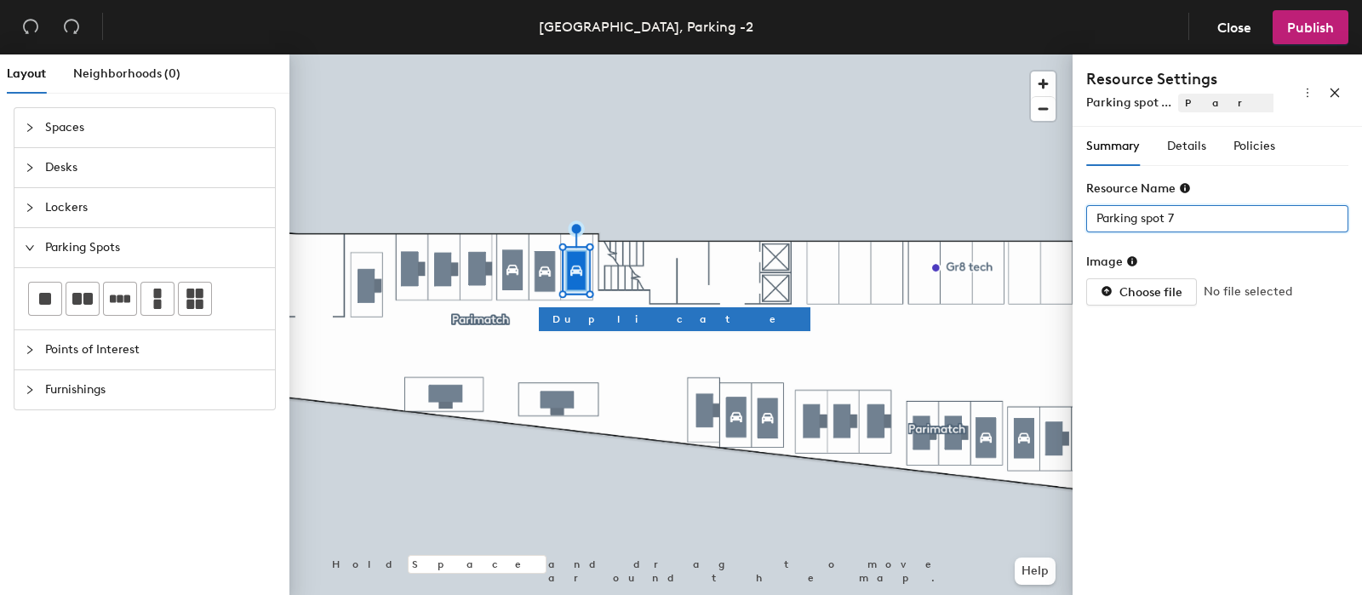
click at [941, 223] on div "Layout Neighborhoods (0) Spaces Desks Lockers Parking Spots Points of Interest …" at bounding box center [681, 327] width 1362 height 547
click at [1212, 247] on form "Resource Name 11 Image Choose file No file selected" at bounding box center [1217, 243] width 262 height 126
type input "9"
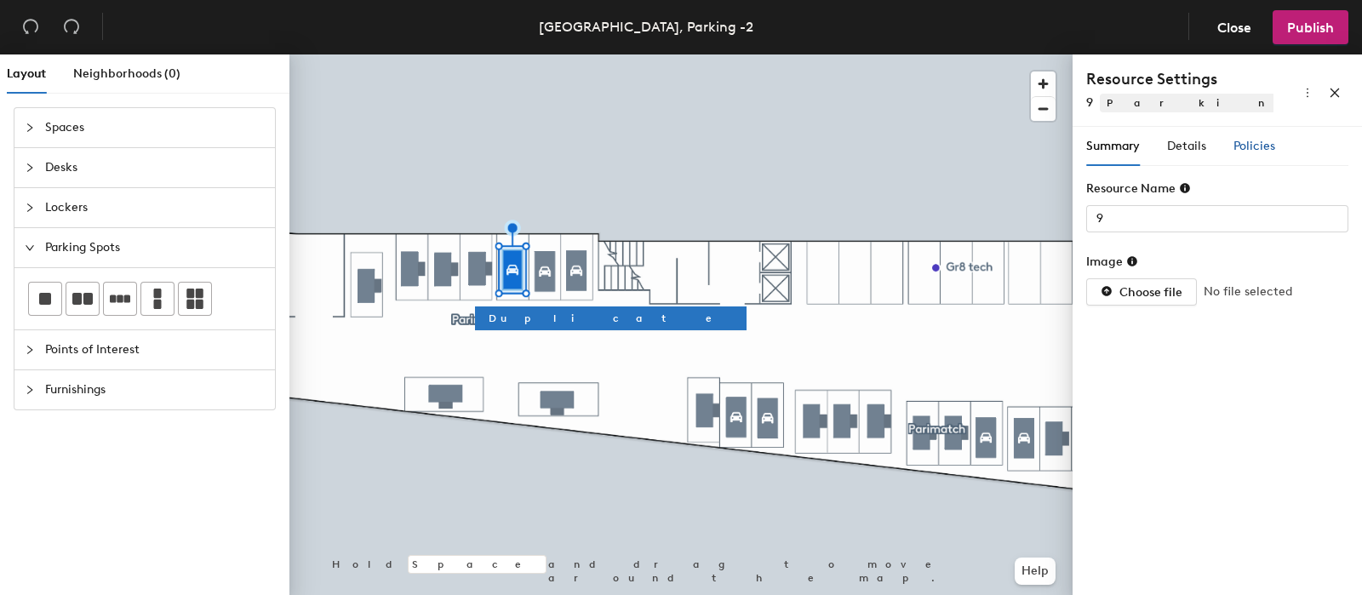
click at [1260, 144] on span "Policies" at bounding box center [1254, 146] width 42 height 14
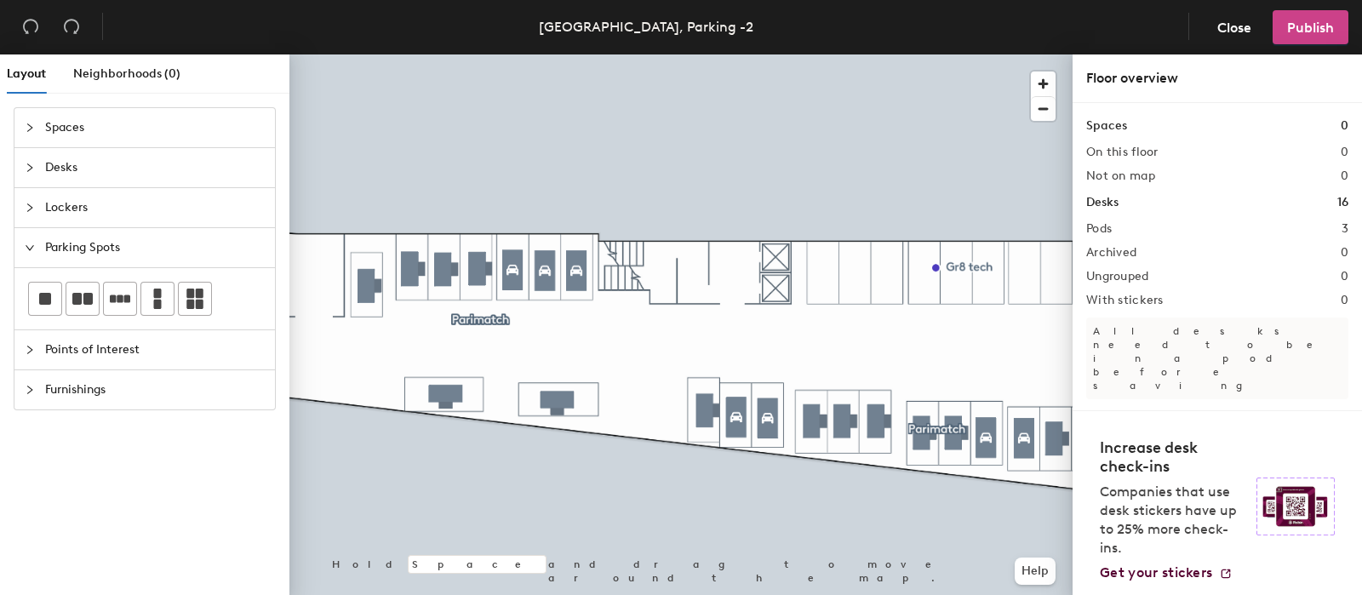
click at [1302, 20] on span "Publish" at bounding box center [1310, 28] width 47 height 16
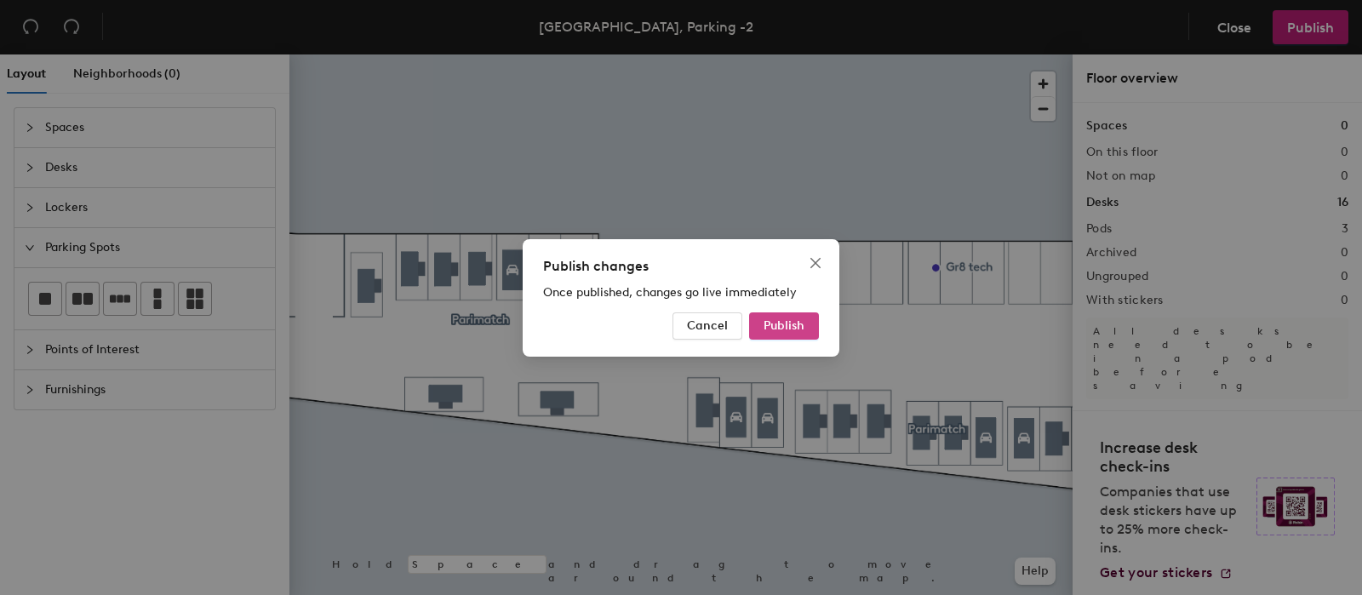
click at [785, 320] on span "Publish" at bounding box center [783, 325] width 41 height 14
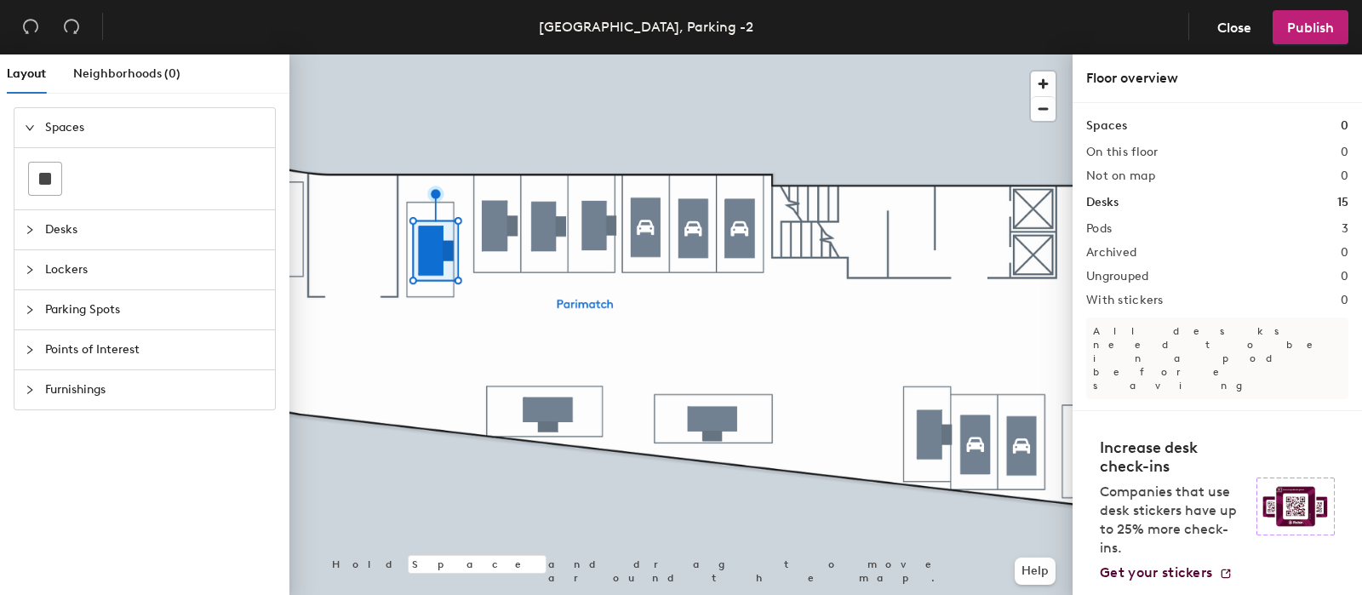
click at [500, 54] on div at bounding box center [680, 54] width 783 height 0
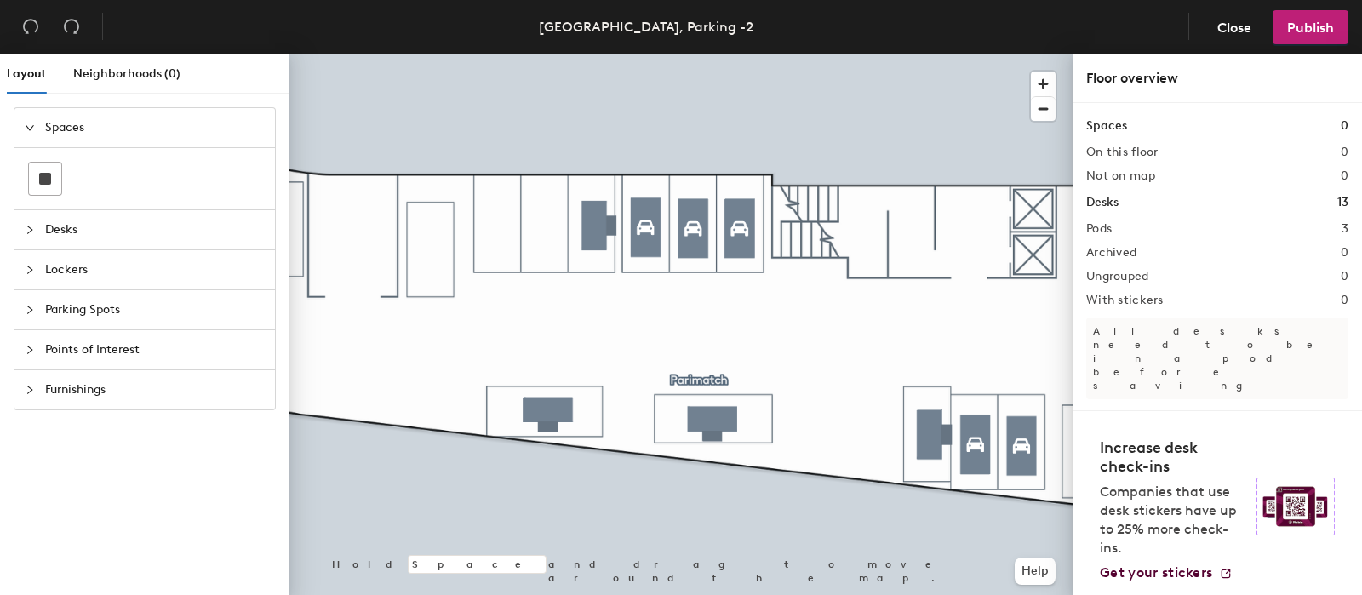
click at [97, 306] on span "Parking Spots" at bounding box center [155, 309] width 220 height 39
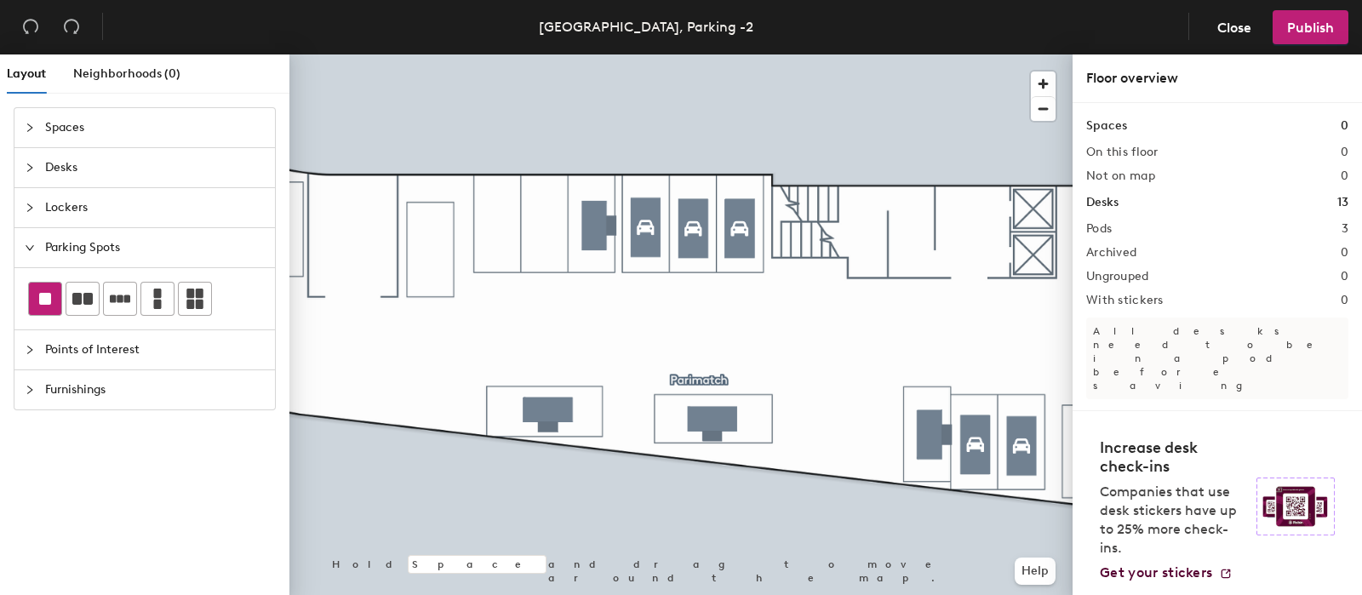
click at [53, 304] on div at bounding box center [45, 299] width 32 height 32
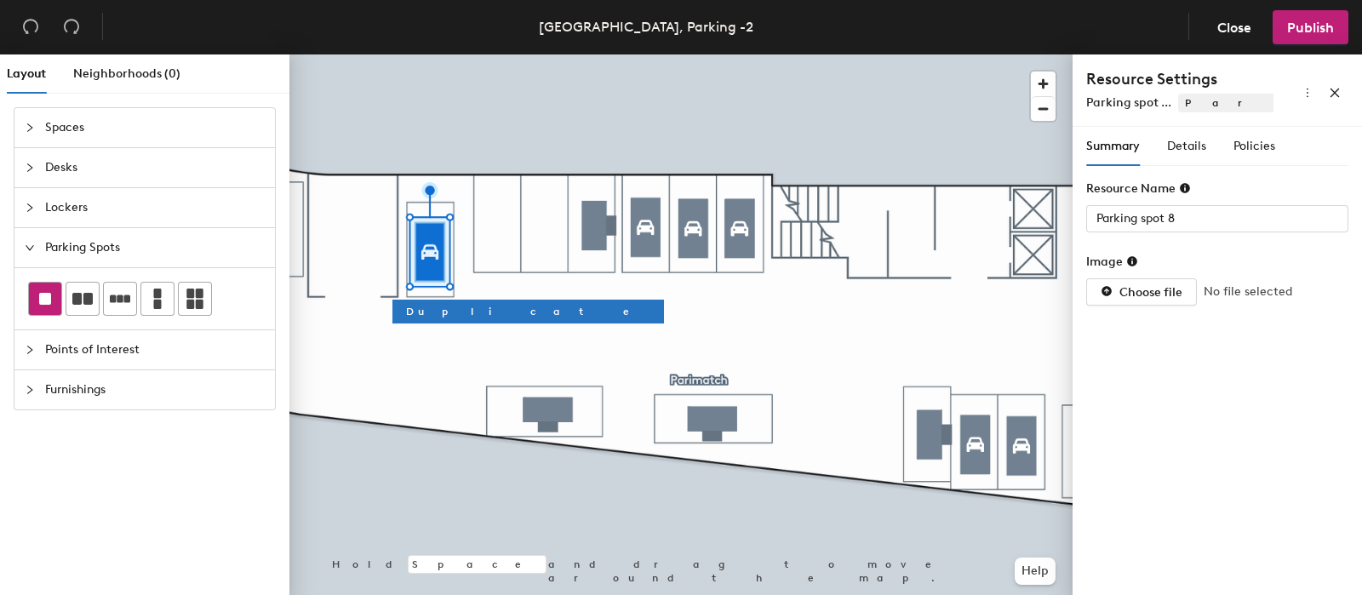
click at [51, 311] on div at bounding box center [45, 299] width 32 height 32
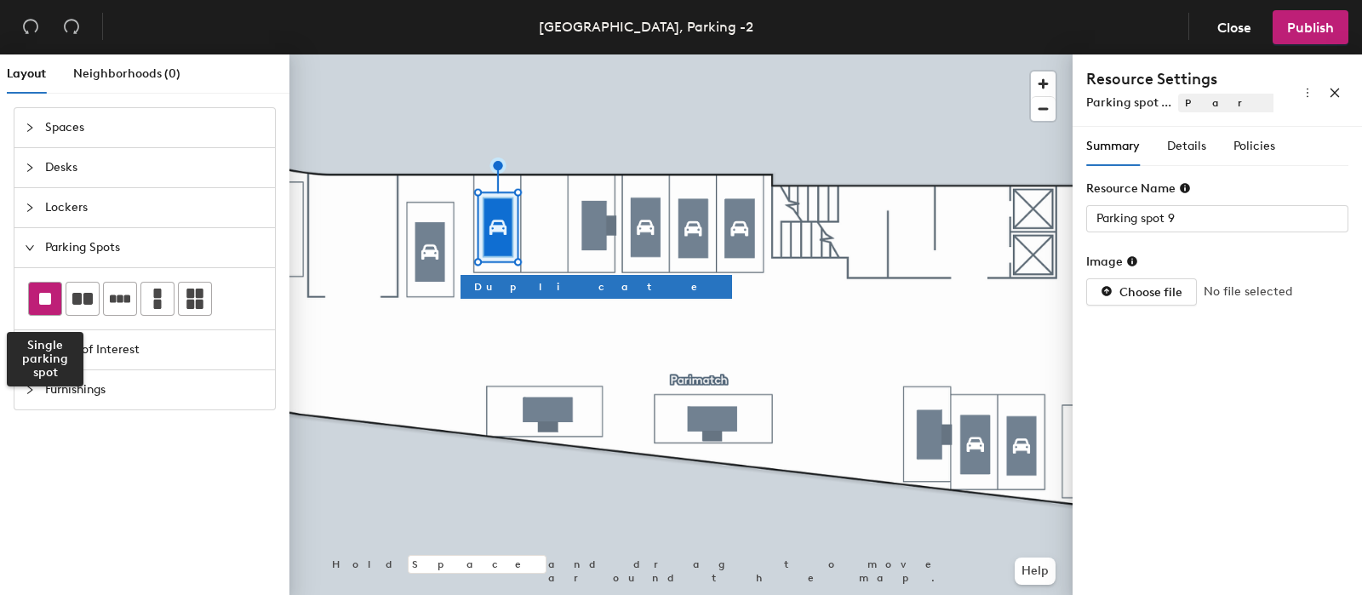
click at [55, 306] on div at bounding box center [45, 299] width 32 height 32
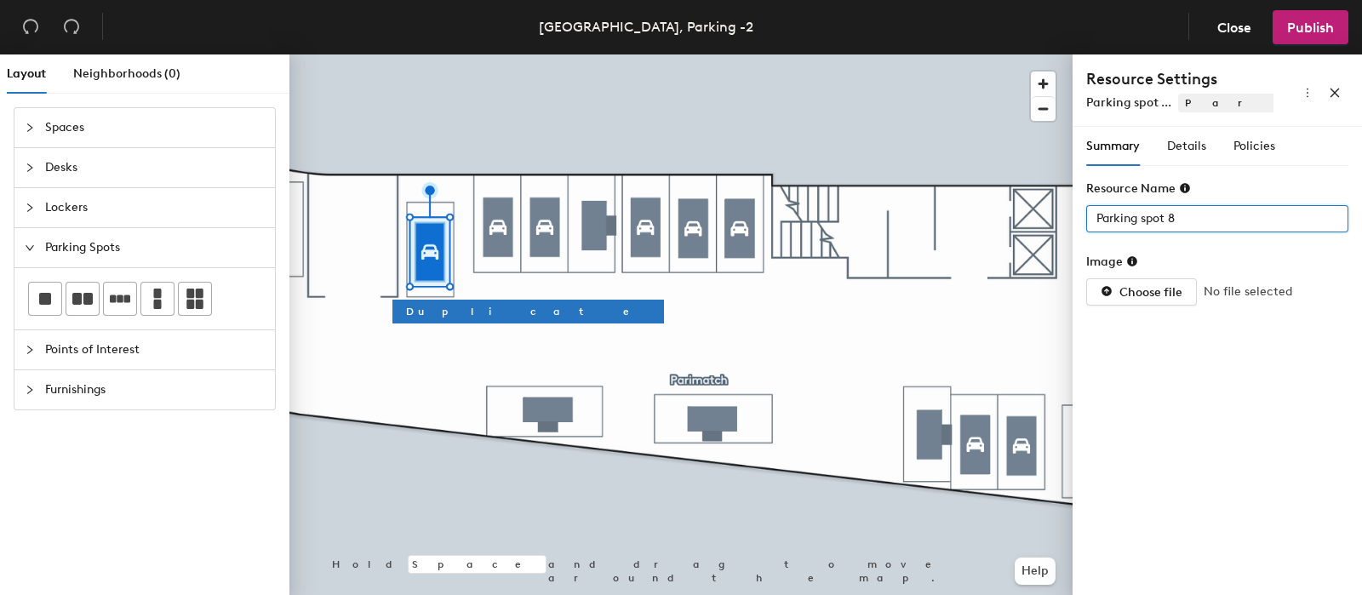
click at [1050, 225] on div "Layout Neighborhoods (0) Spaces Desks Lockers Parking Spots Points of Interest …" at bounding box center [681, 327] width 1362 height 547
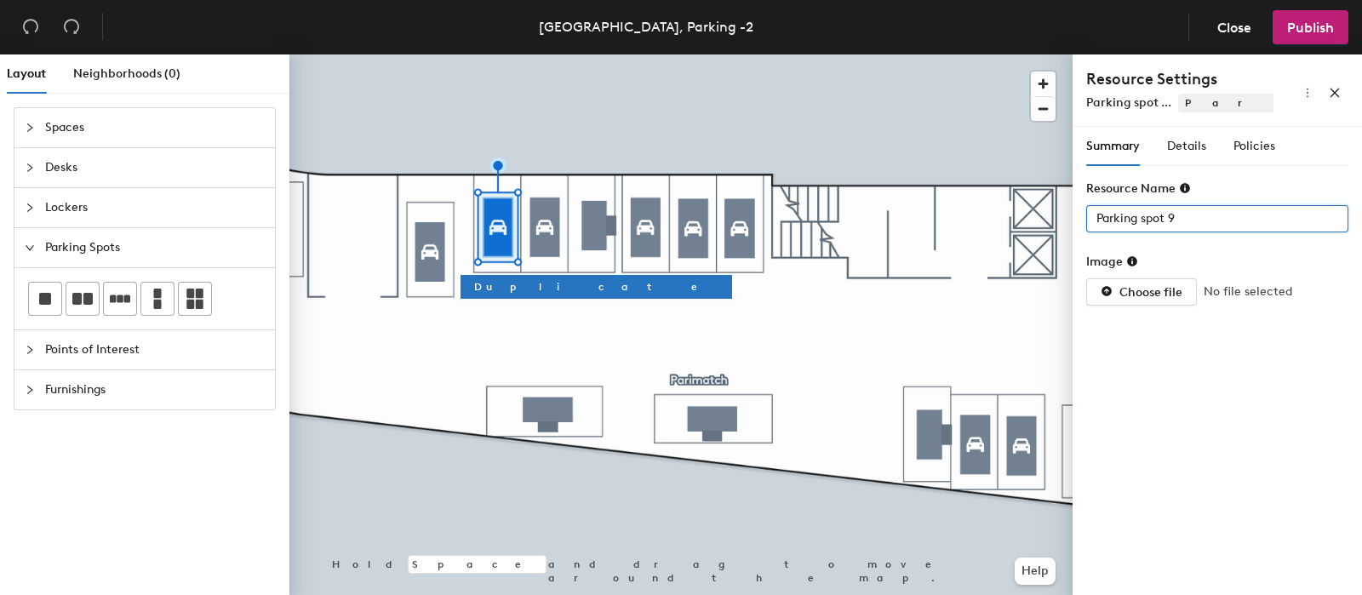
click at [795, 191] on div "Layout Neighborhoods (0) Spaces Desks Lockers Parking Spots Points of Interest …" at bounding box center [681, 327] width 1362 height 547
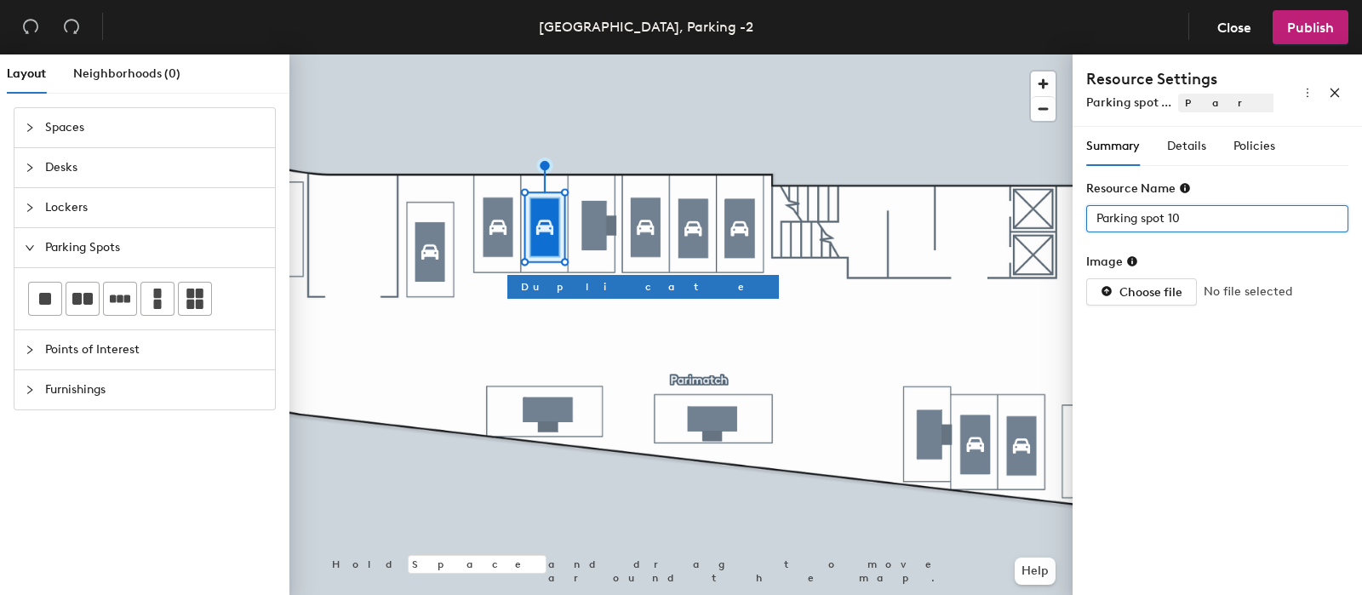
click at [948, 221] on div "Layout Neighborhoods (0) Spaces Desks Lockers Parking Spots Points of Interest …" at bounding box center [681, 327] width 1362 height 547
type input "7"
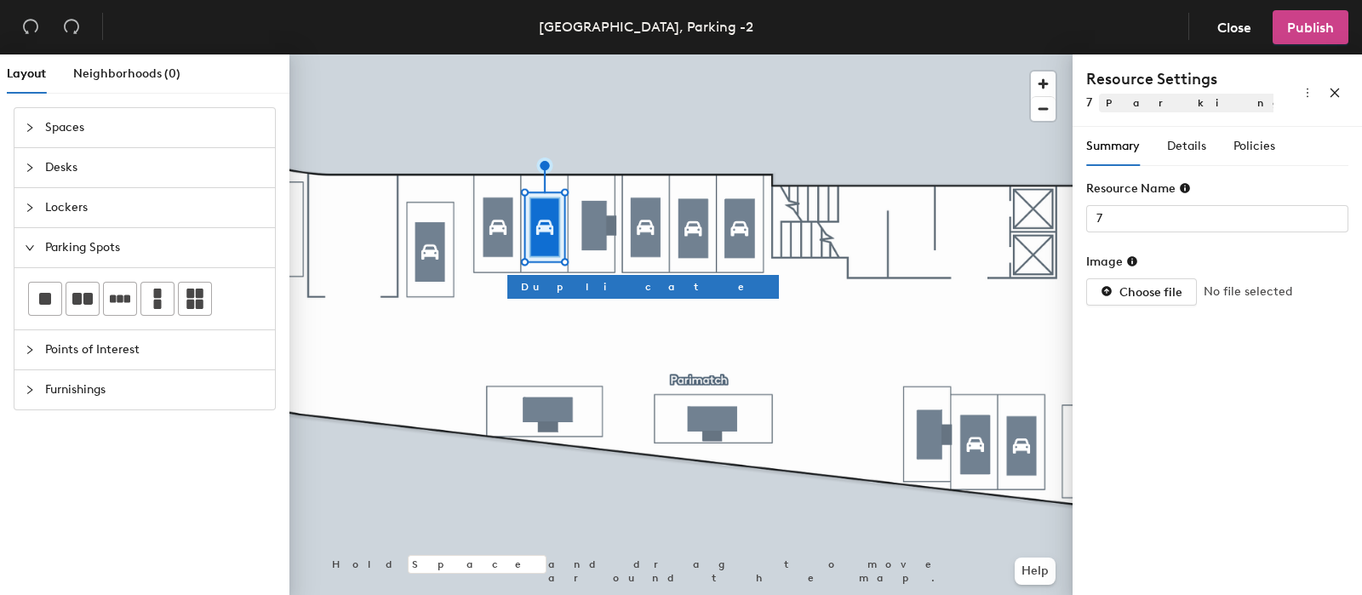
click at [1317, 26] on span "Publish" at bounding box center [1310, 28] width 47 height 16
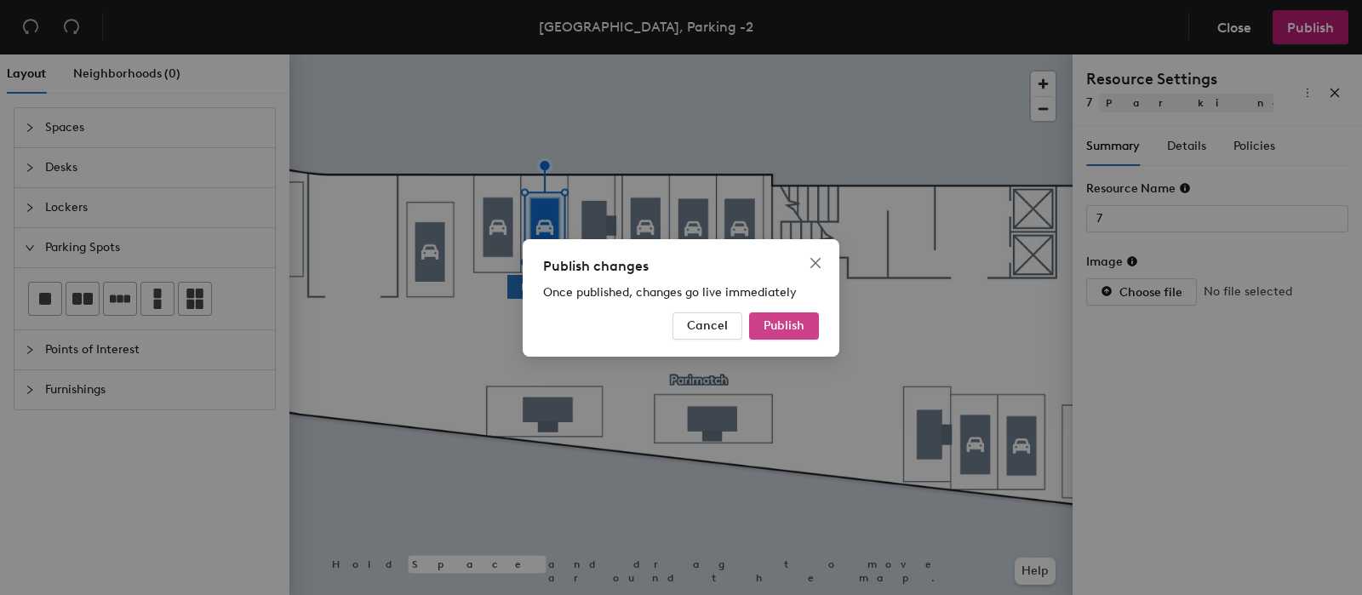
click at [800, 329] on span "Publish" at bounding box center [783, 325] width 41 height 14
